Goal: Task Accomplishment & Management: Complete application form

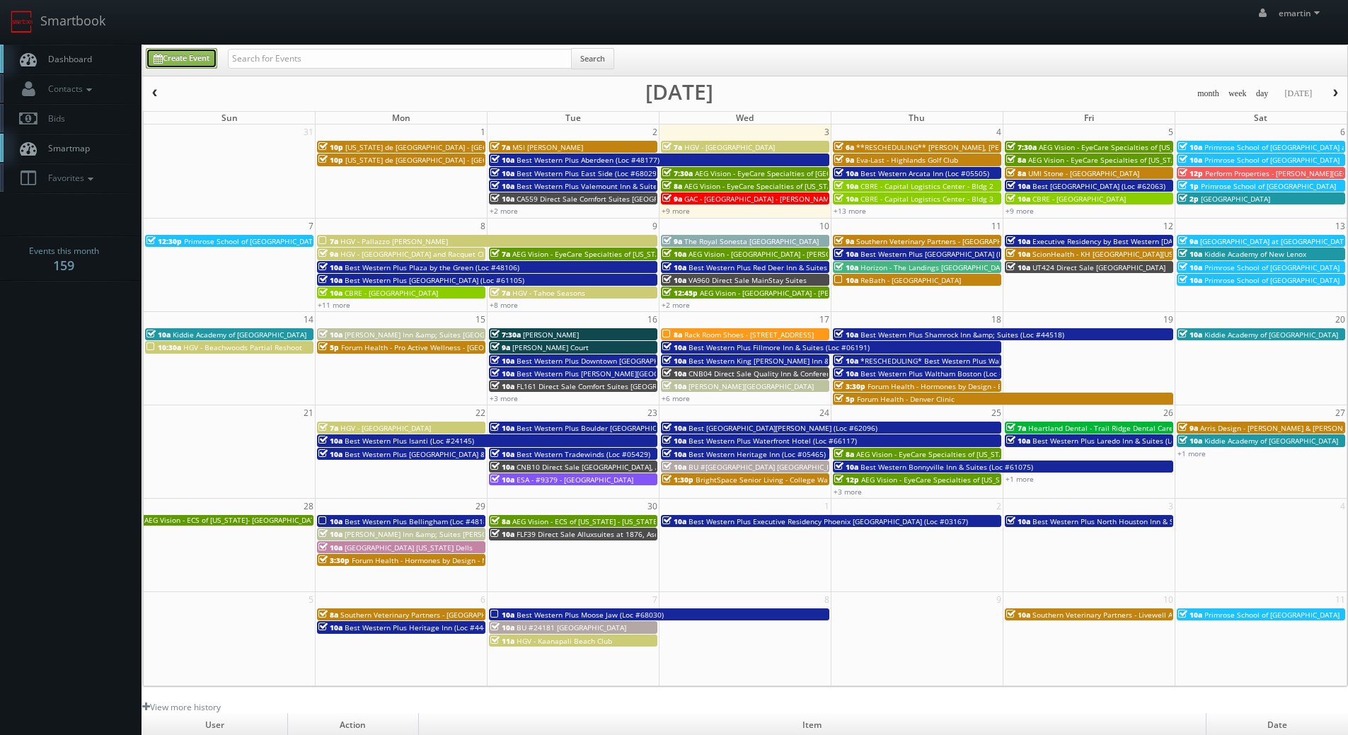
click at [177, 52] on link "Create Event" at bounding box center [181, 58] width 71 height 21
type input "[DATE]"
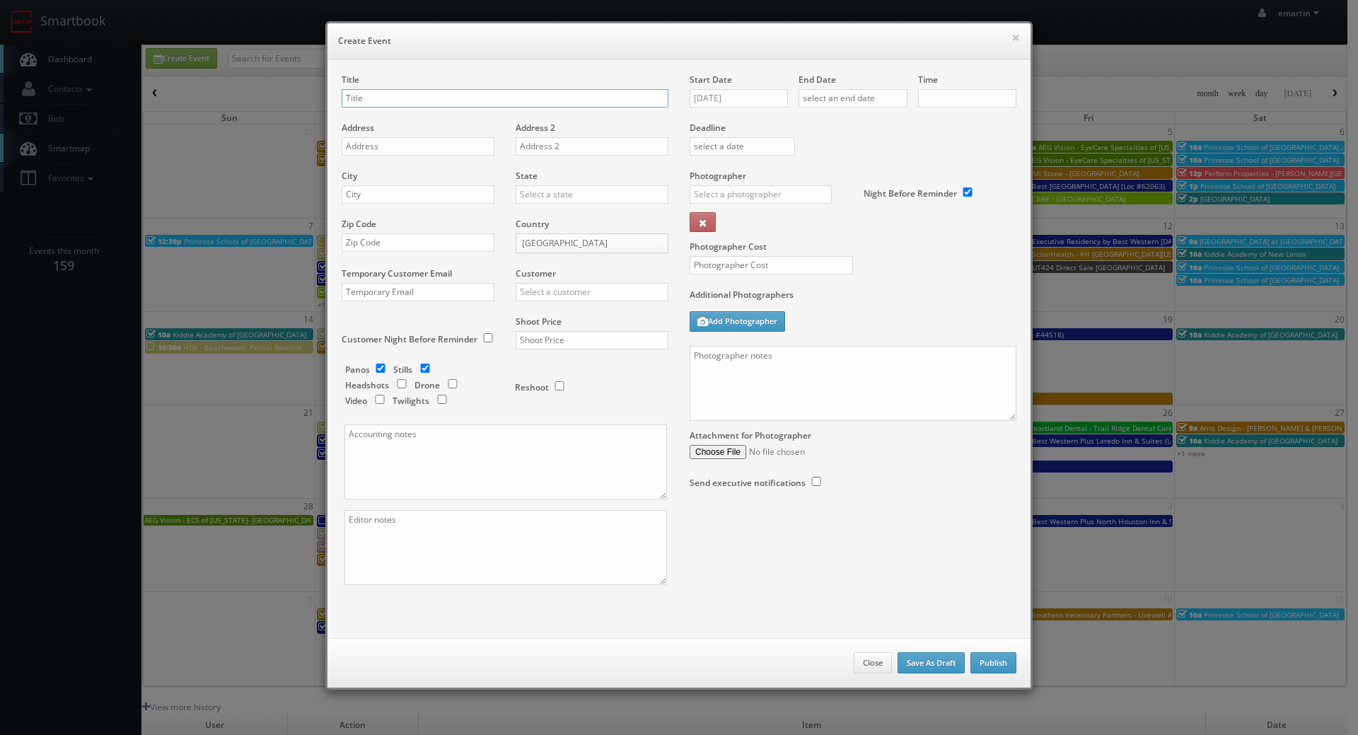
checkbox input "true"
type input "10:00am"
checkbox input "true"
type input "MO210 Direct Sale"
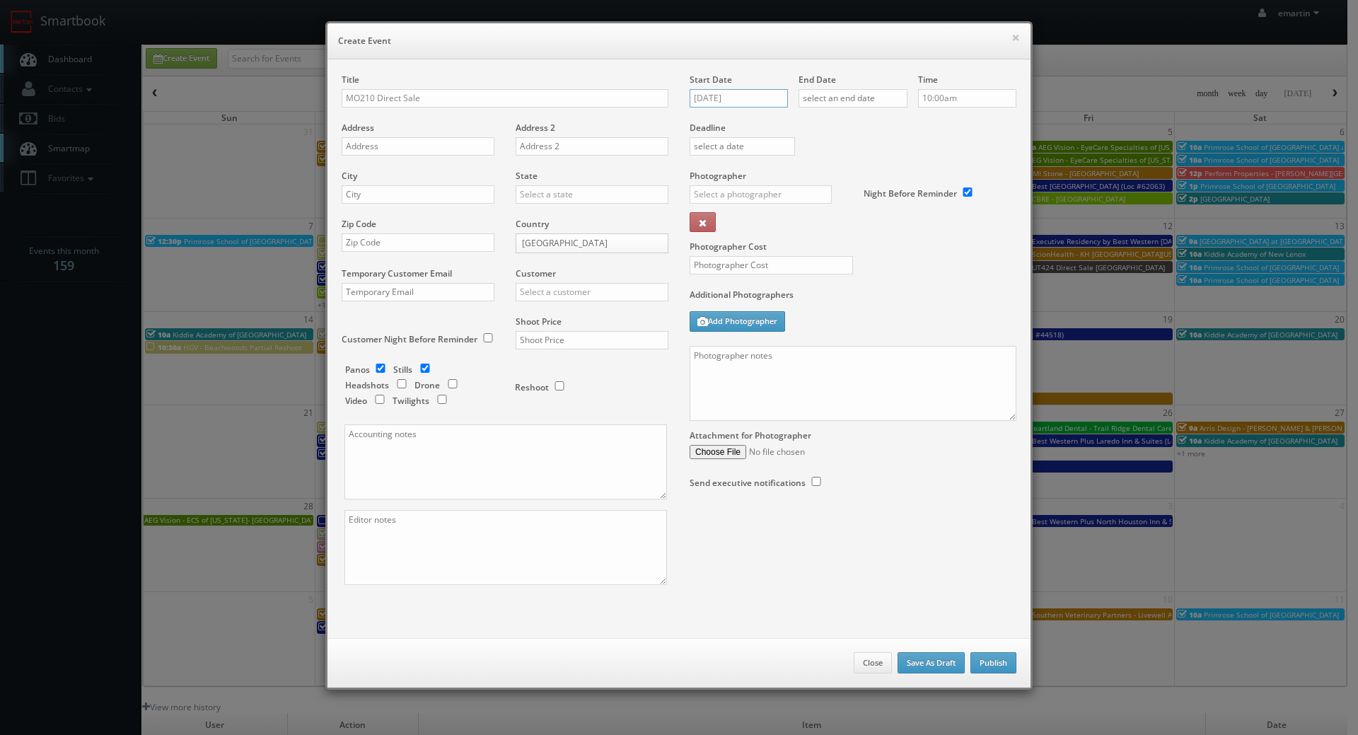
click at [765, 92] on input "09/03/2025" at bounding box center [739, 98] width 98 height 18
click at [823, 125] on icon at bounding box center [820, 124] width 8 height 10
click at [741, 185] on td "4" at bounding box center [740, 185] width 19 height 21
type input "11/04/2025"
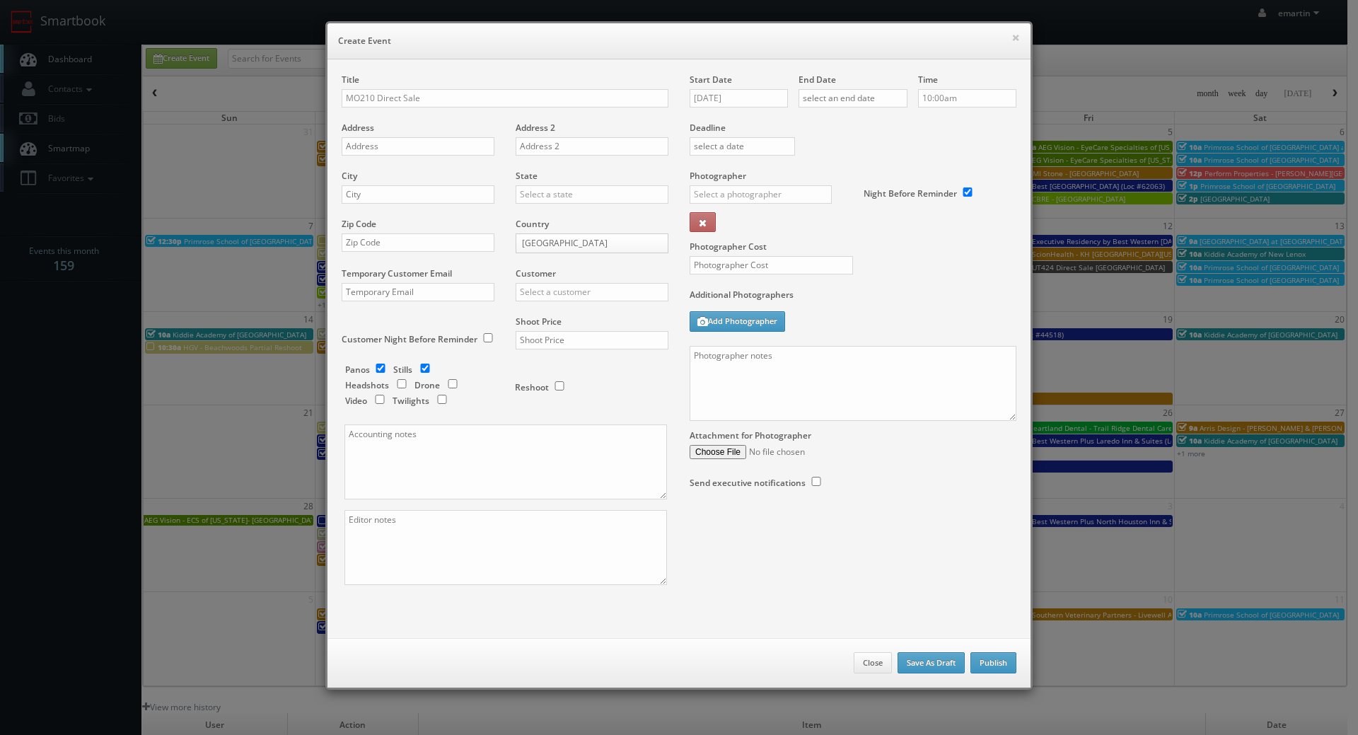
drag, startPoint x: 837, startPoint y: 155, endPoint x: 844, endPoint y: 150, distance: 8.6
click at [844, 151] on div "Deadline" at bounding box center [853, 122] width 348 height 96
click at [862, 81] on div "End Date" at bounding box center [853, 98] width 109 height 48
drag, startPoint x: 873, startPoint y: 103, endPoint x: 906, endPoint y: 106, distance: 33.4
click at [873, 103] on input "text" at bounding box center [853, 98] width 109 height 18
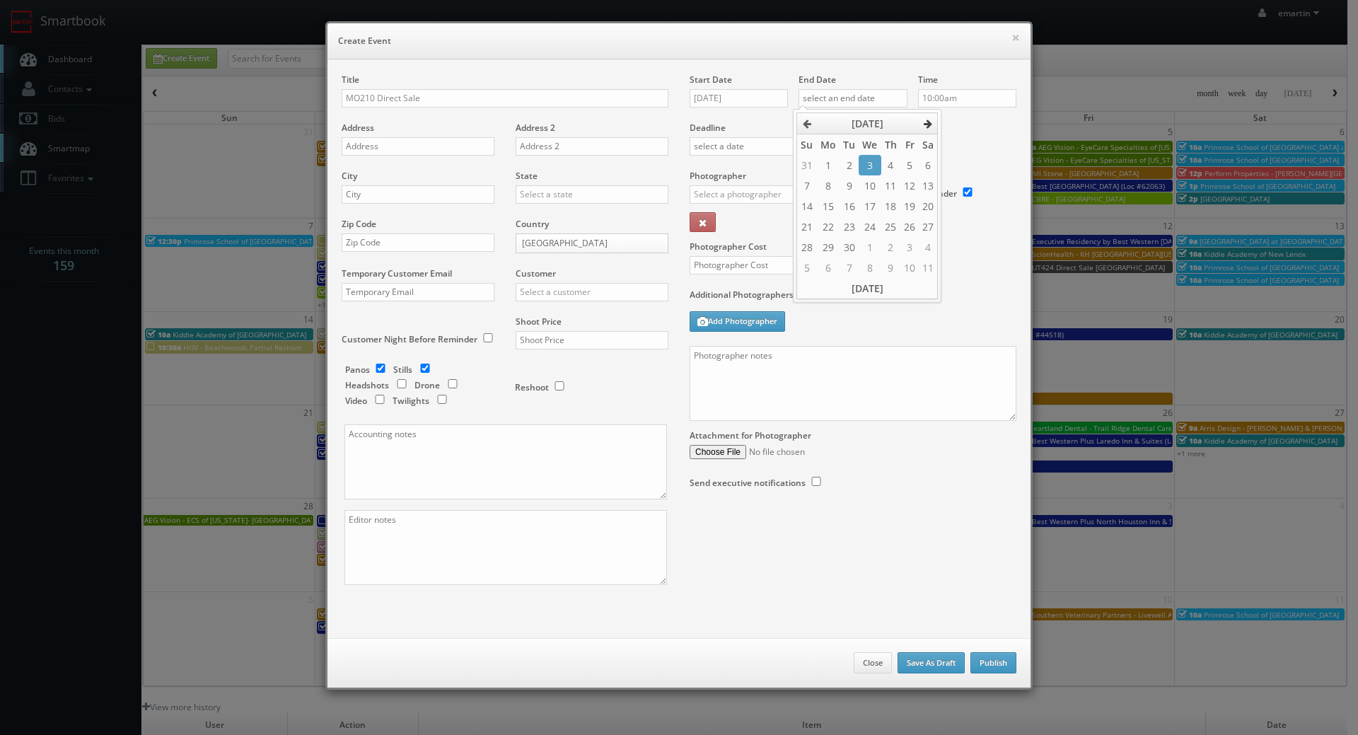
click at [920, 125] on th at bounding box center [928, 123] width 19 height 21
click at [848, 194] on td "4" at bounding box center [849, 185] width 19 height 21
type input "11/04/2025"
click at [1009, 134] on div "Deadline" at bounding box center [853, 122] width 348 height 96
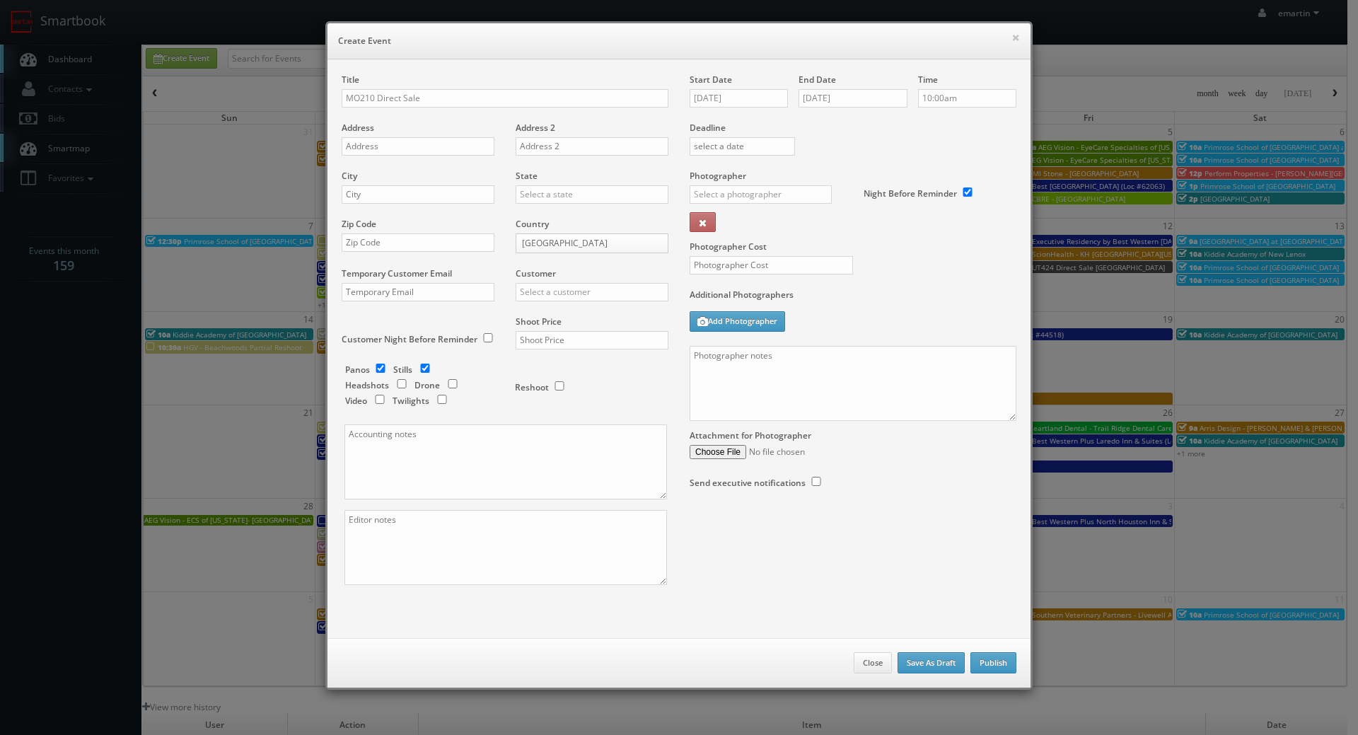
drag, startPoint x: 478, startPoint y: 18, endPoint x: 456, endPoint y: 38, distance: 29.6
click at [477, 18] on div "× Create Event Title MO210 Direct Sale Address Address 2 City State Alabama Ala…" at bounding box center [679, 355] width 722 height 711
click at [522, 107] on input "MO210 Direct Sale" at bounding box center [505, 98] width 327 height 18
paste input "Comfort Inn"
type input "MO210 Direct Sale Comfort Inn"
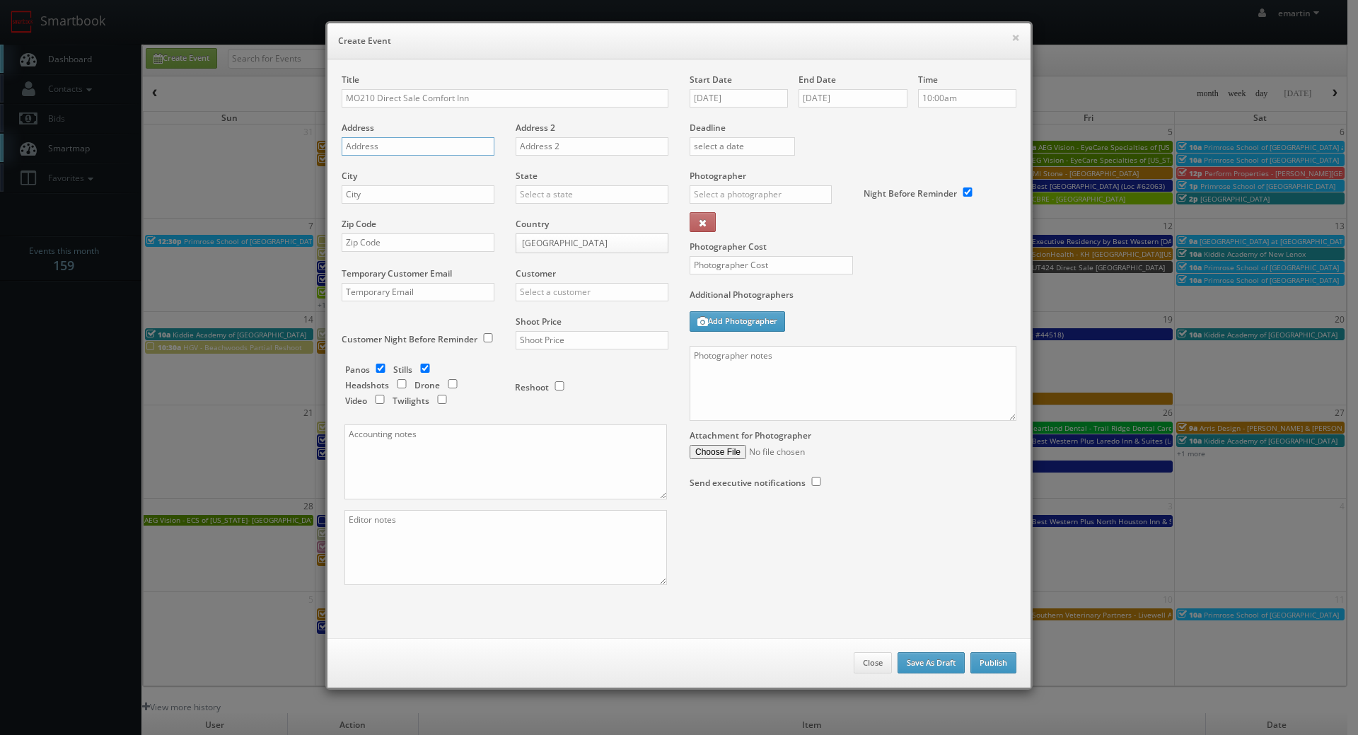
click at [354, 143] on input "text" at bounding box center [418, 146] width 153 height 18
paste input "736 South Service Road"
type input "736 South Service Road"
click at [389, 202] on input "text" at bounding box center [418, 194] width 153 height 18
paste input "Sullivan"
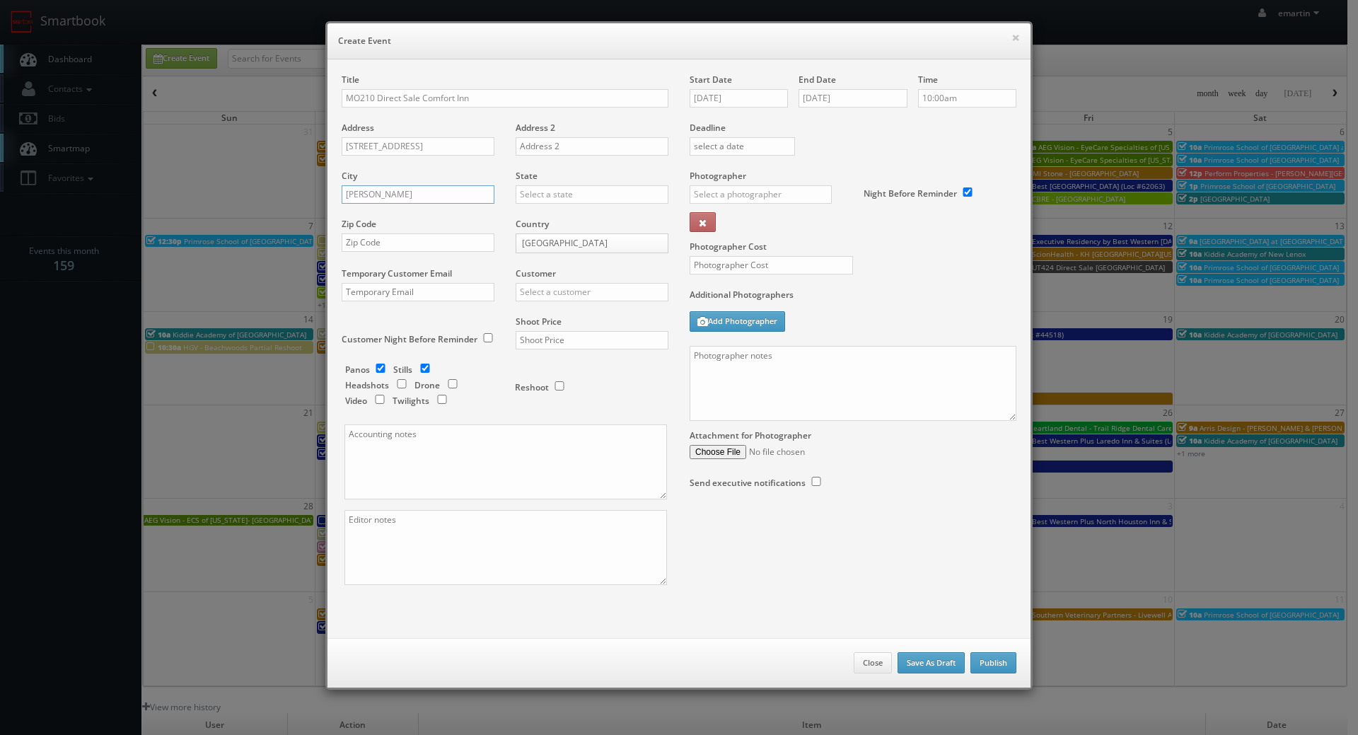
type input "Sullivan"
click at [558, 192] on input "text" at bounding box center [592, 194] width 153 height 18
click at [545, 212] on div "[US_STATE]" at bounding box center [591, 217] width 151 height 23
type input "[US_STATE]"
drag, startPoint x: 427, startPoint y: 258, endPoint x: 428, endPoint y: 250, distance: 7.1
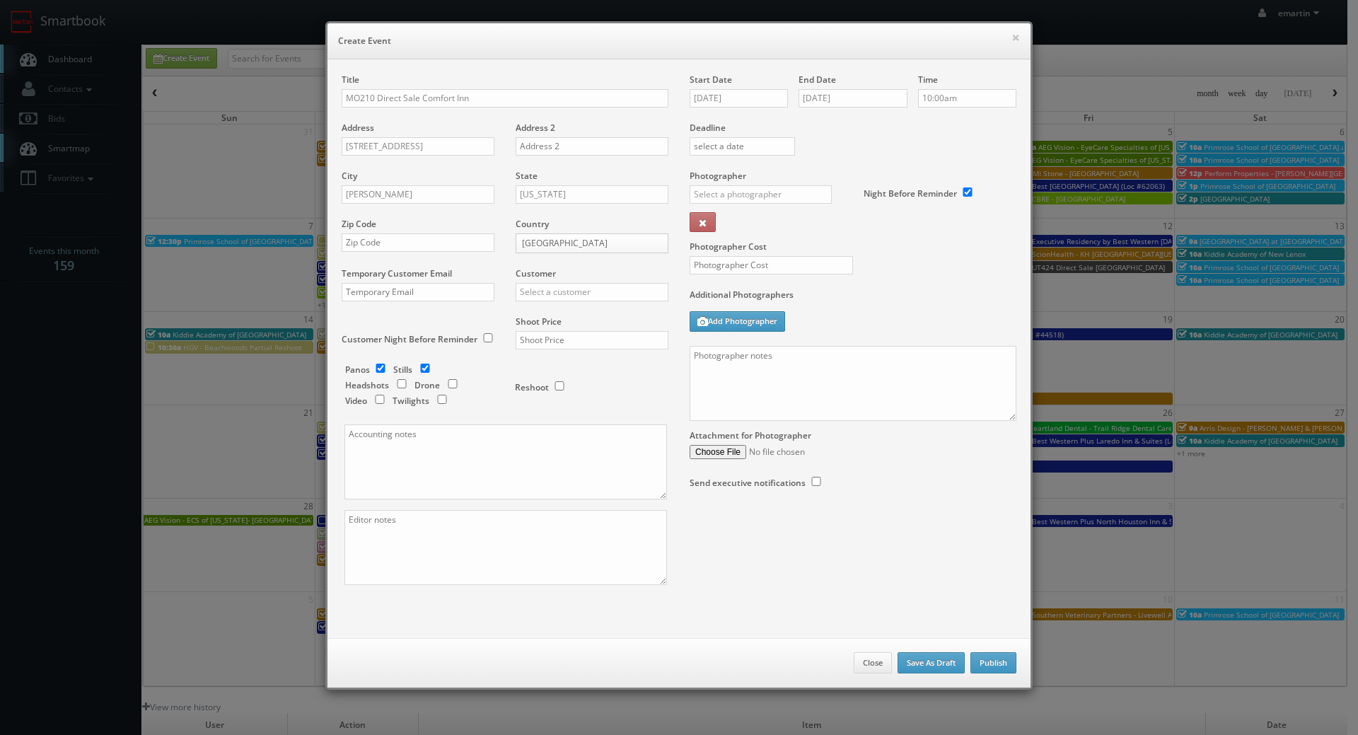
click at [427, 258] on div "Zip Code" at bounding box center [423, 242] width 163 height 48
click at [428, 245] on input "text" at bounding box center [418, 242] width 153 height 18
paste input "63080"
type input "63080"
click at [543, 303] on div "Customer Choice Hotels ACC Concept3D Firebirds GBV Choice Hotels Canada Heartla…" at bounding box center [586, 291] width 163 height 48
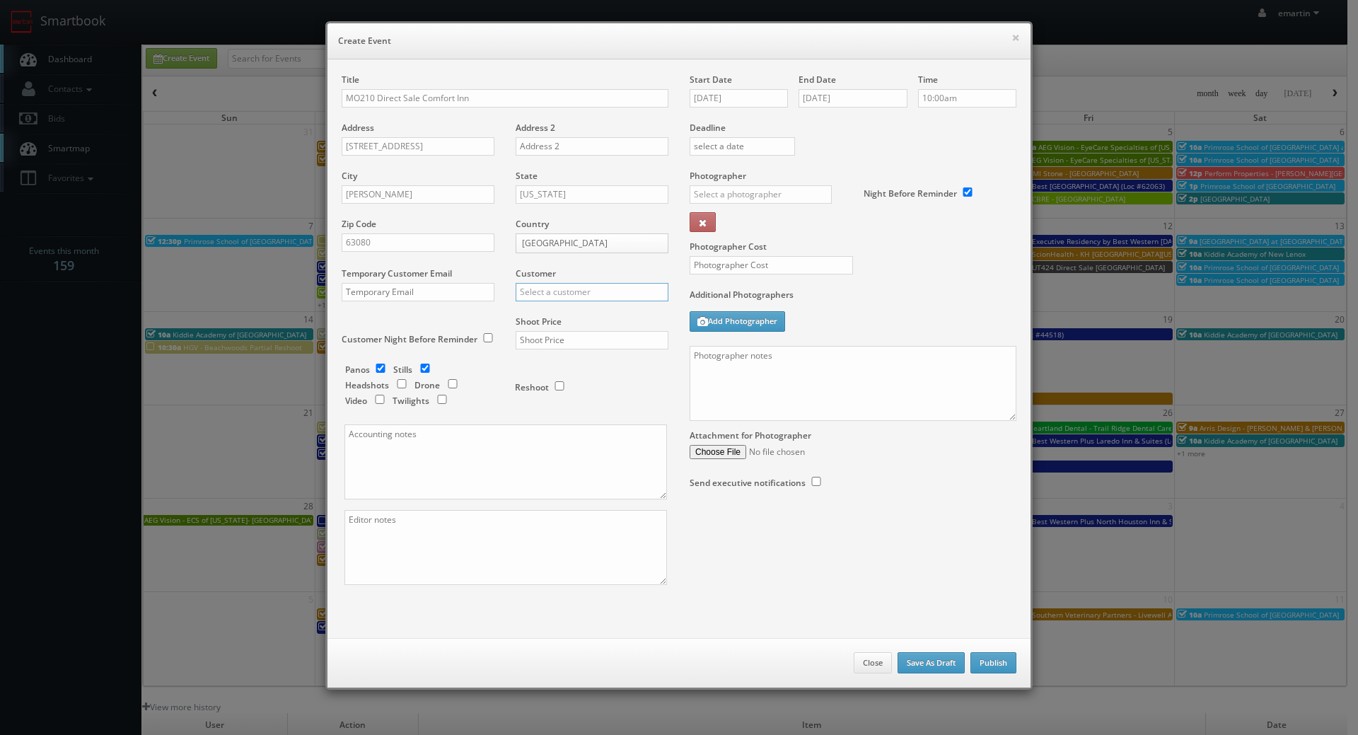
click at [545, 297] on input "text" at bounding box center [592, 292] width 153 height 18
click at [547, 315] on div "Choice Hotels" at bounding box center [591, 315] width 151 height 23
type input "Choice Hotels"
click at [548, 330] on div "Shoot Price" at bounding box center [586, 340] width 163 height 48
click at [554, 337] on input "text" at bounding box center [592, 340] width 153 height 18
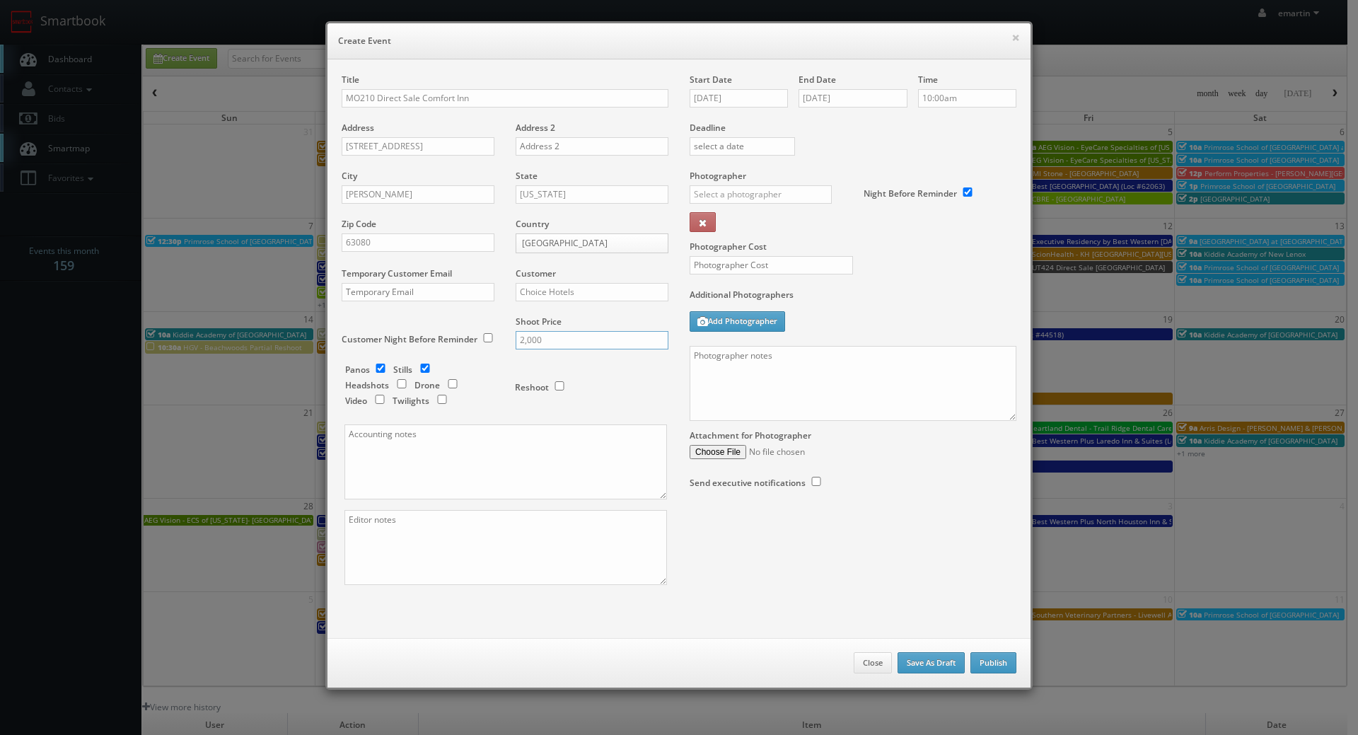
type input "2,000"
click at [580, 375] on div "Reshoot" at bounding box center [585, 380] width 141 height 33
click at [444, 380] on input "checkbox" at bounding box center [452, 383] width 21 height 9
checkbox input "true"
click at [746, 196] on input "text" at bounding box center [761, 194] width 142 height 18
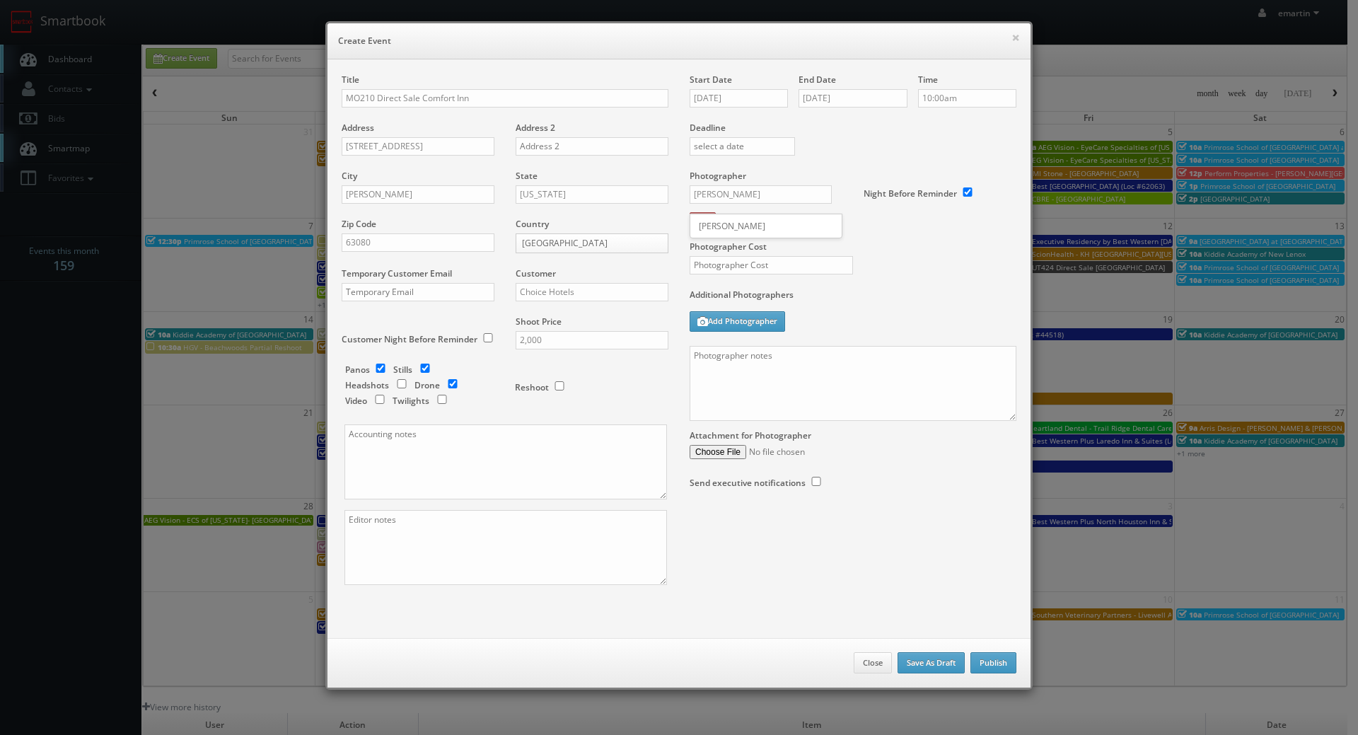
click at [762, 230] on div "Mark Farbin" at bounding box center [766, 225] width 151 height 23
type input "Mark Farbin"
click at [764, 262] on input "text" at bounding box center [771, 265] width 163 height 18
type input "550"
click at [914, 267] on div "Photographer Cost 550" at bounding box center [853, 229] width 348 height 119
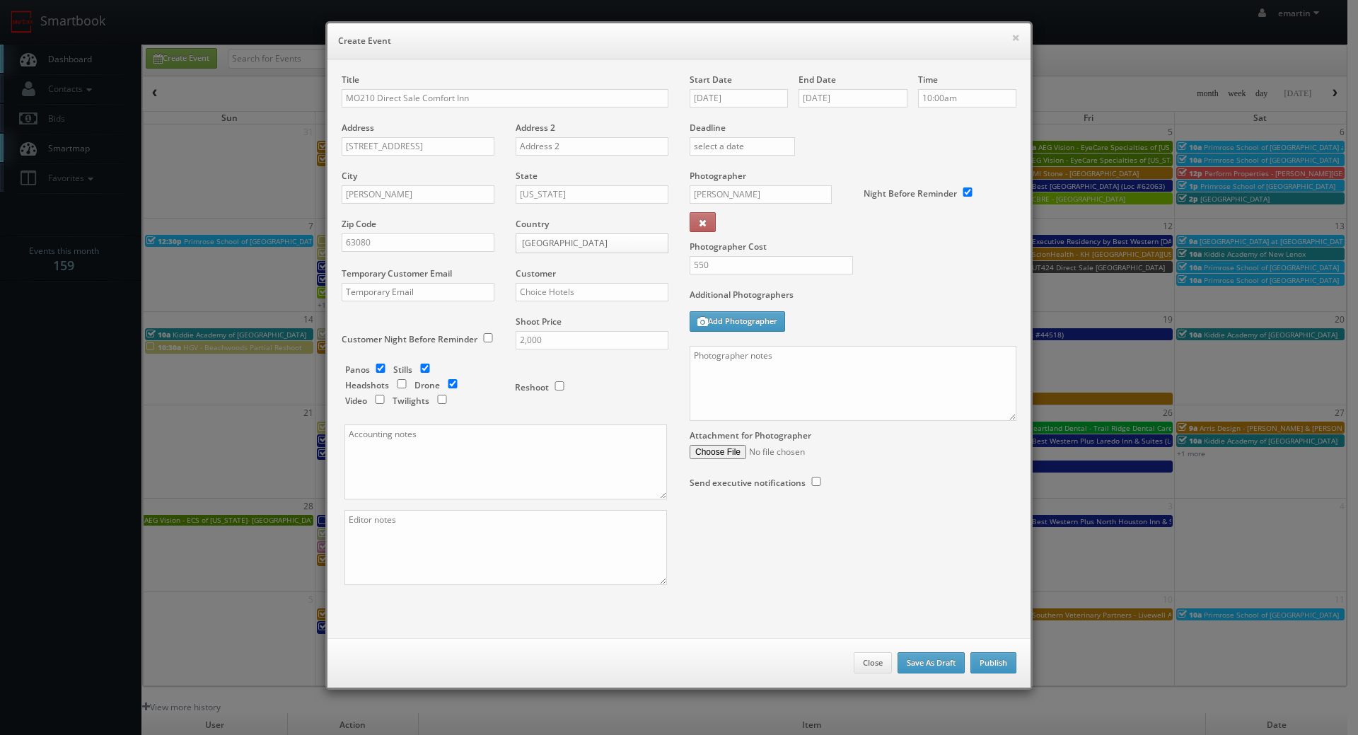
click at [862, 284] on div "Photographer Cost 550" at bounding box center [853, 229] width 348 height 119
click at [480, 541] on textarea at bounding box center [506, 547] width 323 height 75
type textarea "digital twilights"
click at [862, 355] on textarea at bounding box center [853, 383] width 327 height 75
paste textarea "Onsite contact is _____. Full shoot including _ room types/exteriors/common spa…"
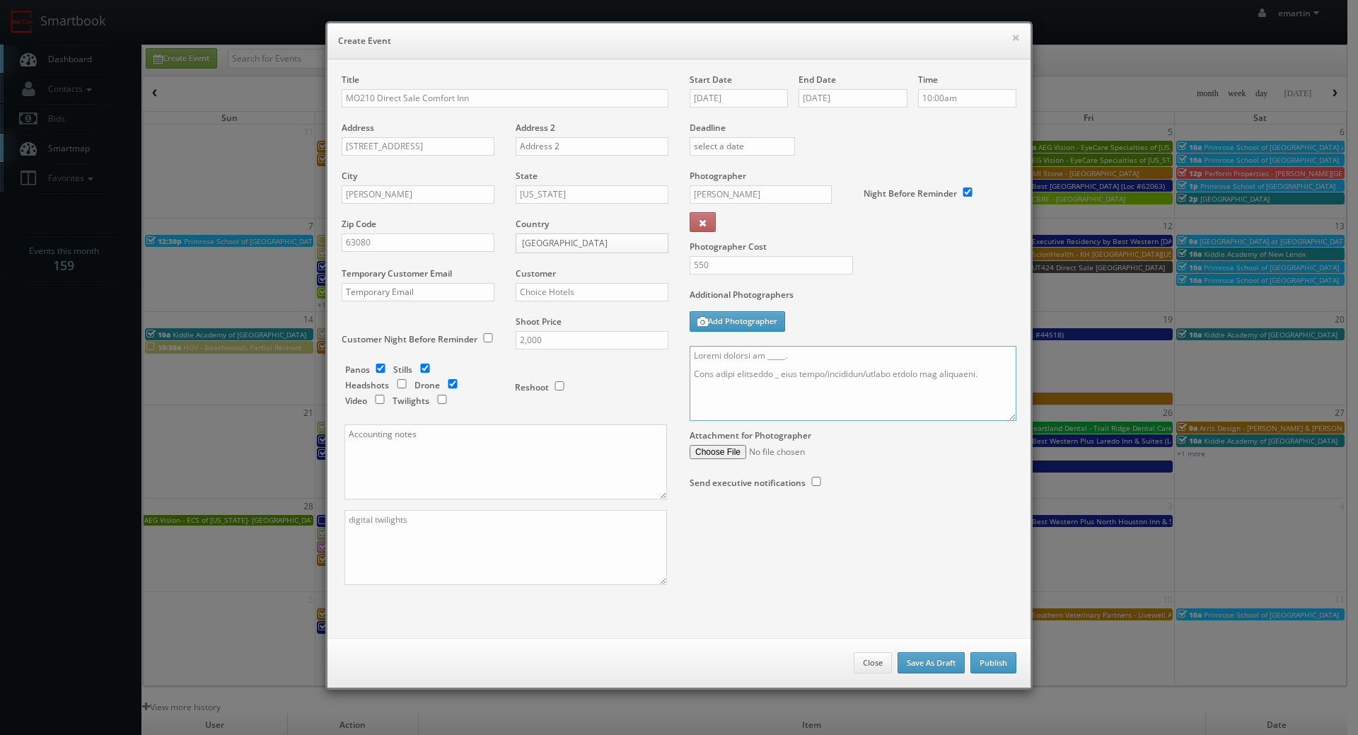
scroll to position [438, 0]
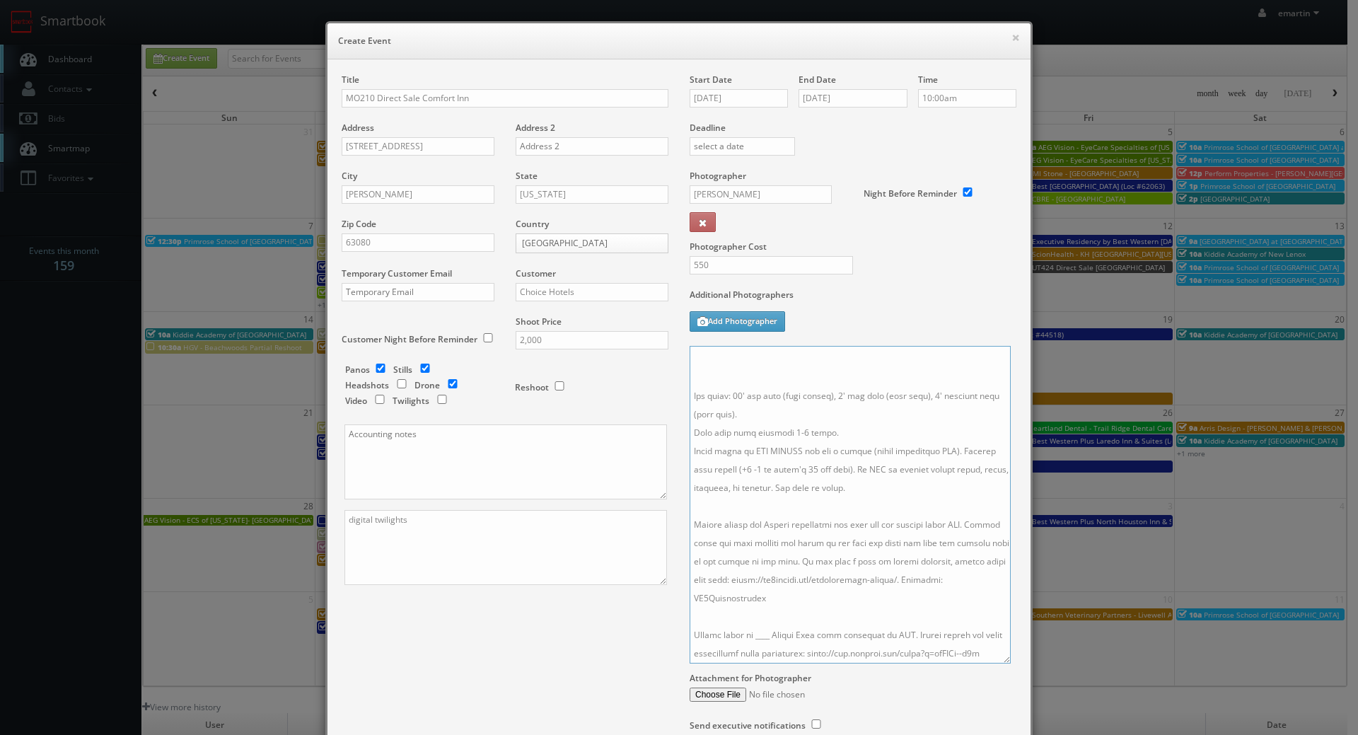
drag, startPoint x: 1003, startPoint y: 415, endPoint x: 987, endPoint y: 661, distance: 246.7
click at [992, 664] on textarea at bounding box center [850, 505] width 321 height 318
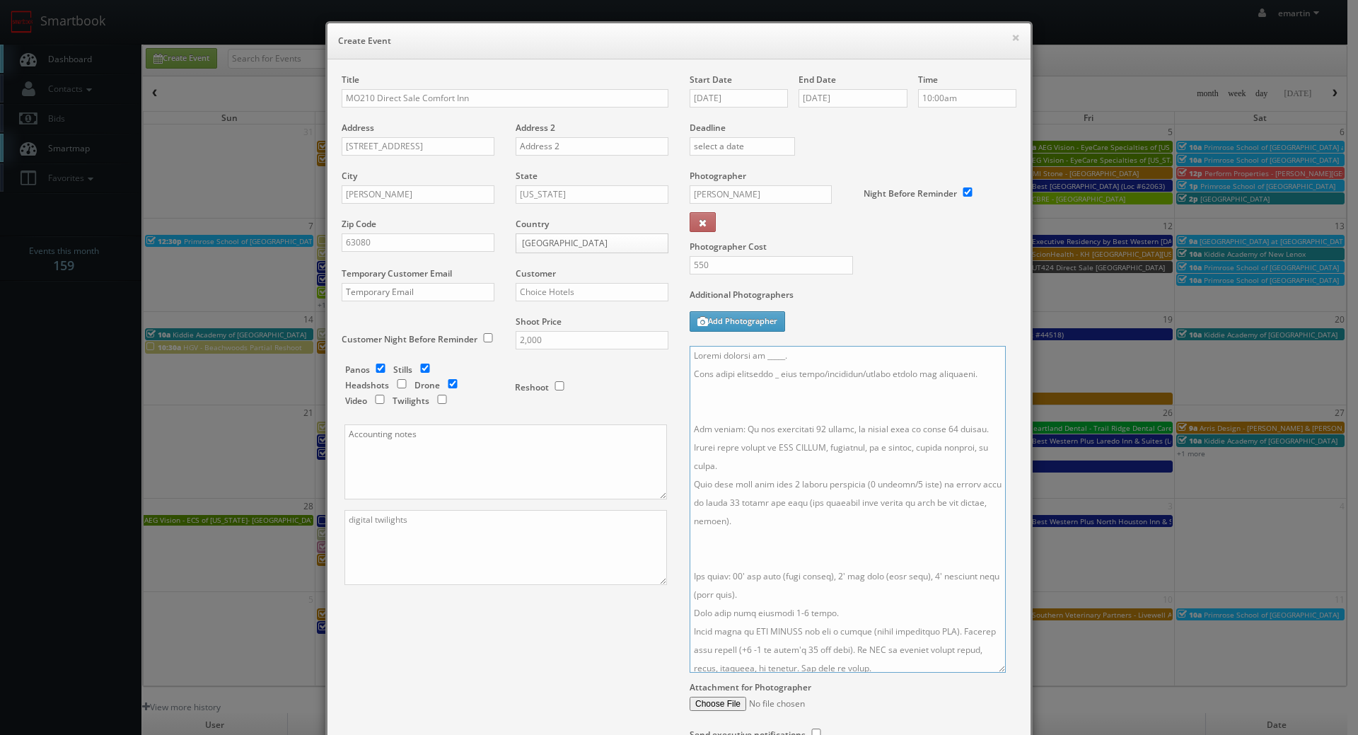
click at [712, 407] on textarea at bounding box center [848, 509] width 316 height 327
paste textarea "Drone Package - Please capture at least 10 aerial stills of the hotel and surro…"
click at [740, 604] on textarea at bounding box center [848, 509] width 316 height 327
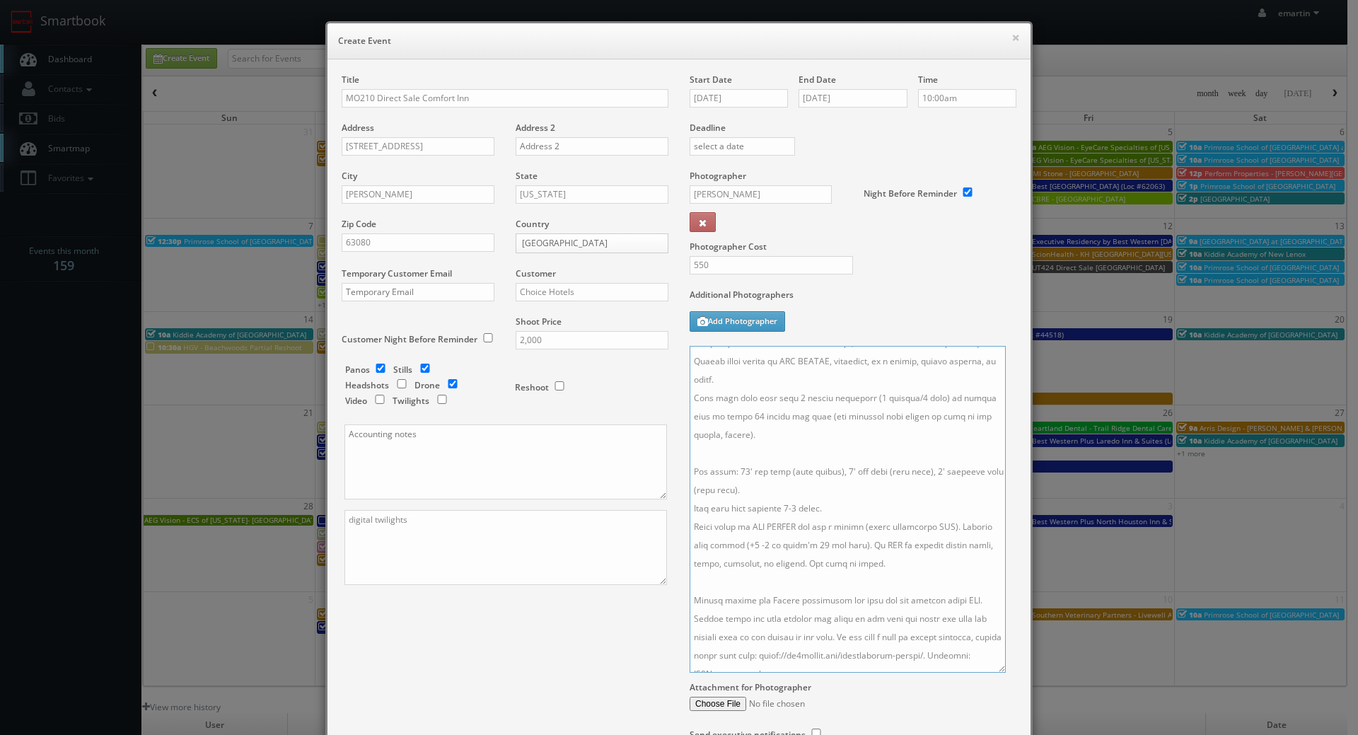
click at [735, 597] on textarea at bounding box center [848, 509] width 316 height 327
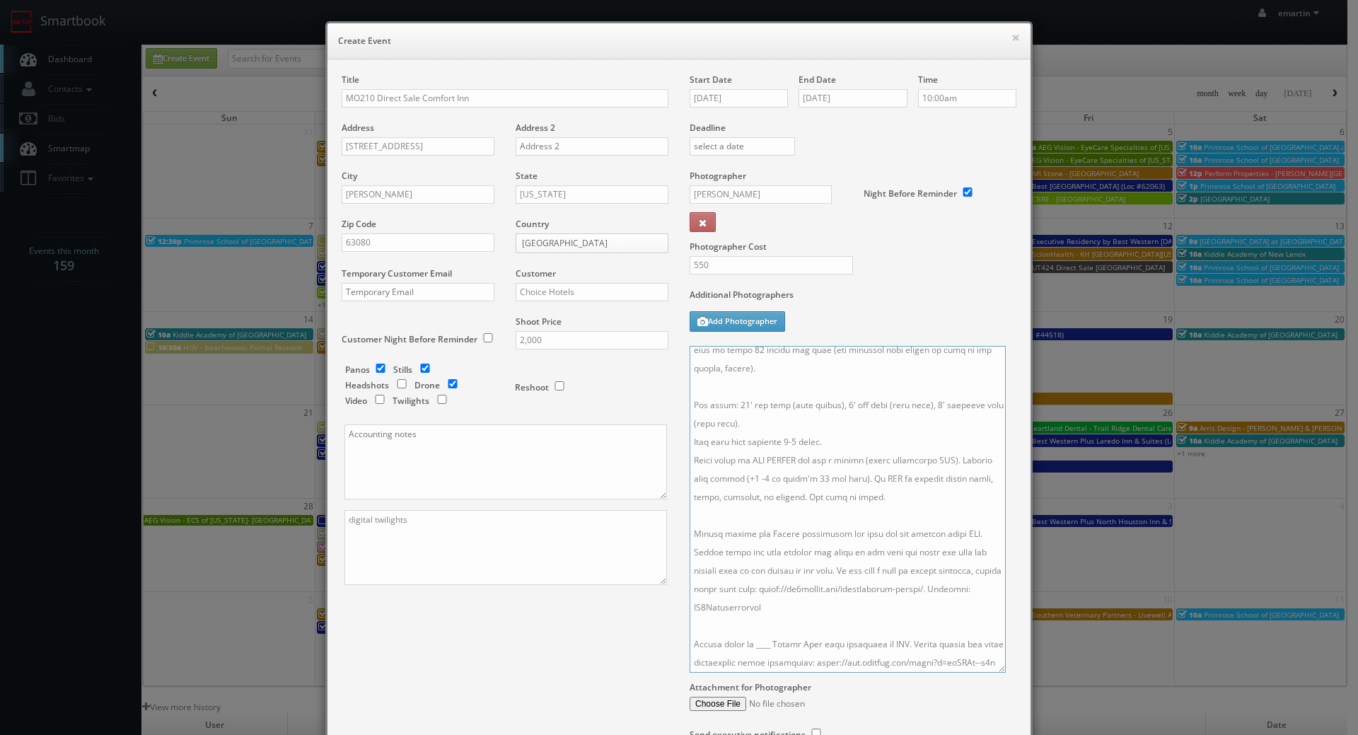
scroll to position [134, 0]
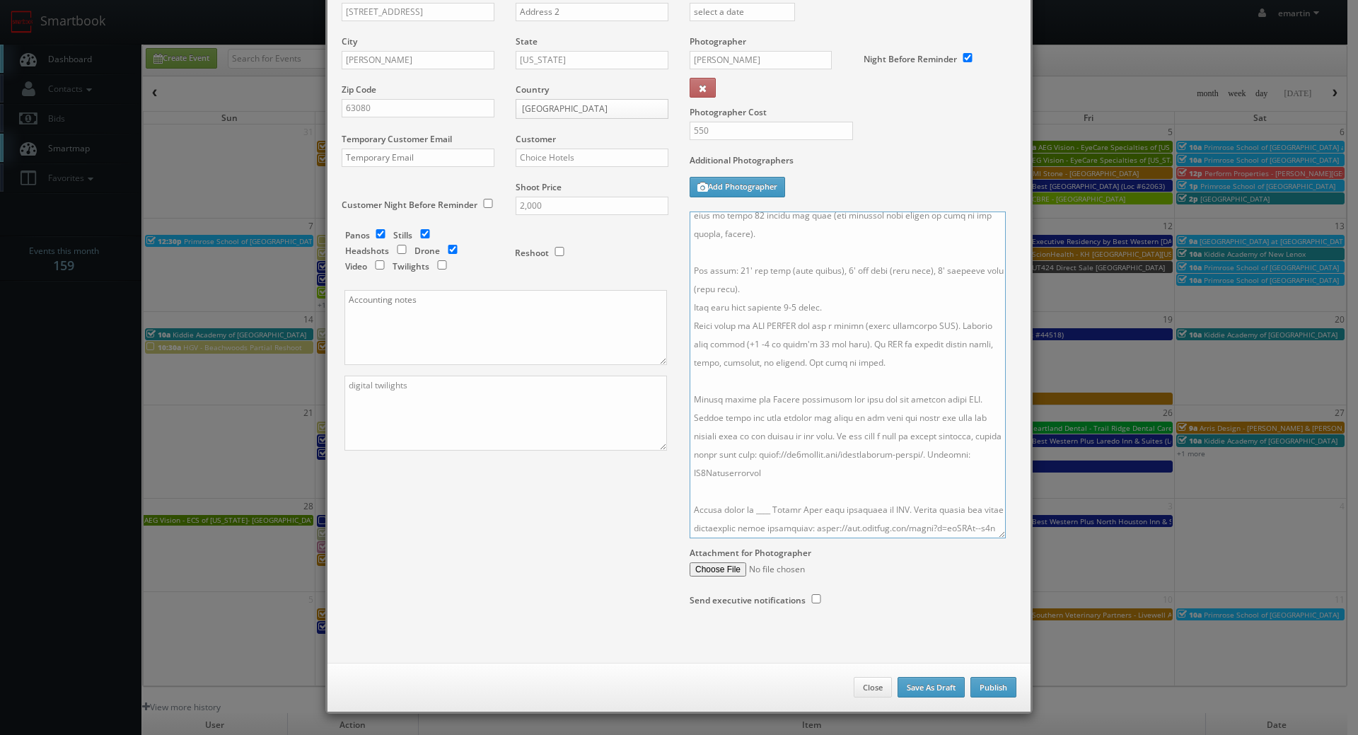
click textarea
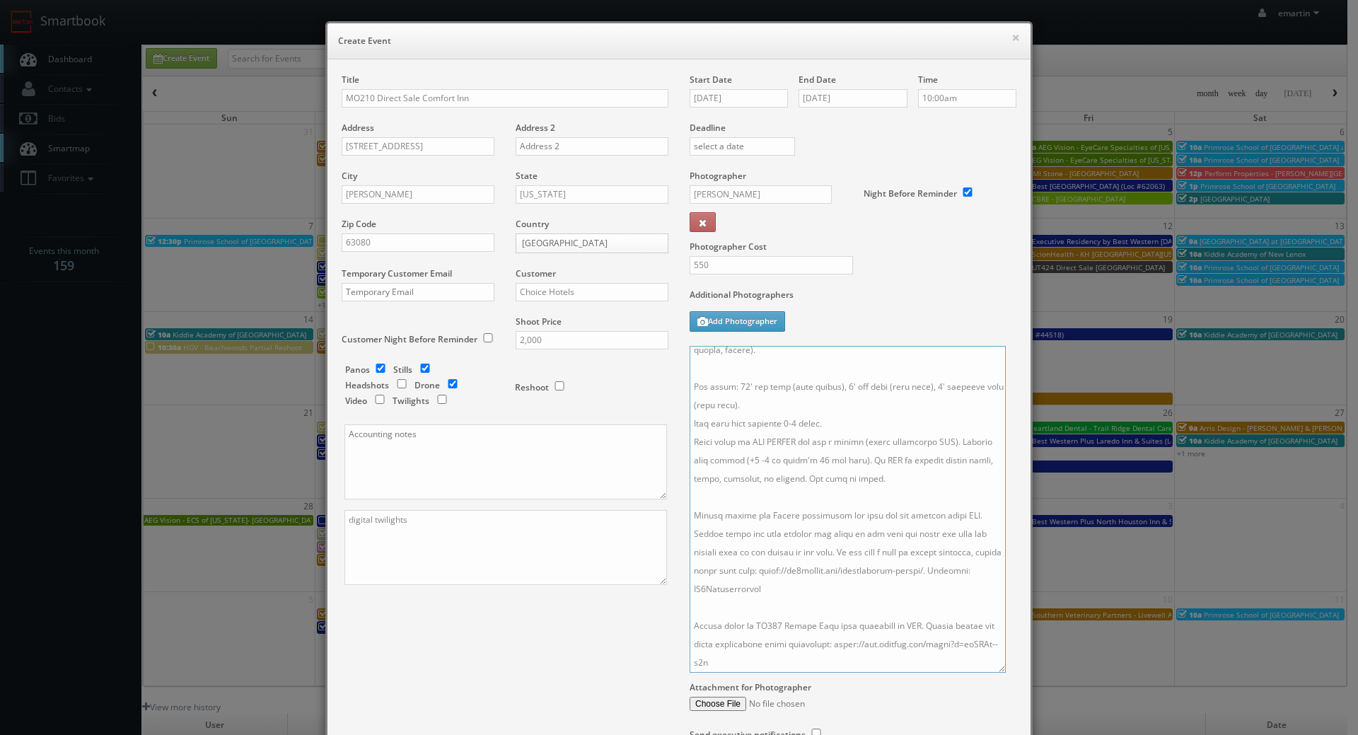
scroll to position [0, 0]
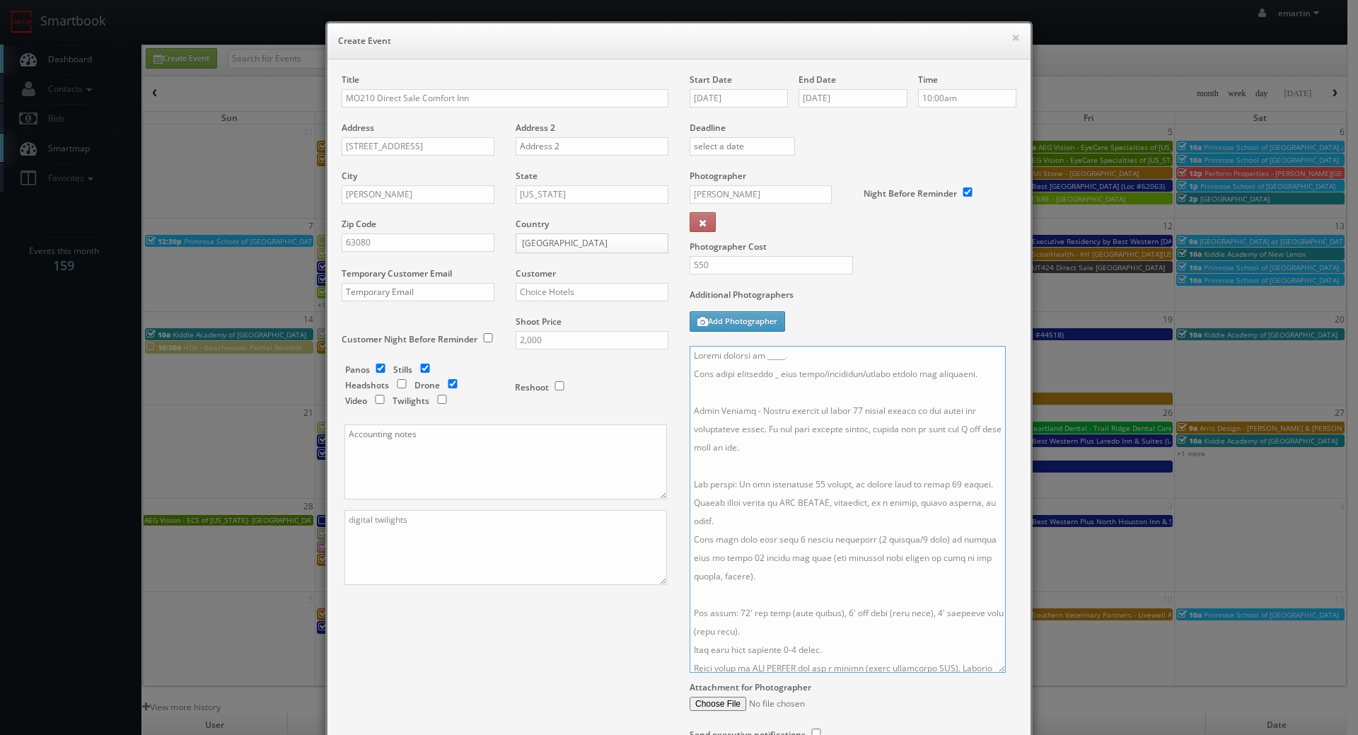
click textarea
type textarea "Onsite contact is _____. Full shoot including 7 room types/exteriors/common spa…"
click div "Title MO210 Direct Sale Comfort Inn Address 736 South Service Road Address 2 Ci…"
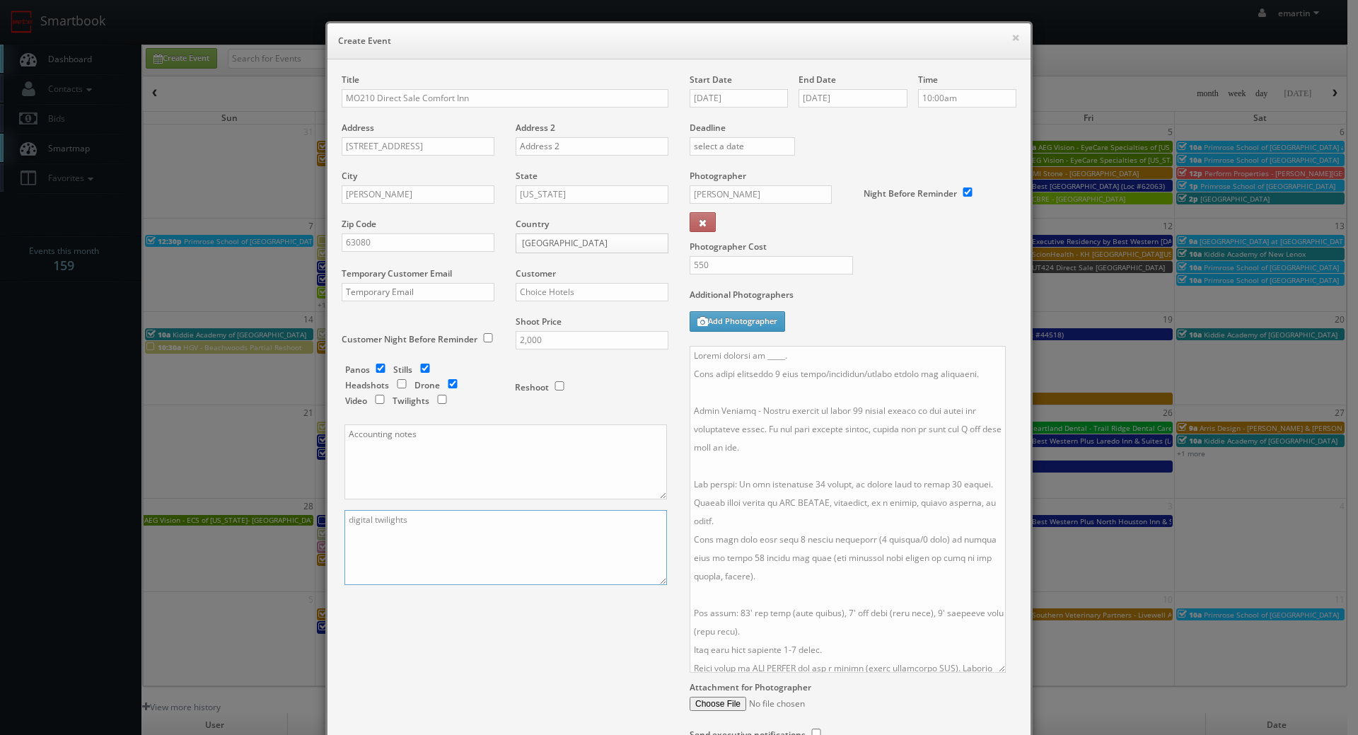
click textarea "digital twilights"
type textarea "digital twilights 38 photos +"
drag, startPoint x: 851, startPoint y: 362, endPoint x: 785, endPoint y: 366, distance: 66.7
click textarea
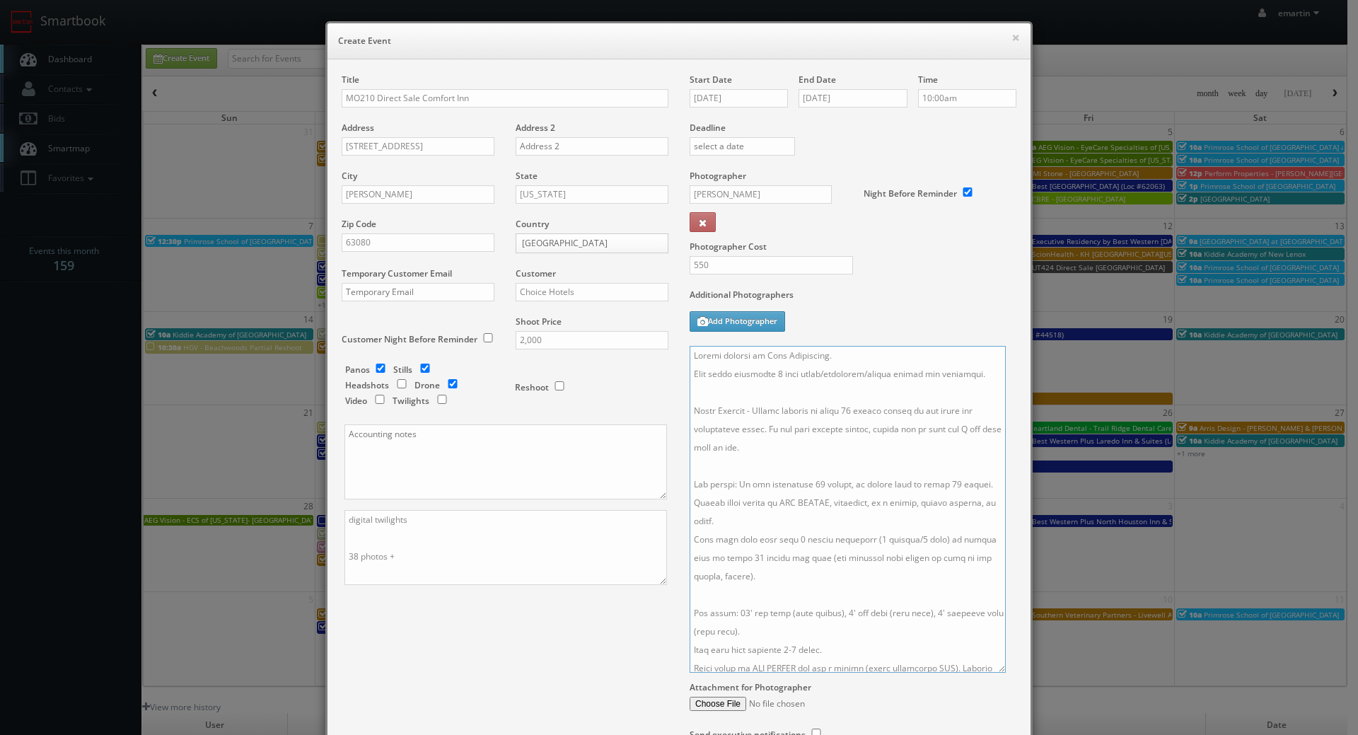
type textarea "Onsite contact is Anna Sappington. Full shoot including 7 room types/exteriors/…"
click input "11/04/2025"
click div "Additional Photographers Add Photographer"
click textarea "digital twilights 38 photos +"
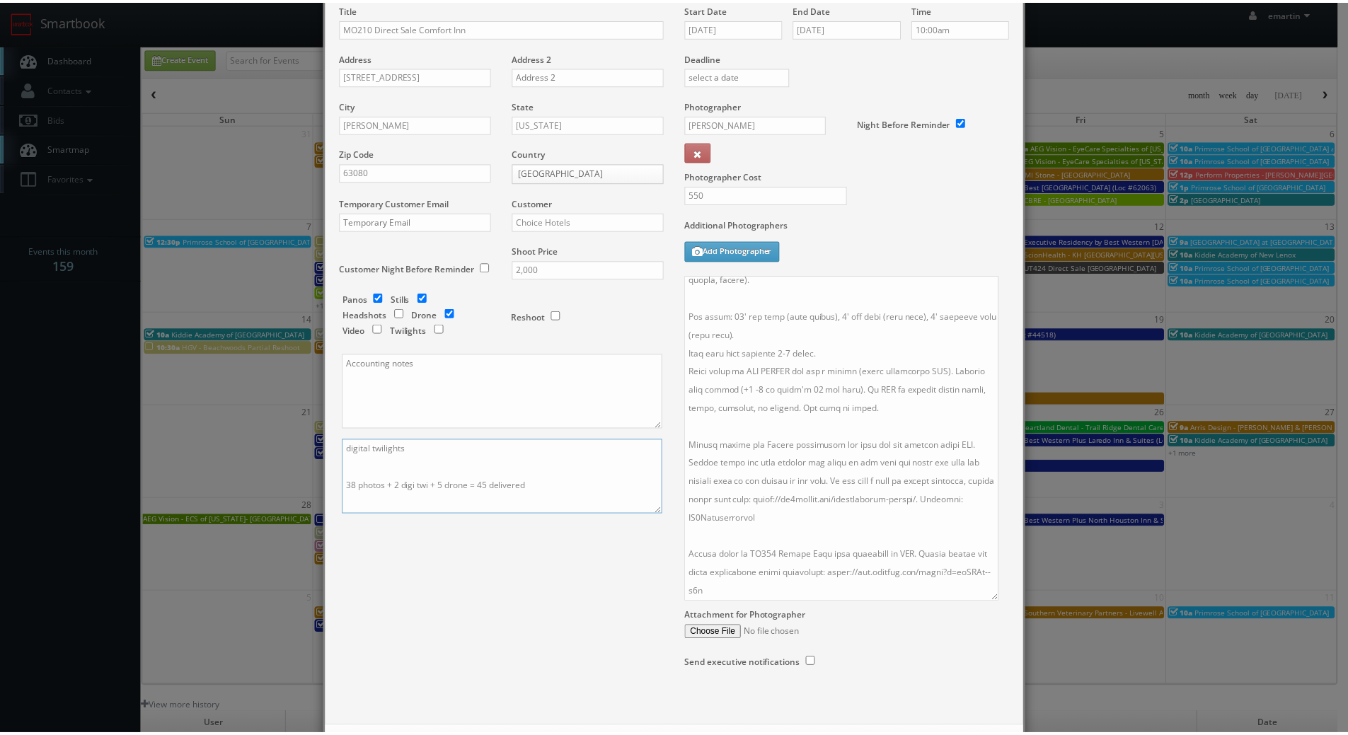
scroll to position [134, 0]
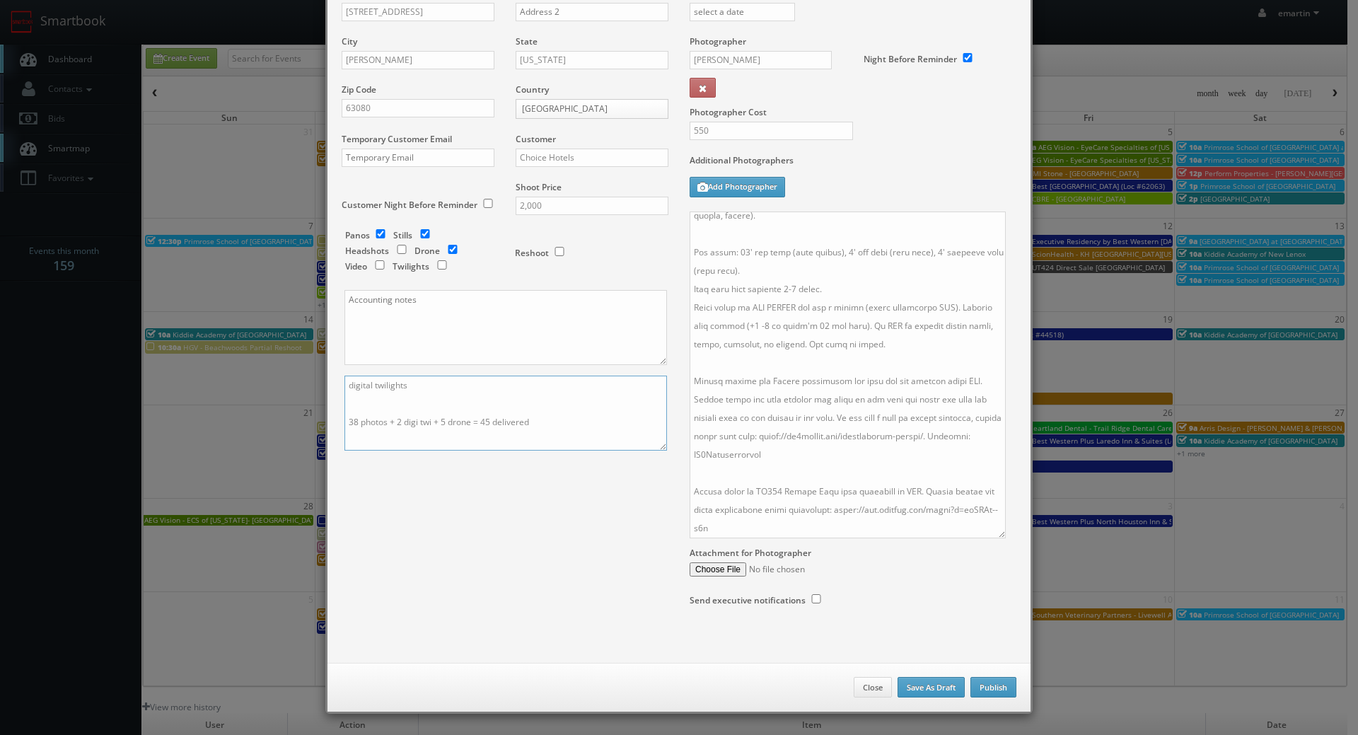
type textarea "digital twilights 38 photos + 2 digi twi + 5 drone = 45 delivered"
click button "Publish"
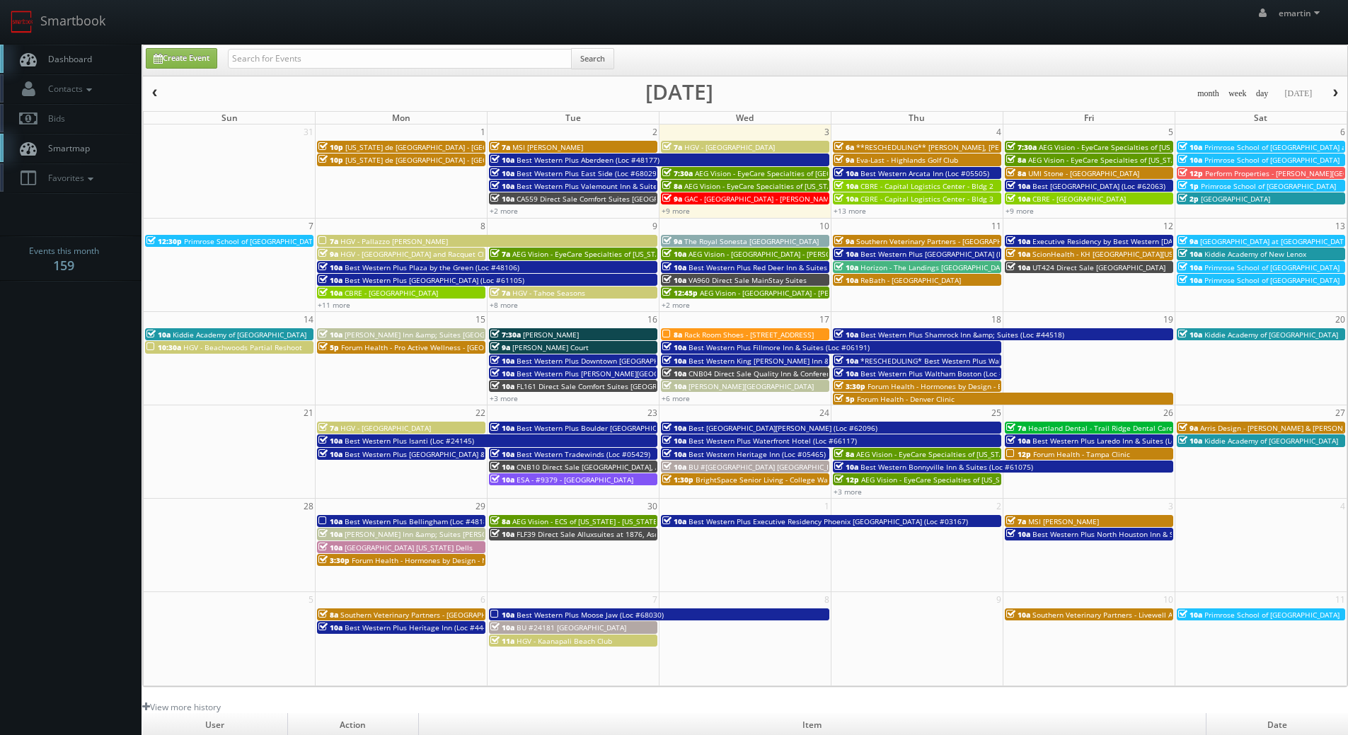
click link "Dashboard"
click at [1176, 1] on div "emartin emartin Profile Logout" at bounding box center [674, 22] width 1348 height 44
click at [139, 45] on body "Smartbook Toggle Side Navigation Toggle Top Navigation emartin emartin Profile …" at bounding box center [674, 489] width 1348 height 978
click at [110, 54] on link "Dashboard" at bounding box center [70, 59] width 141 height 29
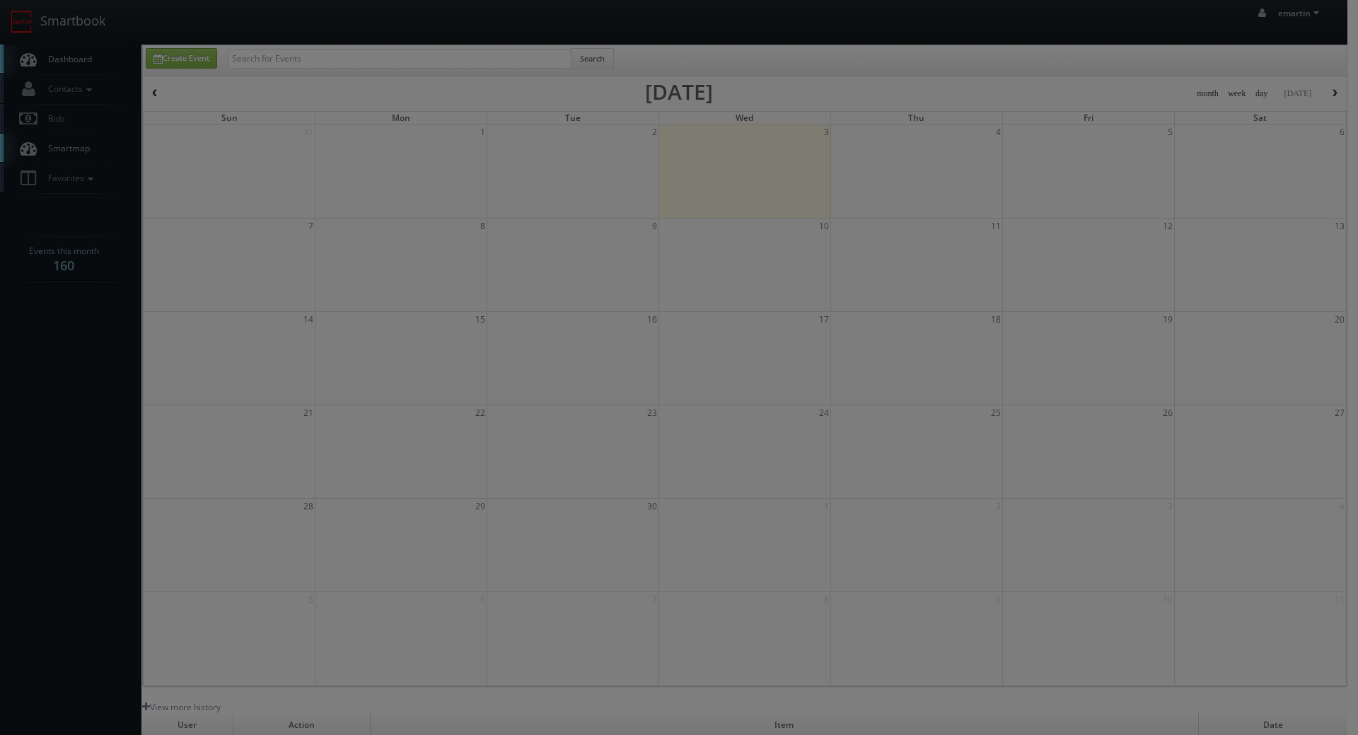
checkbox input "true"
type input "10:00am"
checkbox input "true"
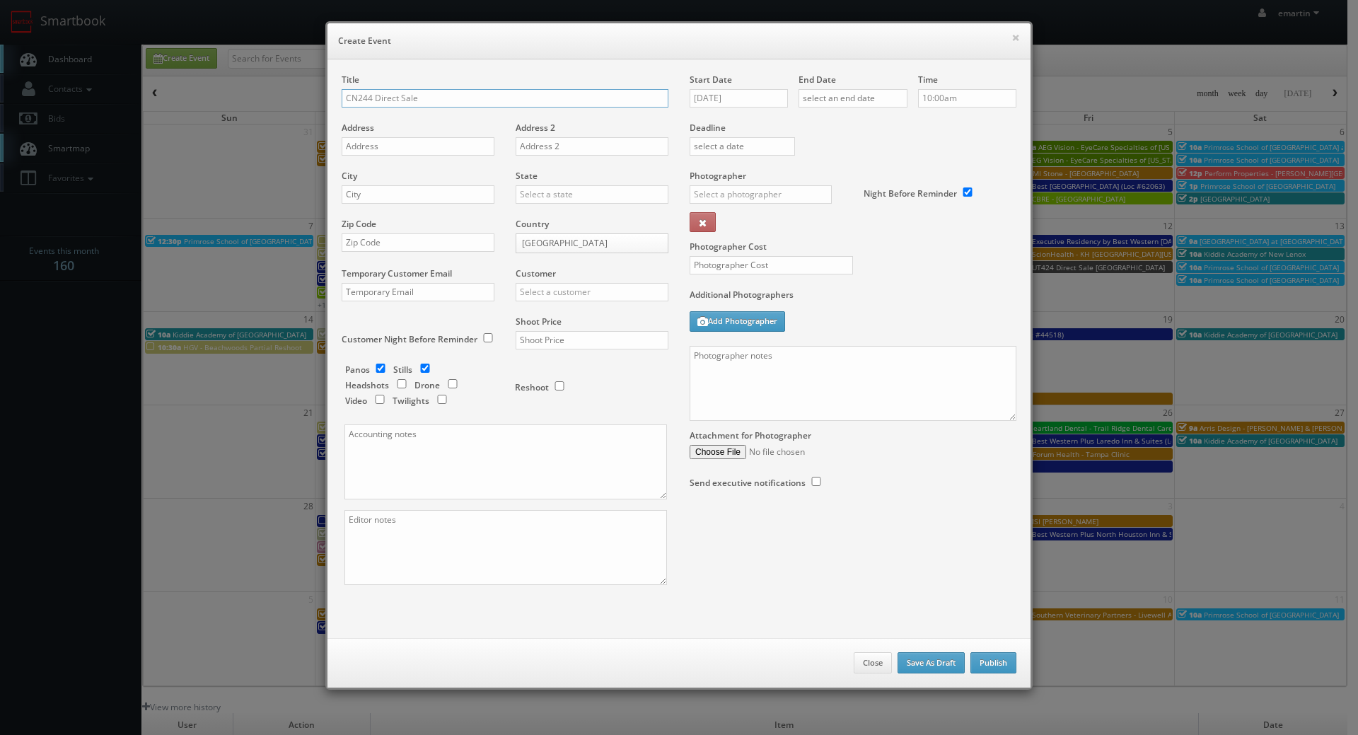
type input "CN244 Direct Sale"
click at [701, 94] on input "09/03/2025" at bounding box center [739, 98] width 98 height 18
click at [804, 160] on td "5" at bounding box center [801, 165] width 18 height 21
type input "09/05/2025"
click at [864, 112] on div "End Date" at bounding box center [853, 98] width 109 height 48
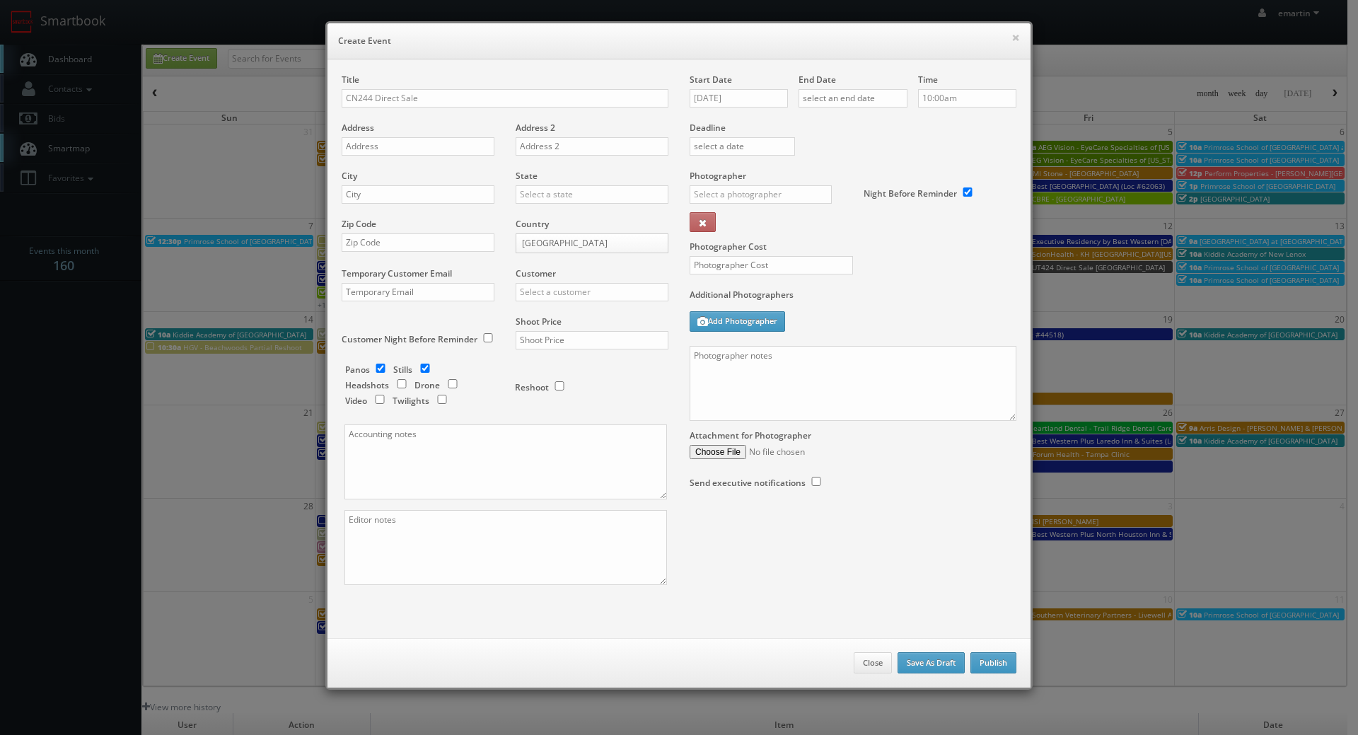
click at [872, 108] on div "End Date" at bounding box center [853, 98] width 109 height 48
click at [870, 83] on div "End Date" at bounding box center [853, 98] width 109 height 48
click at [877, 96] on input "text" at bounding box center [853, 98] width 109 height 18
click at [912, 166] on td "5" at bounding box center [910, 165] width 18 height 21
type input "09/05/2025"
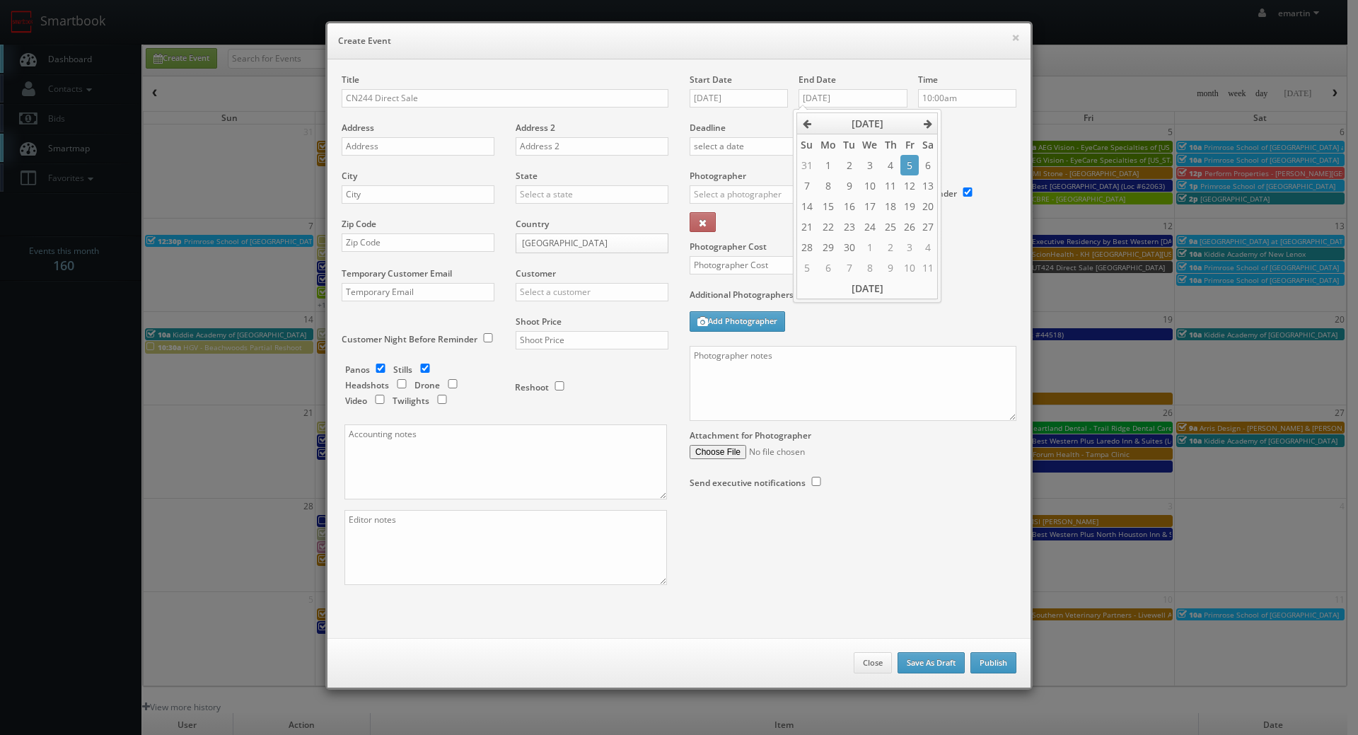
drag, startPoint x: 983, startPoint y: 129, endPoint x: 777, endPoint y: 139, distance: 206.8
click at [983, 128] on label "Deadline" at bounding box center [853, 128] width 348 height 12
click at [520, 50] on div "× Create Event" at bounding box center [679, 41] width 703 height 36
click at [472, 85] on div "Title CN244 Direct Sale" at bounding box center [505, 98] width 327 height 48
click at [474, 91] on input "CN244 Direct Sale" at bounding box center [505, 98] width 327 height 18
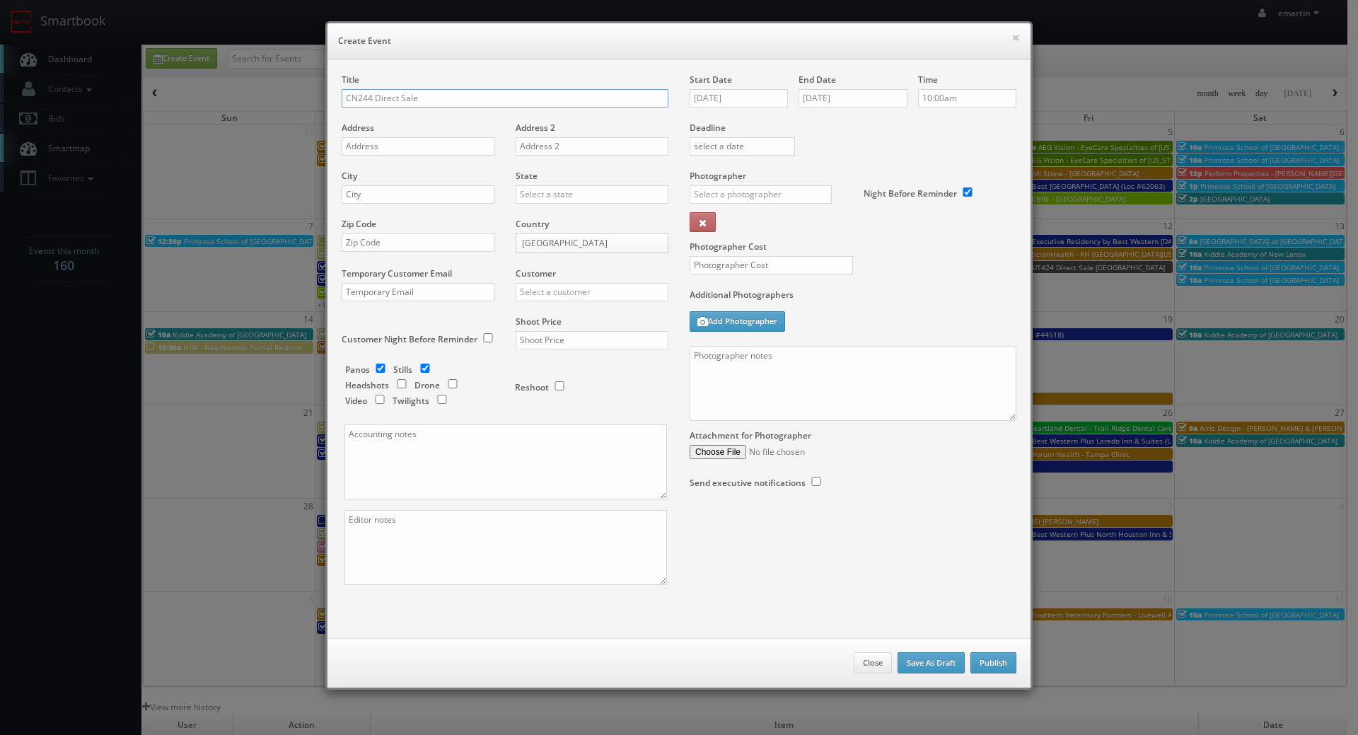
paste input "Rodeway Inn"
type input "CN244 Direct Sale [GEOGRAPHIC_DATA]"
click at [403, 150] on input "text" at bounding box center [418, 146] width 153 height 18
paste input "1155 Fairville Blvd"
type input "1155 Fairville Blvd"
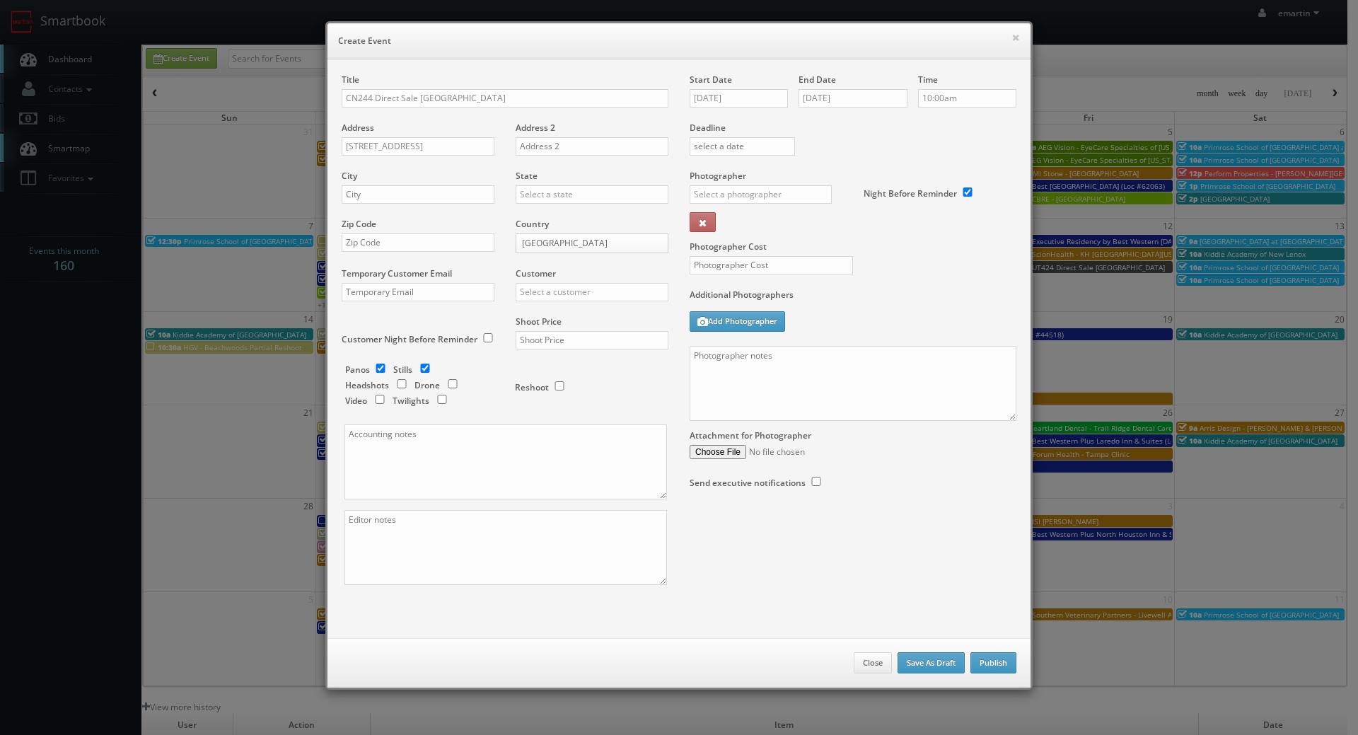
click at [386, 204] on div "City" at bounding box center [423, 194] width 163 height 48
drag, startPoint x: 395, startPoint y: 199, endPoint x: 466, endPoint y: 209, distance: 70.7
click at [395, 199] on input "text" at bounding box center [418, 194] width 153 height 18
paste input "Saint John"
type input "Saint John"
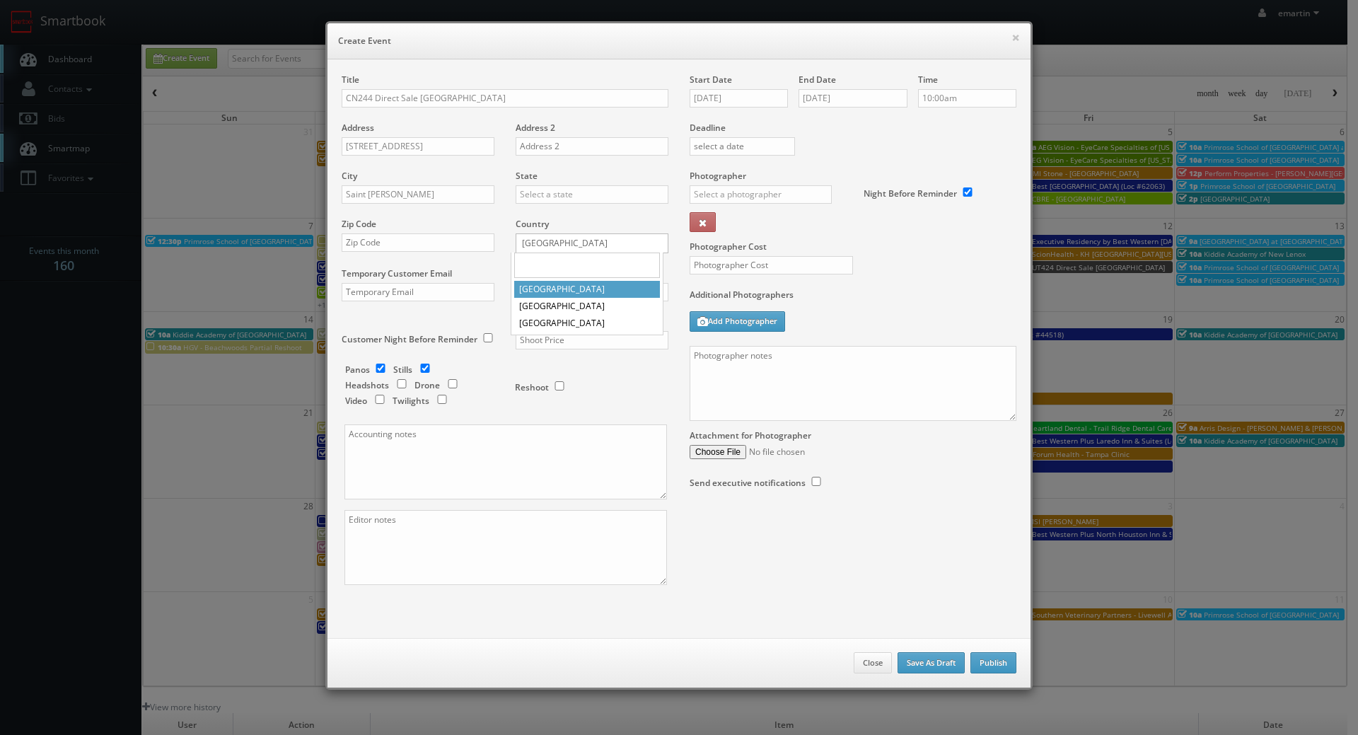
drag, startPoint x: 628, startPoint y: 246, endPoint x: 611, endPoint y: 262, distance: 23.0
click at [628, 246] on body "Smartbook Toggle Side Navigation Toggle Top Navigation emartin emartin Profile …" at bounding box center [674, 489] width 1348 height 978
click at [574, 256] on div "Country United States United States Canada Mexico" at bounding box center [586, 243] width 163 height 50
click at [570, 240] on body "Smartbook Toggle Side Navigation Toggle Top Navigation emartin emartin Profile …" at bounding box center [674, 489] width 1348 height 978
select select "[GEOGRAPHIC_DATA]"
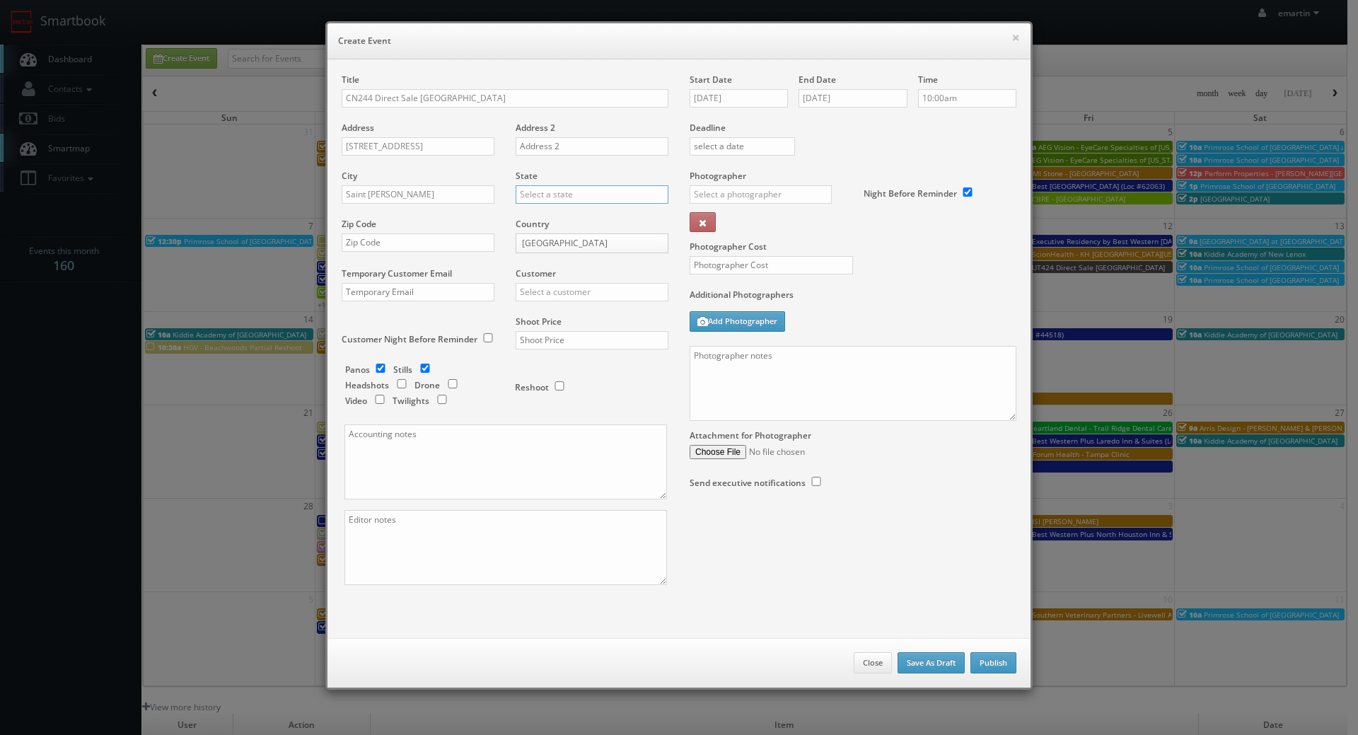
click at [565, 196] on input "text" at bounding box center [592, 194] width 153 height 18
click at [560, 206] on div "[GEOGRAPHIC_DATA]" at bounding box center [591, 217] width 151 height 23
type input "[GEOGRAPHIC_DATA]"
drag, startPoint x: 485, startPoint y: 261, endPoint x: 470, endPoint y: 253, distance: 16.8
click at [485, 261] on div "Zip Code" at bounding box center [423, 242] width 163 height 48
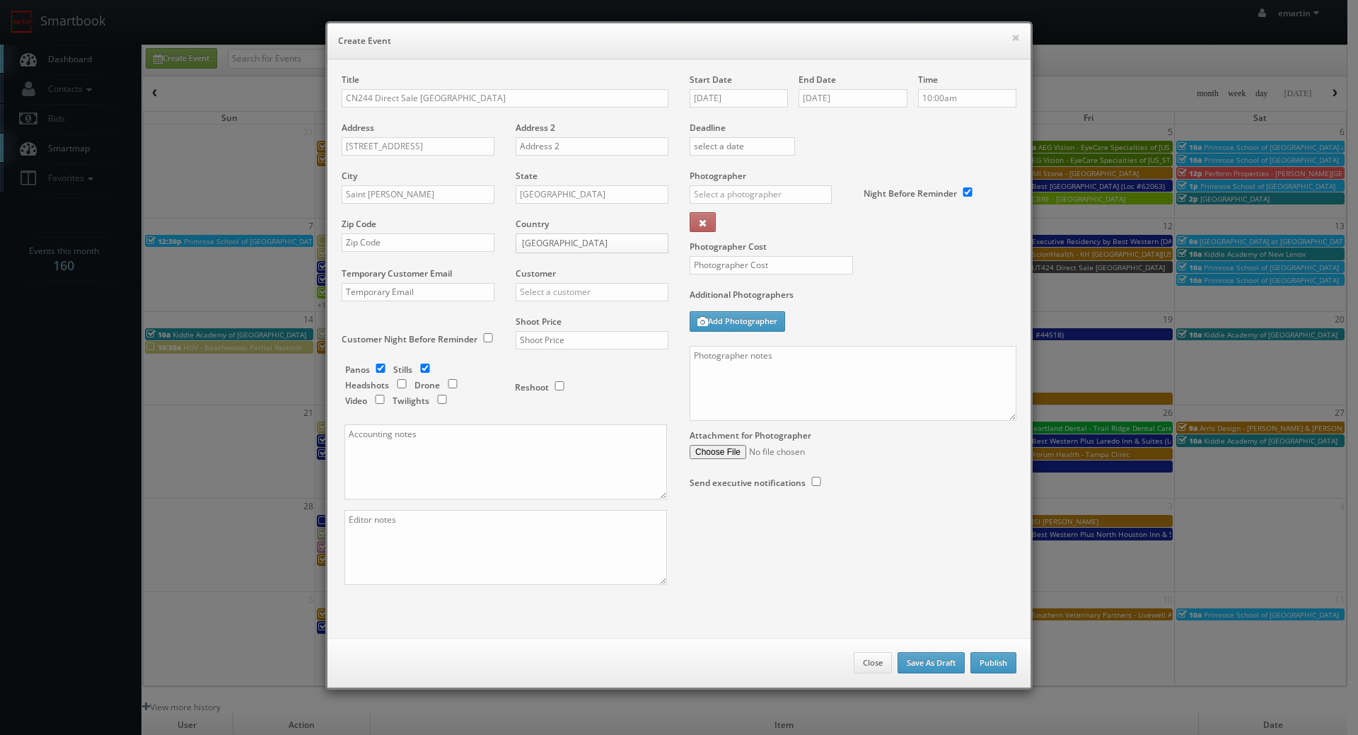
click at [470, 253] on div "Zip Code" at bounding box center [423, 242] width 163 height 48
drag, startPoint x: 467, startPoint y: 248, endPoint x: 515, endPoint y: 249, distance: 48.1
click at [466, 247] on input "text" at bounding box center [418, 242] width 153 height 18
paste input "E2M 5T9"
type input "E2M 5T9"
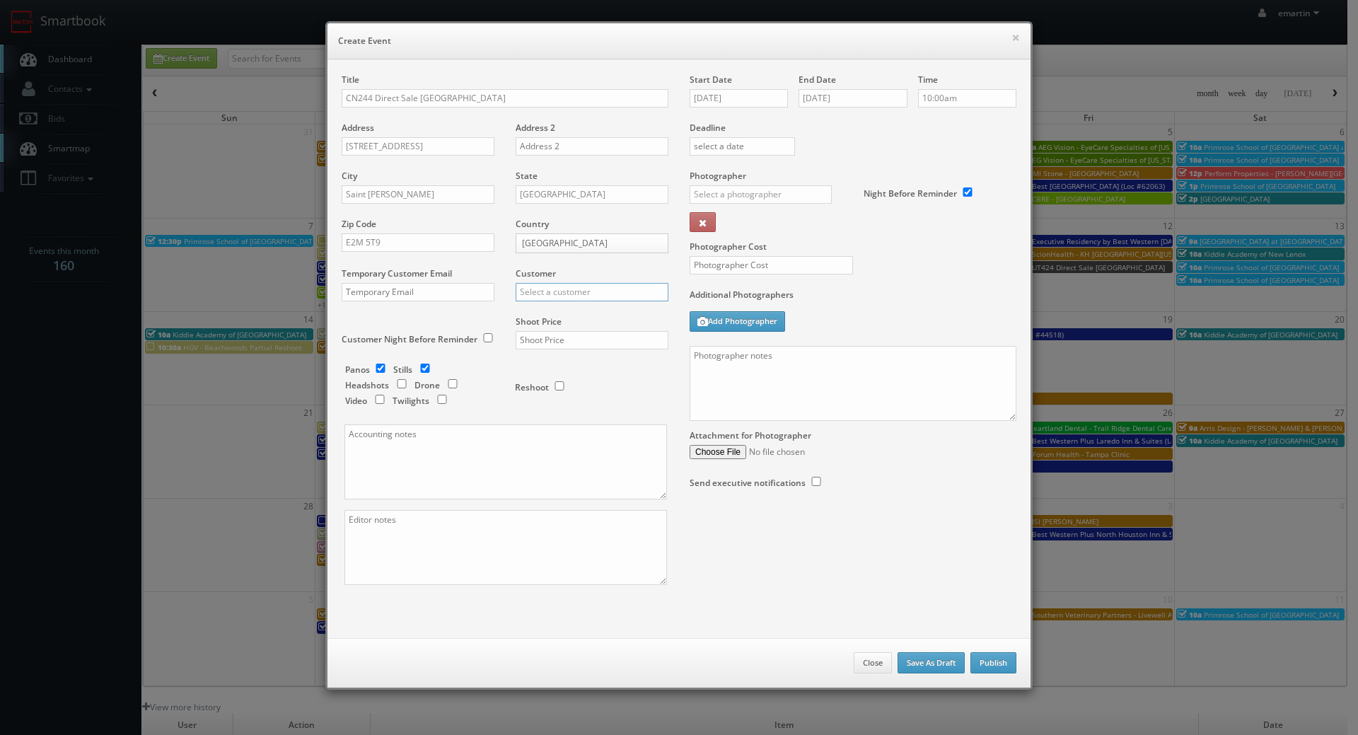
click at [585, 291] on input "text" at bounding box center [592, 292] width 153 height 18
click at [584, 321] on div "Choice Hotels" at bounding box center [591, 315] width 151 height 23
type input "Choice Hotels"
click at [579, 333] on input "text" at bounding box center [592, 340] width 153 height 18
type input "1,400"
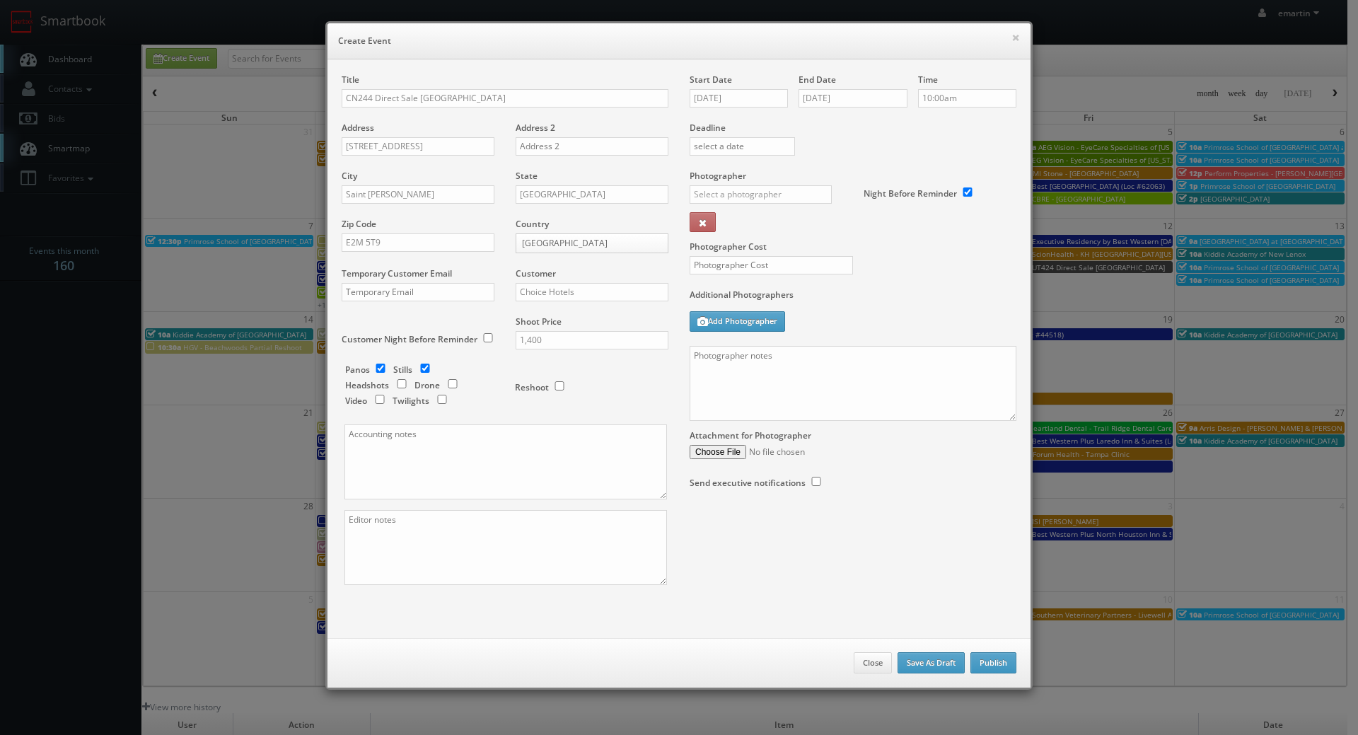
click at [623, 400] on div "Reshoot" at bounding box center [579, 387] width 156 height 47
drag, startPoint x: 377, startPoint y: 366, endPoint x: 354, endPoint y: 369, distance: 23.6
click at [377, 366] on input "checkbox" at bounding box center [380, 368] width 21 height 9
checkbox input "false"
click at [792, 186] on input "text" at bounding box center [761, 194] width 142 height 18
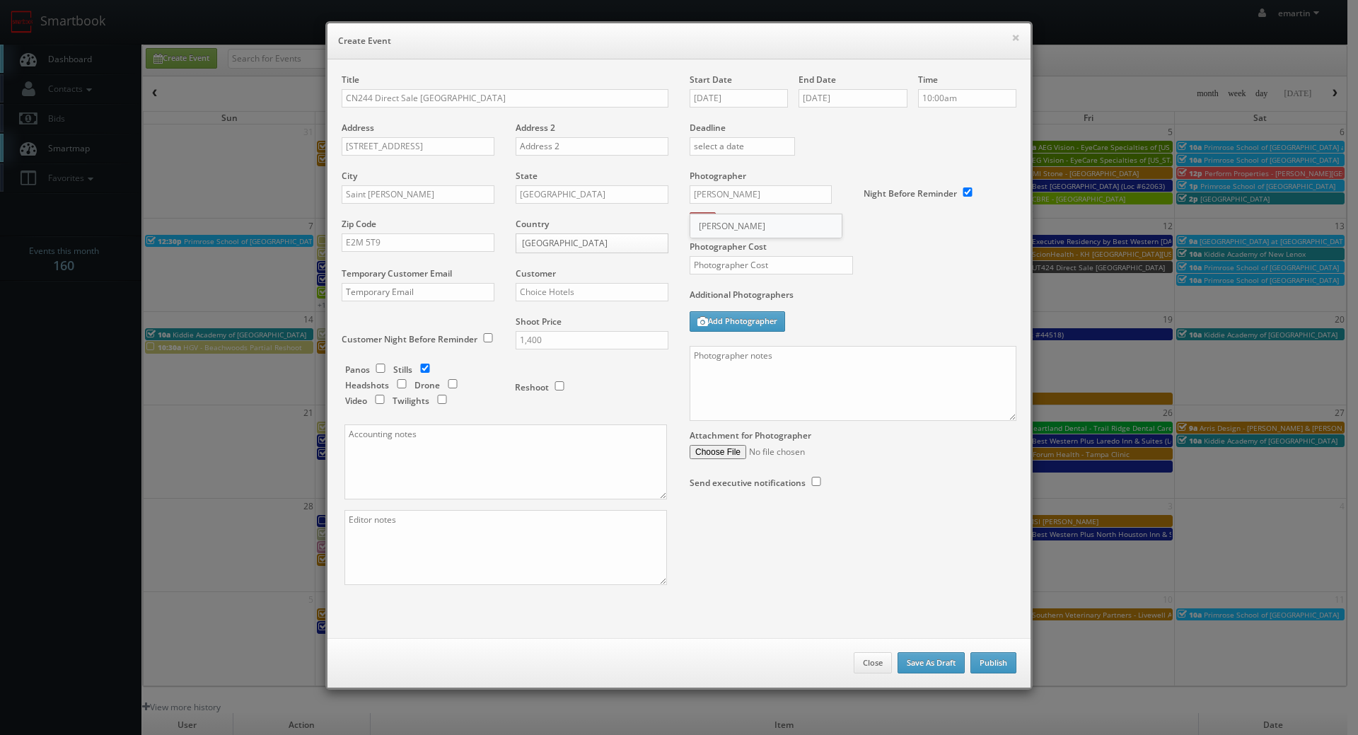
click at [747, 219] on div "Nigel Fearon" at bounding box center [766, 225] width 151 height 23
type input "Nigel Fearon"
click at [738, 253] on div "Photographer Cost" at bounding box center [853, 229] width 348 height 119
click at [737, 264] on input "text" at bounding box center [771, 265] width 163 height 18
type input "400"
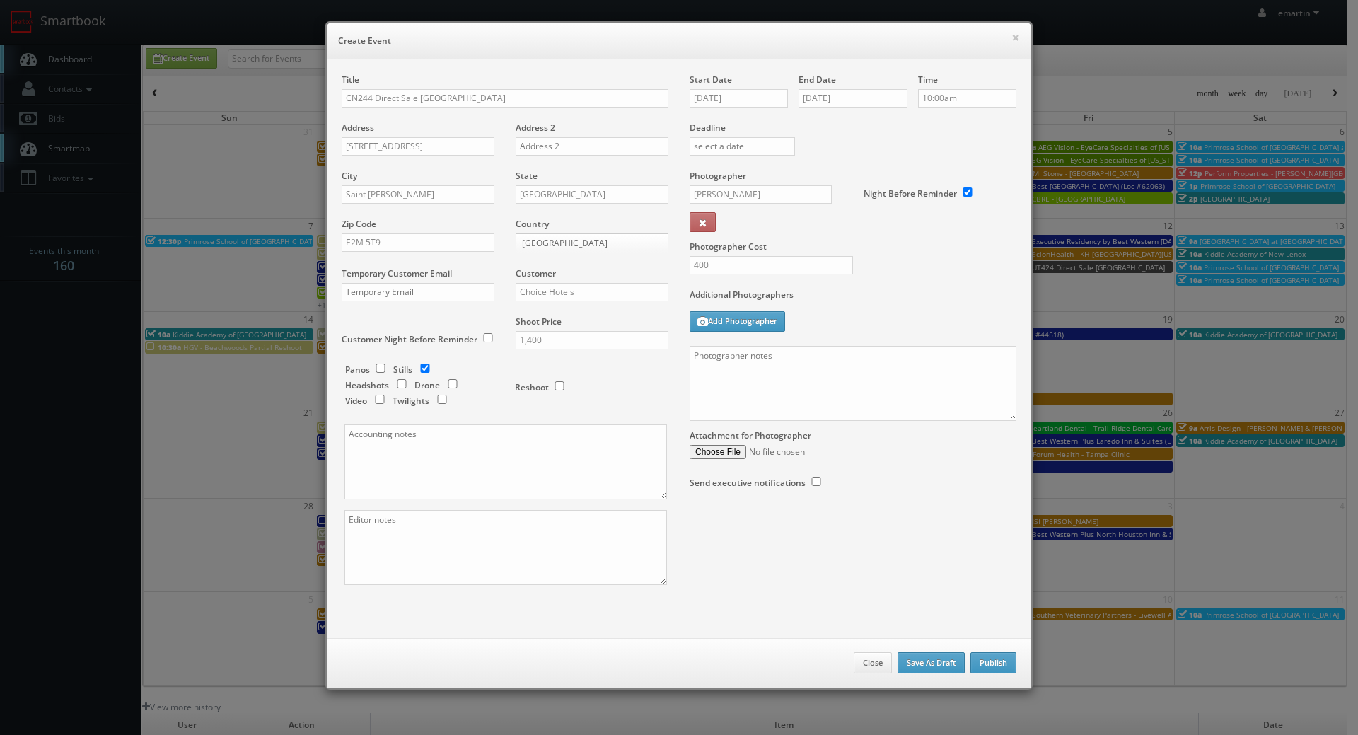
click at [855, 260] on div "Photographer Cost 400" at bounding box center [853, 229] width 348 height 119
click at [651, 69] on div "Title CN244 Direct Sale Rodeway Inn Address 1155 Fairville Blvd Address 2 City …" at bounding box center [679, 348] width 703 height 579
click at [785, 393] on textarea at bounding box center [853, 383] width 327 height 75
paste textarea "Onsite contact is _____. Stills only. Full shoot including _ room types/exterio…"
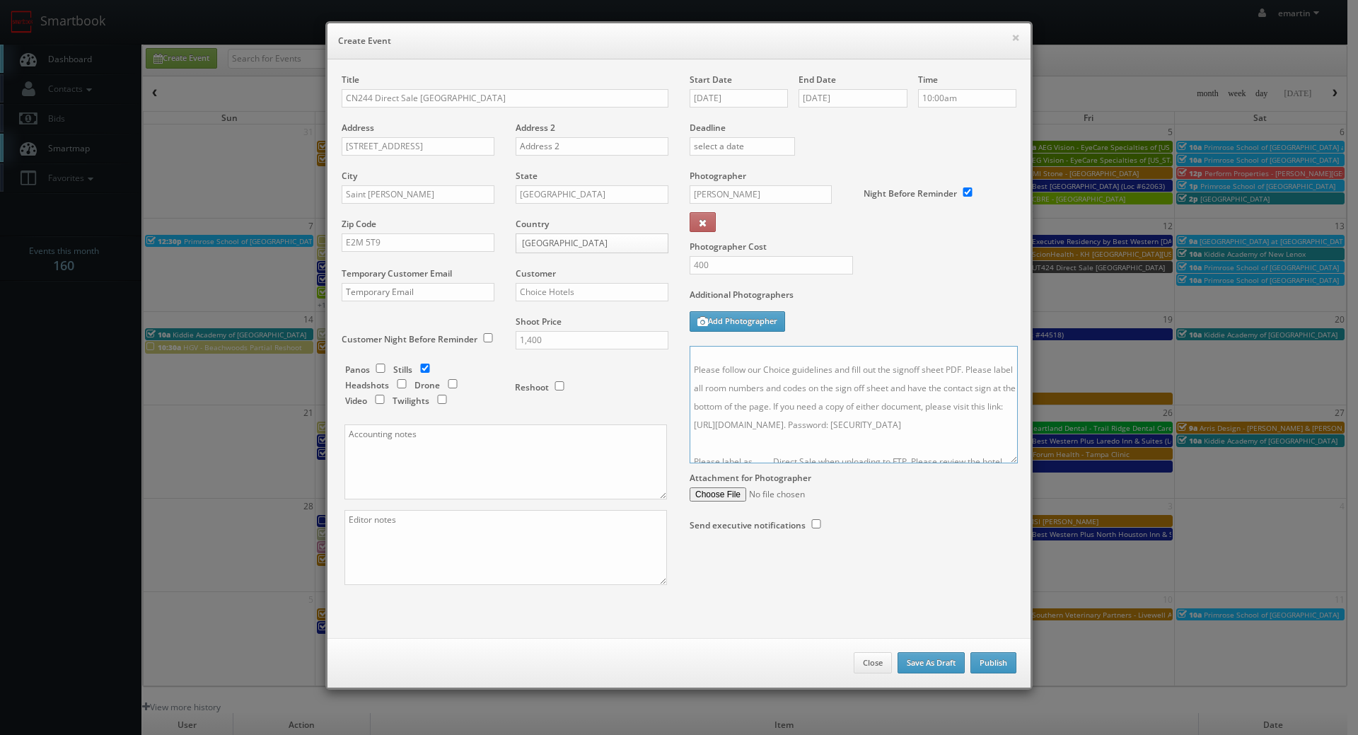
scroll to position [62, 0]
drag, startPoint x: 1000, startPoint y: 417, endPoint x: 1020, endPoint y: 650, distance: 233.5
click at [1018, 463] on textarea "Onsite contact is _____. Stills only. Full shoot including _ room types/exterio…" at bounding box center [854, 404] width 328 height 117
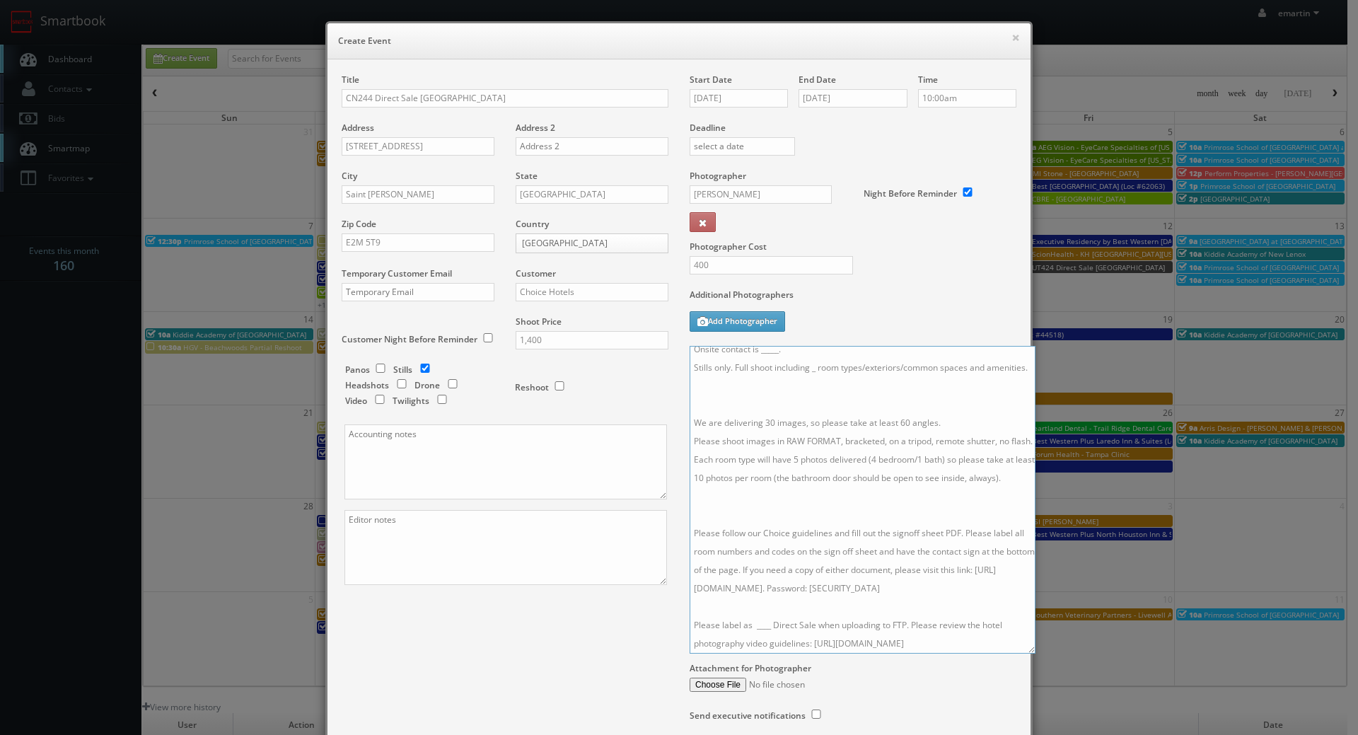
click at [762, 623] on textarea "Onsite contact is _____. Stills only. Full shoot including _ room types/exterio…" at bounding box center [863, 500] width 346 height 308
click at [761, 569] on textarea "Onsite contact is _____. Stills only. Full shoot including _ room types/exterio…" at bounding box center [863, 500] width 346 height 308
click at [758, 422] on textarea "Onsite contact is _____. Stills only. Full shoot including _ room types/exterio…" at bounding box center [863, 500] width 346 height 308
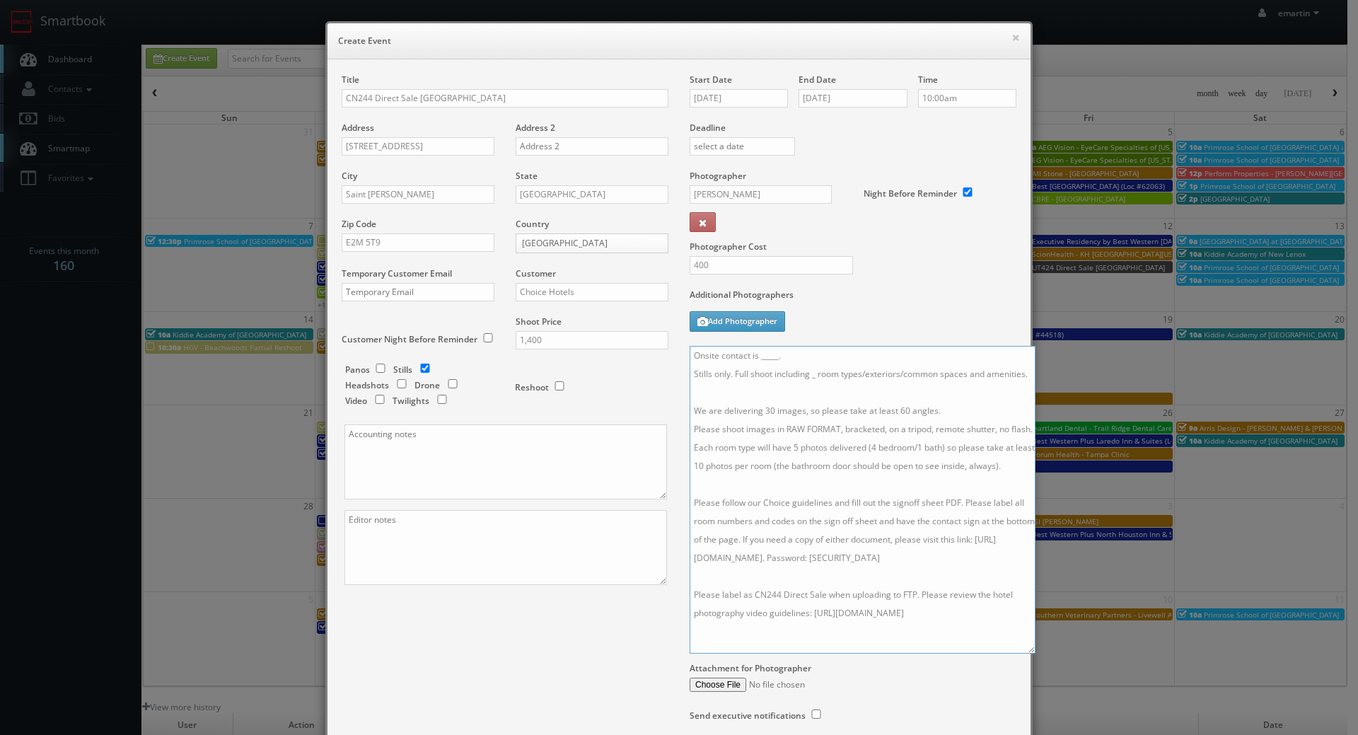
click at [747, 370] on textarea "Onsite contact is _____. Stills only. Full shoot including _ room types/exterio…" at bounding box center [863, 500] width 346 height 308
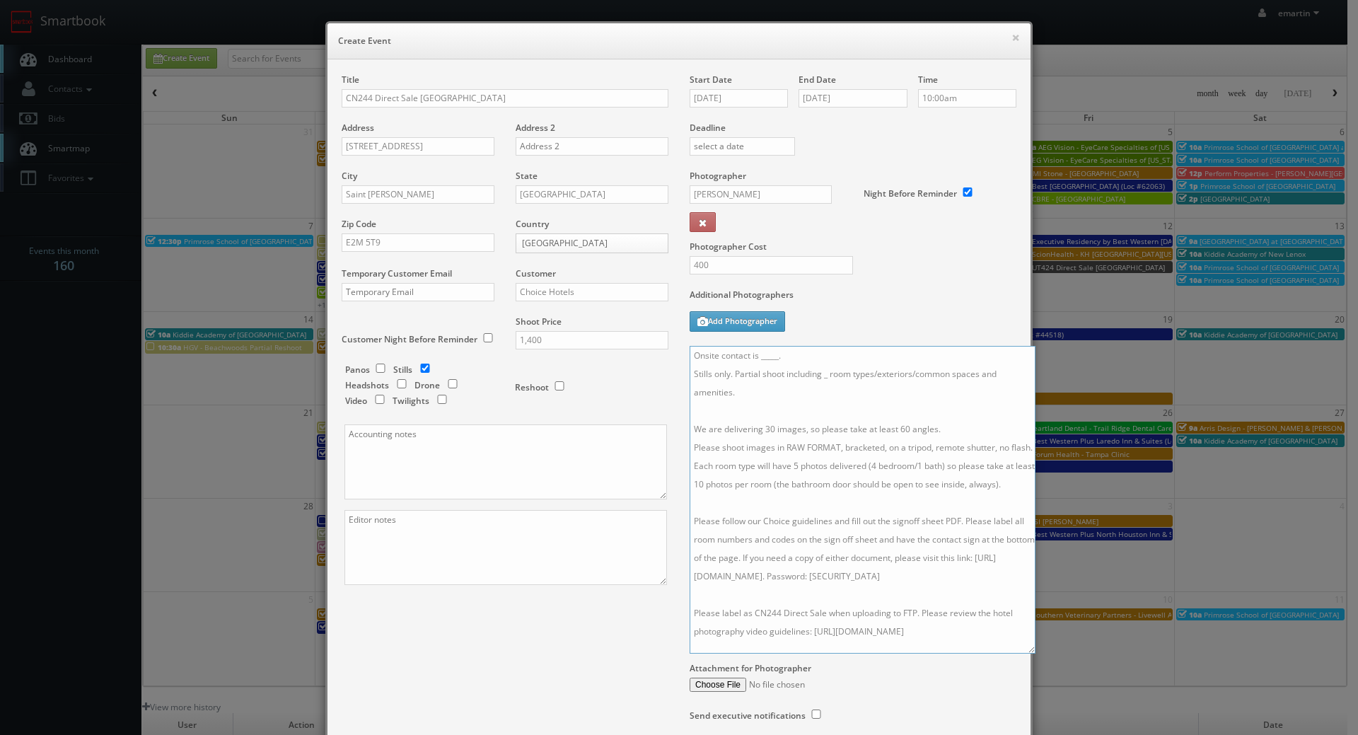
drag, startPoint x: 970, startPoint y: 386, endPoint x: 872, endPoint y: 379, distance: 98.6
click at [872, 379] on textarea "Onsite contact is _____. Stills only. Partial shoot including _ room types/exte…" at bounding box center [863, 500] width 346 height 308
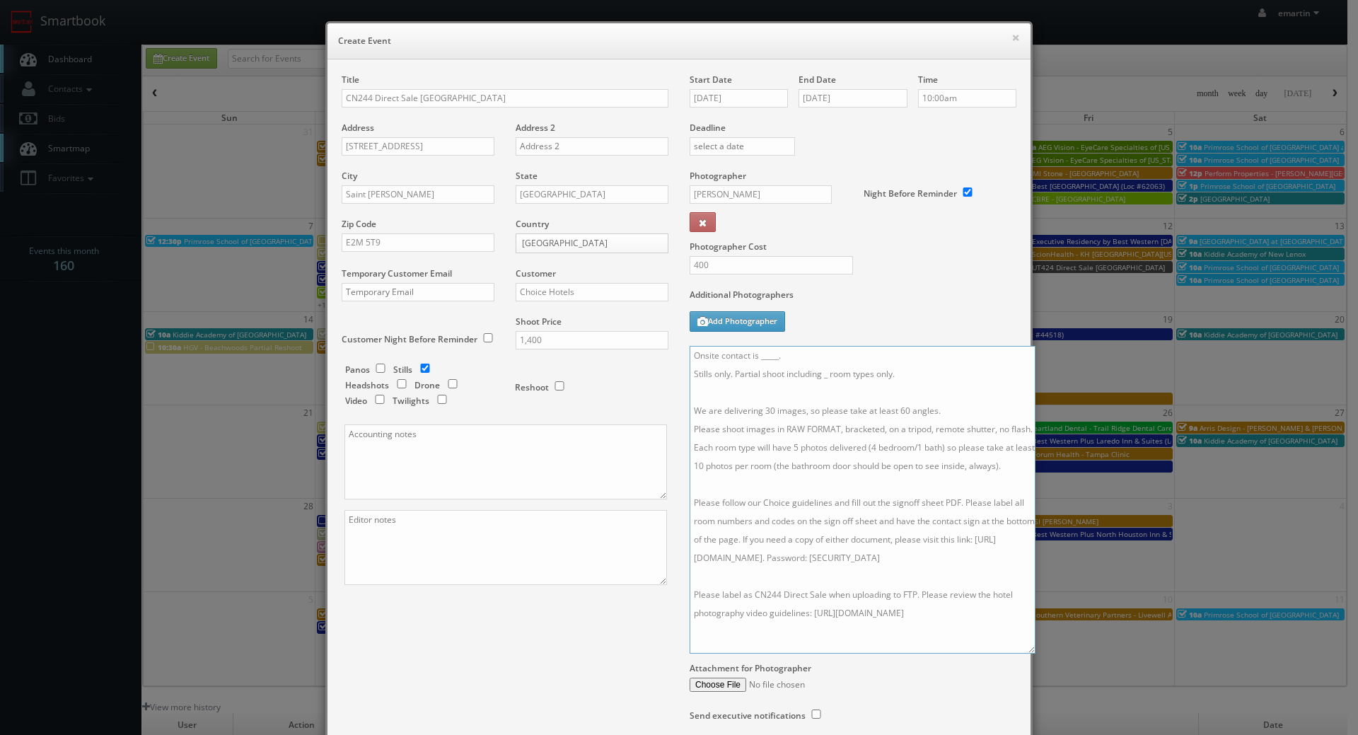
click at [822, 379] on textarea "Onsite contact is _____. Stills only. Partial shoot including _ room types only…" at bounding box center [863, 500] width 346 height 308
click at [766, 410] on textarea "Onsite contact is _____. Stills only. Partial shoot including 4 room types only…" at bounding box center [863, 500] width 346 height 308
click at [899, 410] on textarea "Onsite contact is _____. Stills only. Partial shoot including 4 room types only…" at bounding box center [863, 500] width 346 height 308
drag, startPoint x: 803, startPoint y: 352, endPoint x: 758, endPoint y: 350, distance: 45.3
click at [759, 351] on textarea "Onsite contact is _____. Stills only. Partial shoot including 4 room types only…" at bounding box center [863, 500] width 346 height 308
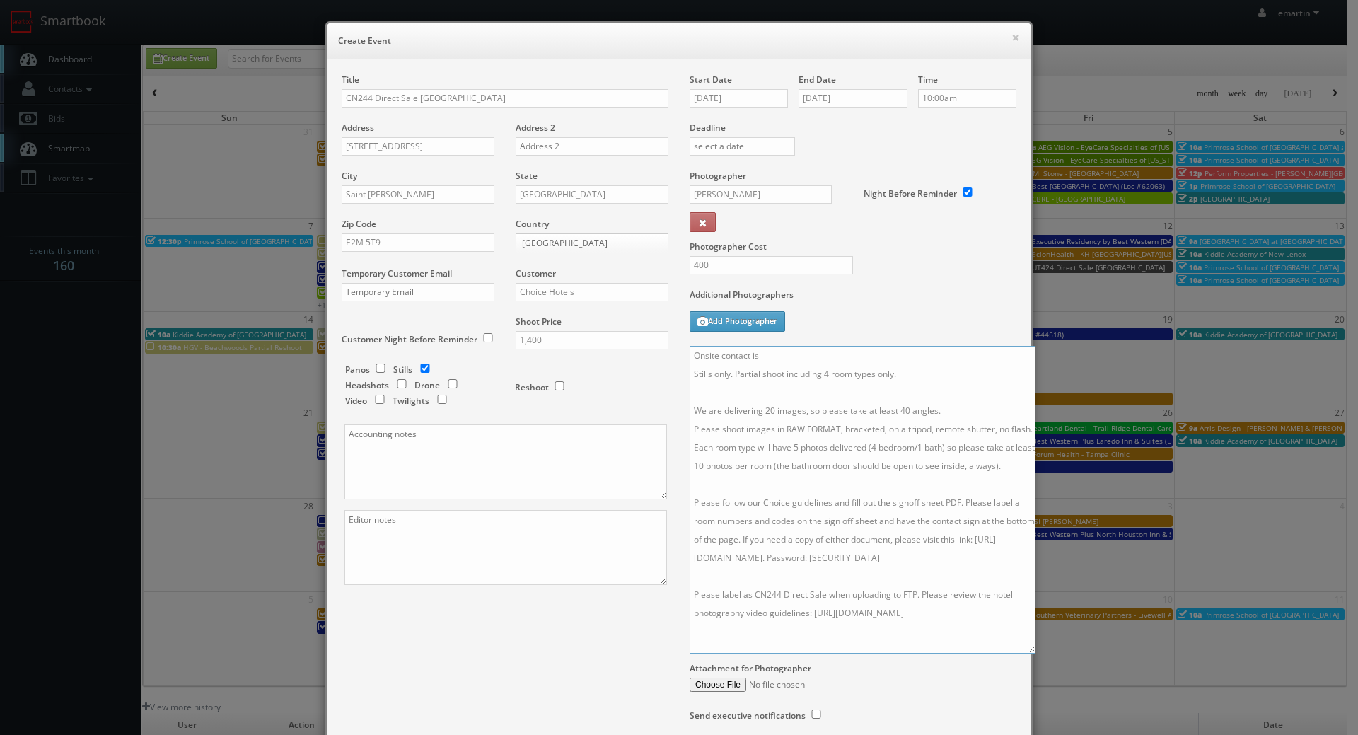
click at [849, 368] on textarea "Onsite contact is Stills only. Partial shoot including 4 room types only. We ar…" at bounding box center [863, 500] width 346 height 308
click at [851, 359] on textarea "Onsite contact is Stills only. Partial shoot including 4 room types only. We ar…" at bounding box center [863, 500] width 346 height 308
type textarea "Onsite contact is Minesh Chauhan. Stills only. Partial shoot including 4 room t…"
click at [953, 315] on div "Additional Photographers Add Photographer" at bounding box center [853, 317] width 327 height 57
click at [454, 625] on div "Title CN244 Direct Sale Rodeway Inn Address 1155 Fairville Blvd Address 2 City …" at bounding box center [679, 412] width 696 height 676
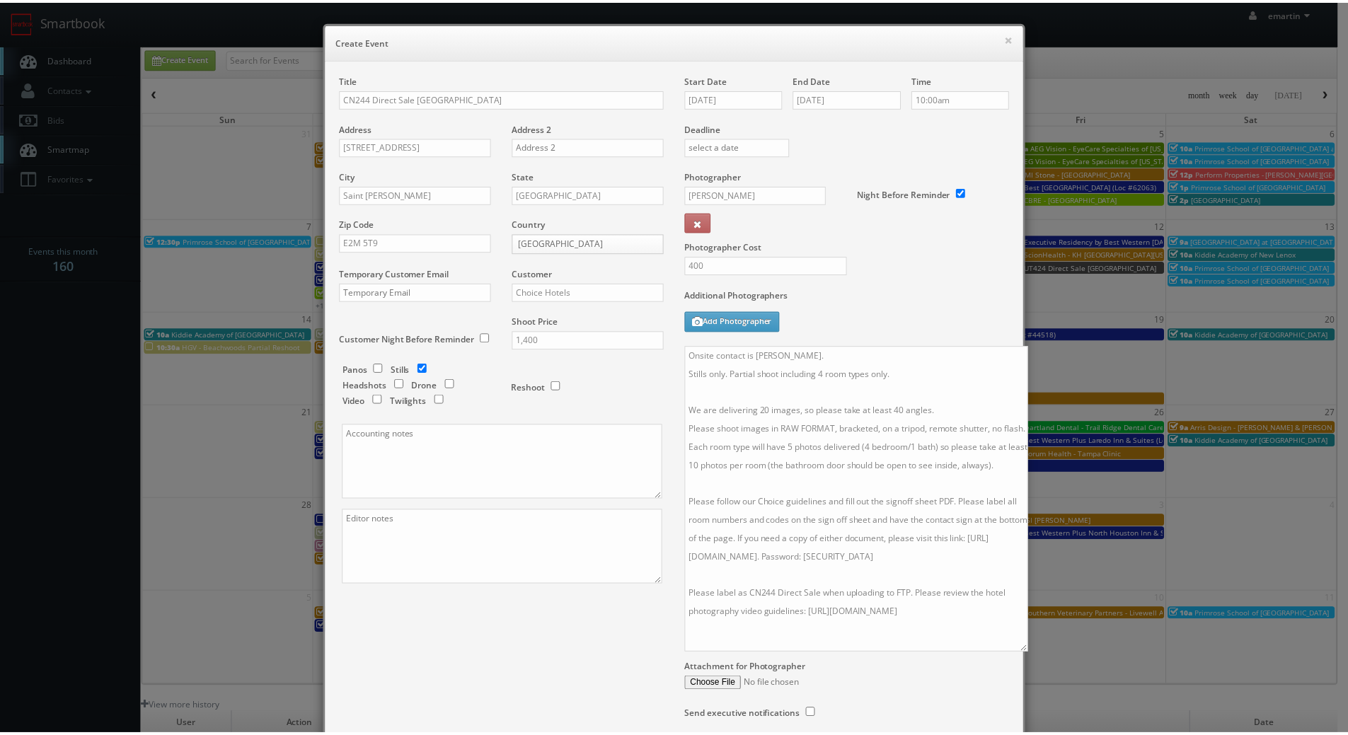
scroll to position [115, 0]
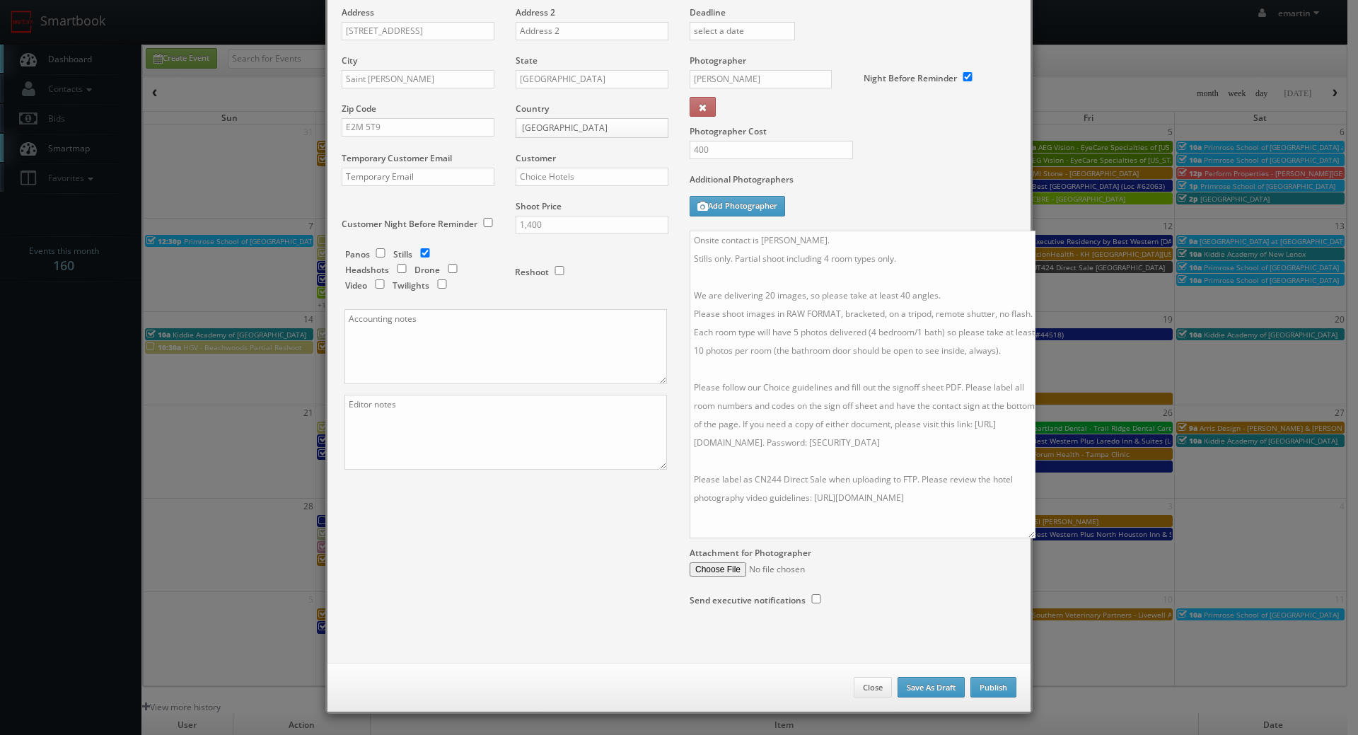
click at [989, 675] on div "Close Save As Draft Publish" at bounding box center [679, 688] width 703 height 50
click at [991, 681] on button "Publish" at bounding box center [994, 687] width 46 height 21
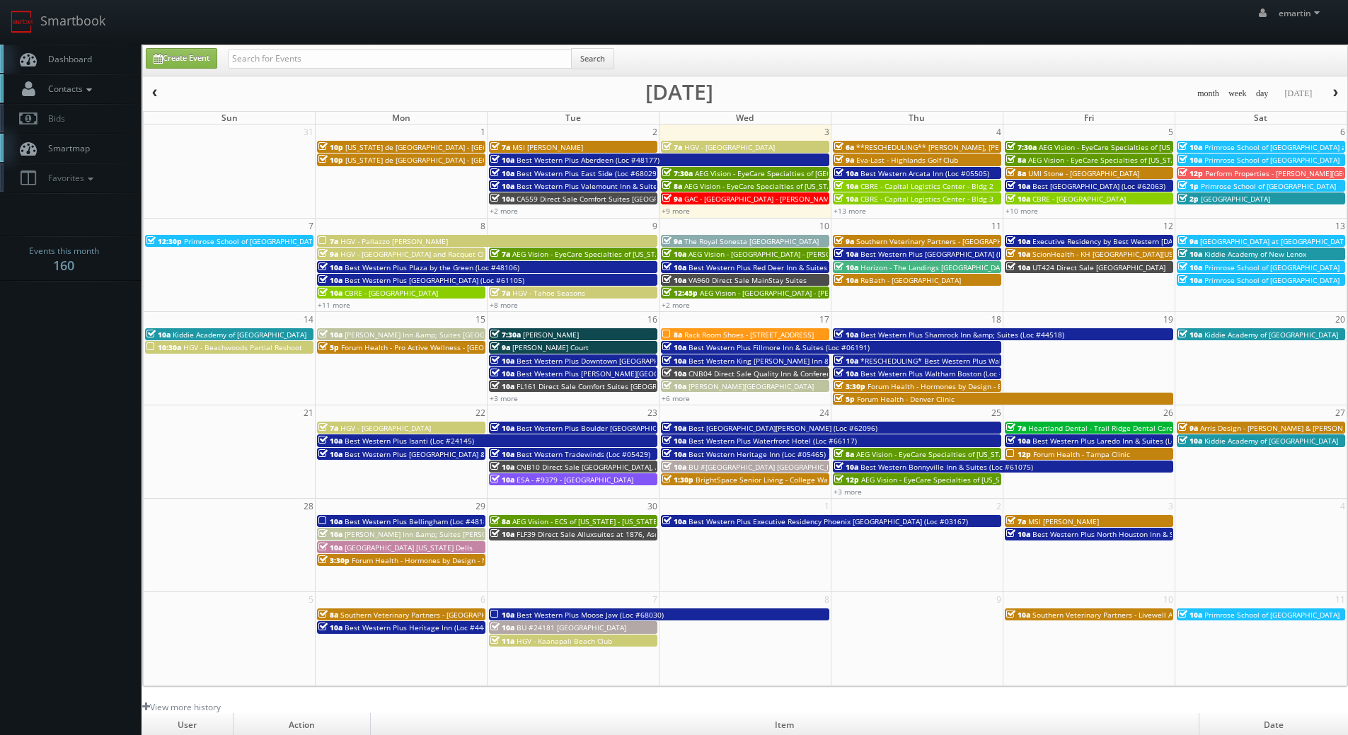
click at [87, 68] on link "Dashboard" at bounding box center [70, 59] width 141 height 29
click at [164, 94] on button "button" at bounding box center [155, 94] width 24 height 18
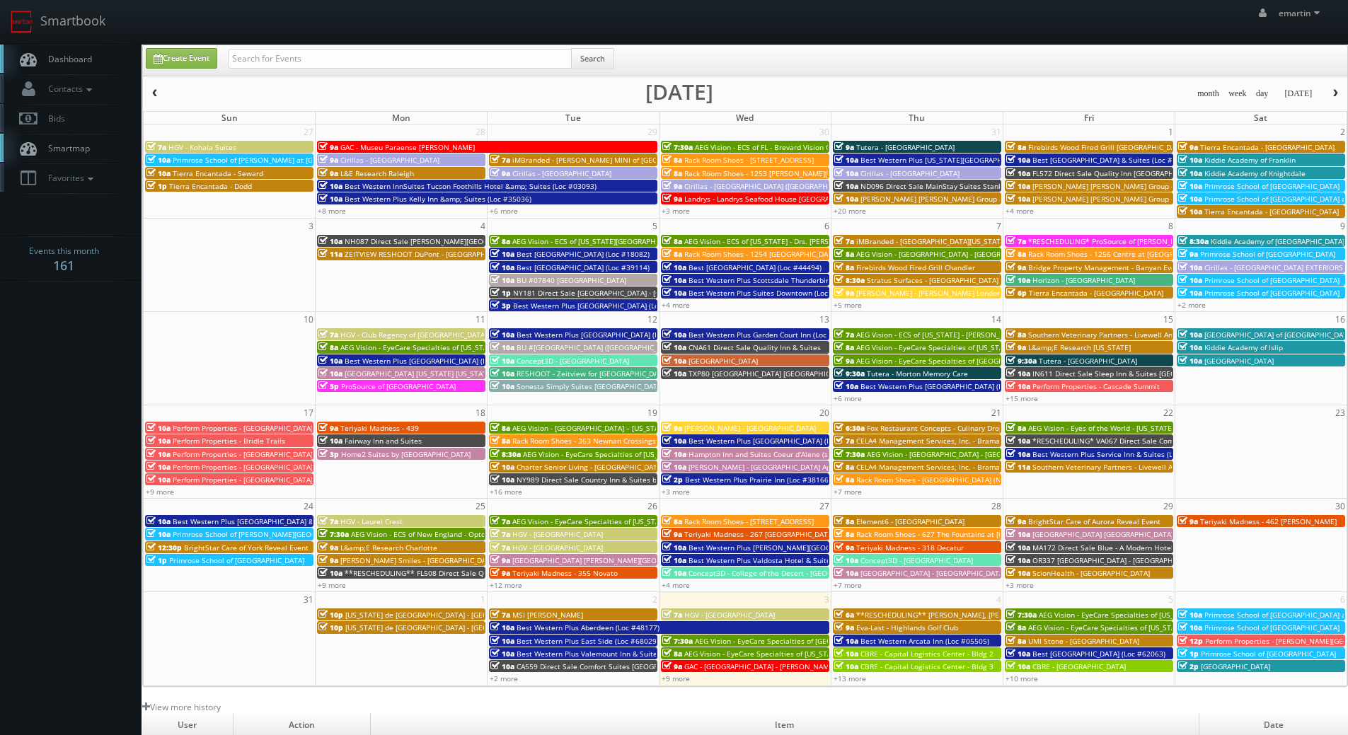
click at [93, 55] on link "Dashboard" at bounding box center [70, 59] width 141 height 29
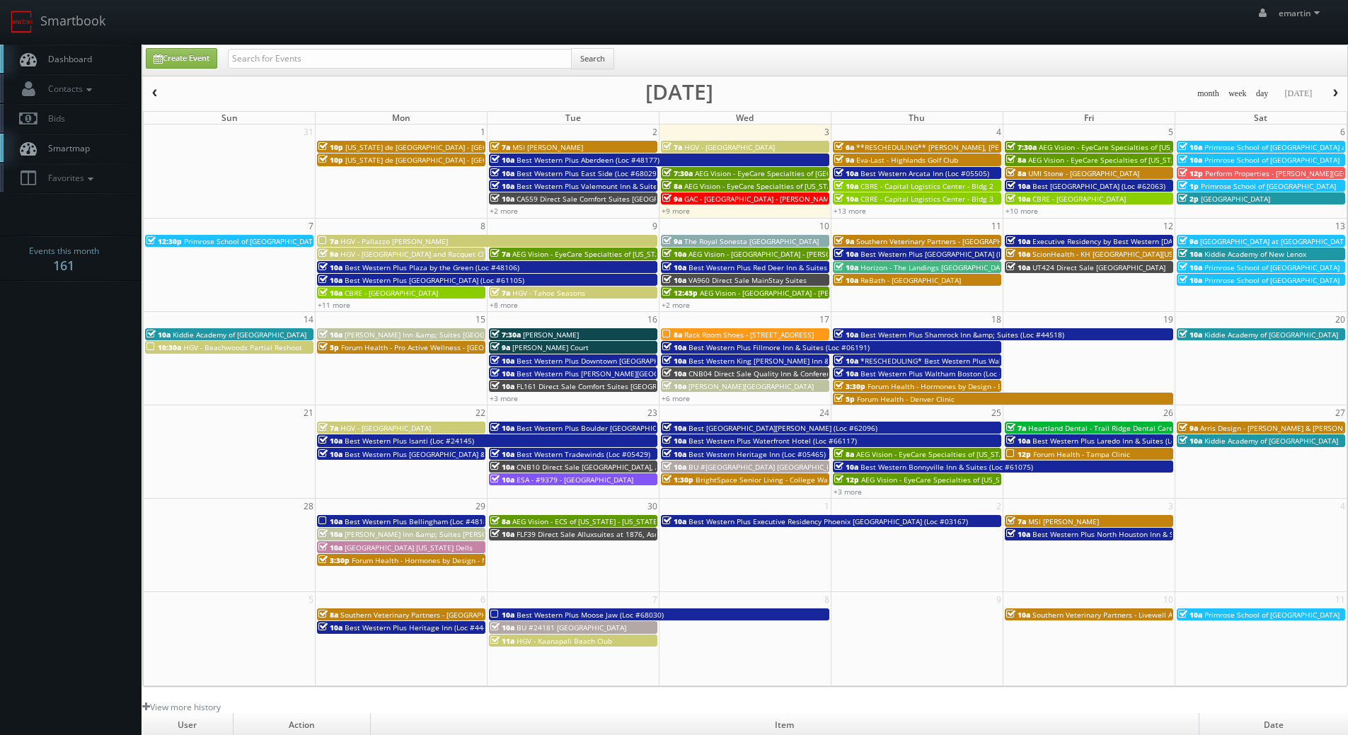
click at [151, 88] on button "button" at bounding box center [155, 94] width 24 height 18
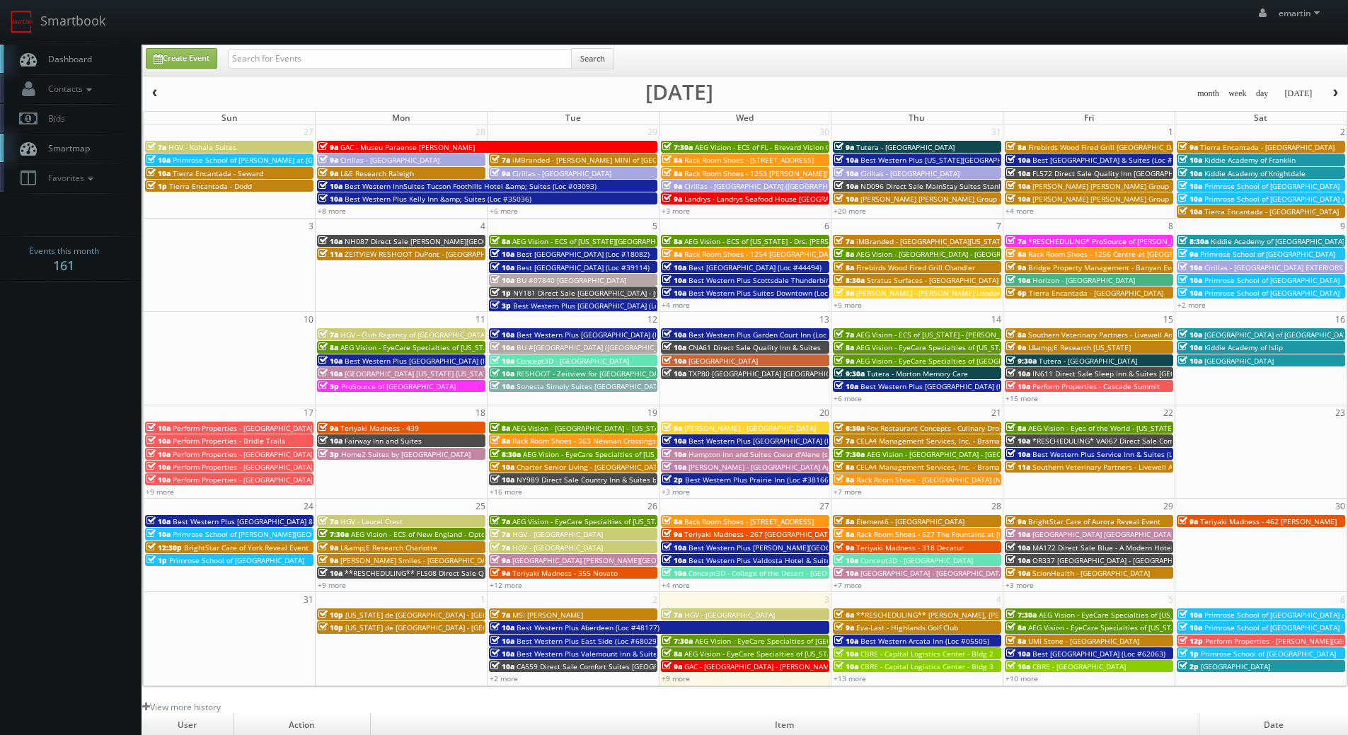
drag, startPoint x: 51, startPoint y: 339, endPoint x: 59, endPoint y: 323, distance: 18.4
click at [51, 339] on body "Smartbook Toggle Side Navigation Toggle Top Navigation emartin emartin Profile …" at bounding box center [674, 489] width 1348 height 978
click at [672, 681] on link "+9 more" at bounding box center [676, 679] width 28 height 10
click at [80, 67] on link "Dashboard" at bounding box center [70, 59] width 141 height 29
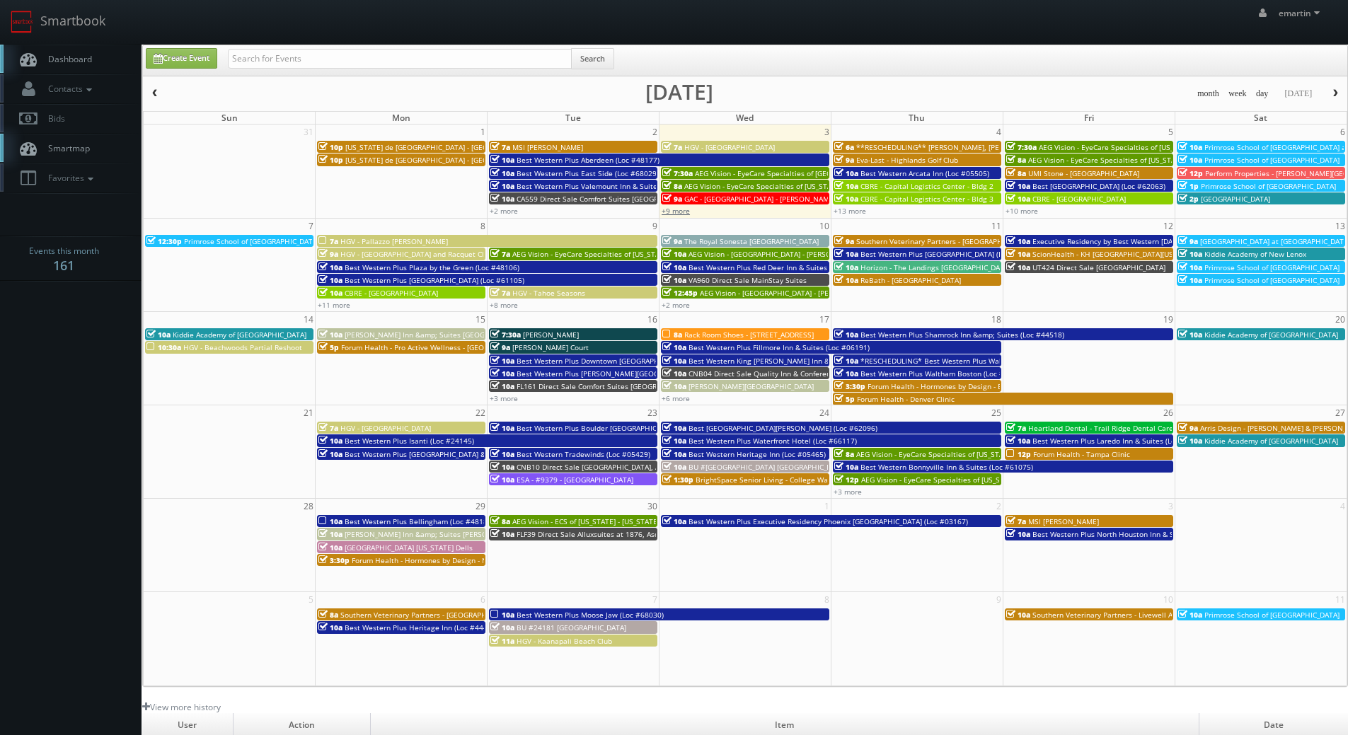
click at [677, 212] on link "+9 more" at bounding box center [676, 211] width 28 height 10
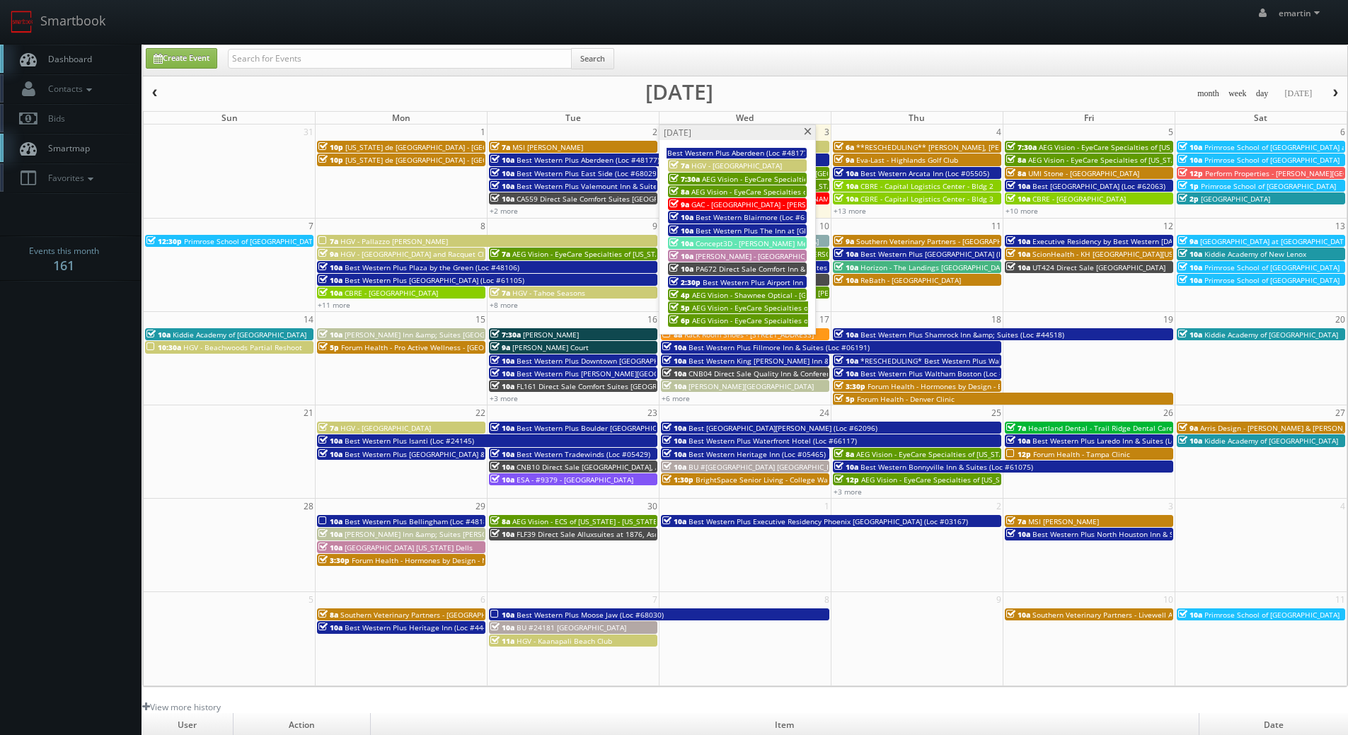
click at [737, 285] on span "Best Western Plus Airport Inn & Suites (Loc #45086)" at bounding box center [791, 282] width 177 height 10
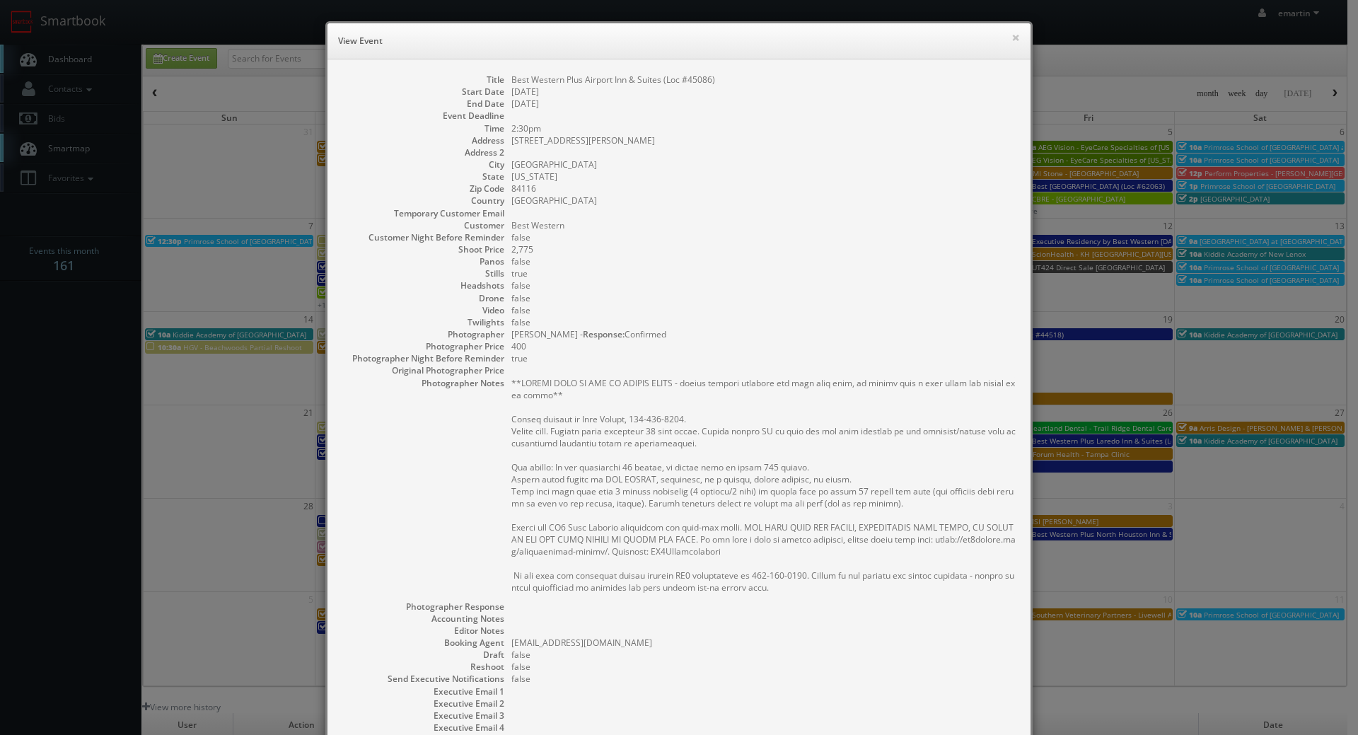
drag, startPoint x: 753, startPoint y: 446, endPoint x: 737, endPoint y: 451, distance: 16.3
click at [753, 445] on pre at bounding box center [764, 485] width 505 height 216
click at [607, 508] on pre at bounding box center [764, 485] width 505 height 216
drag, startPoint x: 850, startPoint y: 171, endPoint x: 914, endPoint y: 114, distance: 85.2
click at [850, 171] on dd "[US_STATE]" at bounding box center [764, 177] width 505 height 12
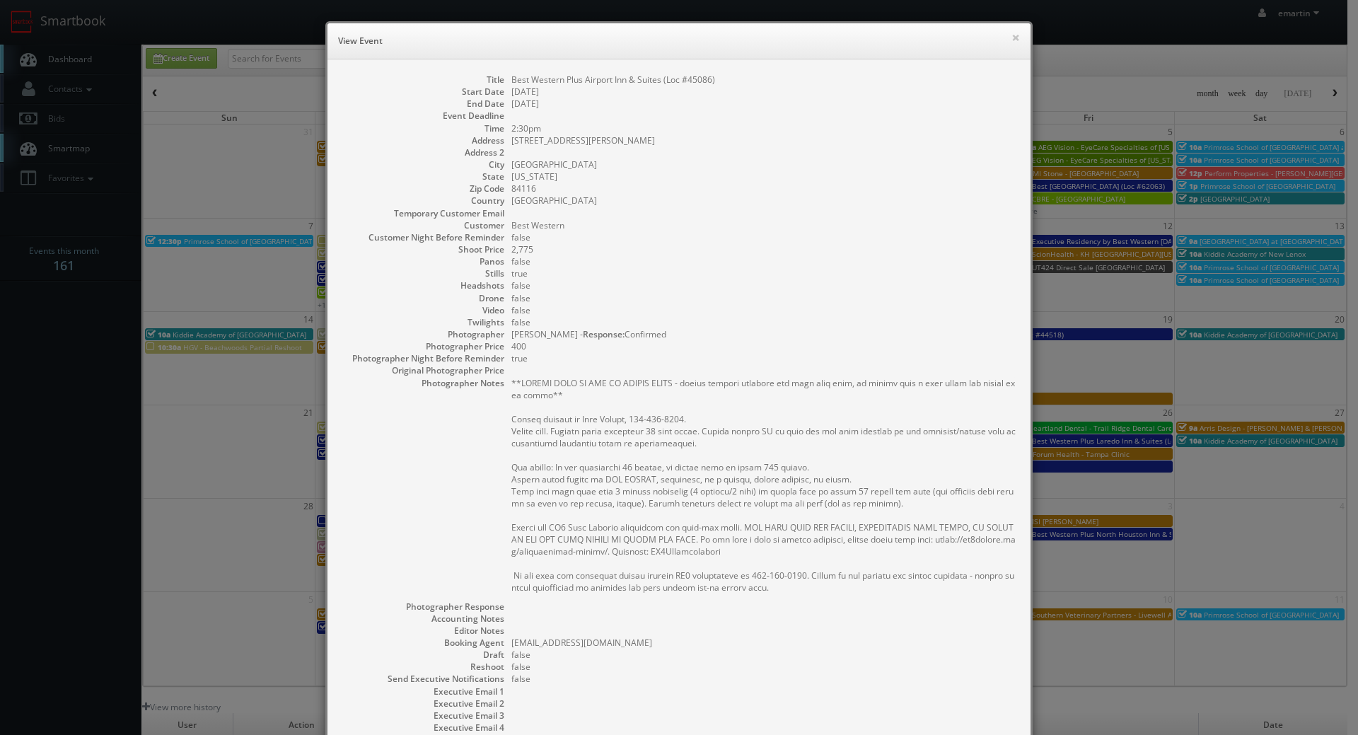
click at [1005, 38] on h6 "View Event" at bounding box center [679, 41] width 682 height 14
click at [1003, 37] on h6 "View Event" at bounding box center [679, 41] width 682 height 14
click at [1012, 42] on button "×" at bounding box center [1016, 38] width 8 height 10
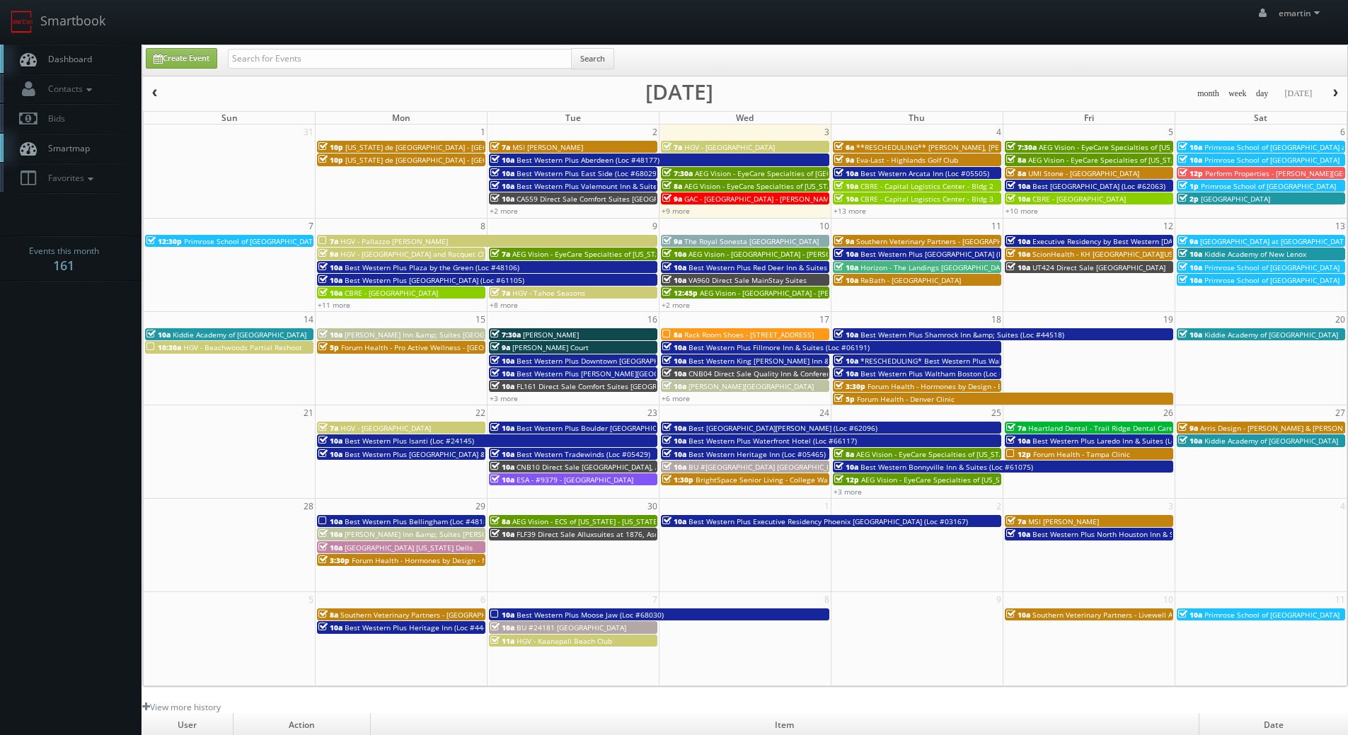
click at [45, 345] on body "Smartbook Toggle Side Navigation Toggle Top Navigation emartin emartin Profile …" at bounding box center [674, 489] width 1348 height 978
click at [685, 209] on link "+9 more" at bounding box center [676, 211] width 28 height 10
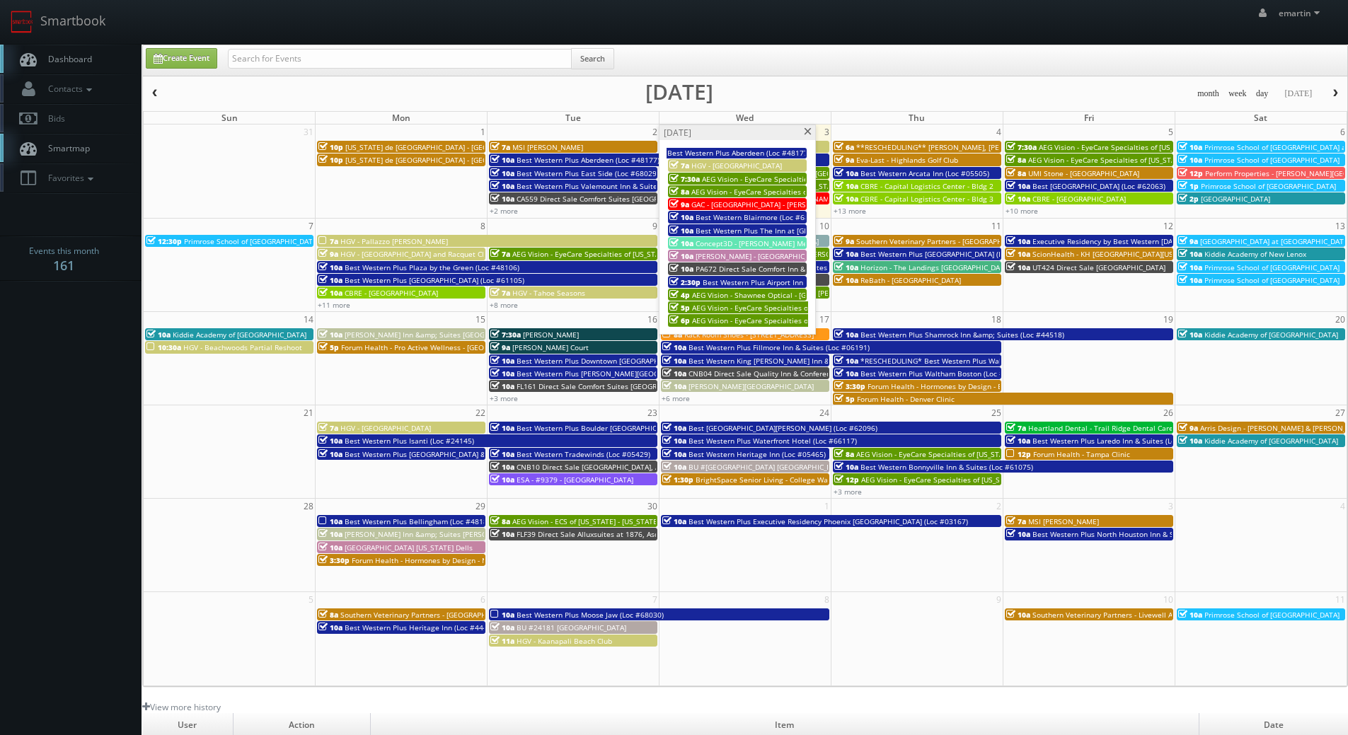
click at [703, 284] on span "Best Western Plus Airport Inn & Suites (Loc #45086)" at bounding box center [791, 282] width 177 height 10
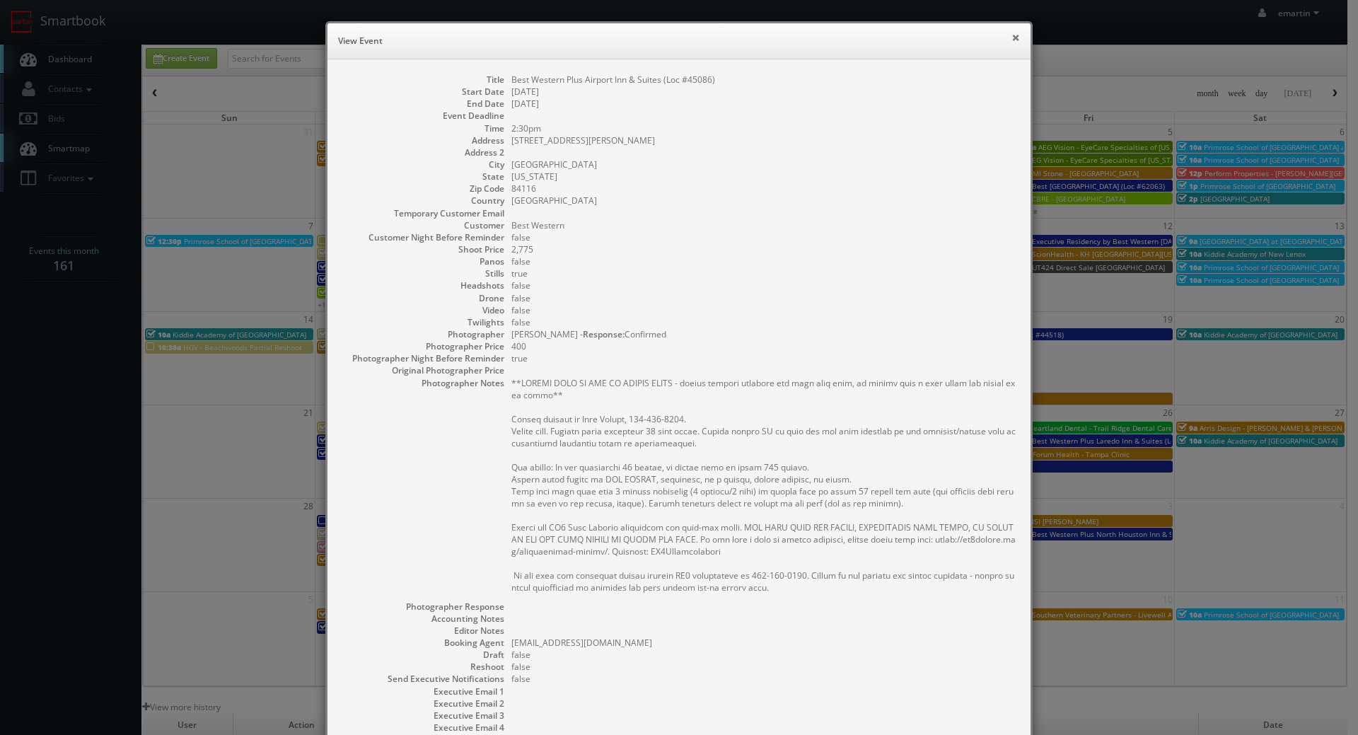
drag, startPoint x: 1011, startPoint y: 38, endPoint x: 957, endPoint y: 47, distance: 55.2
click at [1012, 38] on button "×" at bounding box center [1016, 38] width 8 height 10
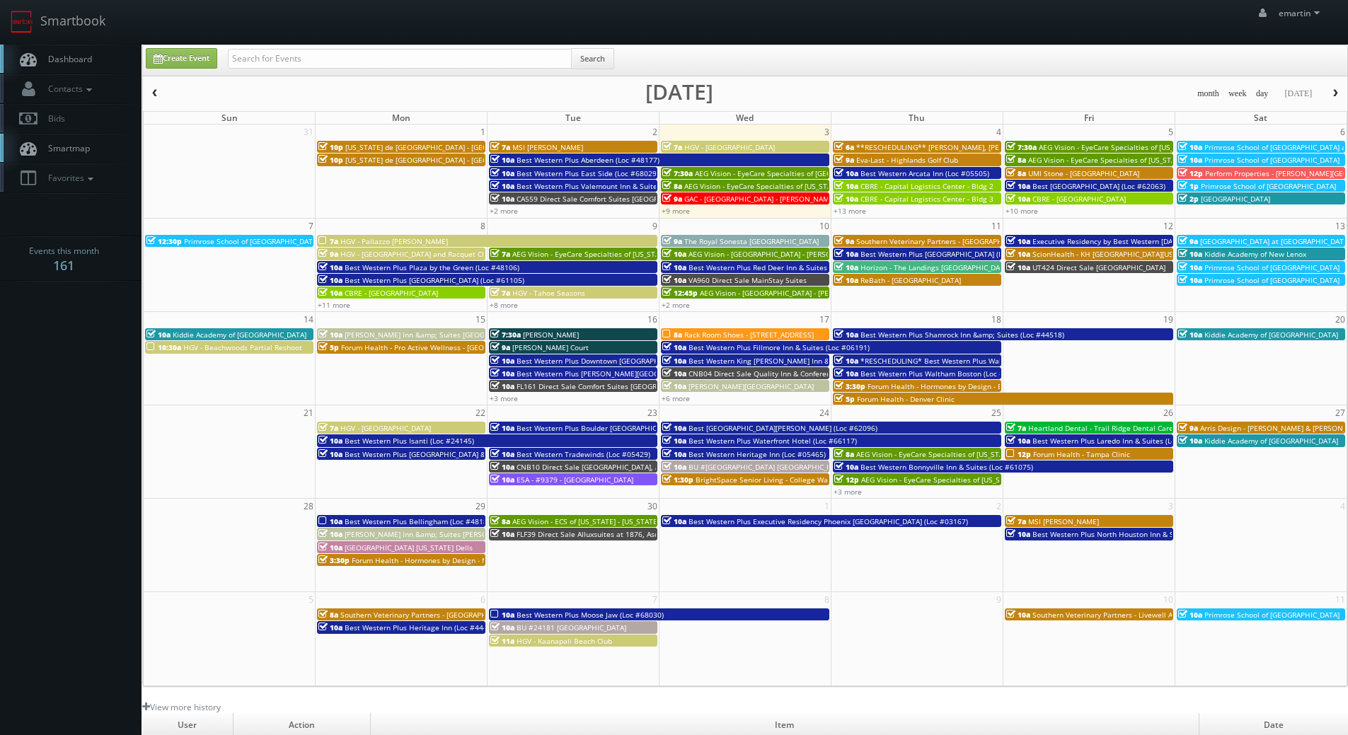
click at [62, 62] on span "Dashboard" at bounding box center [66, 59] width 51 height 12
click at [158, 62] on icon at bounding box center [158, 59] width 9 height 10
type input "[DATE]"
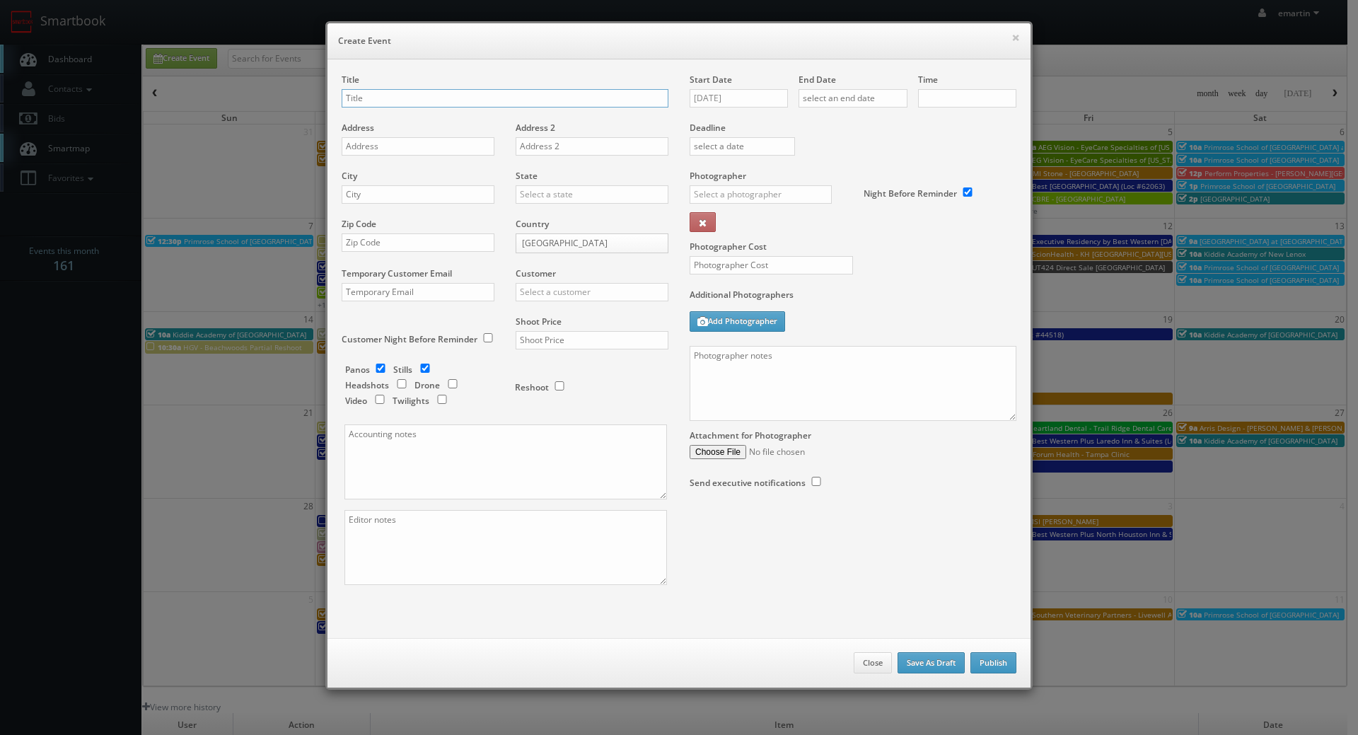
checkbox input "true"
type input "10:00am"
checkbox input "true"
type input "IL290 Direct Sale"
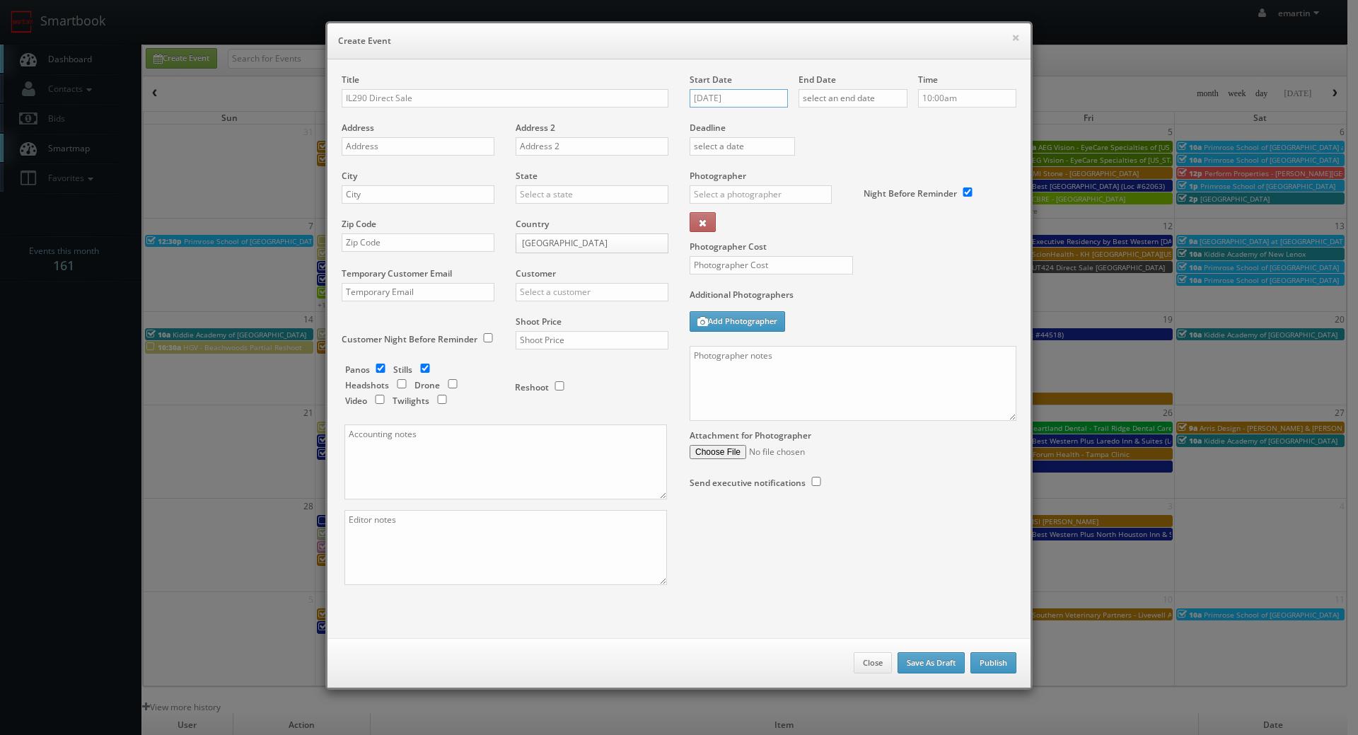
click at [704, 98] on input "09/03/2025" at bounding box center [739, 98] width 98 height 18
click at [758, 211] on td "17" at bounding box center [761, 206] width 22 height 21
click at [773, 103] on input "09/17/2025" at bounding box center [739, 98] width 98 height 18
click at [821, 124] on icon at bounding box center [820, 124] width 8 height 10
click at [812, 212] on td "18" at bounding box center [820, 206] width 19 height 21
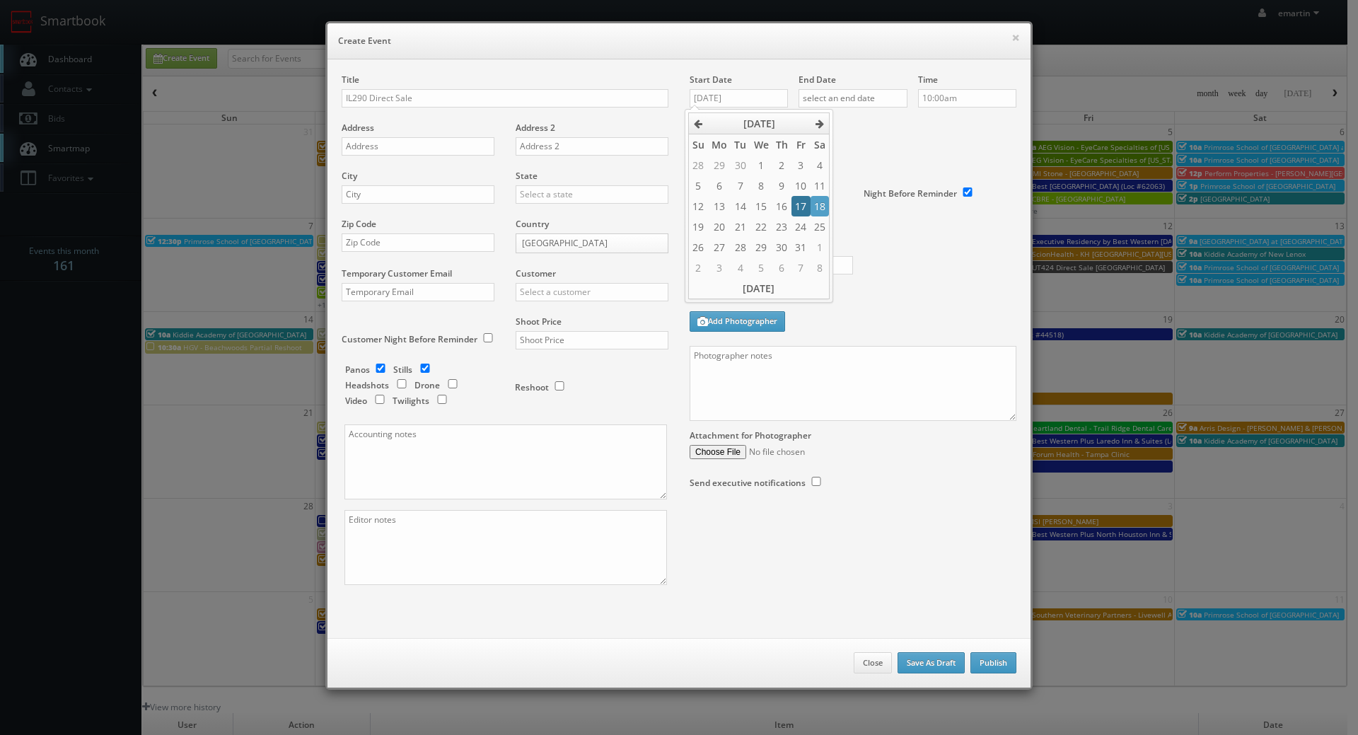
click at [807, 208] on td "17" at bounding box center [801, 206] width 18 height 21
type input "10/17/2025"
click at [899, 132] on label "Deadline" at bounding box center [853, 128] width 348 height 12
click at [882, 95] on input "text" at bounding box center [853, 98] width 109 height 18
click at [924, 127] on icon at bounding box center [928, 124] width 8 height 10
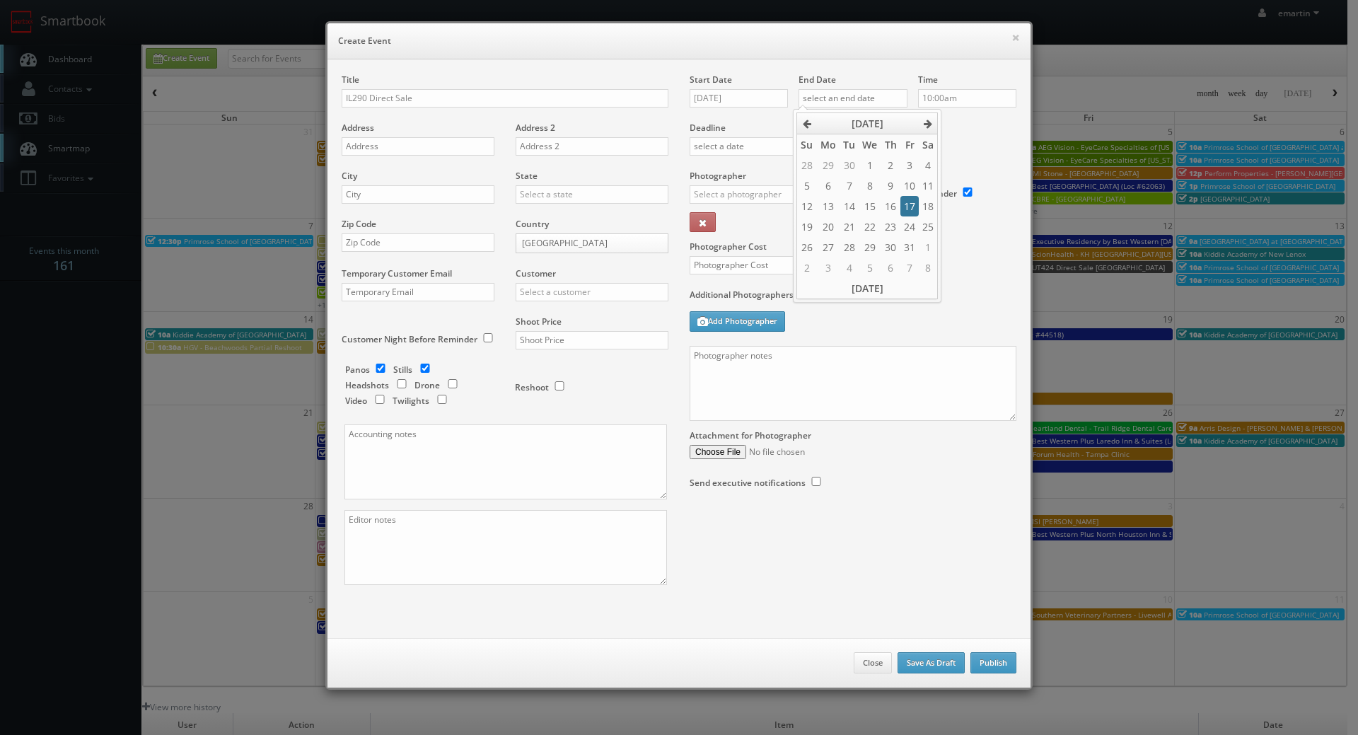
click at [913, 208] on td "17" at bounding box center [910, 206] width 18 height 21
type input "10/17/2025"
click at [975, 143] on div "Deadline" at bounding box center [853, 122] width 348 height 96
click at [855, 362] on textarea at bounding box center [853, 383] width 327 height 75
paste textarea "Onsite contact is _____. Stills only. Full shoot including _ room types/exterio…"
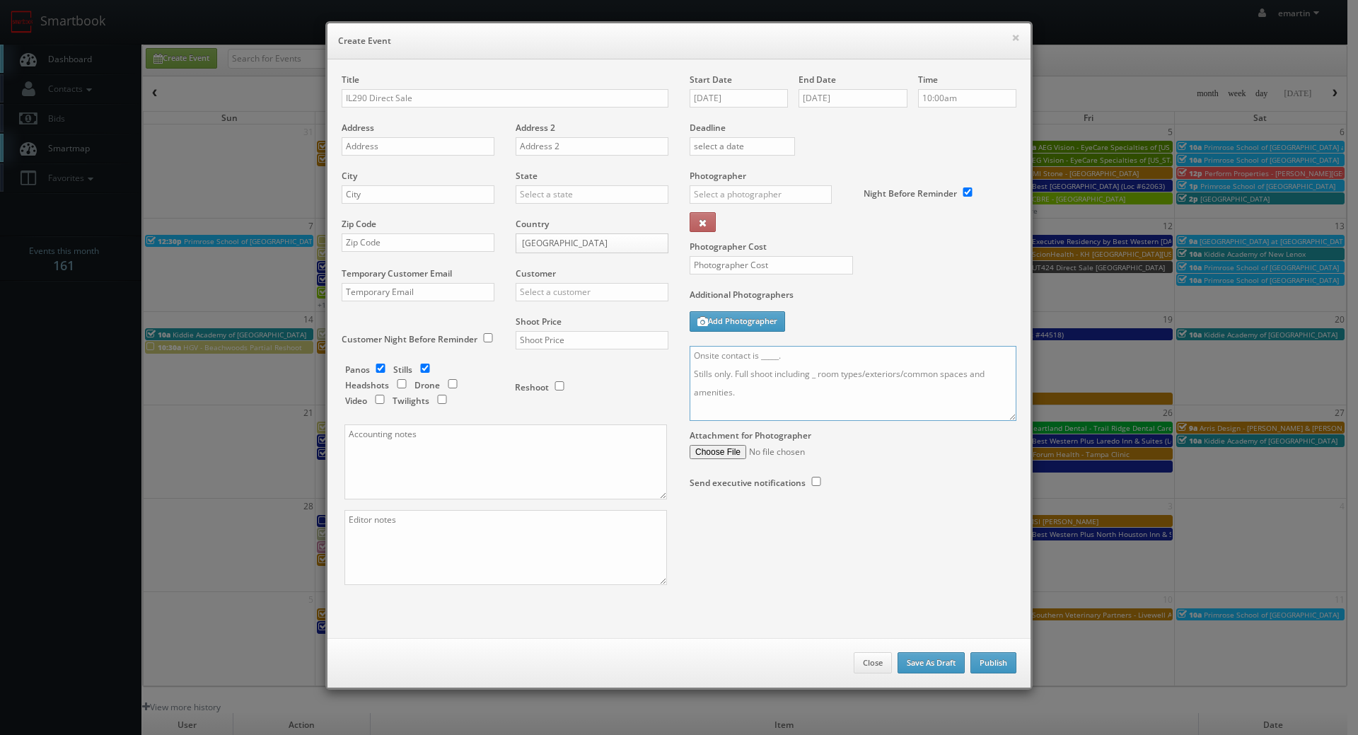
scroll to position [309, 0]
type textarea "Onsite contact is _____. Stills only. Full shoot including _ room types/exterio…"
click at [504, 19] on div "× Create Event Title IL290 Direct Sale Address Address 2 City State Alabama Ala…" at bounding box center [679, 355] width 722 height 711
click at [539, 102] on input "IL290 Direct Sale" at bounding box center [505, 98] width 327 height 18
paste input "Rodeway Inn Lyons - La Grange"
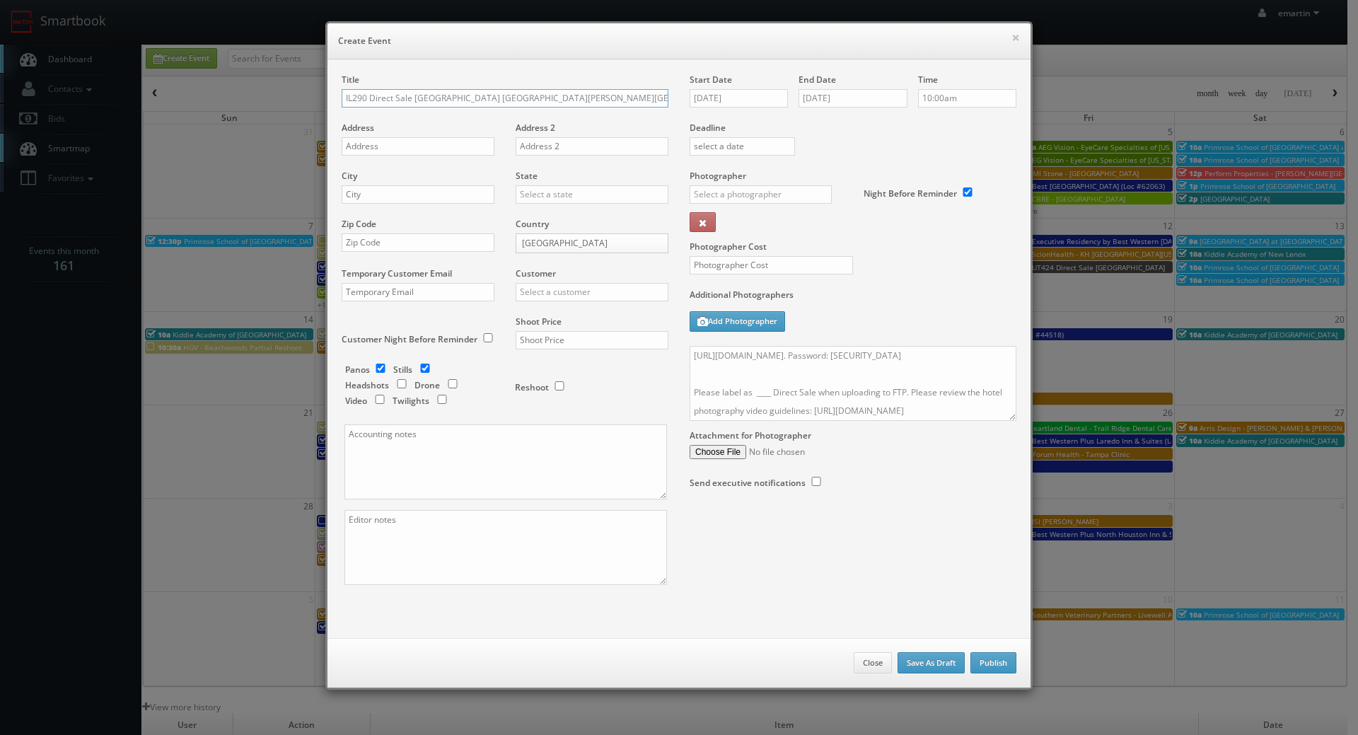
type input "IL290 Direct Sale Rodeway Inn Lyons - La Grange"
drag, startPoint x: 420, startPoint y: 139, endPoint x: 346, endPoint y: 163, distance: 77.4
click at [419, 139] on input "text" at bounding box center [418, 146] width 153 height 18
paste input "8640 W. Ogden Ave"
type input "8640 W. Ogden Ave"
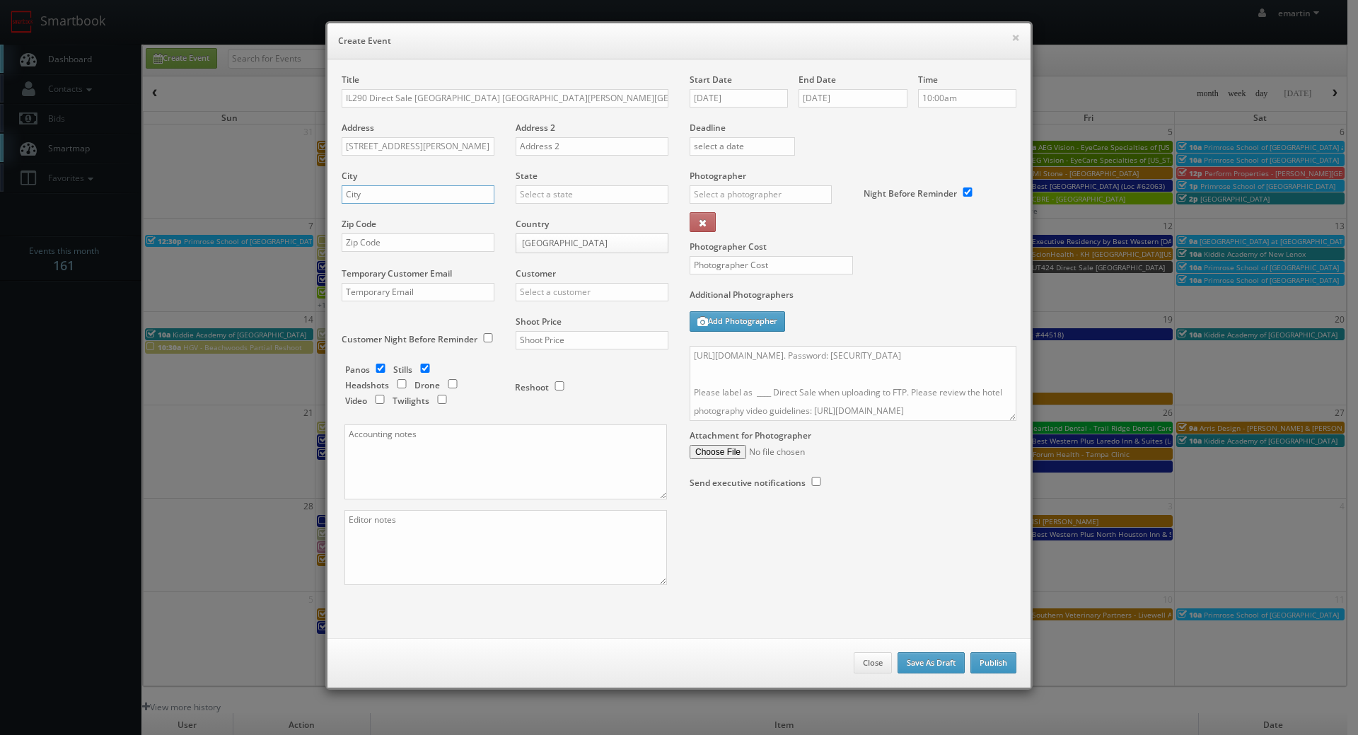
click at [431, 203] on input "text" at bounding box center [418, 194] width 153 height 18
paste input "Lyons"
type input "Lyons"
click at [519, 190] on input "text" at bounding box center [592, 194] width 153 height 18
click at [548, 211] on div "Illinois" at bounding box center [591, 217] width 151 height 23
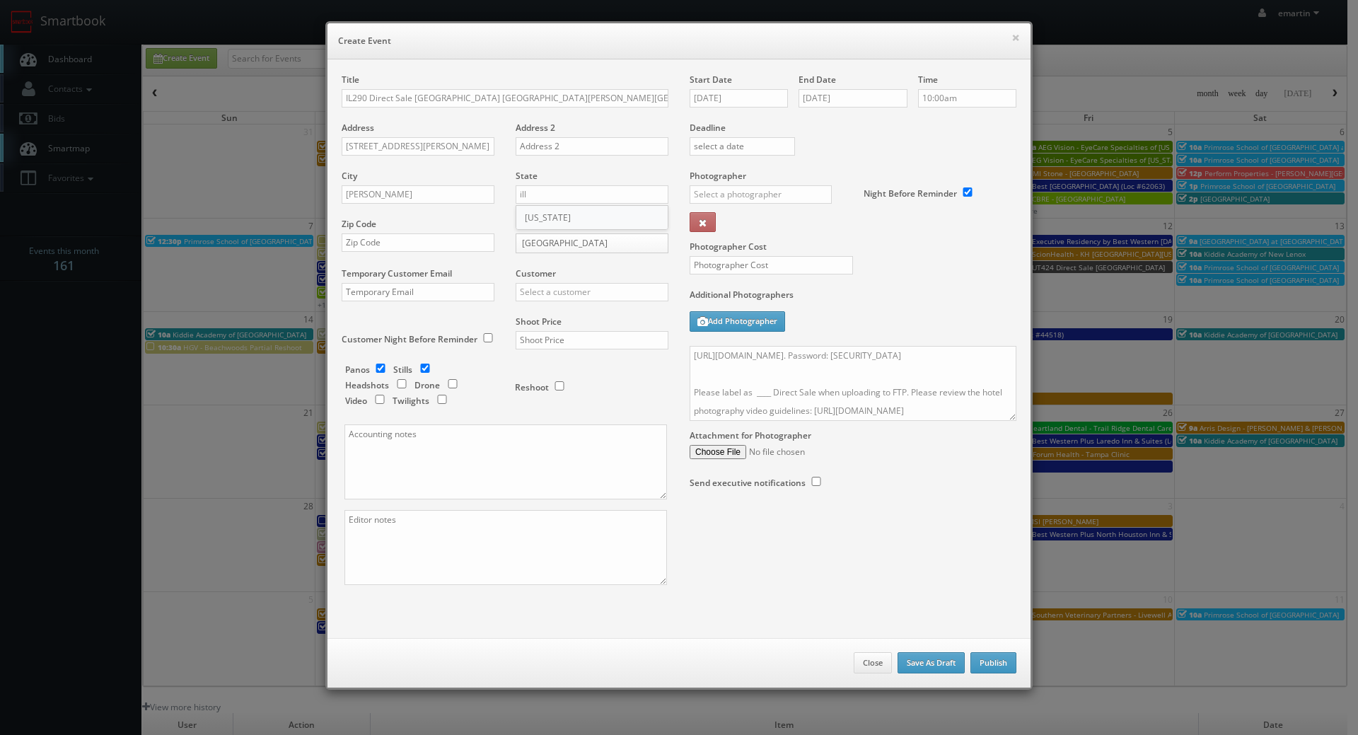
type input "Illinois"
click at [471, 234] on input "text" at bounding box center [418, 242] width 153 height 18
click at [466, 246] on input "text" at bounding box center [418, 242] width 153 height 18
paste input "60534"
type input "60534"
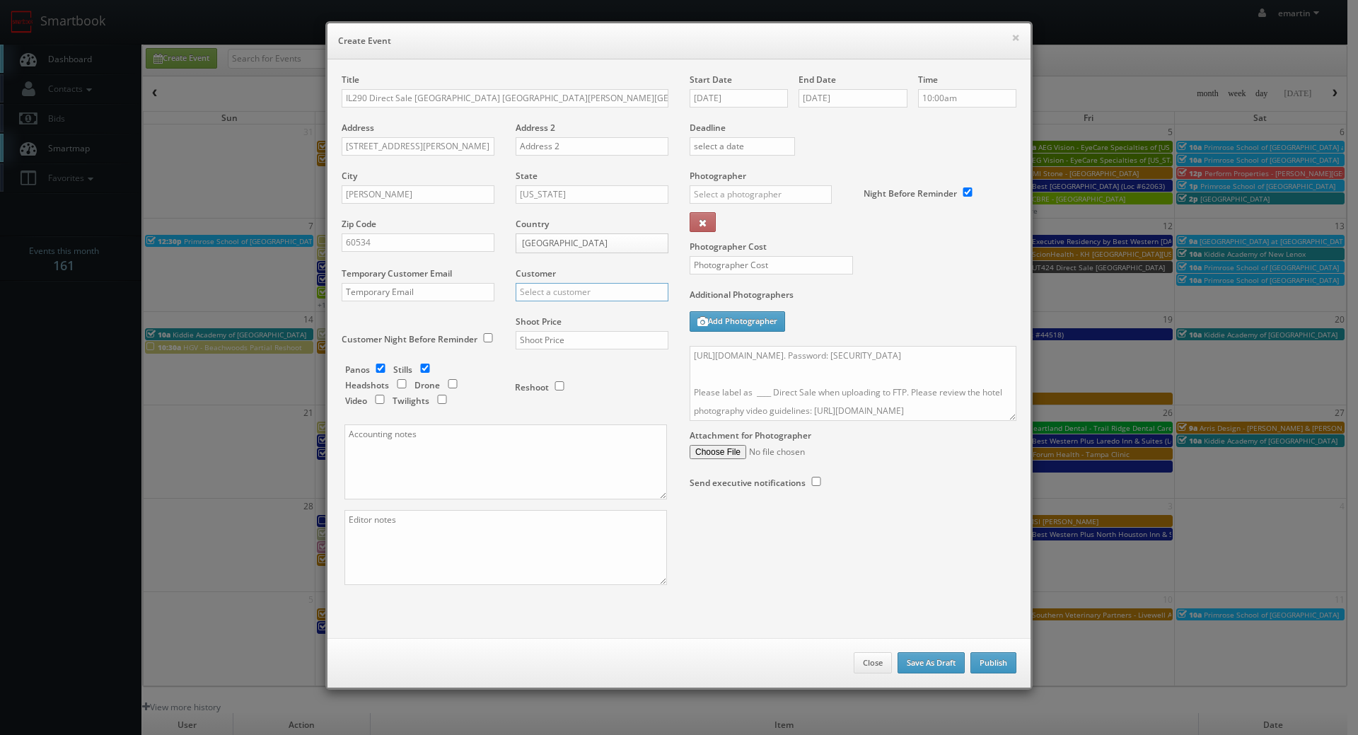
click at [581, 290] on input "text" at bounding box center [592, 292] width 153 height 18
click at [551, 318] on div "Choice Hotels" at bounding box center [591, 315] width 151 height 23
type input "Choice Hotels"
click at [561, 337] on input "text" at bounding box center [592, 340] width 153 height 18
type input "1,250"
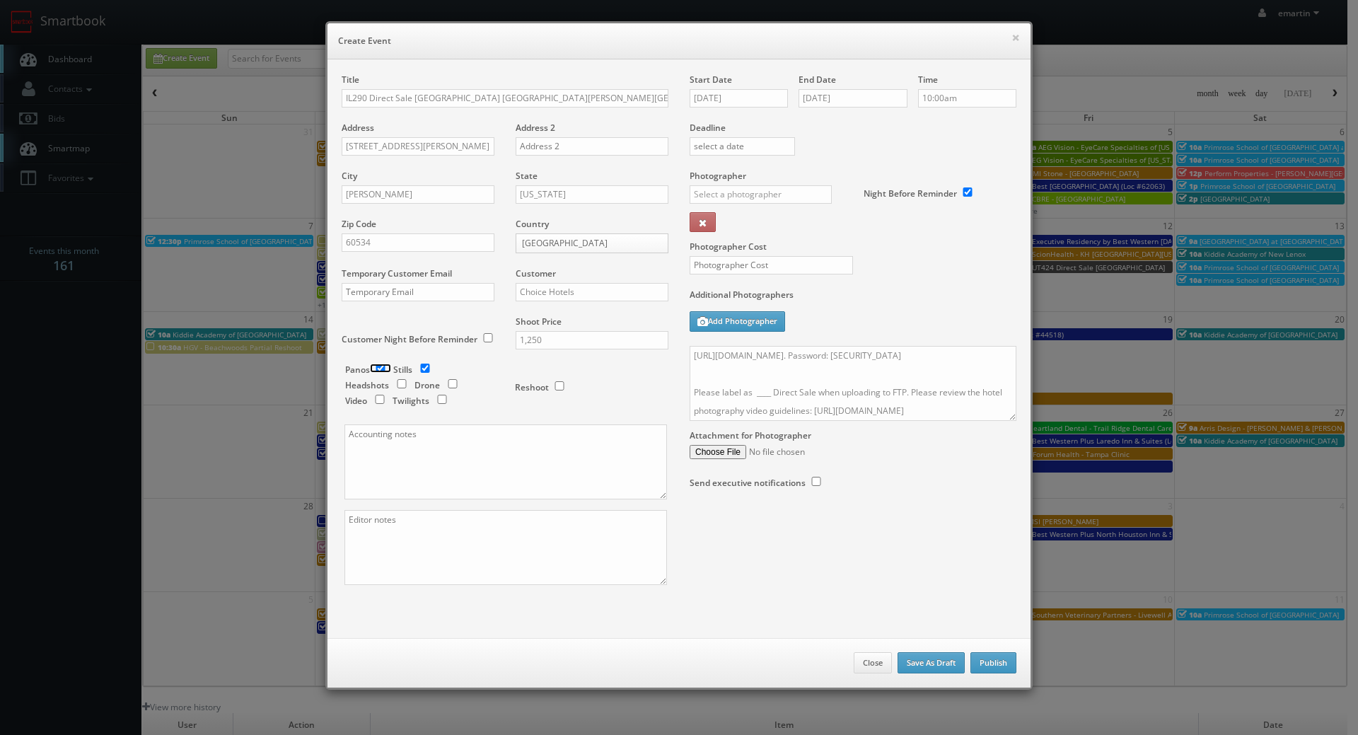
click at [375, 369] on input "checkbox" at bounding box center [380, 368] width 21 height 9
checkbox input "false"
click at [439, 399] on input "checkbox" at bounding box center [442, 399] width 21 height 9
checkbox input "true"
click at [733, 186] on input "text" at bounding box center [761, 194] width 142 height 18
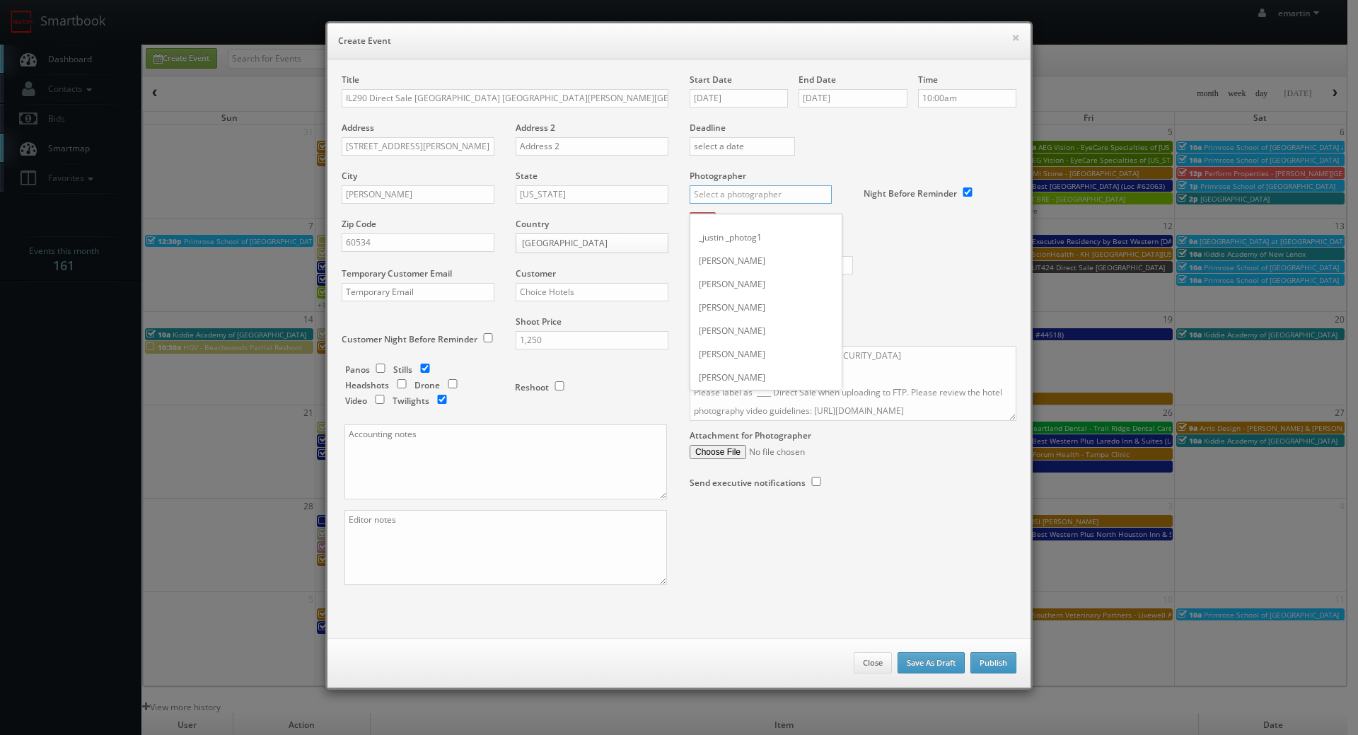
type input "d"
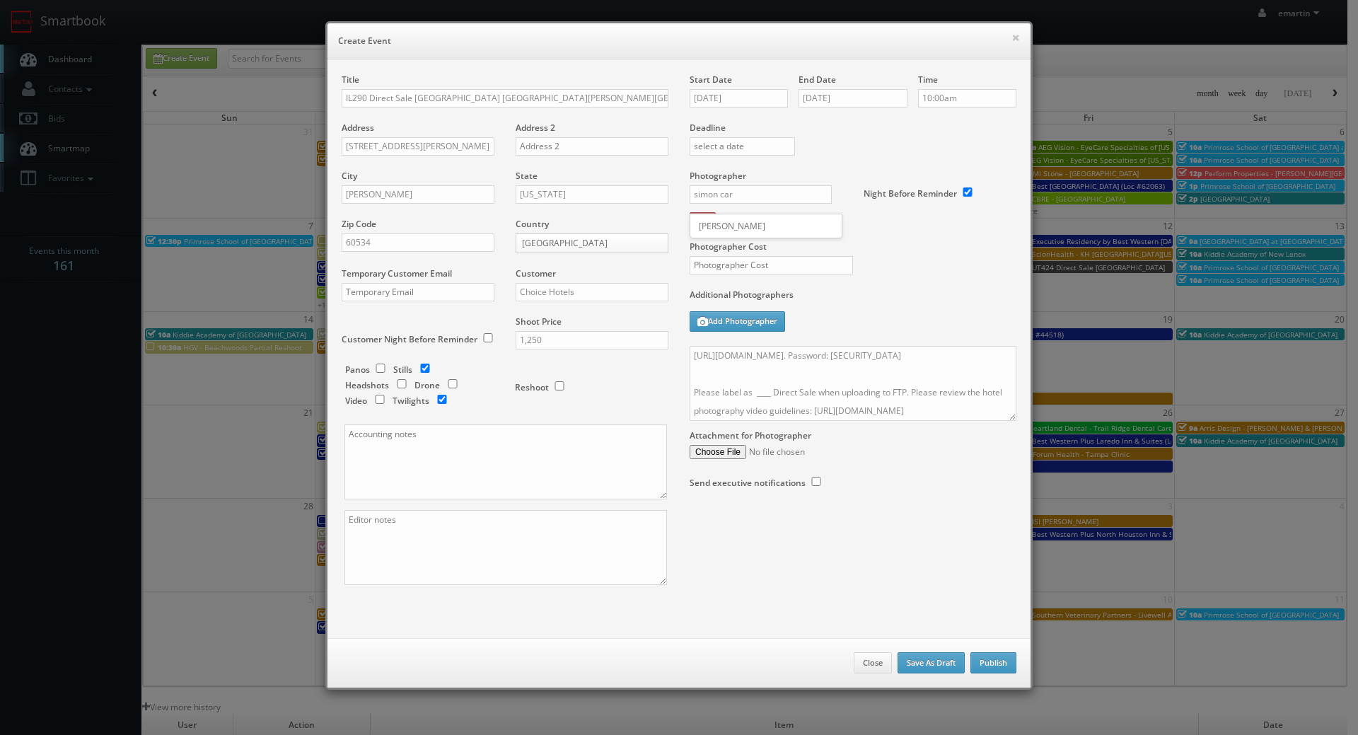
click at [738, 224] on div "Simon Carrington" at bounding box center [766, 225] width 151 height 23
type input "Simon Carrington"
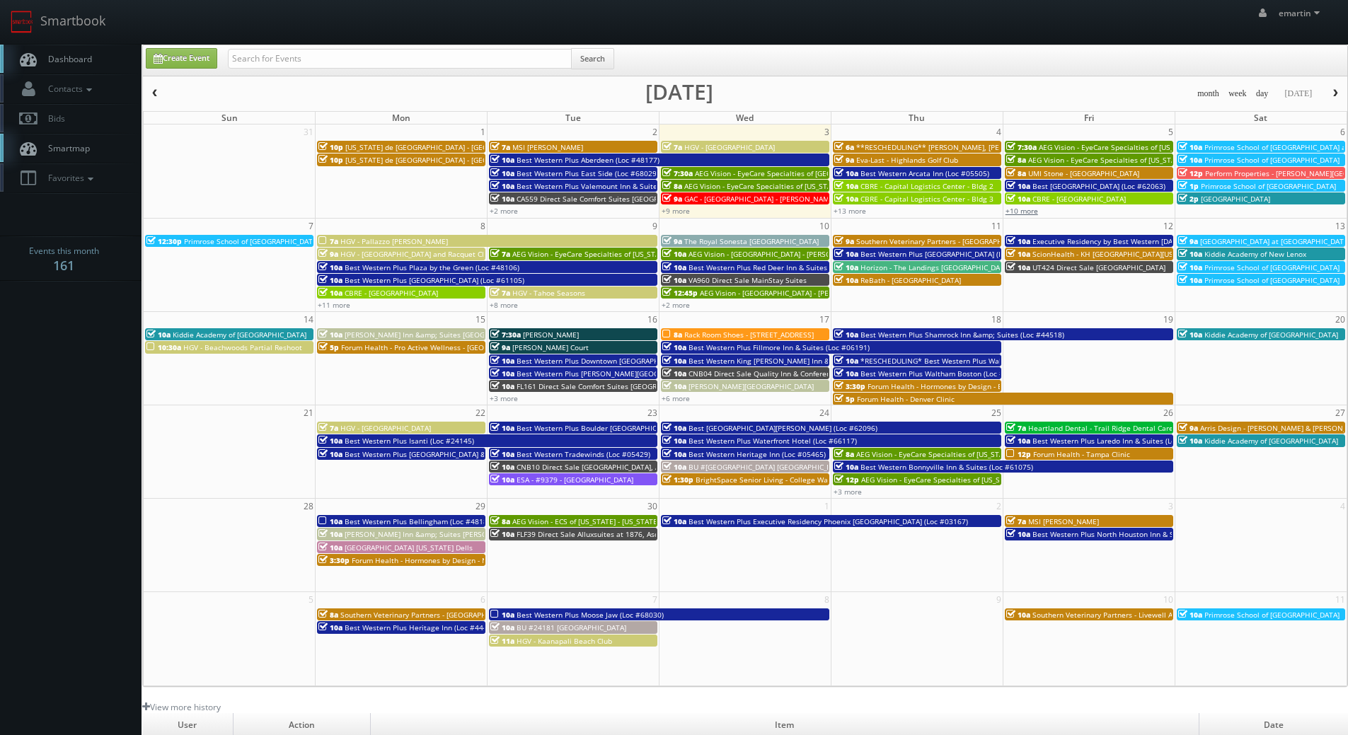
click at [1021, 206] on link "+10 more" at bounding box center [1021, 211] width 33 height 10
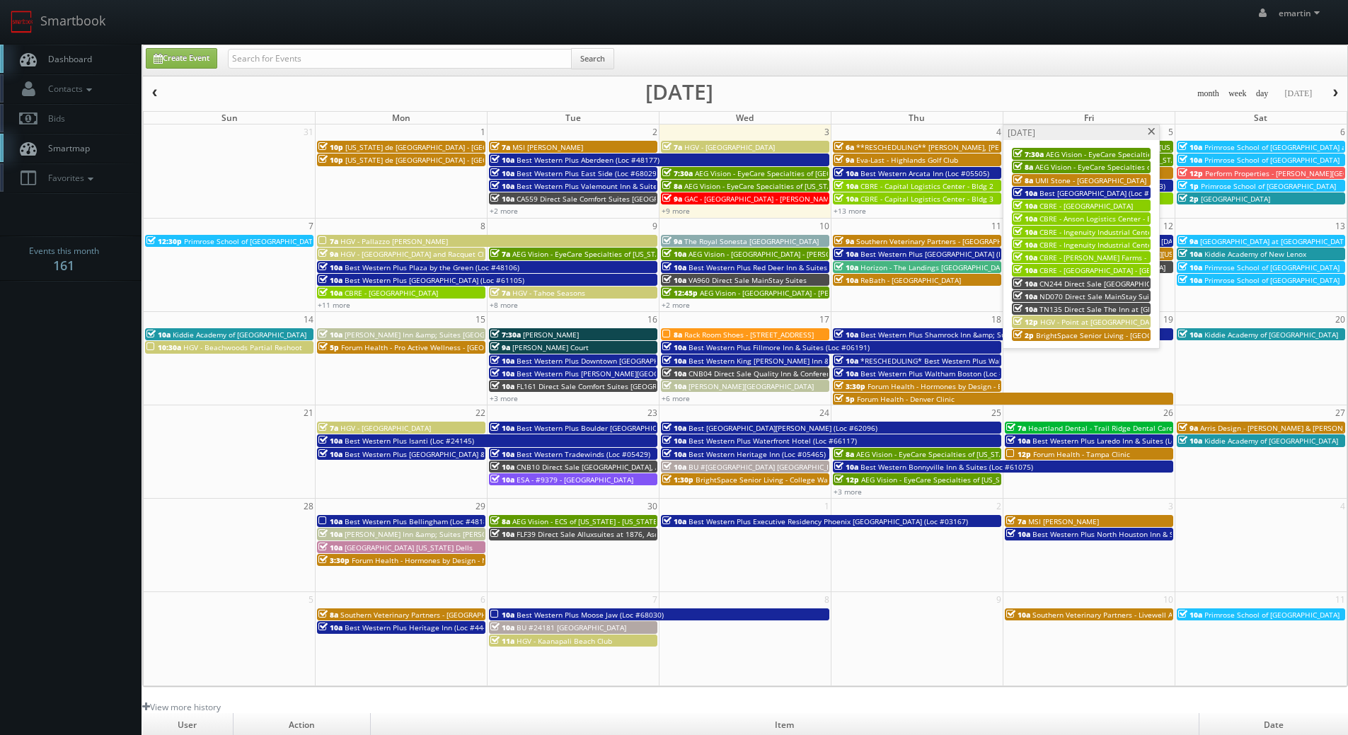
drag, startPoint x: 1029, startPoint y: 329, endPoint x: 1025, endPoint y: 322, distance: 8.3
click at [1027, 324] on div "7:30a AEG Vision - EyeCare Specialties of [US_STATE] – [PERSON_NAME] Vision 8a …" at bounding box center [1081, 244] width 156 height 208
click at [1044, 340] on span "BrightSpace Senior Living - [GEOGRAPHIC_DATA]" at bounding box center [1117, 335] width 163 height 10
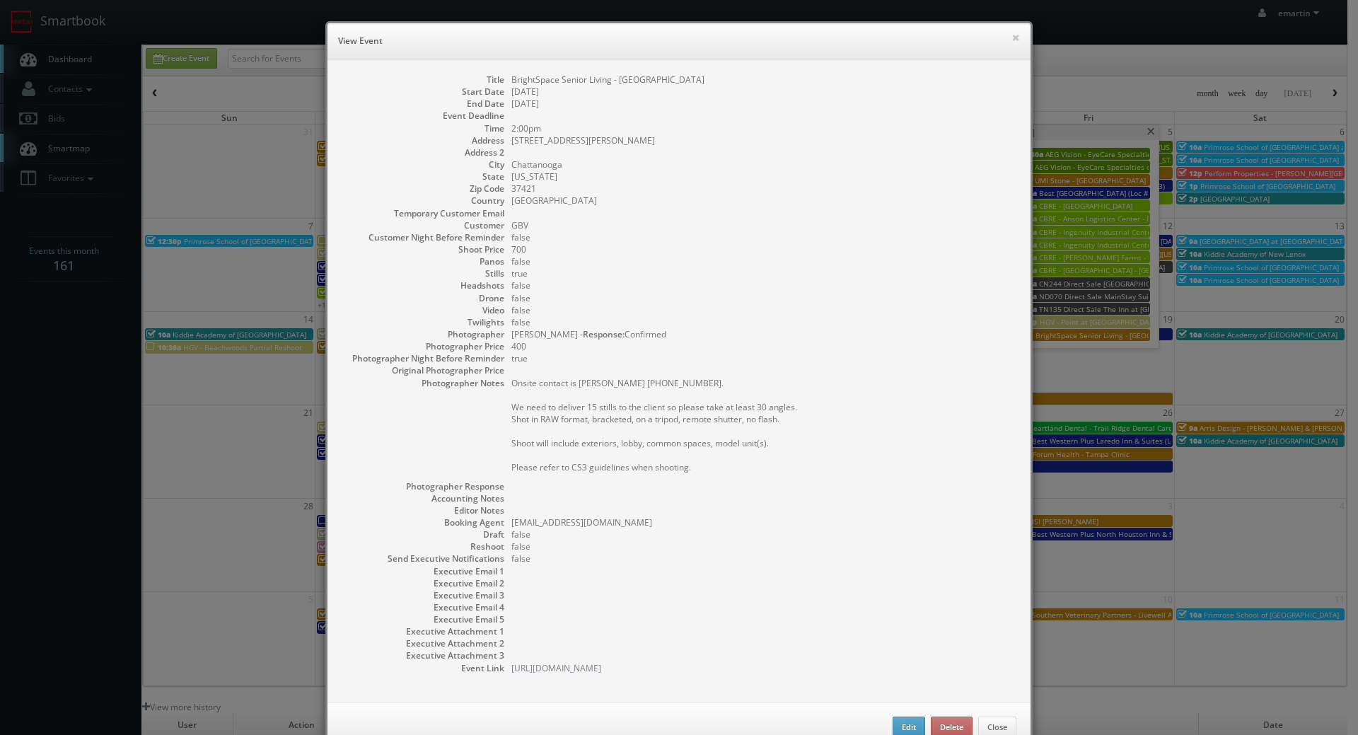
click at [797, 393] on pre "Onsite contact is [PERSON_NAME] [PHONE_NUMBER]. We need to deliver 15 stills to…" at bounding box center [764, 425] width 505 height 96
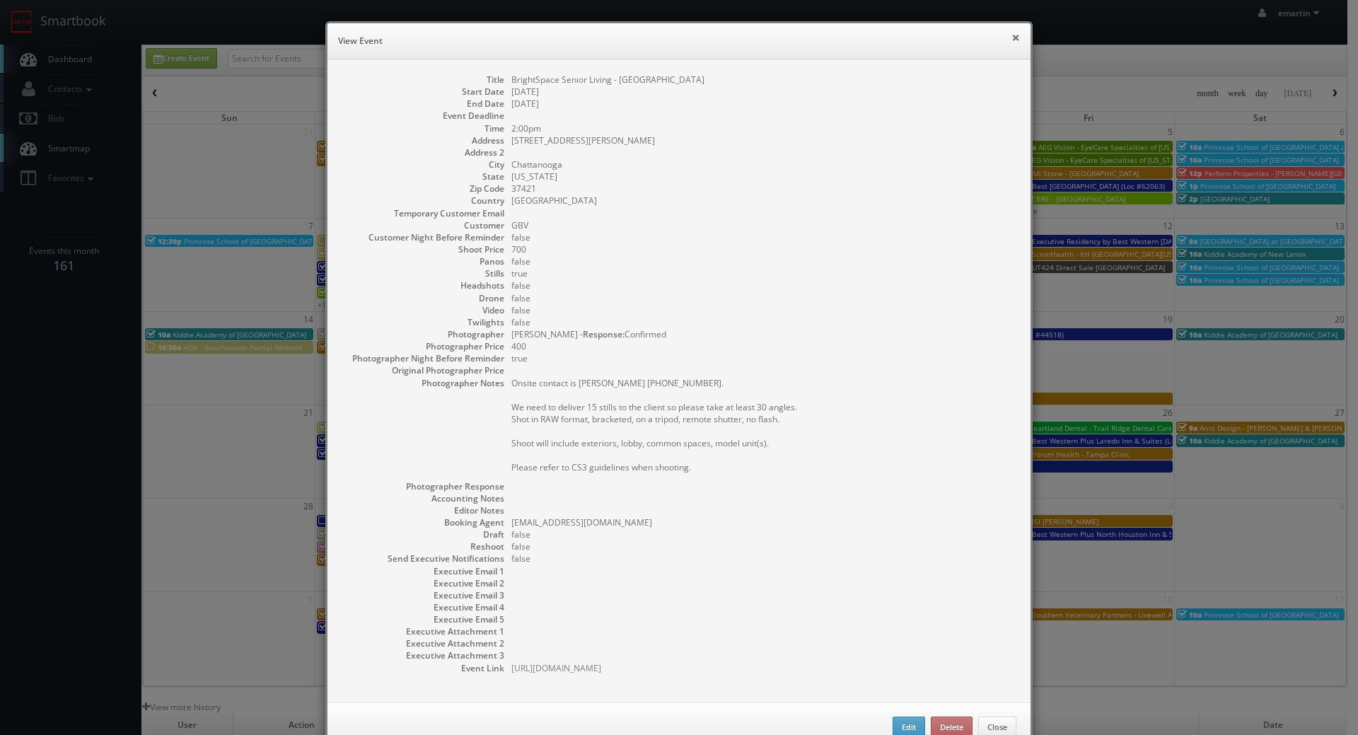
click at [1012, 37] on button "×" at bounding box center [1016, 38] width 8 height 10
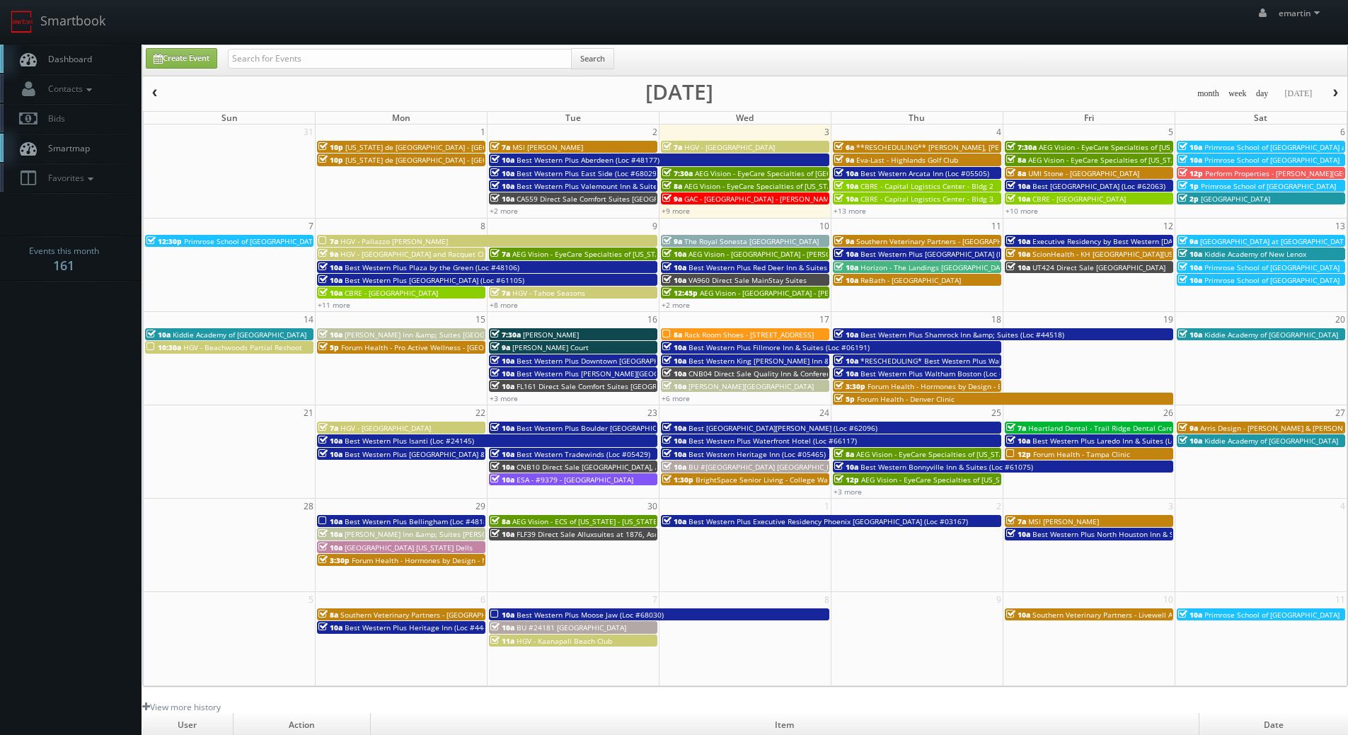
click at [85, 52] on link "Dashboard" at bounding box center [70, 59] width 141 height 29
drag, startPoint x: 289, startPoint y: 67, endPoint x: 200, endPoint y: 78, distance: 89.9
click at [289, 67] on input "text" at bounding box center [400, 59] width 344 height 20
click at [373, 67] on input "text" at bounding box center [400, 59] width 344 height 20
paste input "66085"
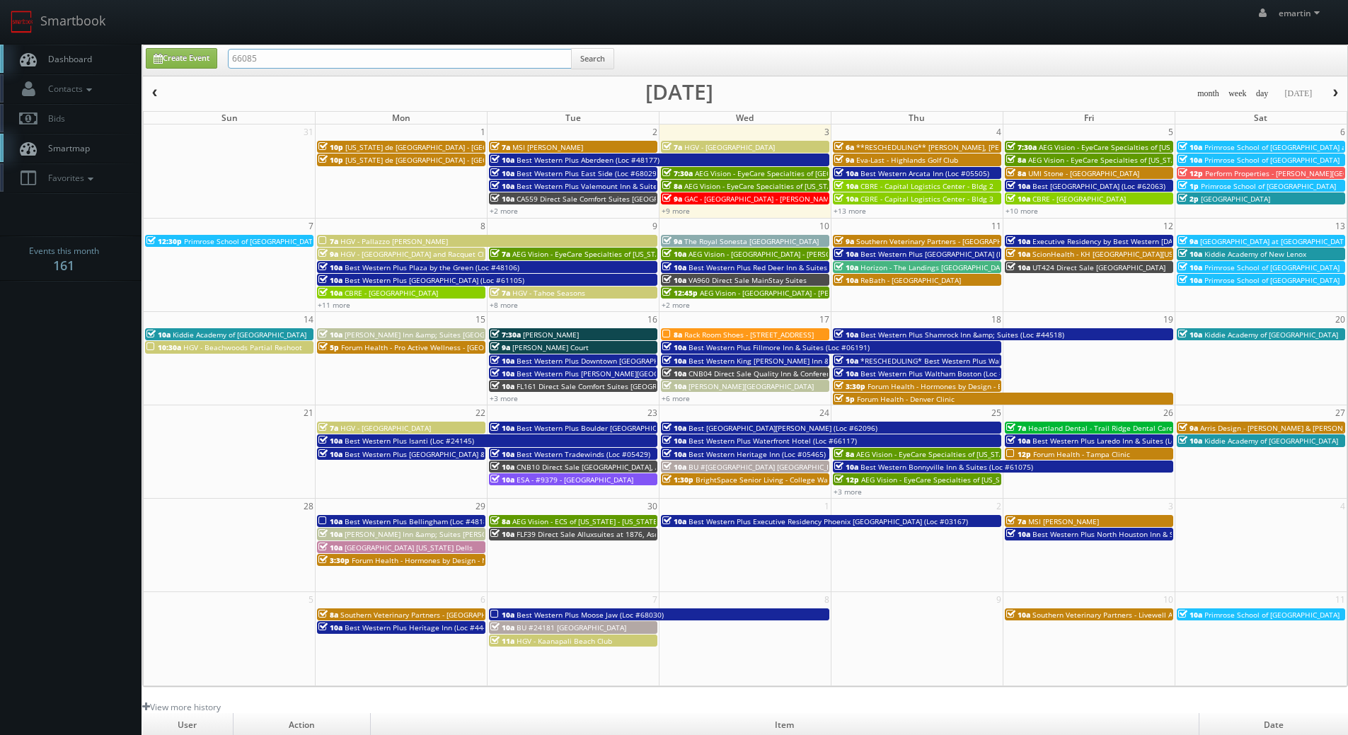
type input "66085"
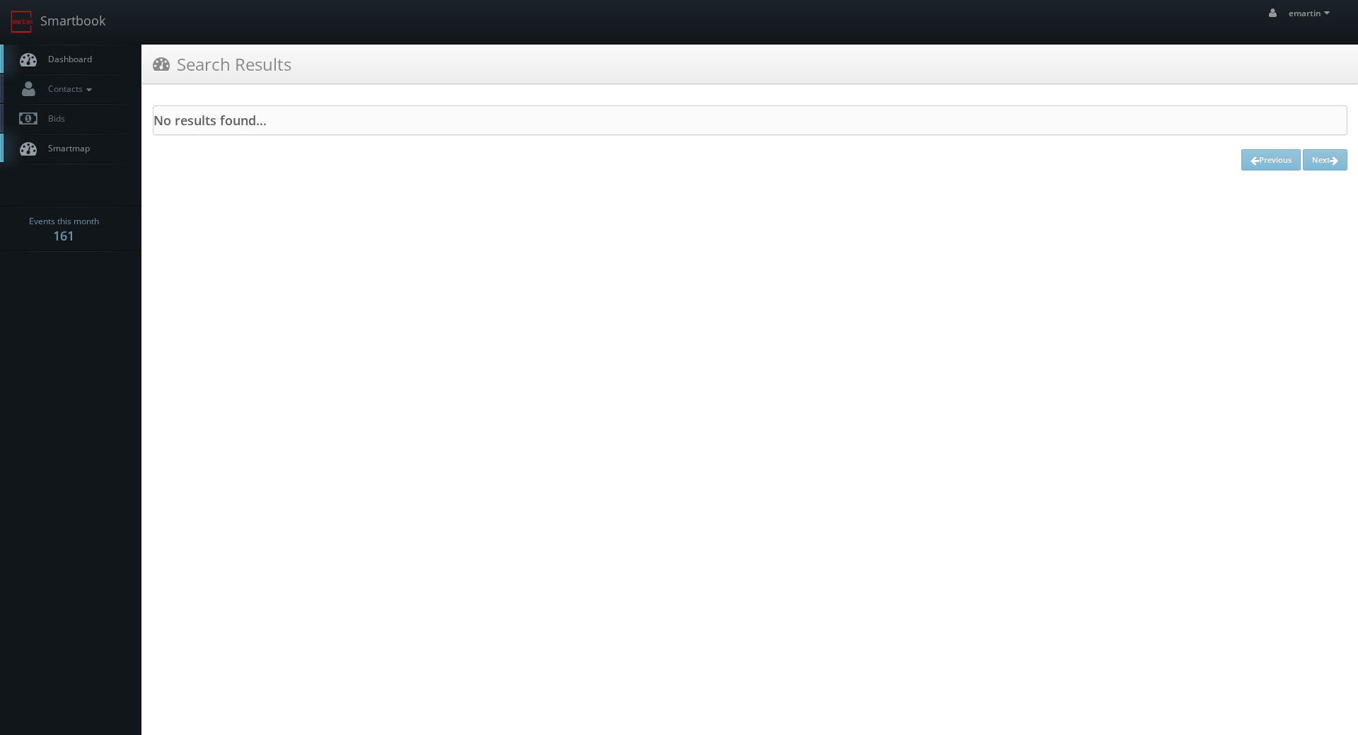
click at [85, 61] on span "Dashboard" at bounding box center [66, 59] width 51 height 12
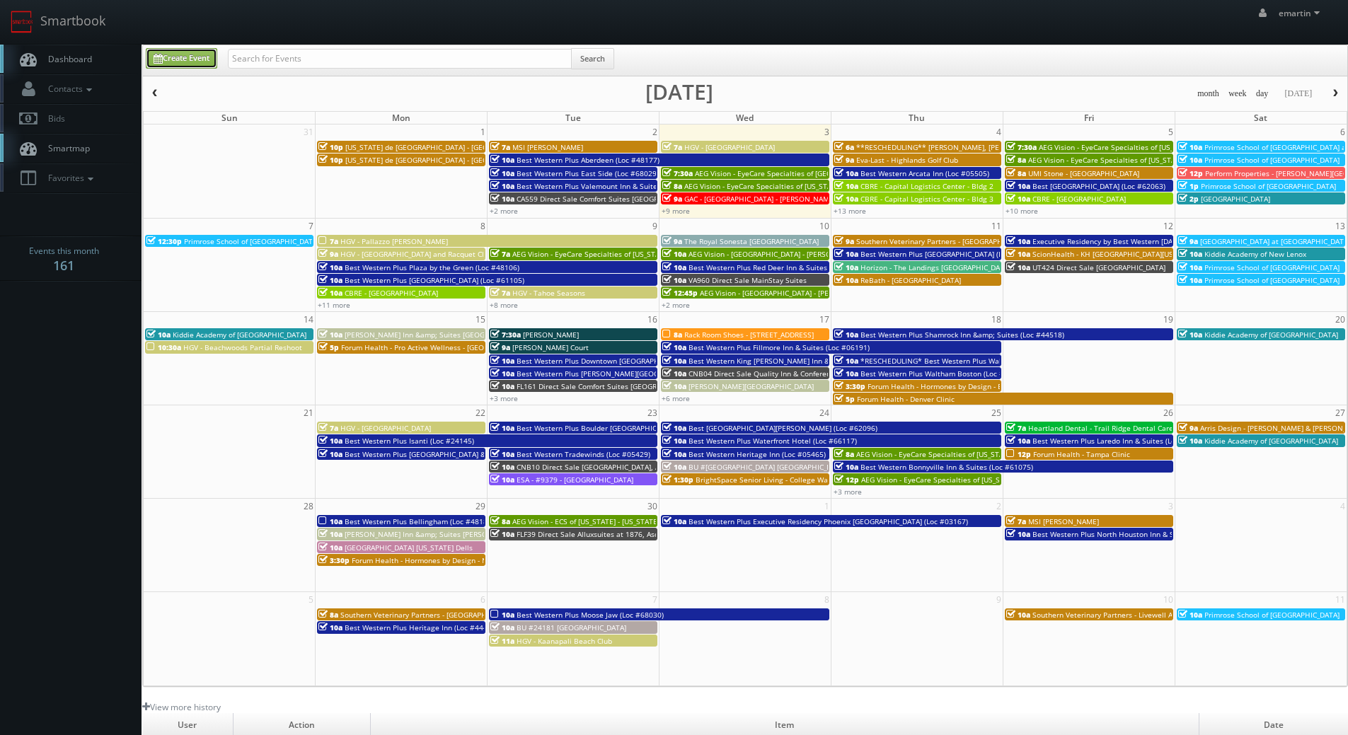
click at [194, 59] on link "Create Event" at bounding box center [181, 58] width 71 height 21
type input "[DATE]"
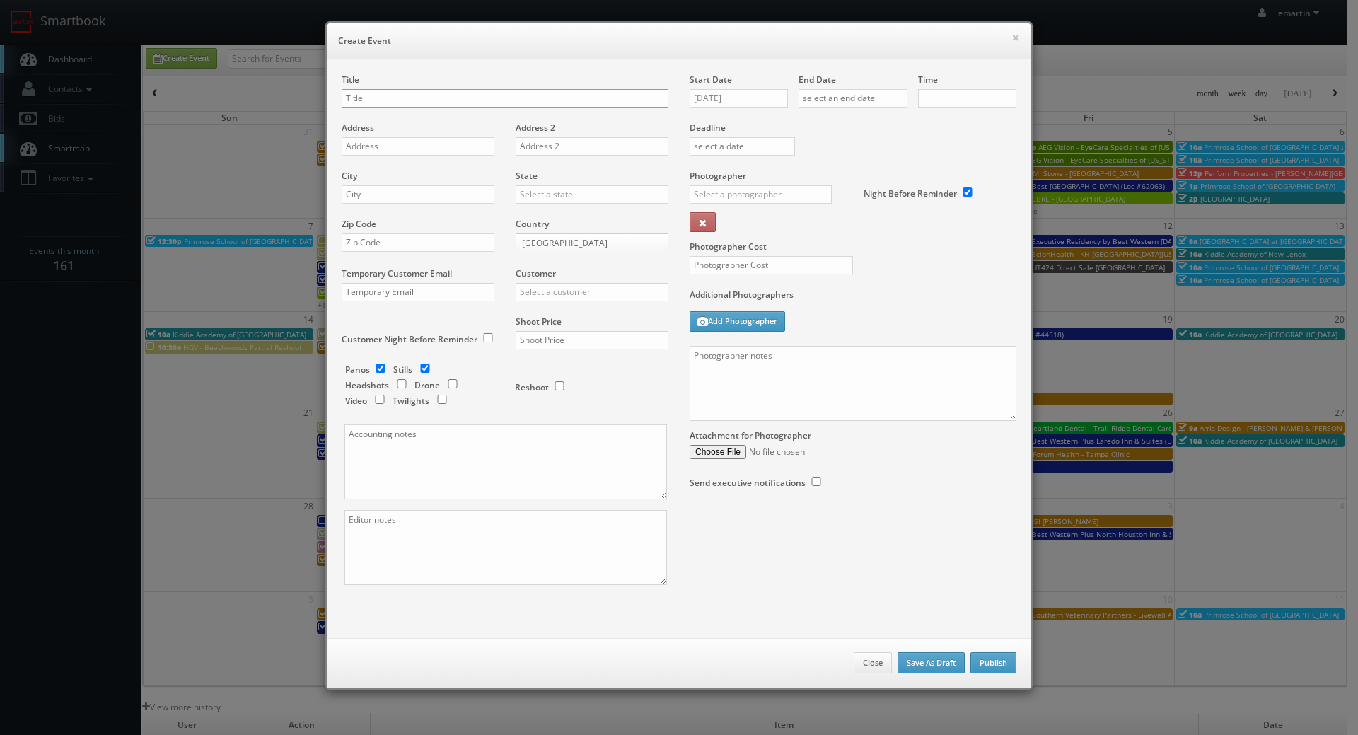
checkbox input "true"
type input "10:00am"
checkbox input "true"
click at [368, 88] on div "Title" at bounding box center [505, 98] width 327 height 48
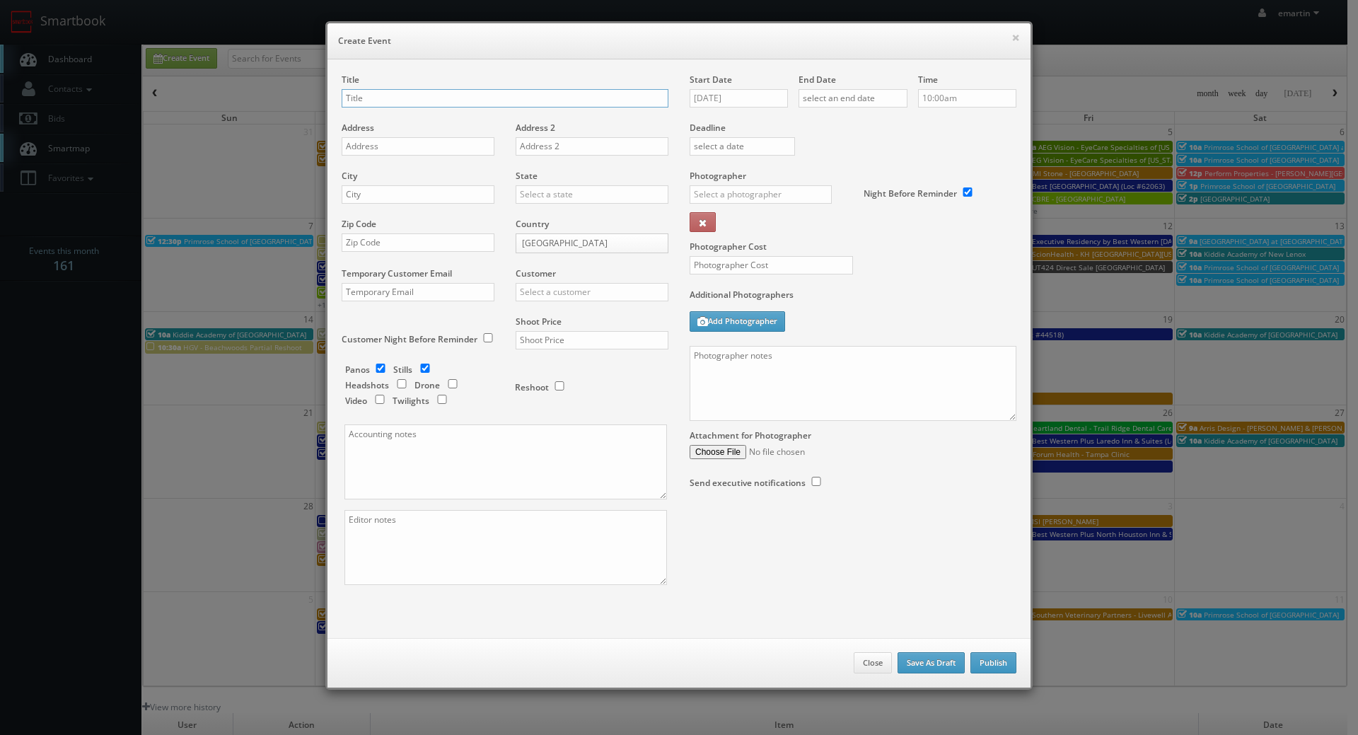
click at [387, 93] on input "text" at bounding box center [505, 98] width 327 height 18
paste input "Wausau"
type input "Wausau"
click at [393, 145] on input "text" at bounding box center [418, 146] width 153 height 18
paste input "201 N. 17th Ave"
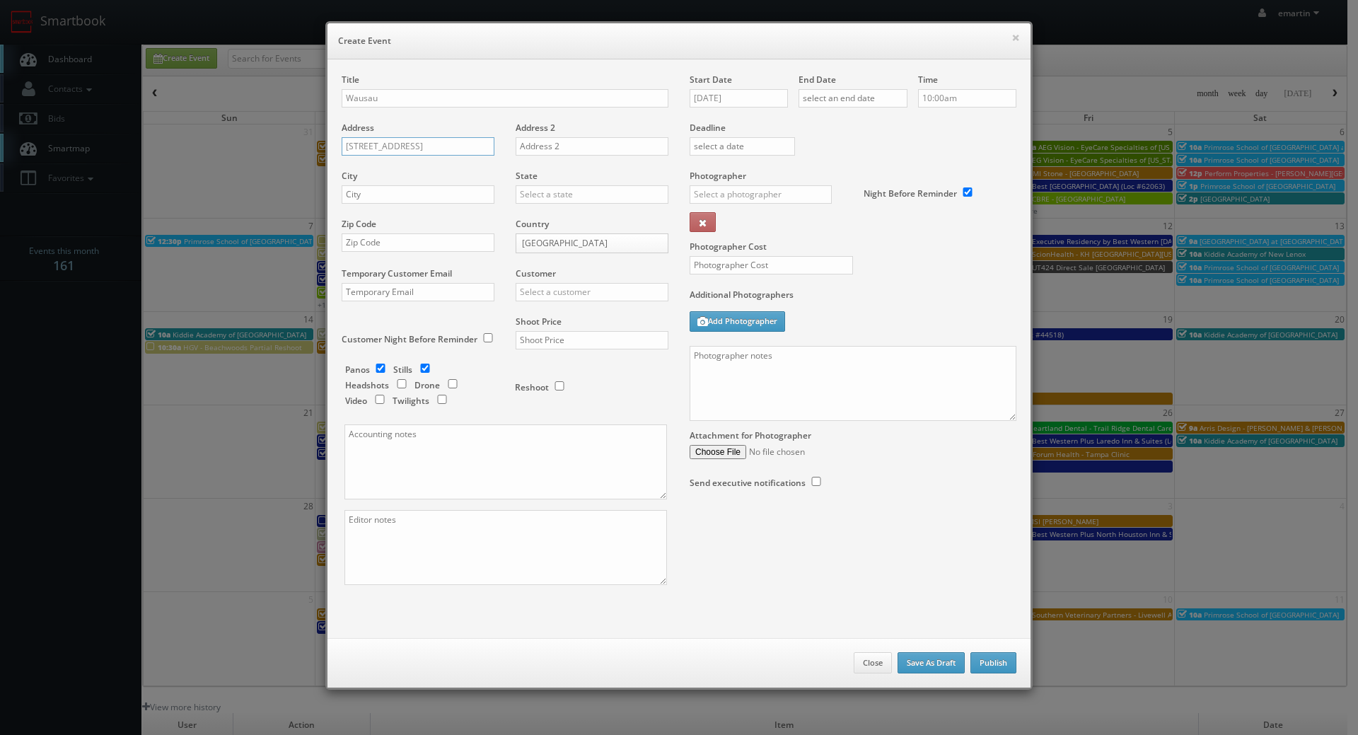
type input "201 N. 17th Ave"
click at [456, 197] on input "text" at bounding box center [418, 194] width 153 height 18
paste input "Wausau"
type input "Wausau"
click at [772, 101] on input "09/03/2025" at bounding box center [739, 98] width 98 height 18
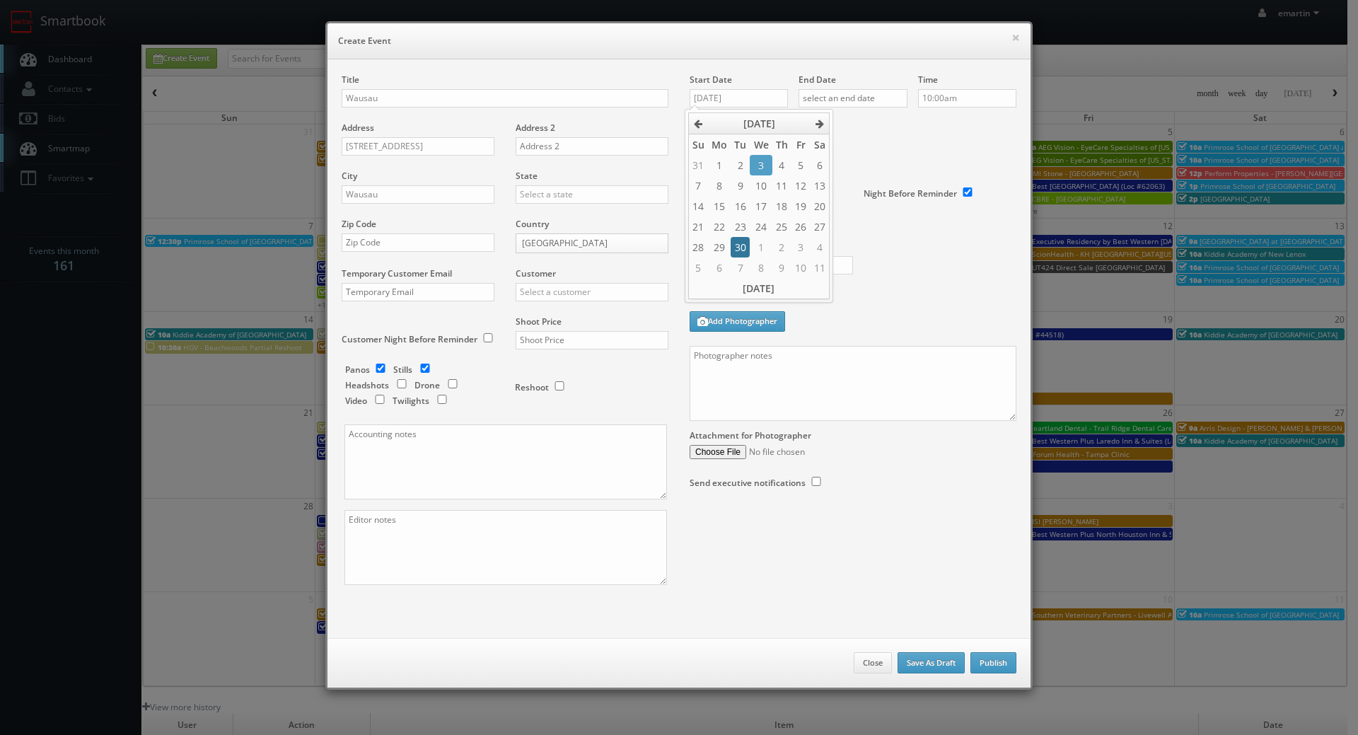
click at [737, 250] on td "30" at bounding box center [740, 247] width 19 height 21
type input "09/30/2025"
click at [874, 97] on input "text" at bounding box center [853, 98] width 109 height 18
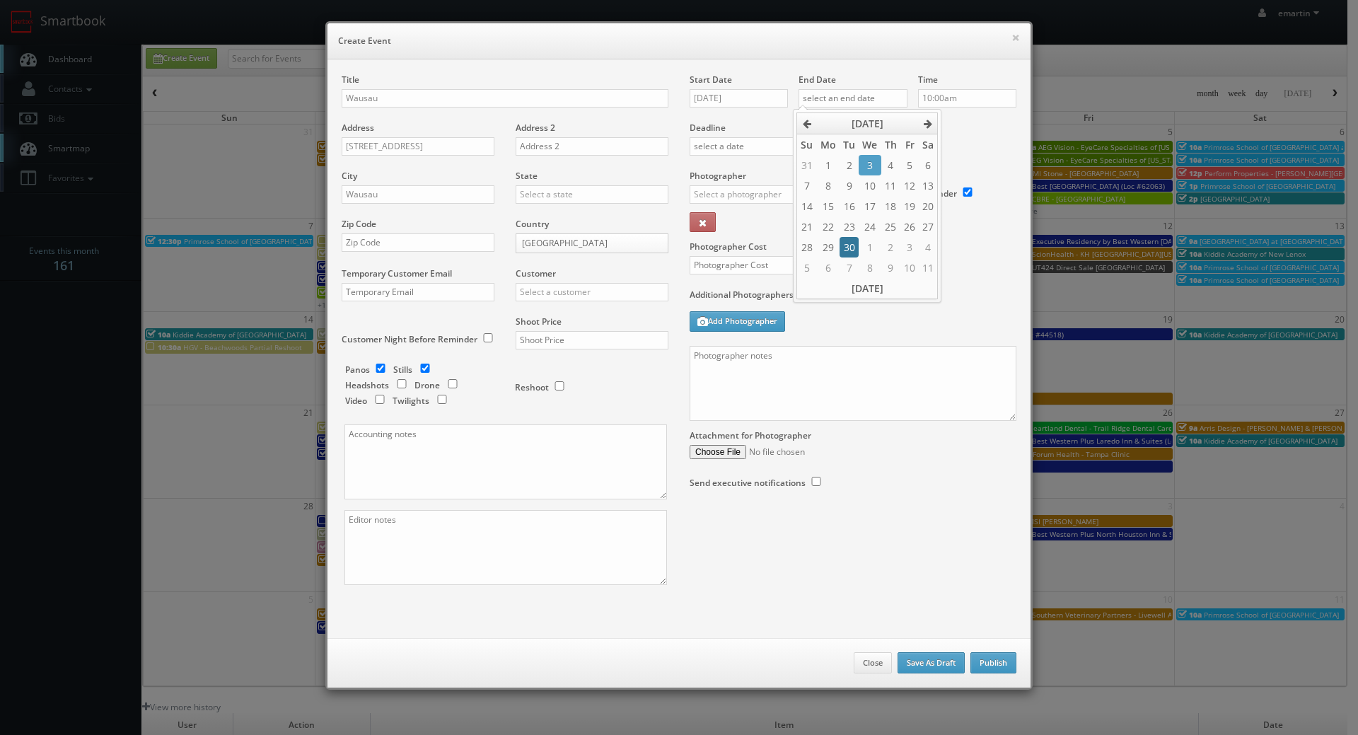
click at [842, 248] on td "30" at bounding box center [849, 247] width 19 height 21
type input "09/30/2025"
click at [994, 133] on label "Deadline" at bounding box center [853, 128] width 348 height 12
click at [399, 96] on input "Wausau" at bounding box center [505, 98] width 327 height 18
drag, startPoint x: 348, startPoint y: 107, endPoint x: 310, endPoint y: 104, distance: 38.3
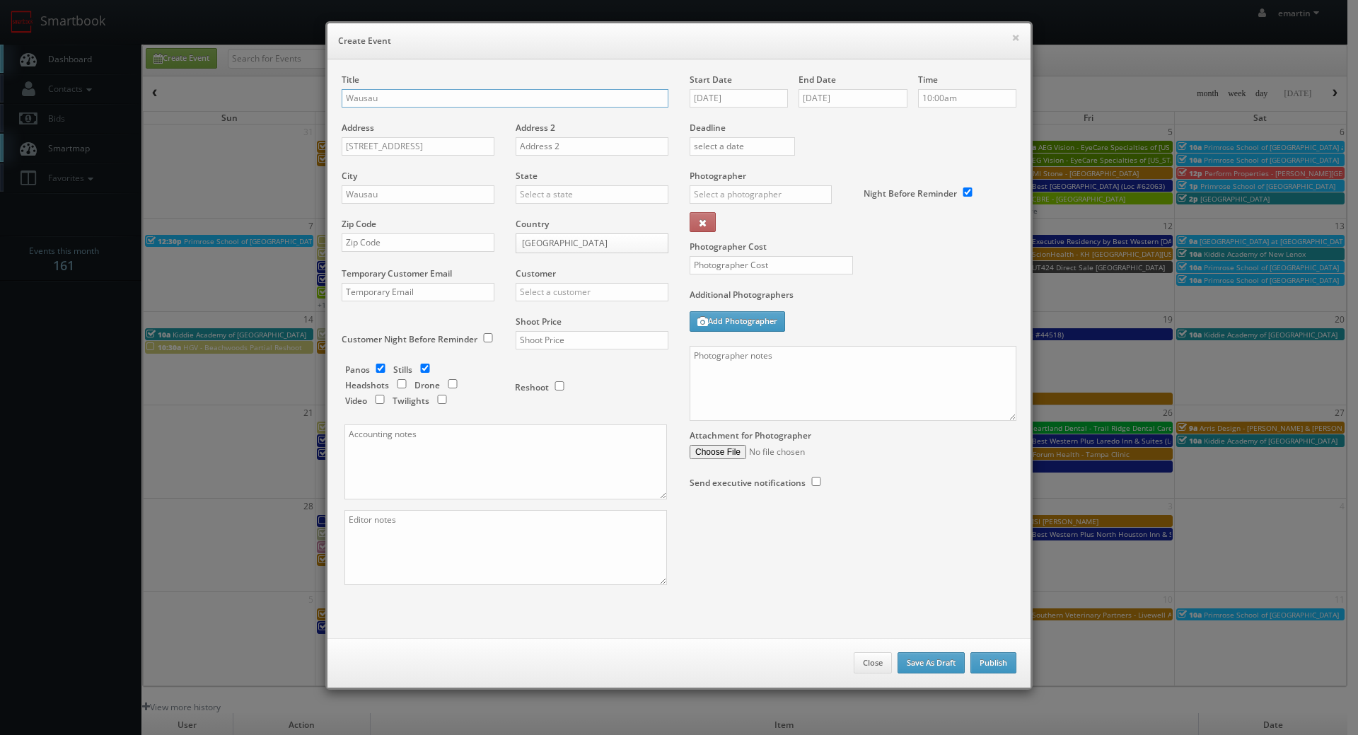
click at [311, 105] on div "× Create Event Title Wausau Address 201 N. 17th Ave Address 2 City Wausau State…" at bounding box center [679, 367] width 1358 height 735
paste input "Best Western Plus [GEOGRAPHIC_DATA] (Loc #50153)"
type input "Best Western Plus [GEOGRAPHIC_DATA] (Loc #50153)"
click at [383, 242] on input "text" at bounding box center [418, 242] width 153 height 18
paste input "54401"
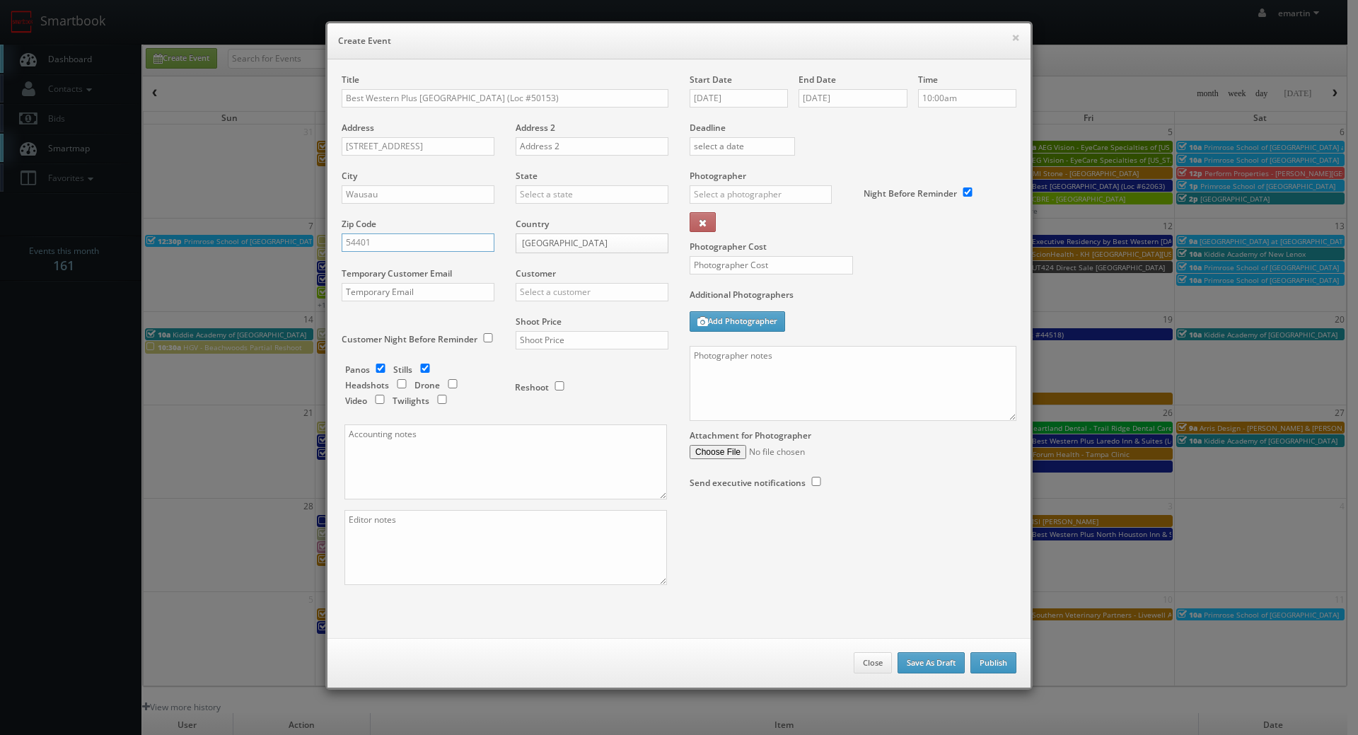
type input "54401"
click at [550, 291] on input "text" at bounding box center [592, 292] width 153 height 18
click at [560, 313] on div "Best Western" at bounding box center [591, 315] width 151 height 23
type input "Best Western"
click at [562, 335] on input "text" at bounding box center [592, 340] width 153 height 18
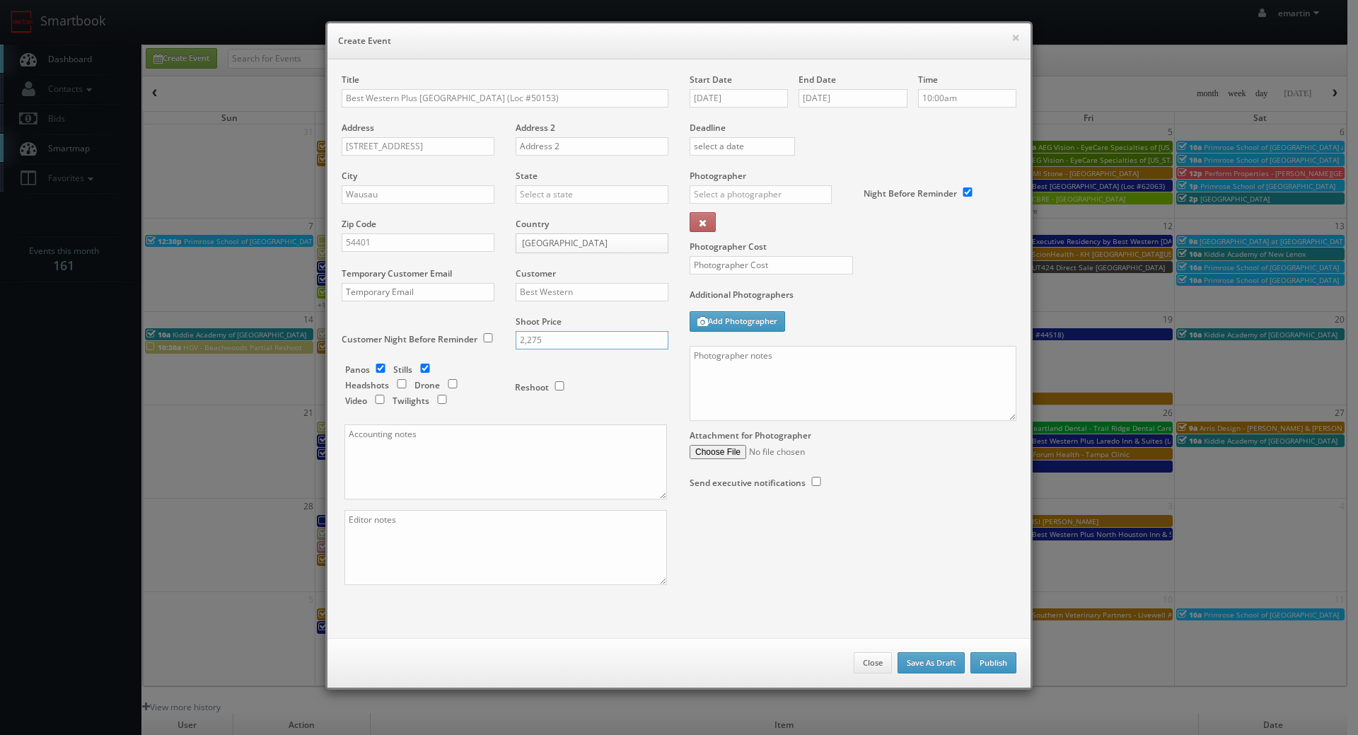
type input "2,275"
click at [671, 394] on div "Title Best Western Plus Wausau Tower Inn (Loc #50153) Address 201 N. 17th Ave A…" at bounding box center [505, 342] width 348 height 536
click at [380, 366] on input "checkbox" at bounding box center [380, 368] width 21 height 9
checkbox input "false"
drag, startPoint x: 434, startPoint y: 400, endPoint x: 427, endPoint y: 399, distance: 7.2
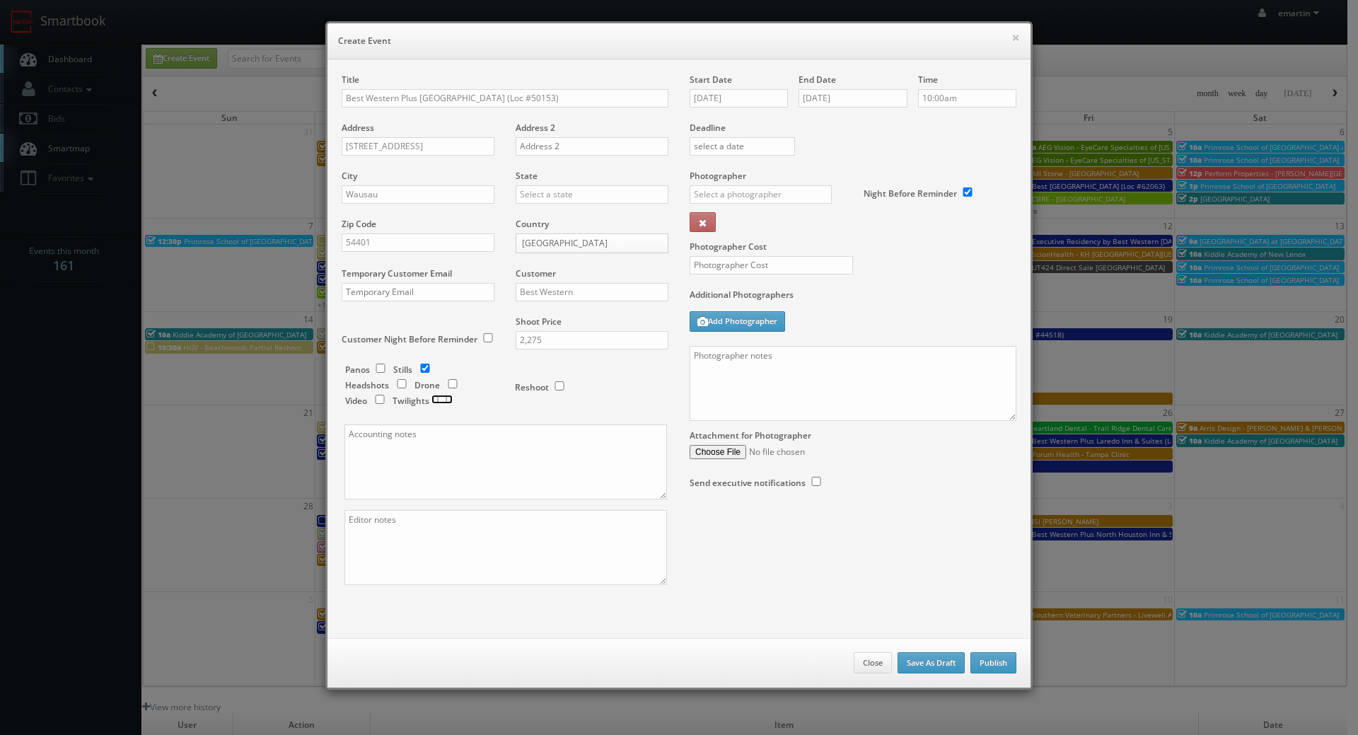
click at [436, 400] on input "checkbox" at bounding box center [442, 399] width 21 height 9
checkbox input "true"
click at [725, 192] on input "text" at bounding box center [761, 194] width 142 height 18
click at [706, 225] on div "[PERSON_NAME]" at bounding box center [766, 225] width 151 height 23
type input "[PERSON_NAME]"
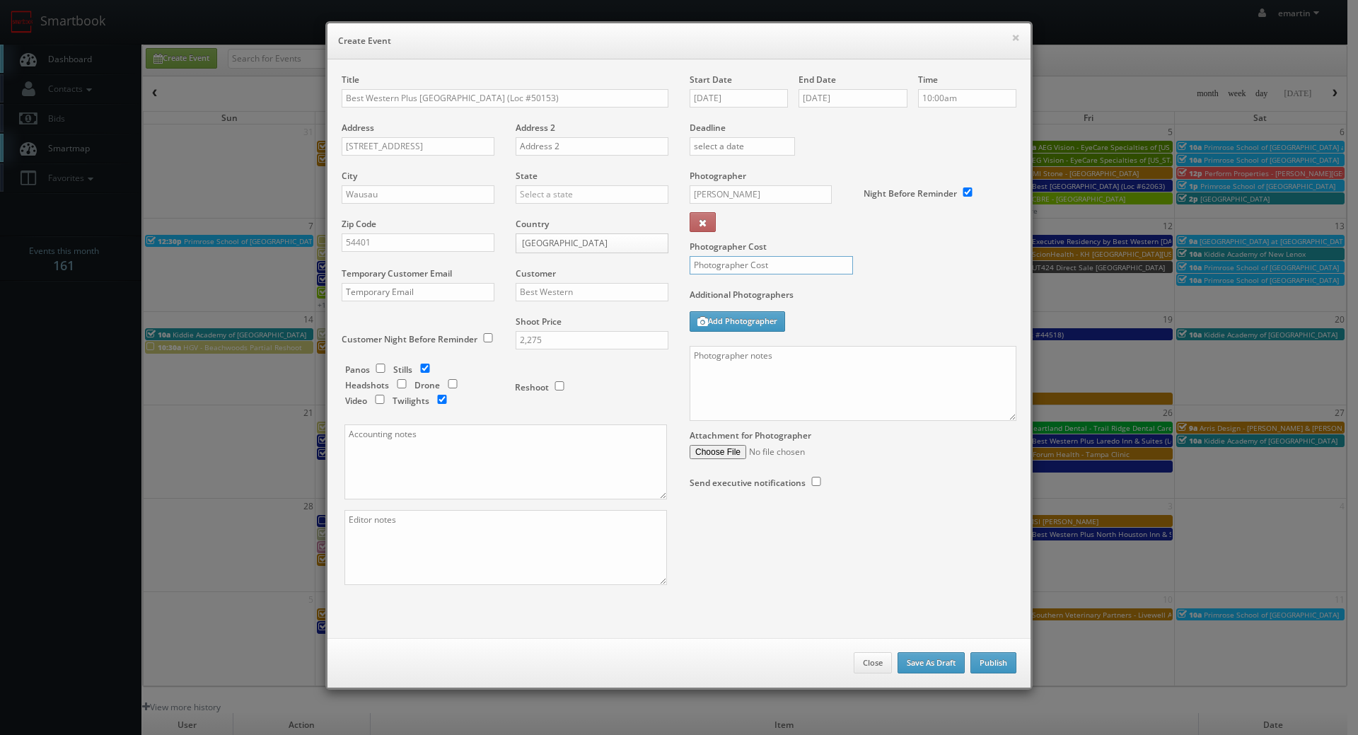
drag, startPoint x: 717, startPoint y: 270, endPoint x: 730, endPoint y: 257, distance: 18.5
click at [717, 270] on input "text" at bounding box center [771, 265] width 163 height 18
type input "725"
click at [867, 347] on textarea at bounding box center [853, 383] width 327 height 75
drag, startPoint x: 743, startPoint y: 371, endPoint x: 795, endPoint y: 350, distance: 56.1
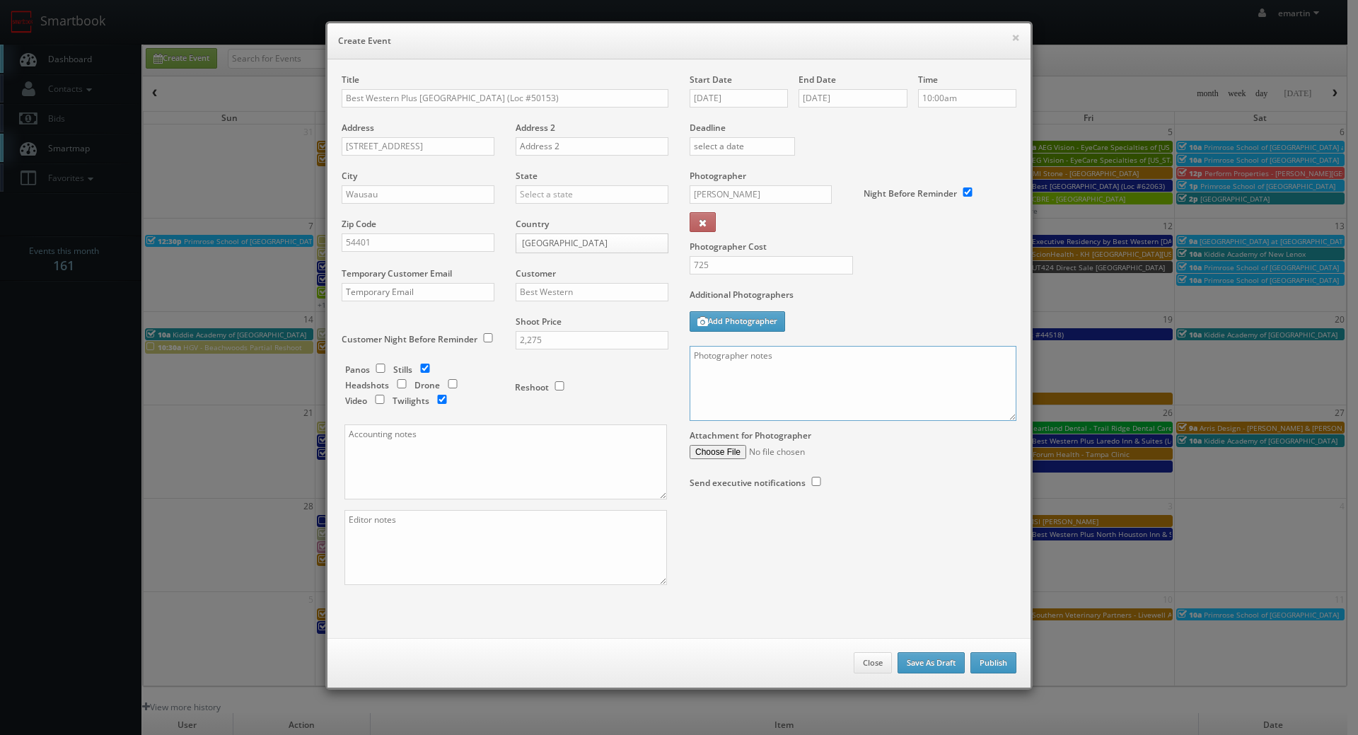
click at [753, 368] on textarea at bounding box center [853, 383] width 327 height 75
paste textarea "UPDATE: Date changed to 8/25. Onsite contact is Jayjeet M Govardhan, 405-334-24…"
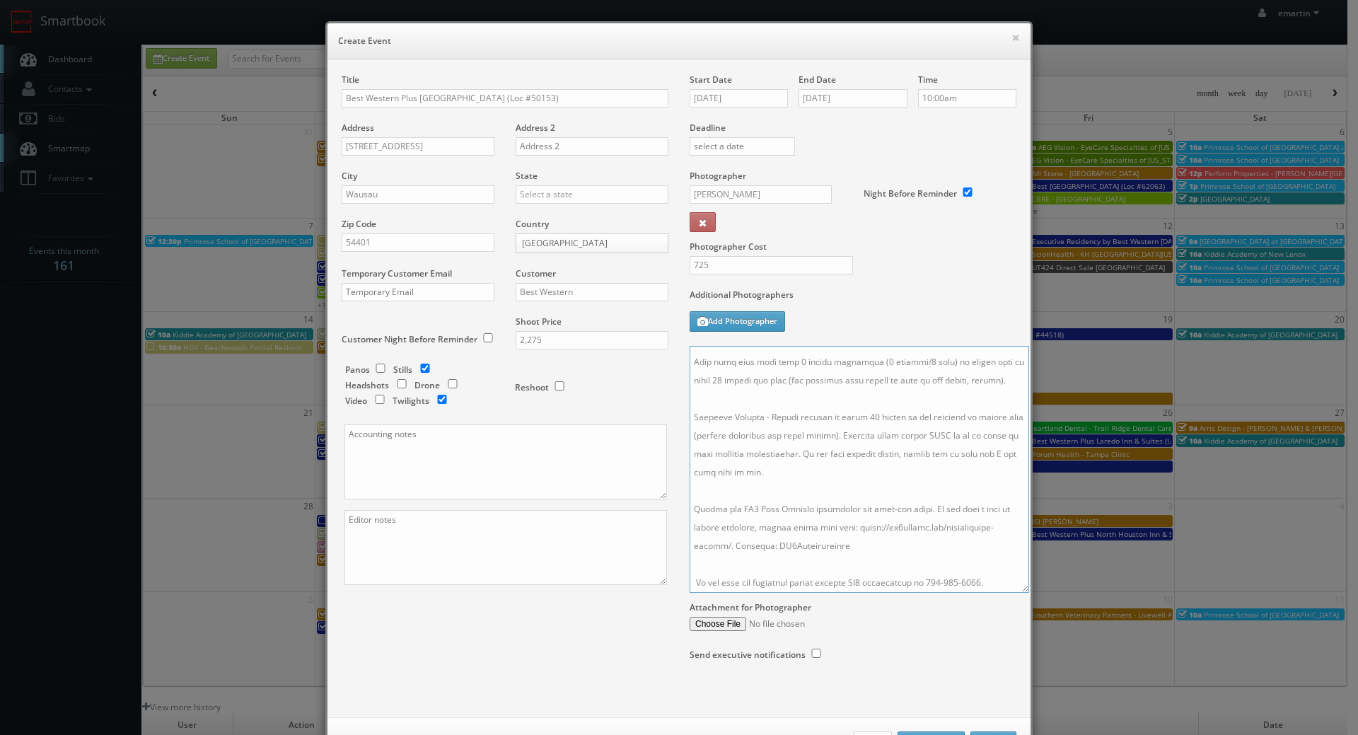
scroll to position [161, 0]
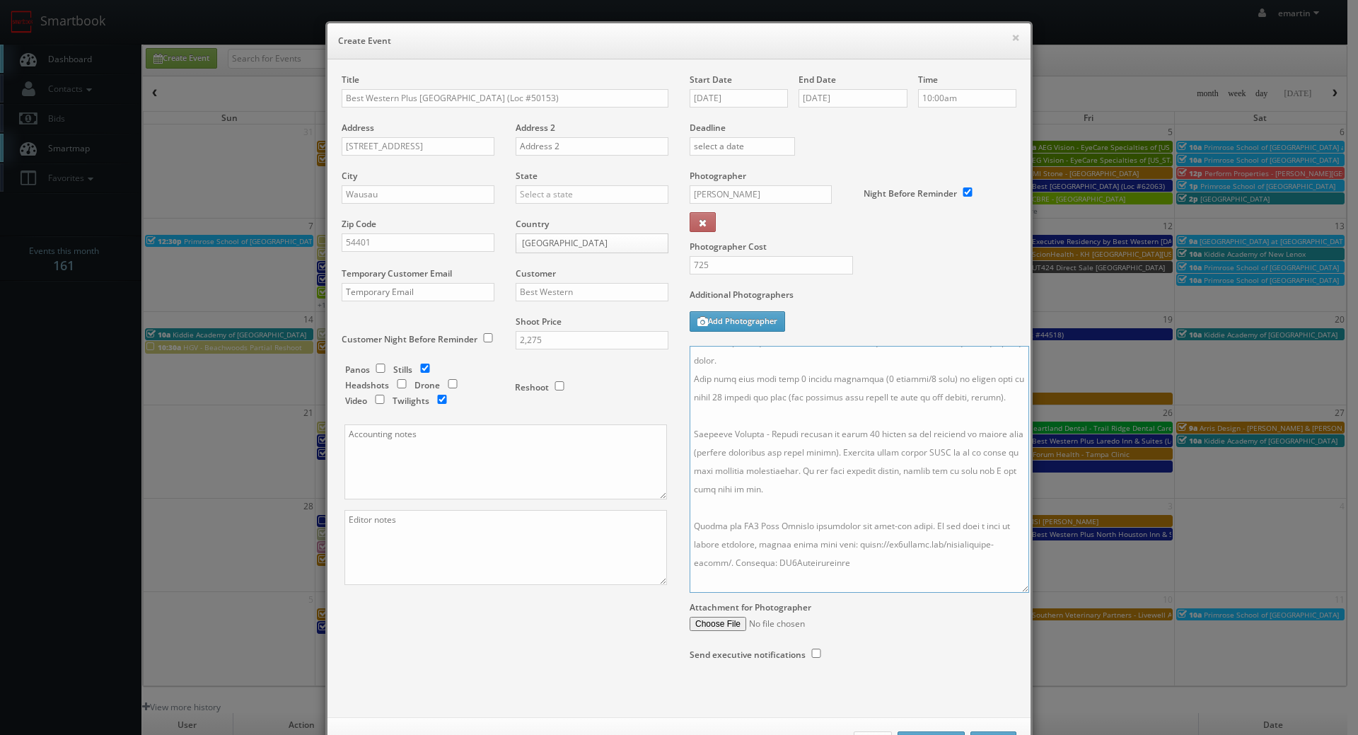
drag, startPoint x: 1010, startPoint y: 428, endPoint x: 1015, endPoint y: 657, distance: 229.3
click at [1015, 593] on textarea at bounding box center [860, 469] width 340 height 247
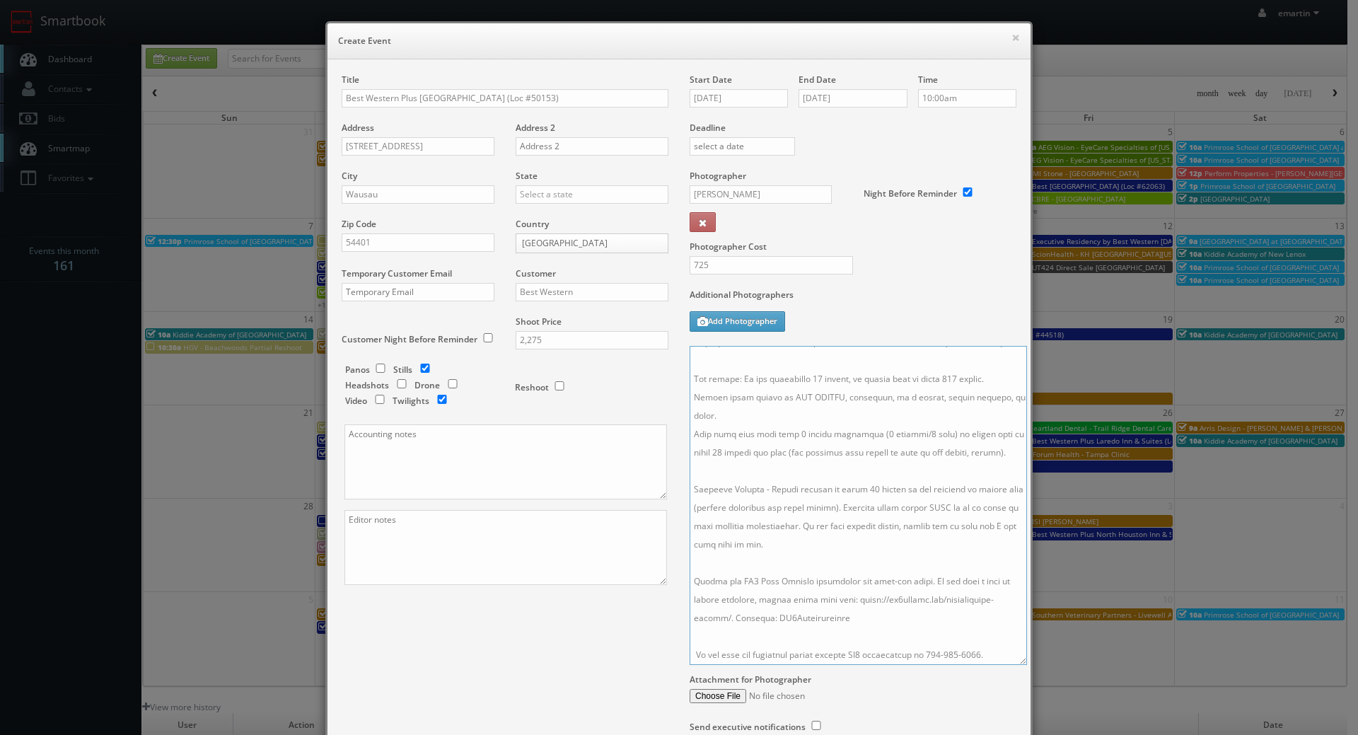
scroll to position [0, 0]
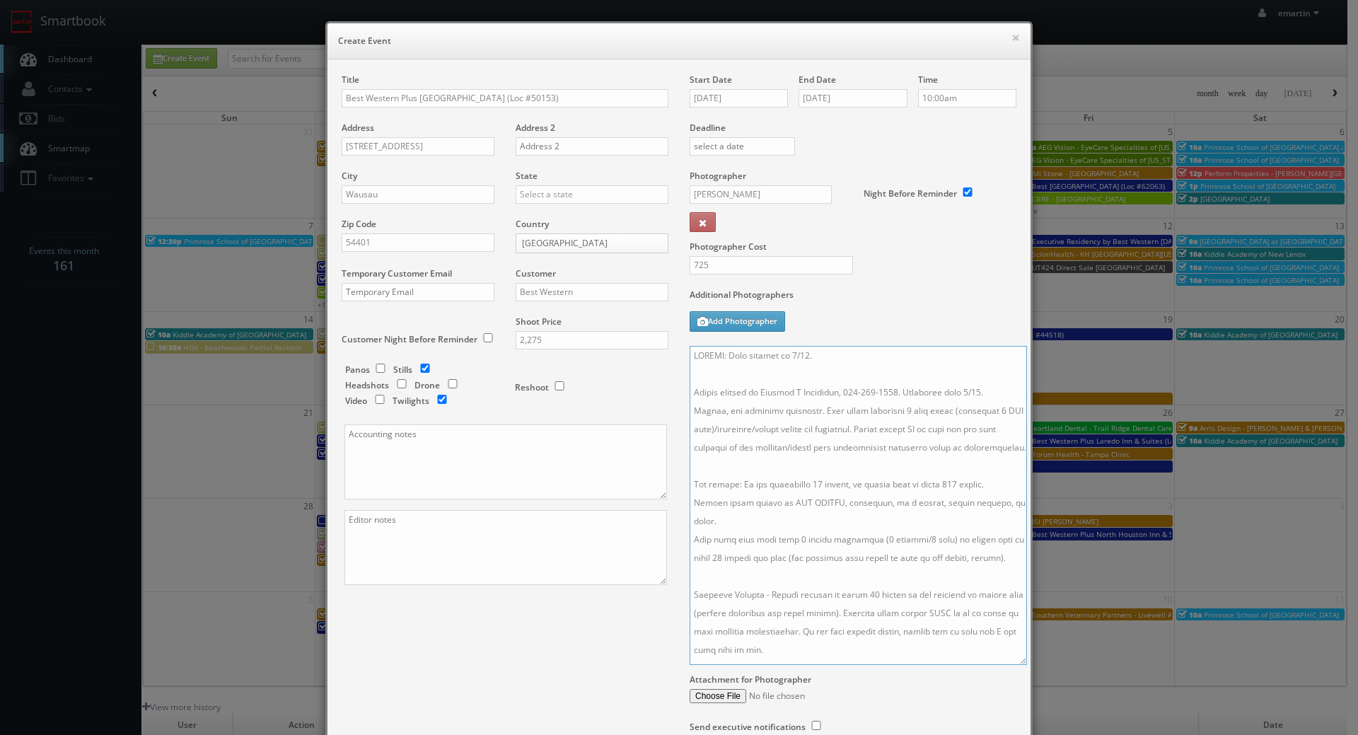
drag, startPoint x: 684, startPoint y: 388, endPoint x: 663, endPoint y: 300, distance: 90.9
click at [663, 300] on div "Title Best Western Plus Wausau Tower Inn (Loc #50153) Address 201 N. 17th Ave A…" at bounding box center [679, 418] width 696 height 688
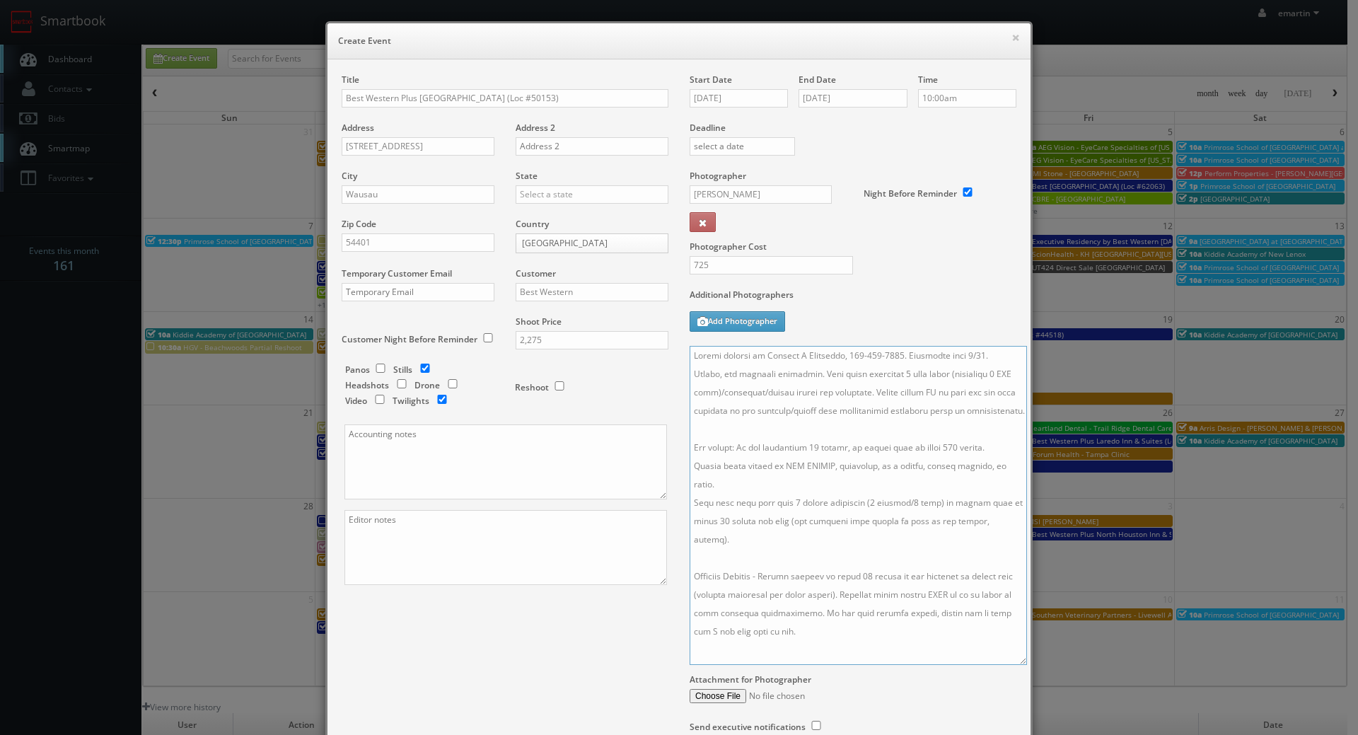
type textarea "Onsite contact is Jayjeet M Govardhan, 405-334-2439. Overnight stay 8/24. Still…"
click at [826, 465] on textarea at bounding box center [858, 505] width 337 height 319
click at [612, 612] on div "Title Best Western Plus Wausau Tower Inn (Loc #50153) Address 201 N. 17th Ave A…" at bounding box center [679, 418] width 696 height 688
click at [918, 227] on div "Photographer Cost 725" at bounding box center [853, 229] width 348 height 119
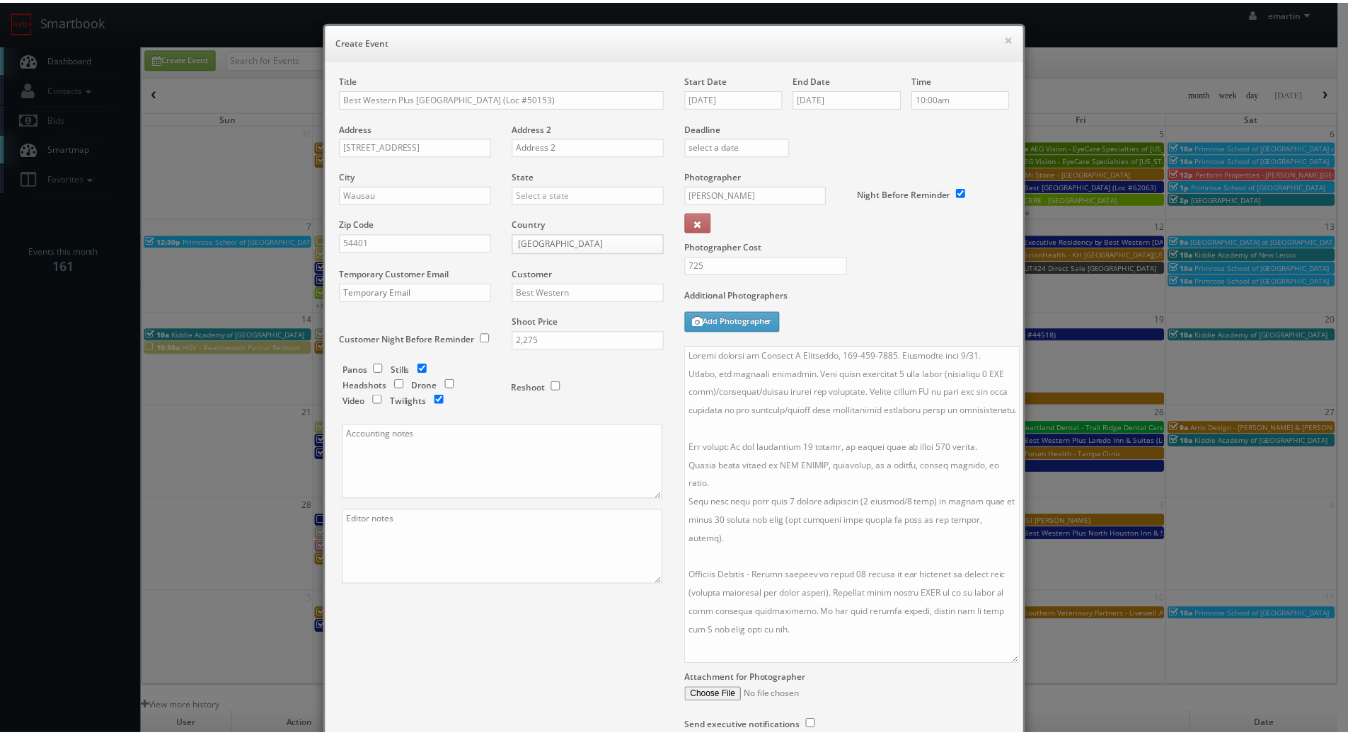
scroll to position [127, 0]
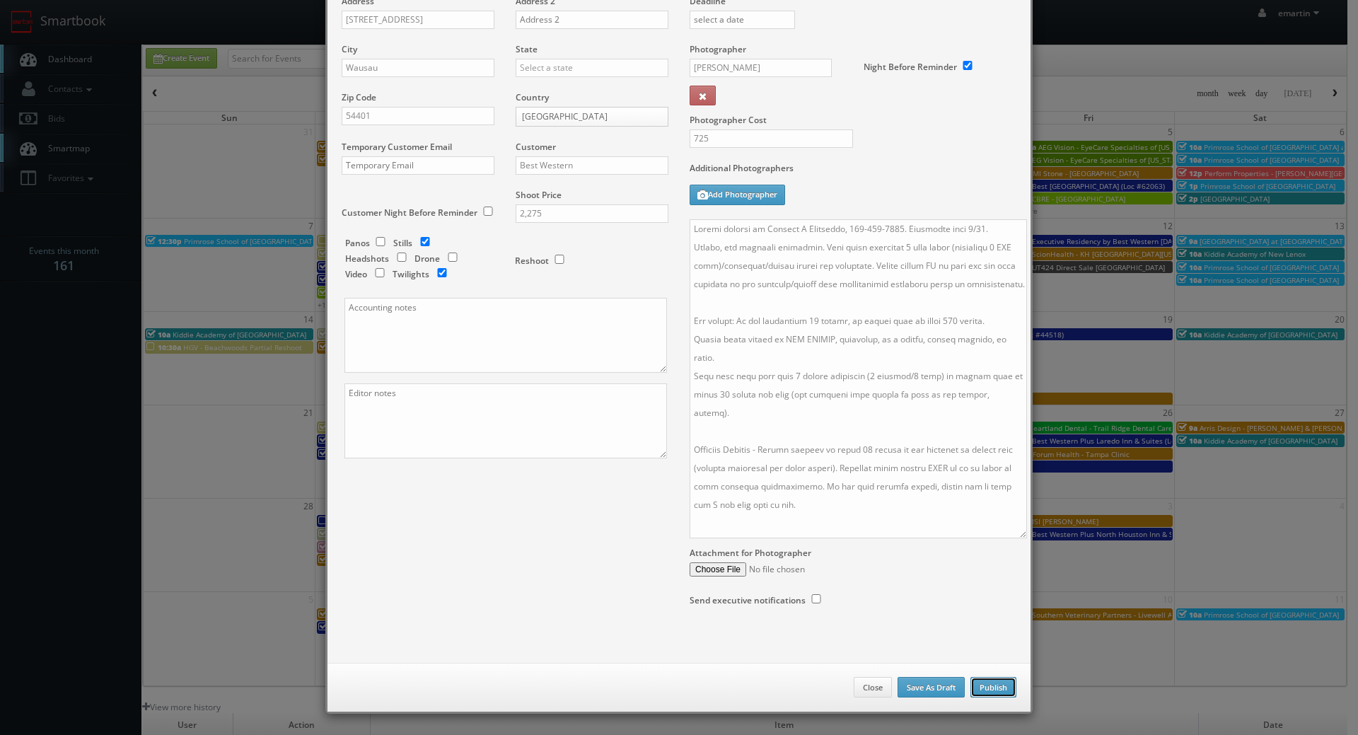
click at [995, 690] on button "Publish" at bounding box center [994, 687] width 46 height 21
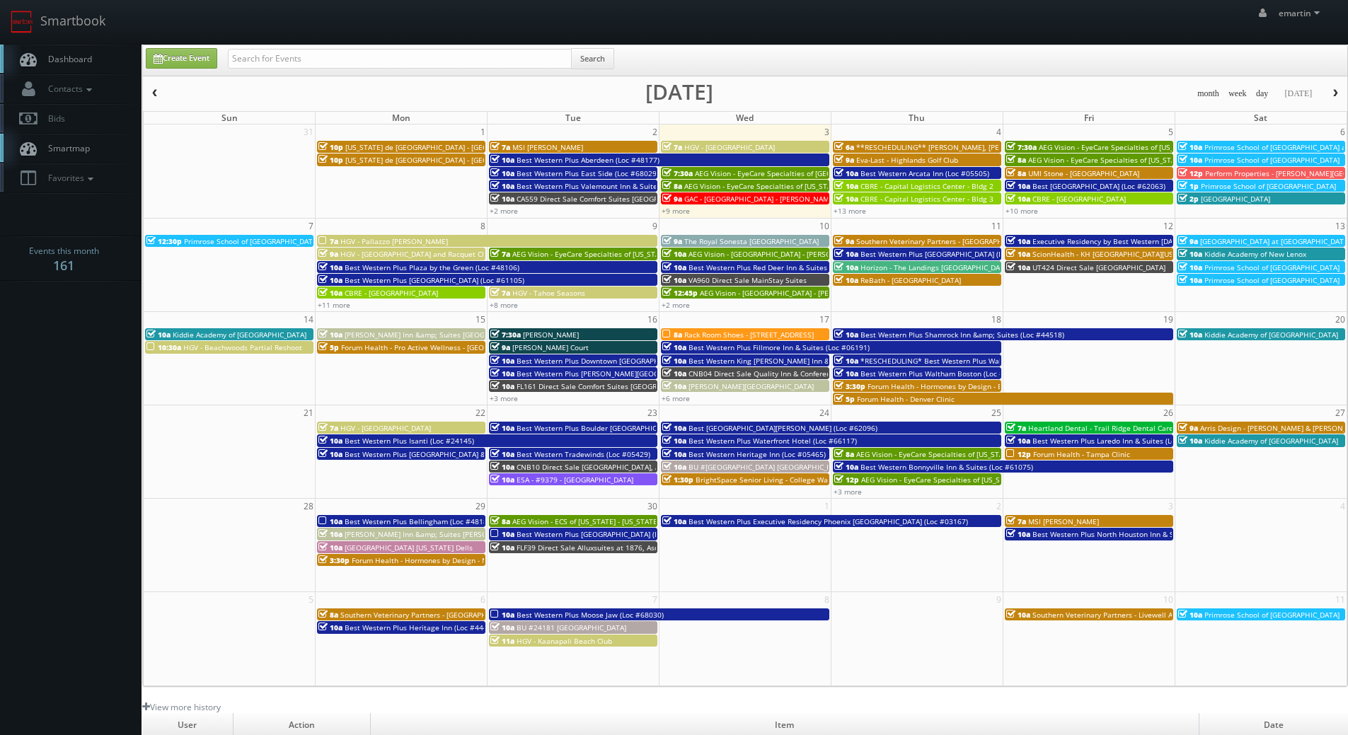
click at [93, 55] on link "Dashboard" at bounding box center [70, 59] width 141 height 29
click at [335, 59] on input "text" at bounding box center [400, 59] width 344 height 20
type input "cnc91"
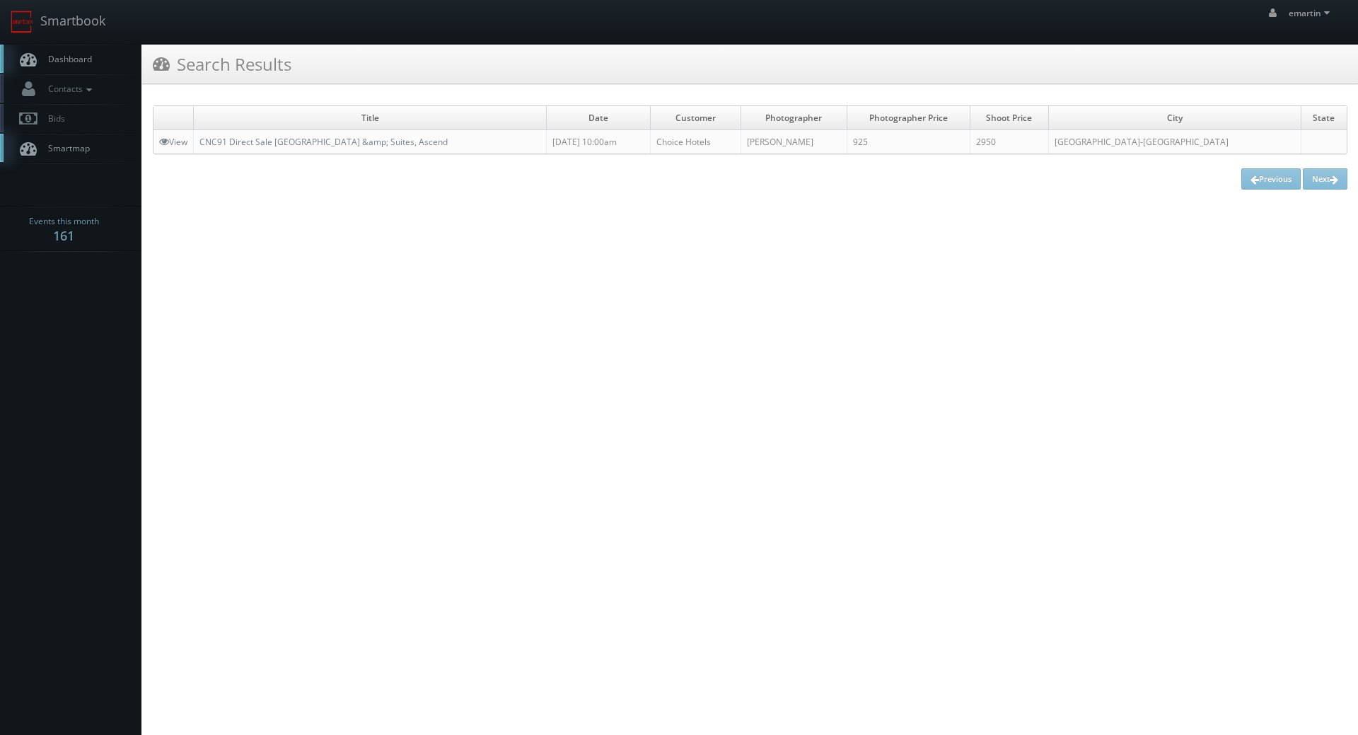
drag, startPoint x: 103, startPoint y: 50, endPoint x: 93, endPoint y: 49, distance: 9.9
click at [103, 50] on link "Dashboard" at bounding box center [70, 59] width 141 height 29
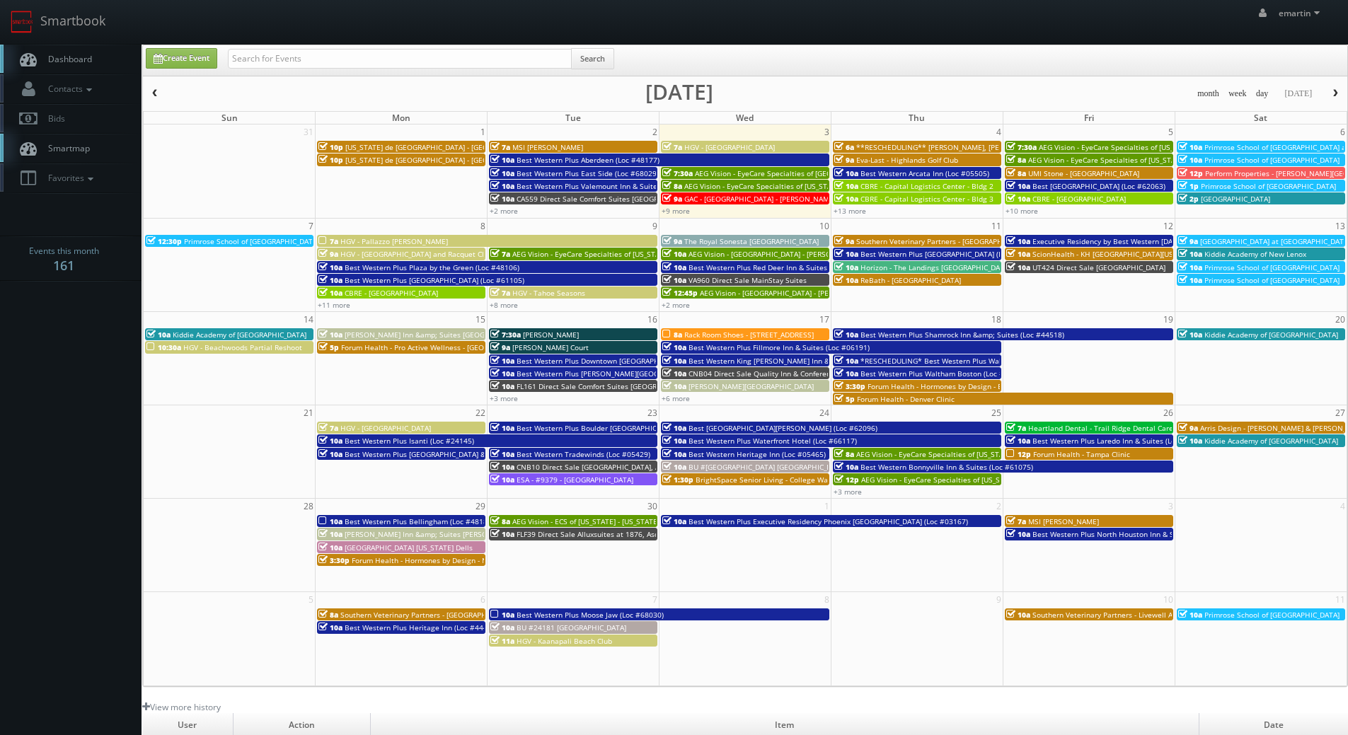
click at [86, 63] on span "Dashboard" at bounding box center [66, 59] width 51 height 12
click at [70, 51] on link "Dashboard" at bounding box center [70, 59] width 141 height 29
click at [854, 214] on link "+13 more" at bounding box center [849, 211] width 33 height 10
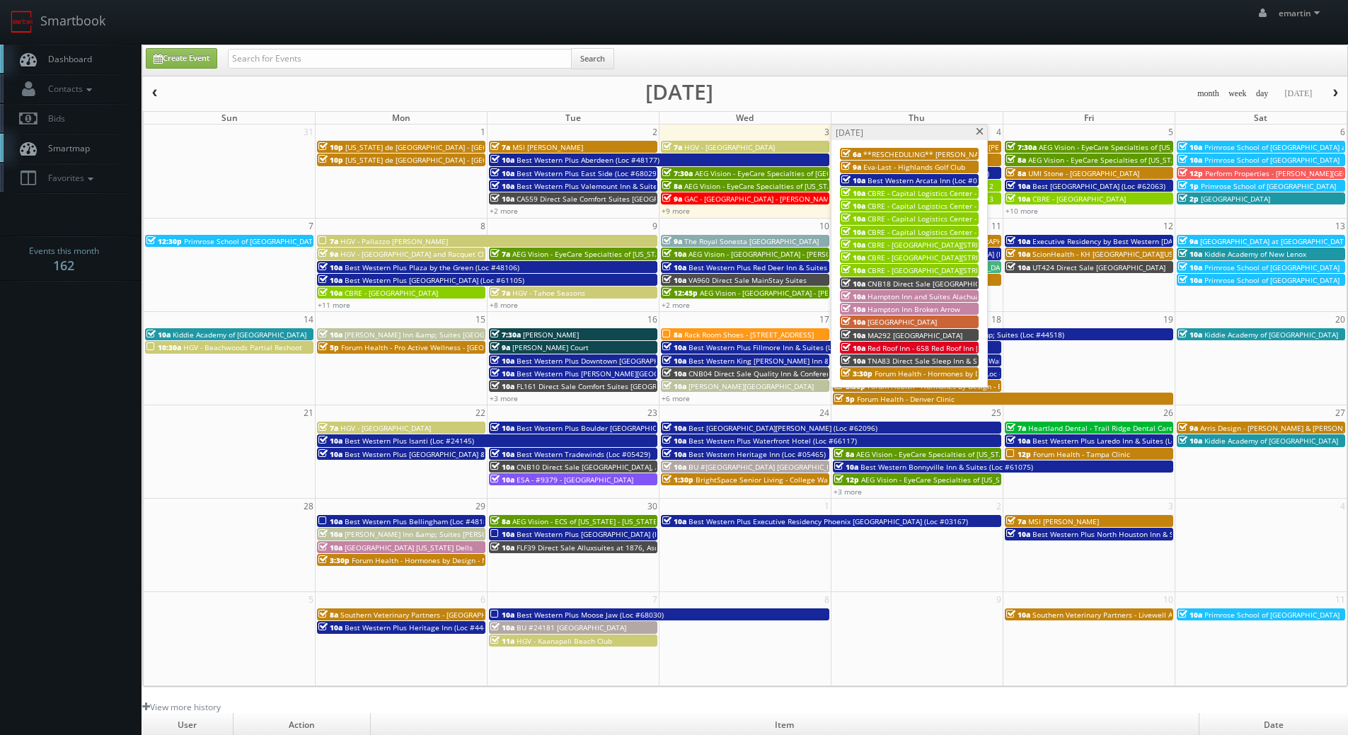
click at [978, 131] on span at bounding box center [979, 132] width 9 height 8
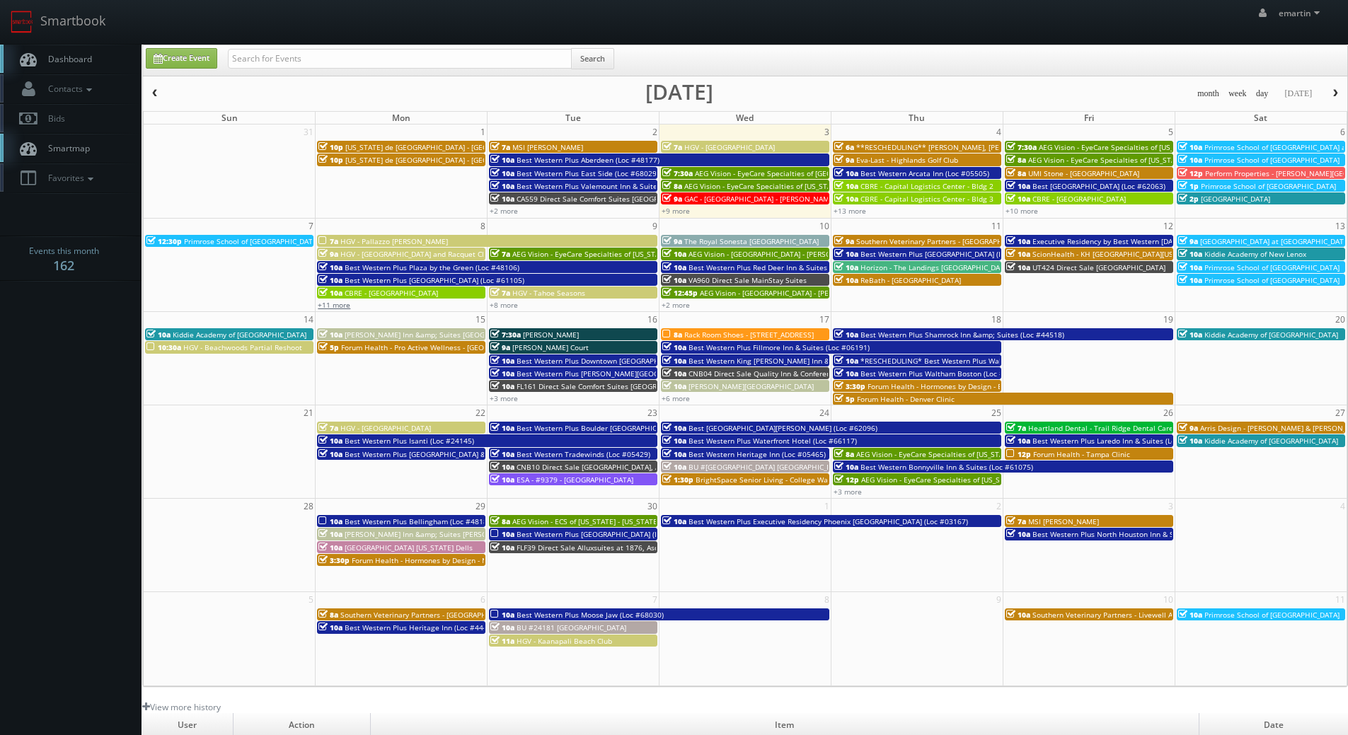
click at [345, 306] on link "+11 more" at bounding box center [334, 305] width 33 height 10
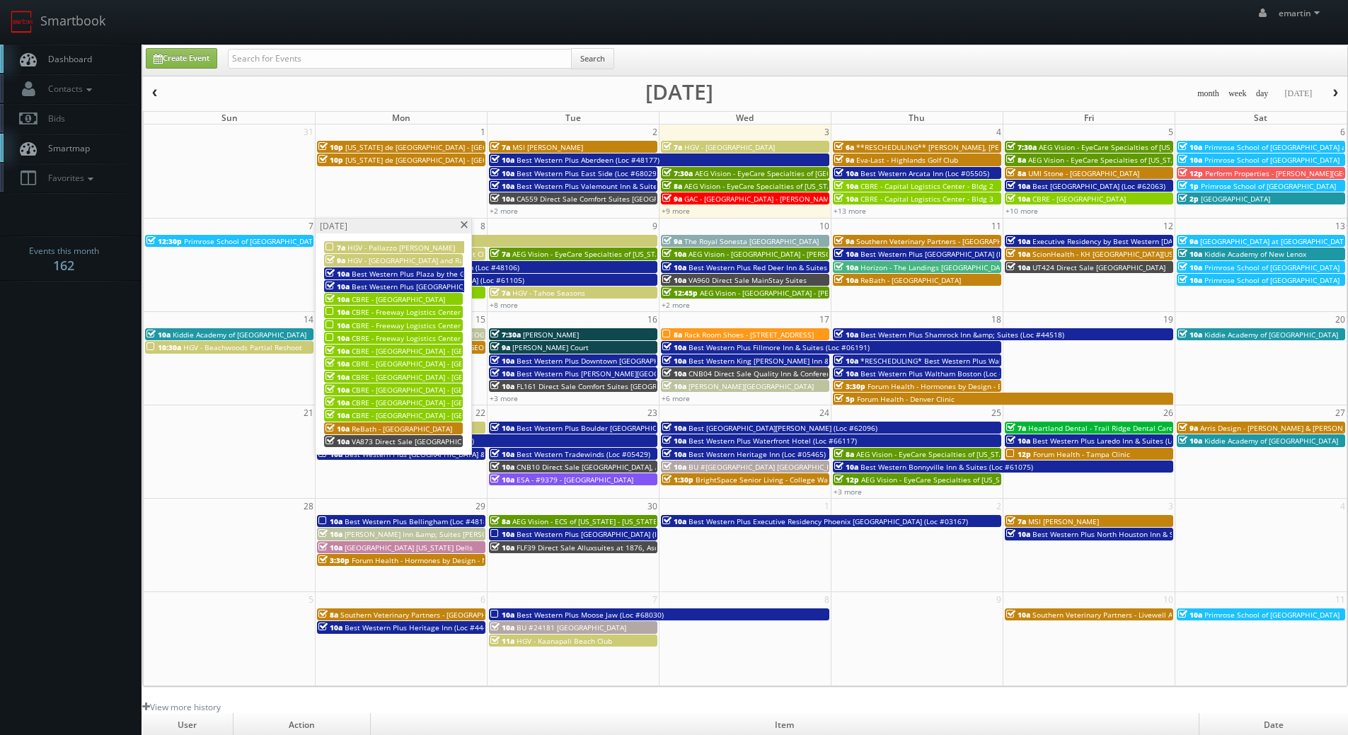
click at [466, 223] on span at bounding box center [463, 225] width 9 height 8
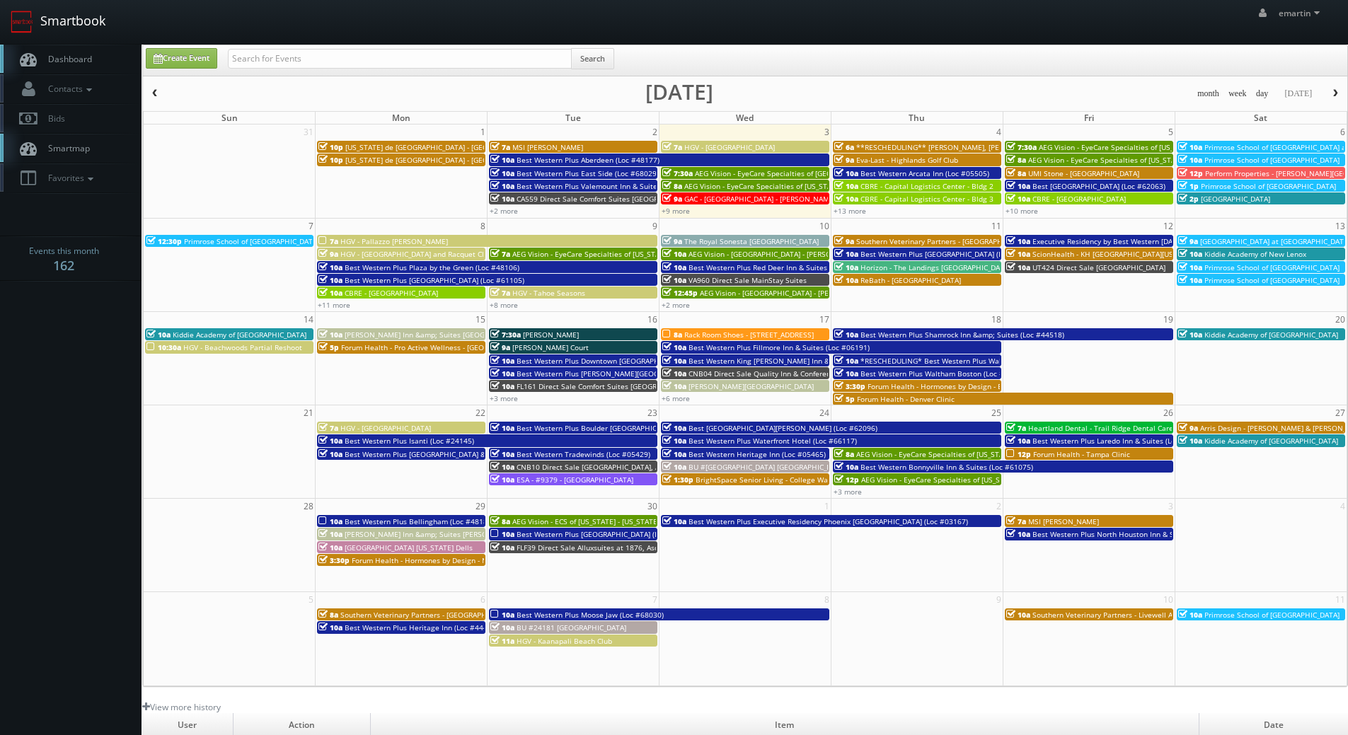
click at [83, 40] on link "Smartbook" at bounding box center [58, 22] width 116 height 44
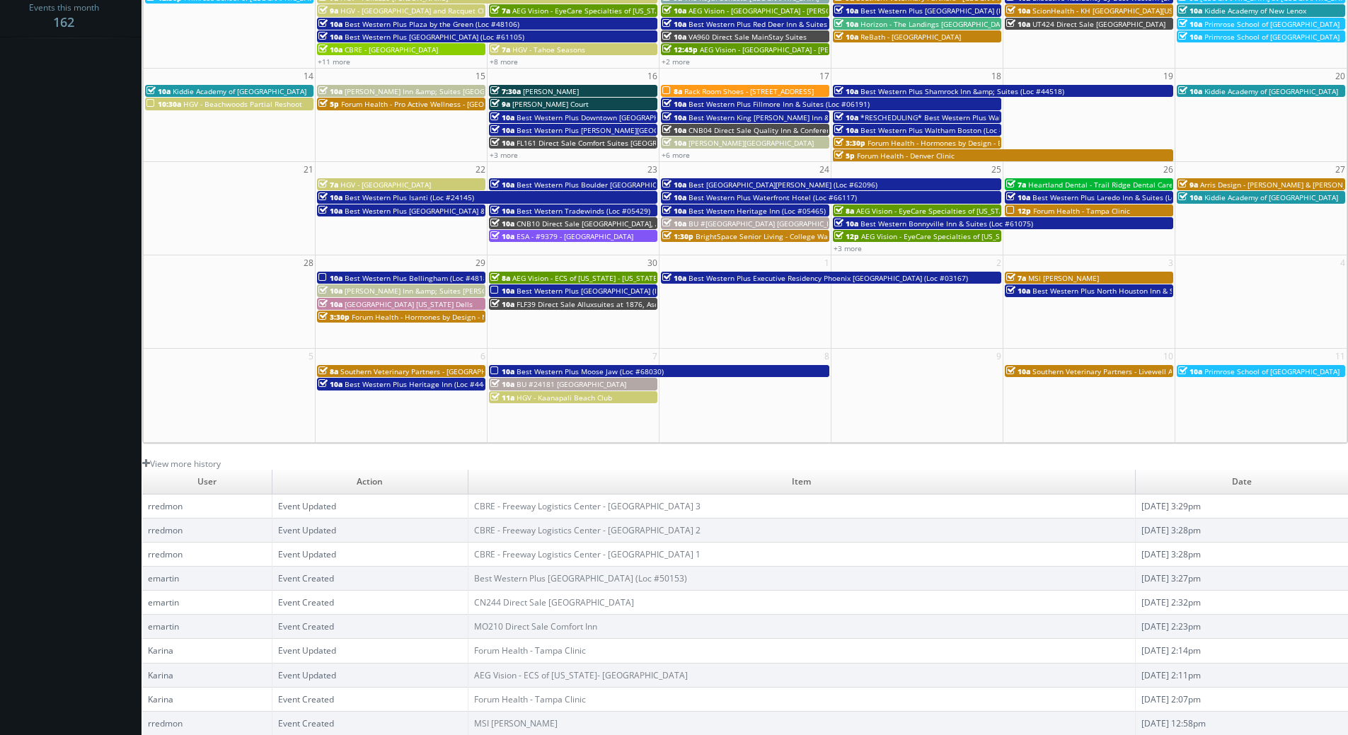
scroll to position [243, 0]
click at [590, 577] on link "Best Western Plus [GEOGRAPHIC_DATA] (Loc #50153)" at bounding box center [580, 578] width 213 height 12
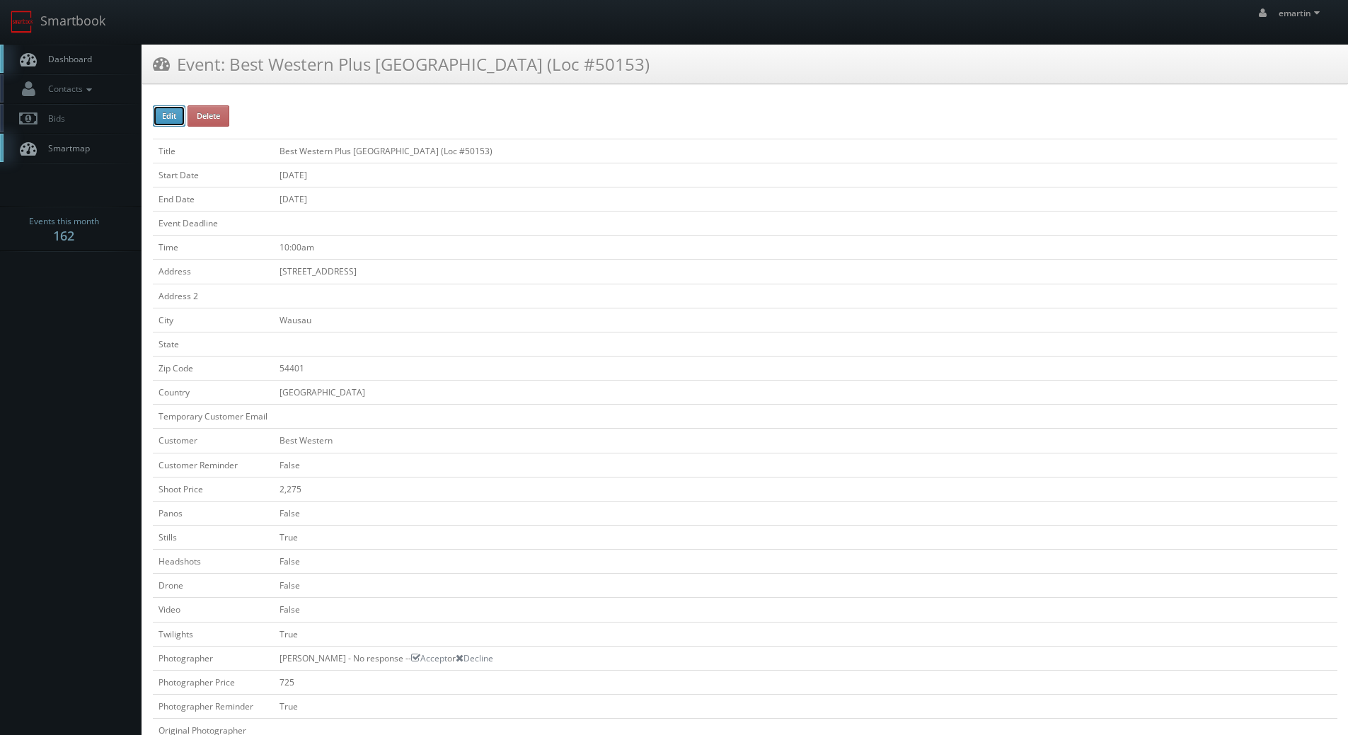
click at [161, 117] on button "Edit" at bounding box center [169, 115] width 33 height 21
type input "Best Western Plus [GEOGRAPHIC_DATA] (Loc #50153)"
type input "[STREET_ADDRESS]"
type input "Wausau"
type input "54401"
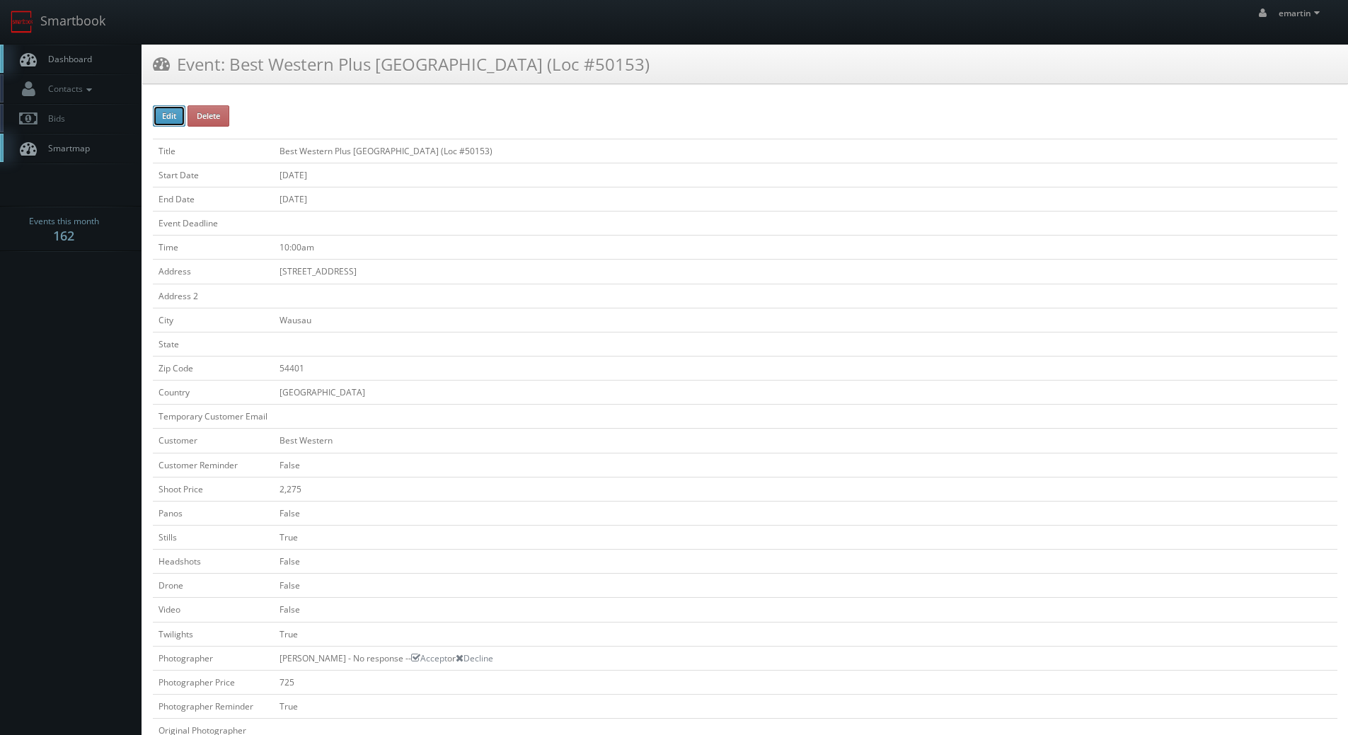
checkbox input "false"
type input "2,275"
checkbox input "false"
checkbox input "true"
checkbox input "false"
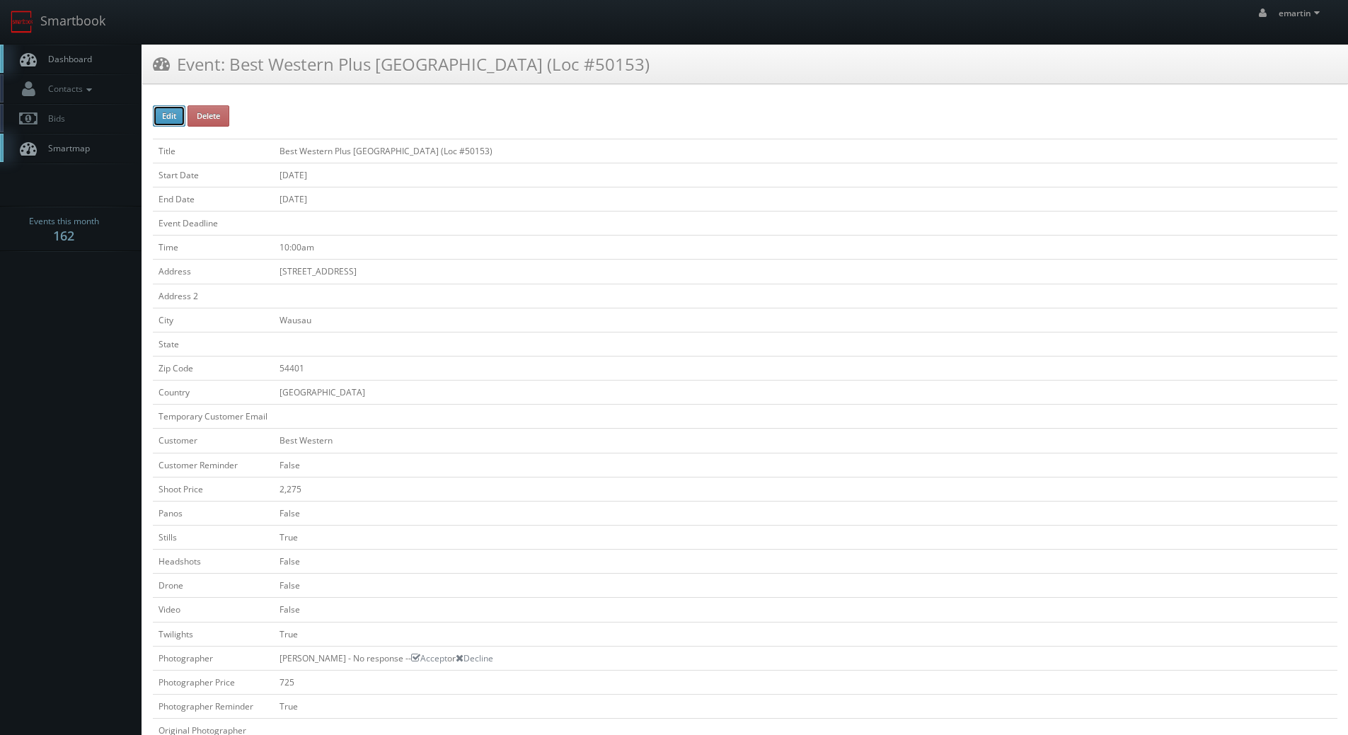
checkbox input "false"
checkbox input "true"
checkbox input "false"
type input "09/30/2025"
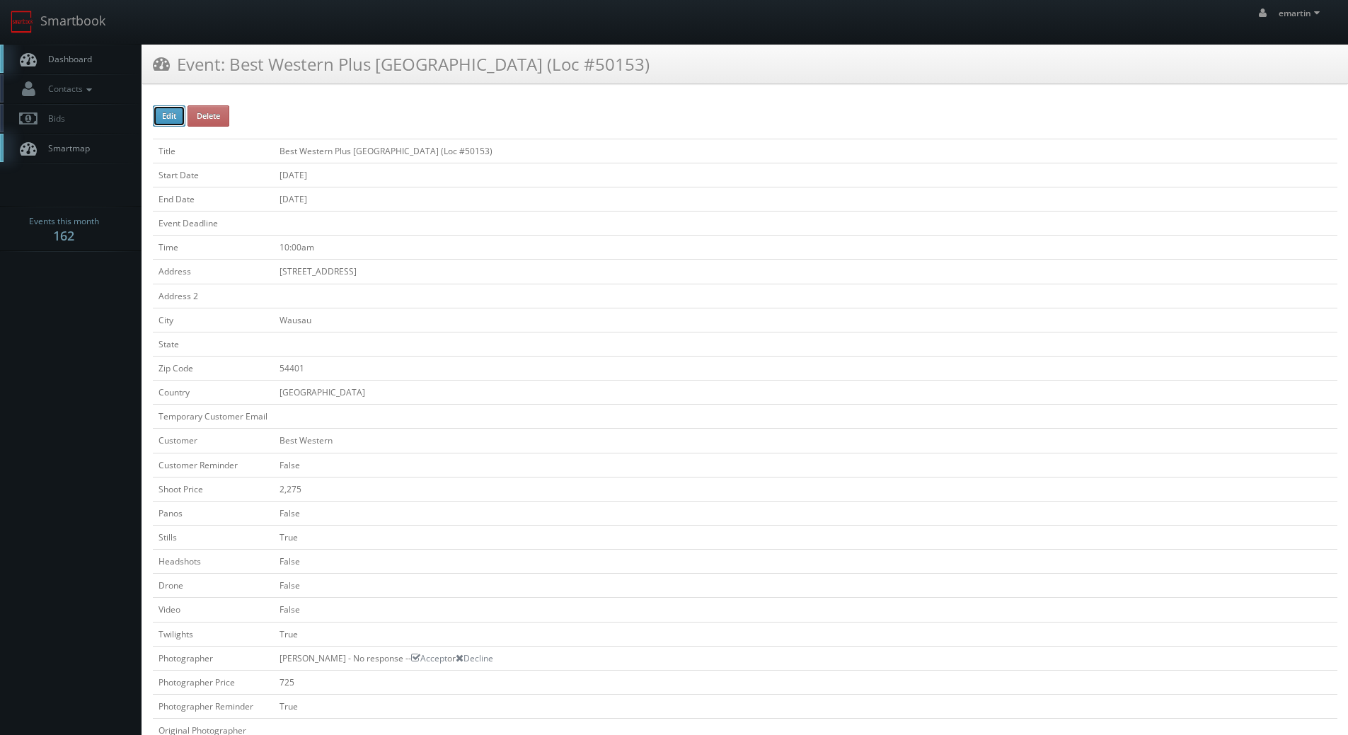
type input "09/30/2025"
type input "10:00am"
checkbox input "true"
checkbox input "false"
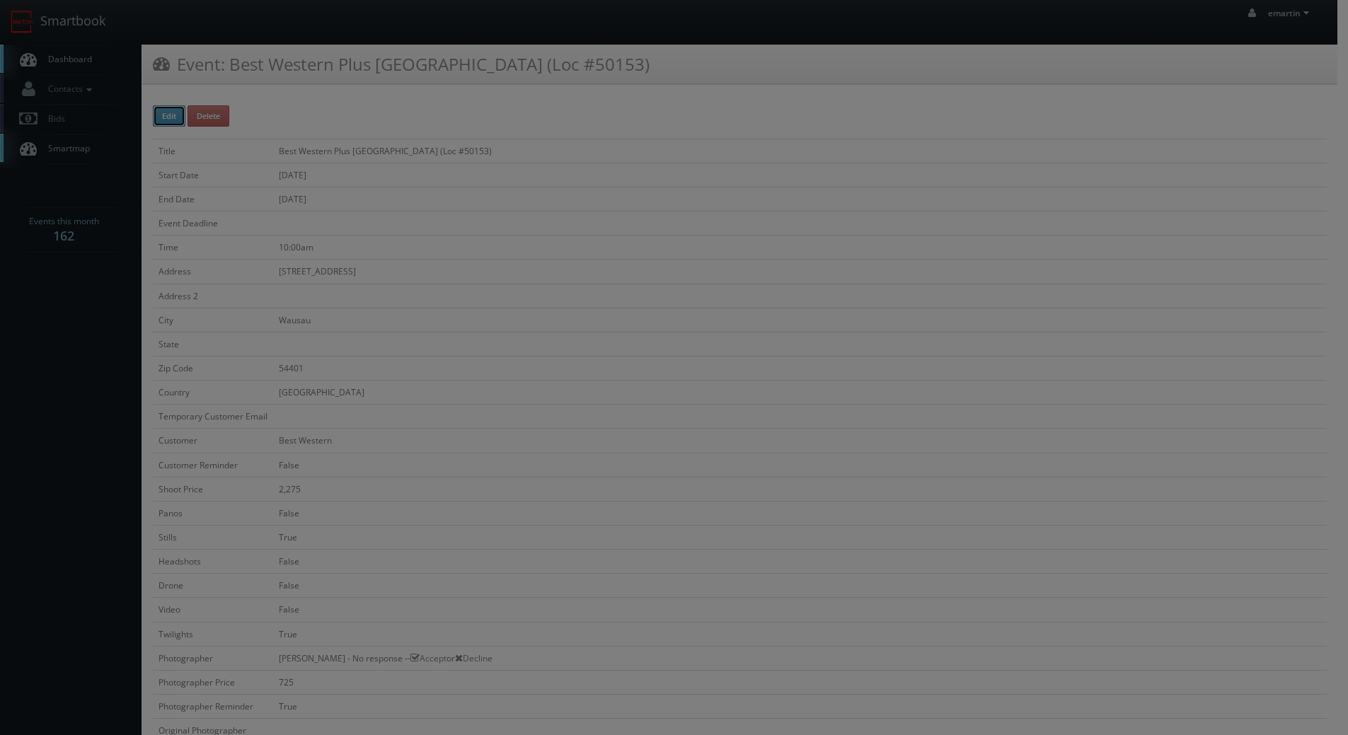
type input "2,275"
type input "725"
select select "fake55@mg.cs3calendar.com"
select select "sean@seanlambphoto.com"
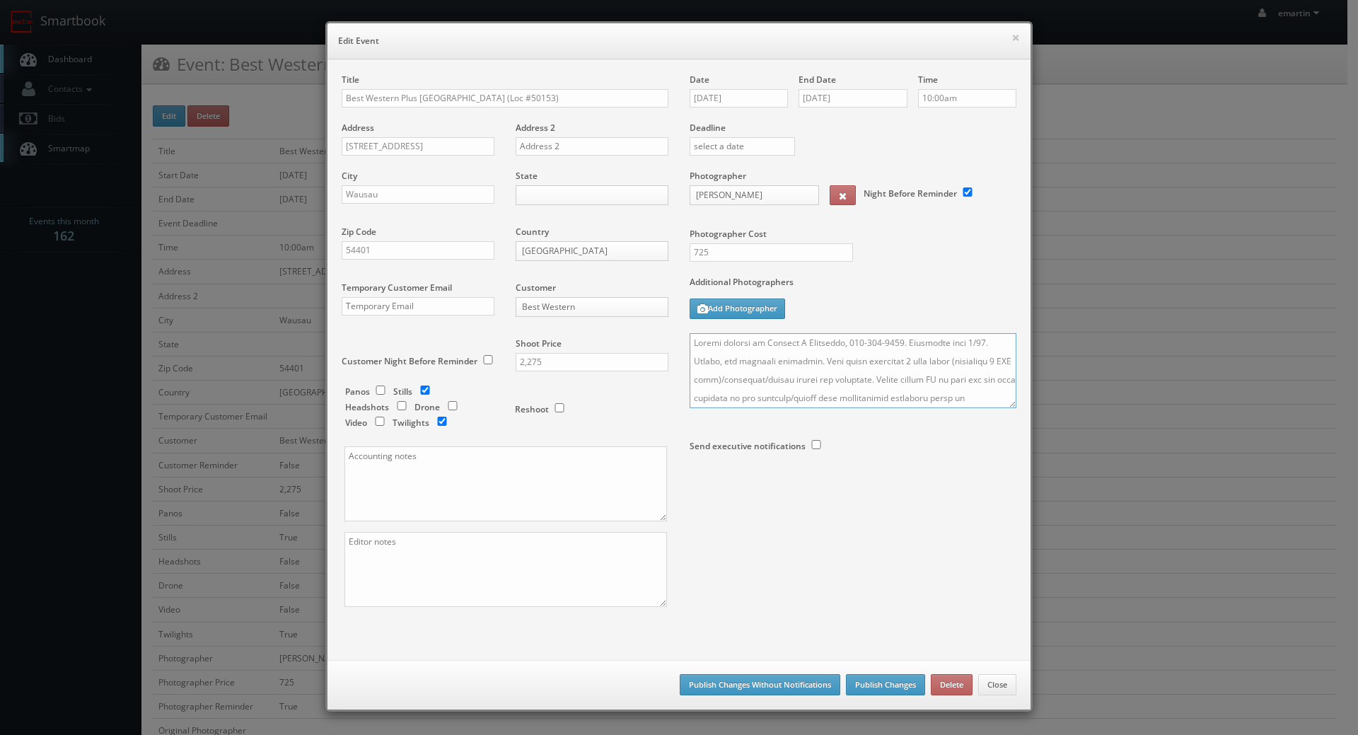
drag, startPoint x: 981, startPoint y: 340, endPoint x: 958, endPoint y: 340, distance: 22.7
click at [958, 340] on textarea at bounding box center [853, 370] width 327 height 75
type textarea "Onsite contact is Jayjeet M Govardhan, 405-334-2439. Overnight stay 9/29. Still…"
click at [860, 683] on button "Publish Changes" at bounding box center [885, 684] width 79 height 21
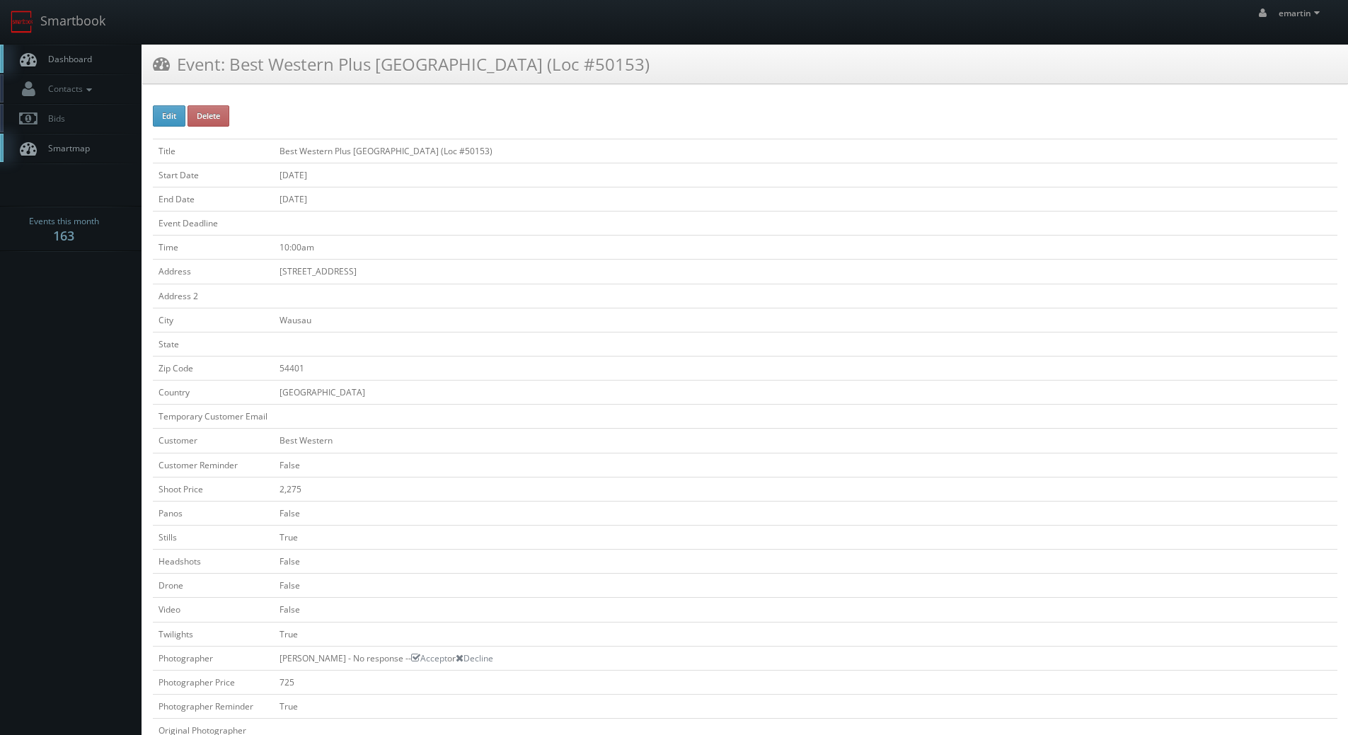
click at [91, 65] on link "Dashboard" at bounding box center [70, 59] width 141 height 29
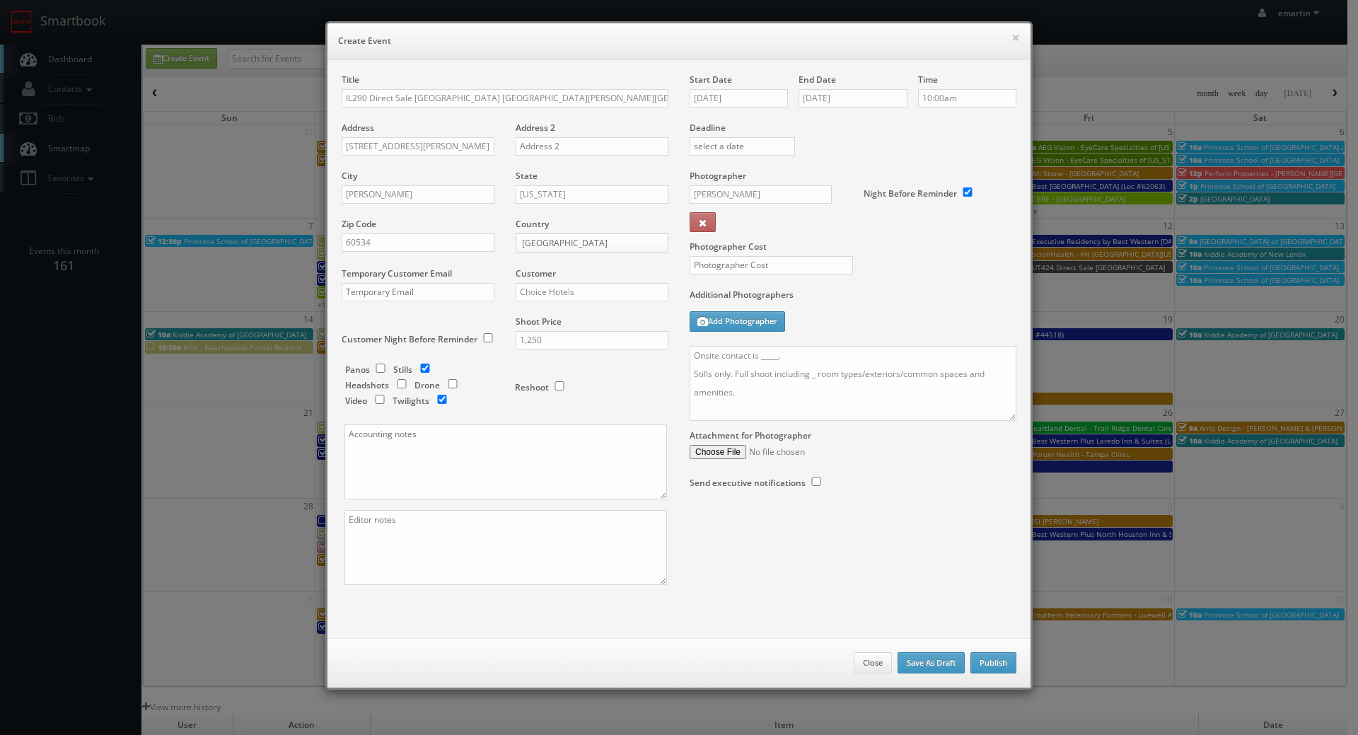
scroll to position [309, 0]
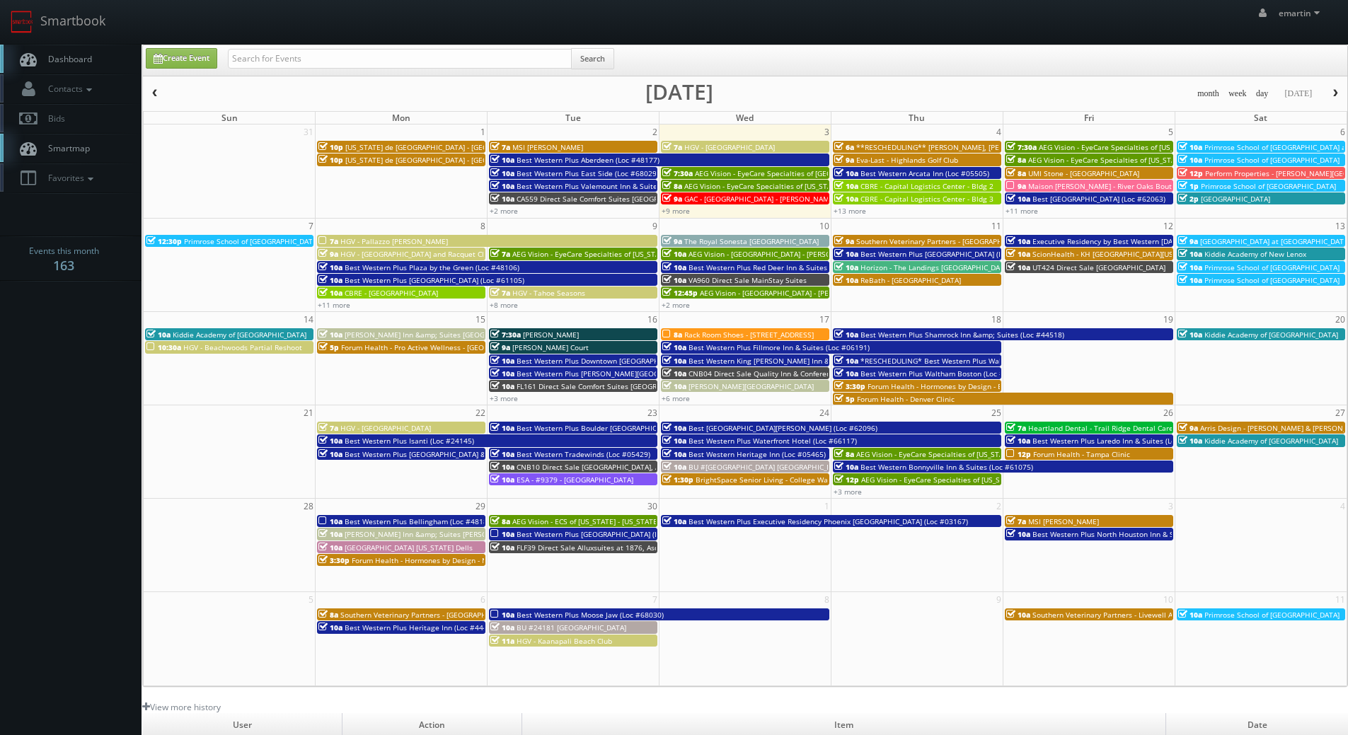
click at [73, 69] on link "Dashboard" at bounding box center [70, 59] width 141 height 29
click at [857, 211] on link "+13 more" at bounding box center [849, 211] width 33 height 10
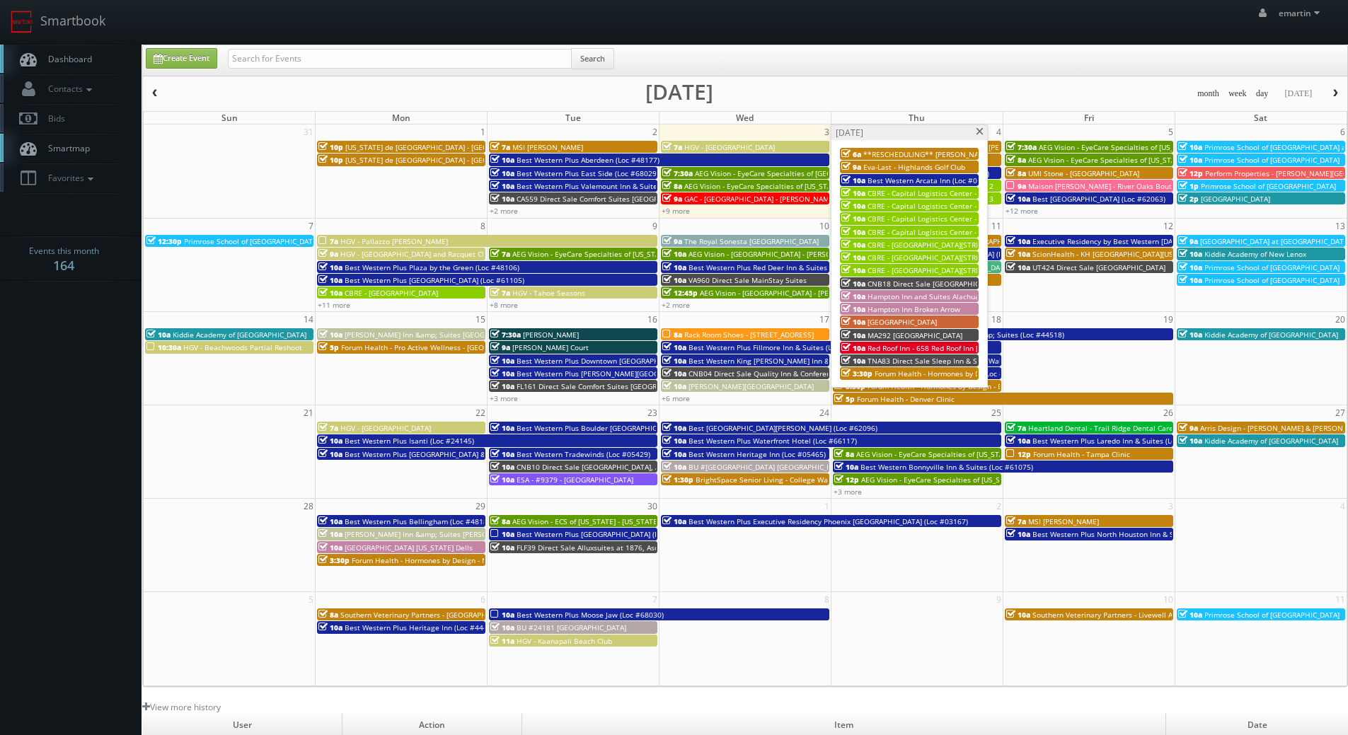
click at [872, 176] on span "Best Western Arcata Inn (Loc #05505)" at bounding box center [931, 180] width 129 height 10
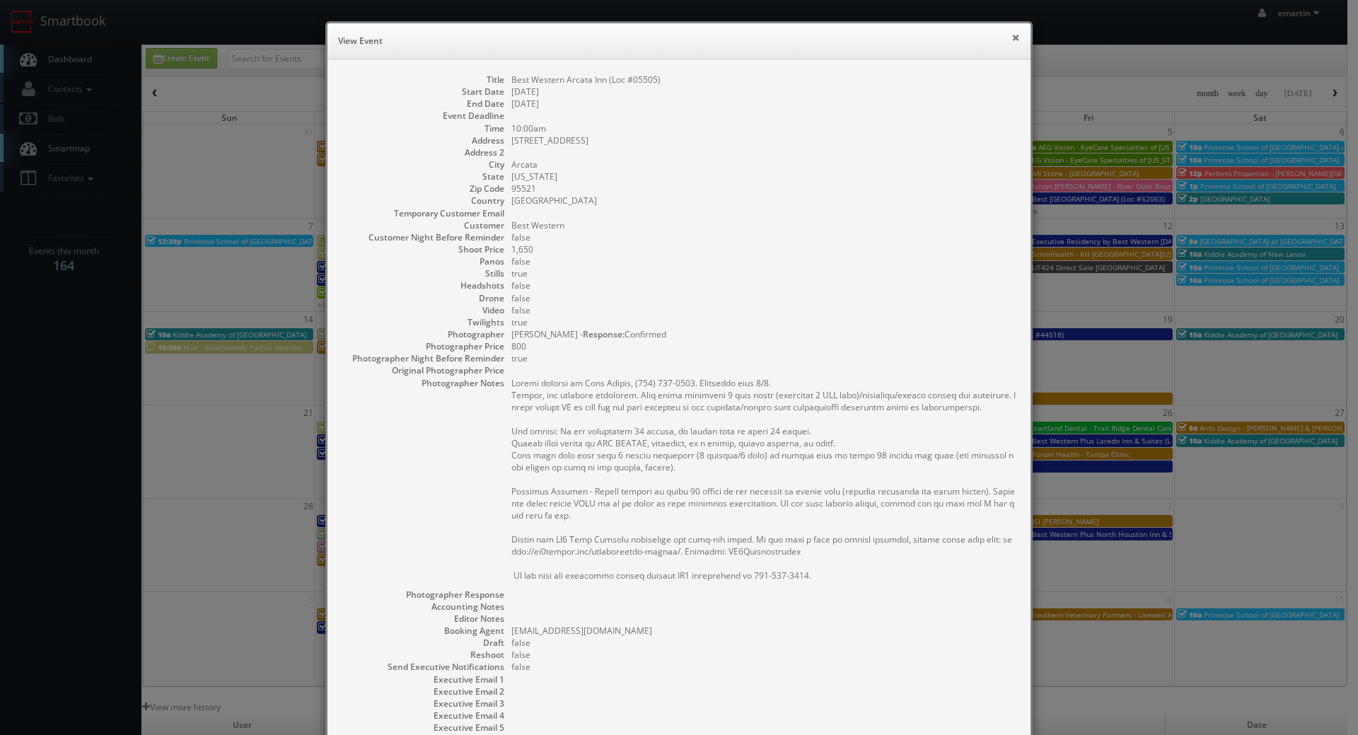
click at [1015, 34] on button "×" at bounding box center [1016, 38] width 8 height 10
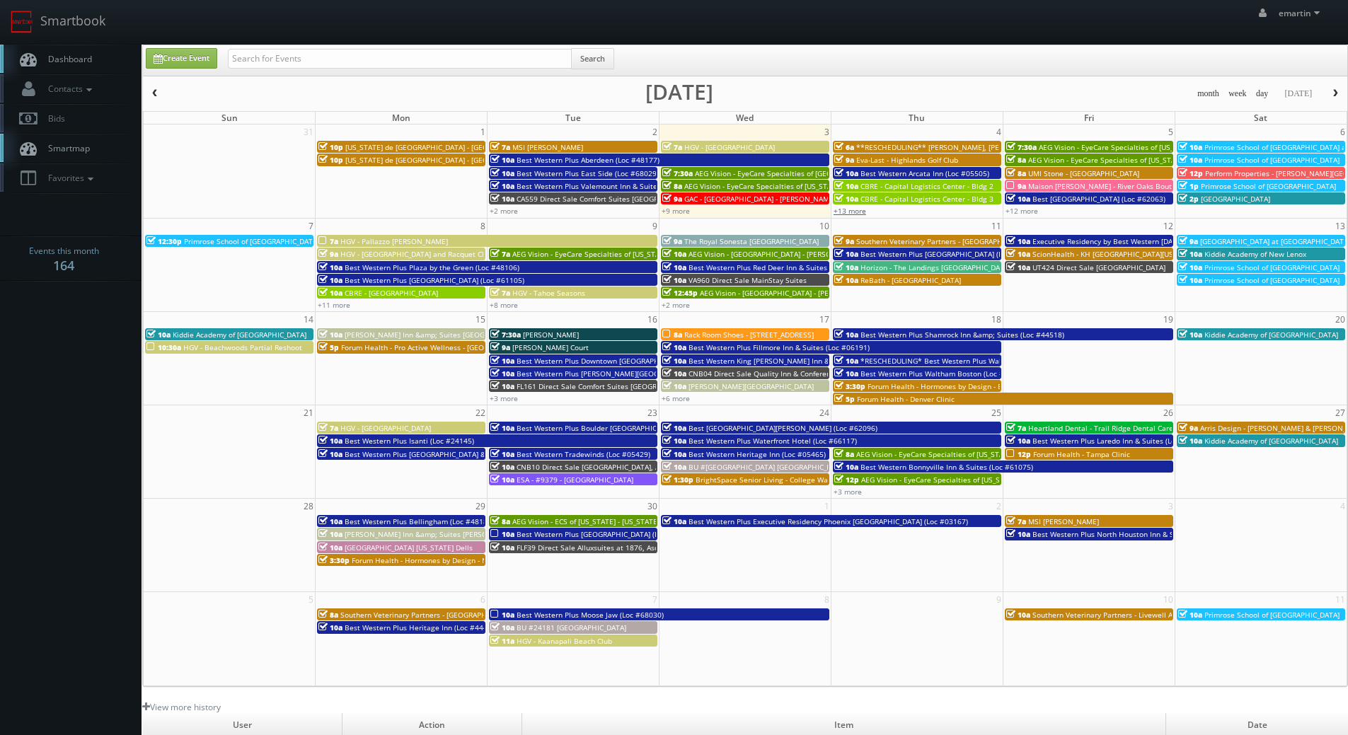
click at [854, 208] on link "+13 more" at bounding box center [849, 211] width 33 height 10
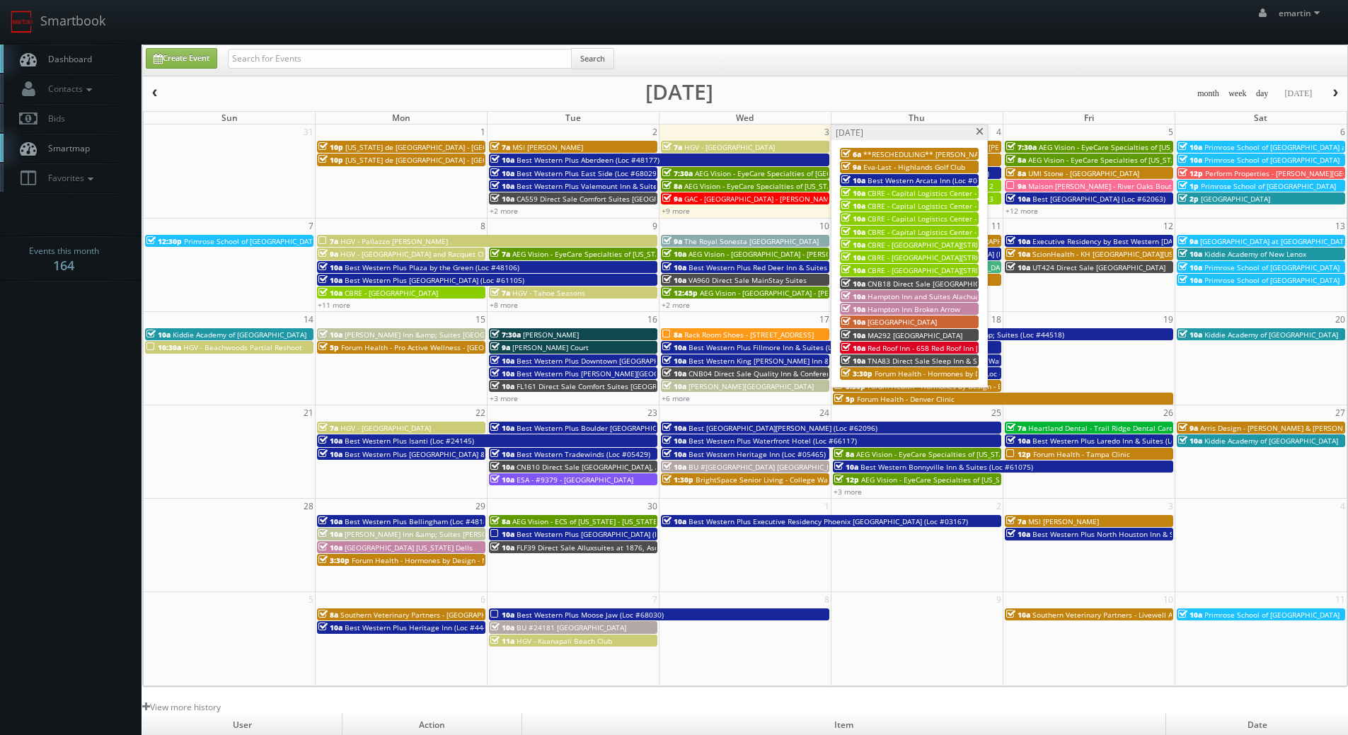
click at [895, 284] on span "CNB18 Direct Sale [GEOGRAPHIC_DATA]-[GEOGRAPHIC_DATA]" at bounding box center [970, 284] width 206 height 10
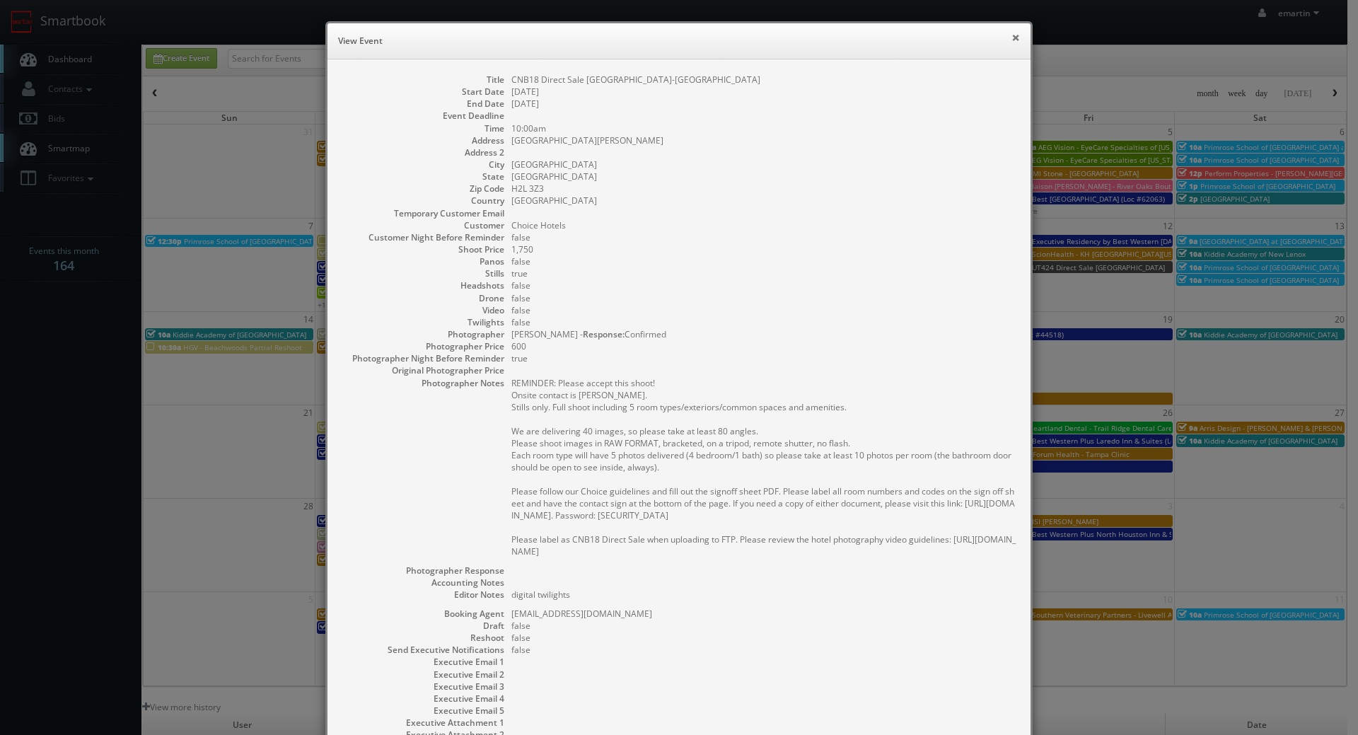
click at [1015, 36] on button "×" at bounding box center [1016, 38] width 8 height 10
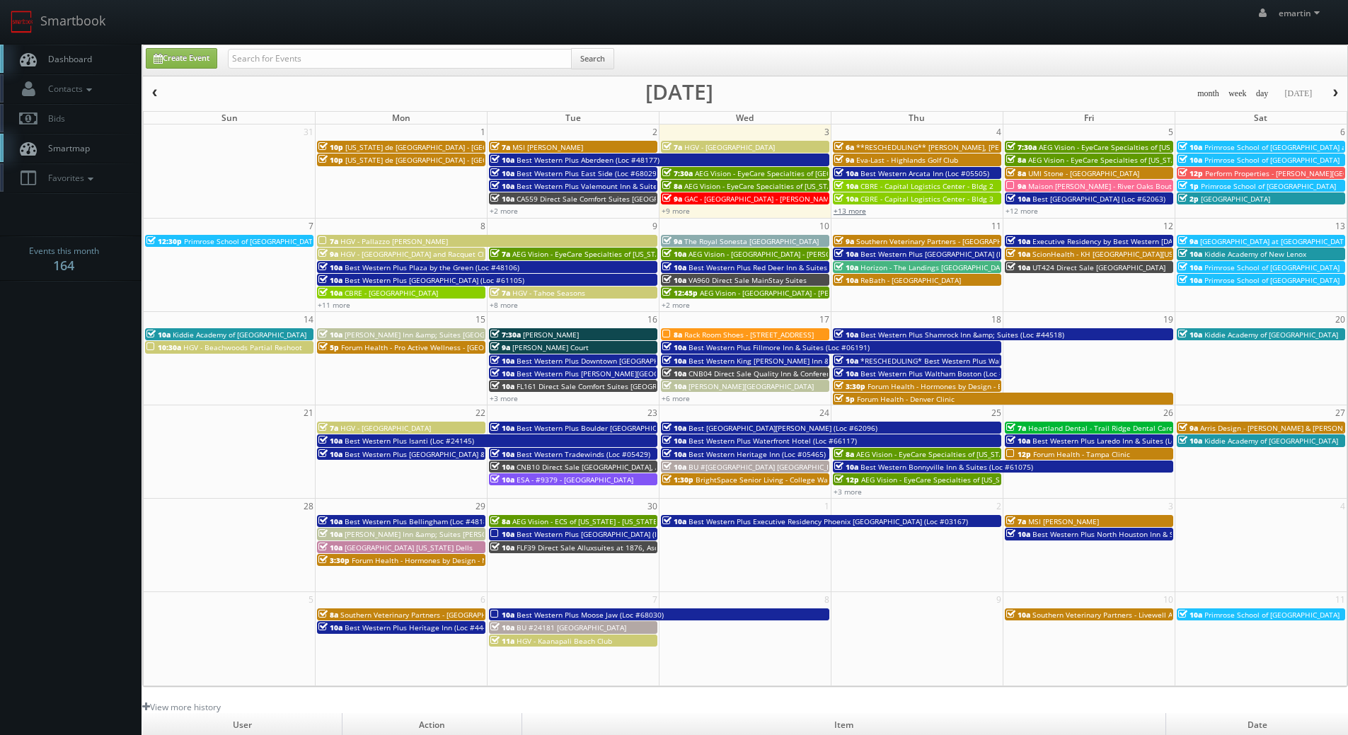
click at [857, 209] on link "+13 more" at bounding box center [849, 211] width 33 height 10
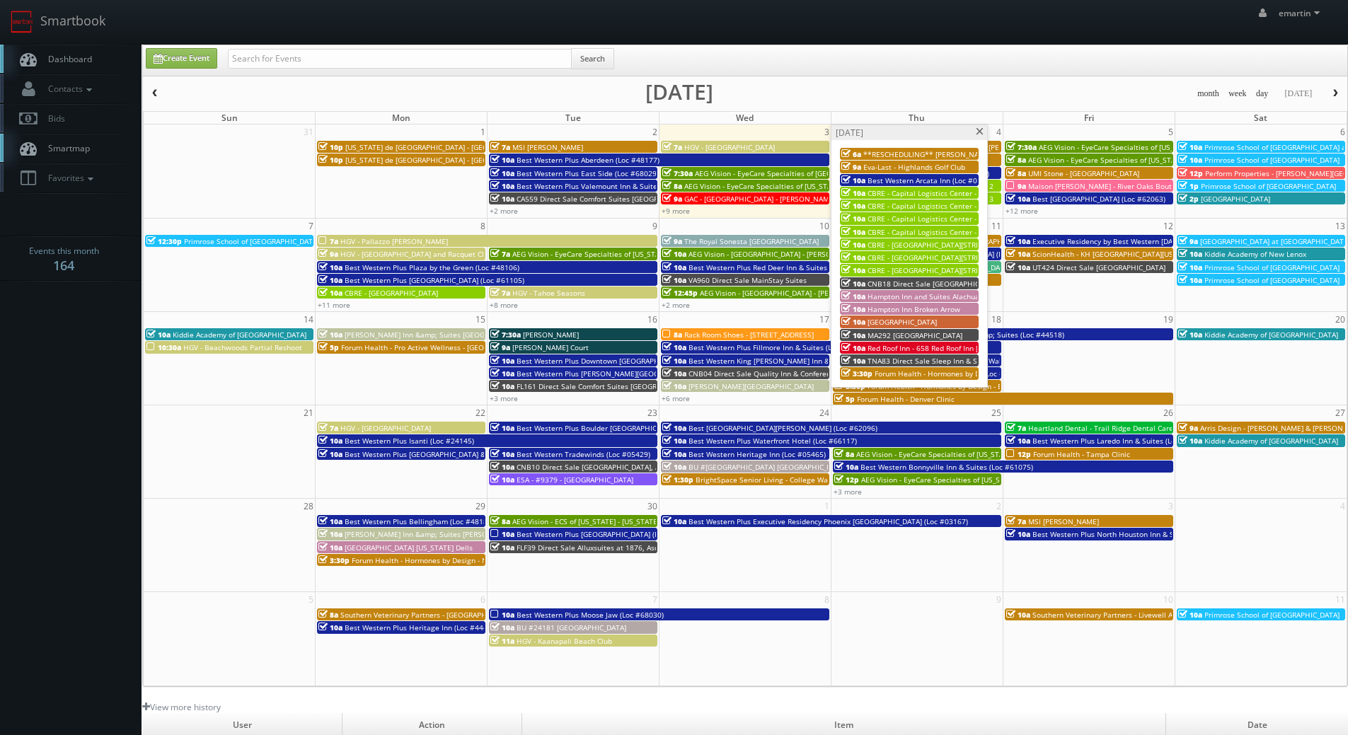
click at [896, 295] on span "Hampton Inn and Suites Alachua I-75" at bounding box center [930, 296] width 127 height 10
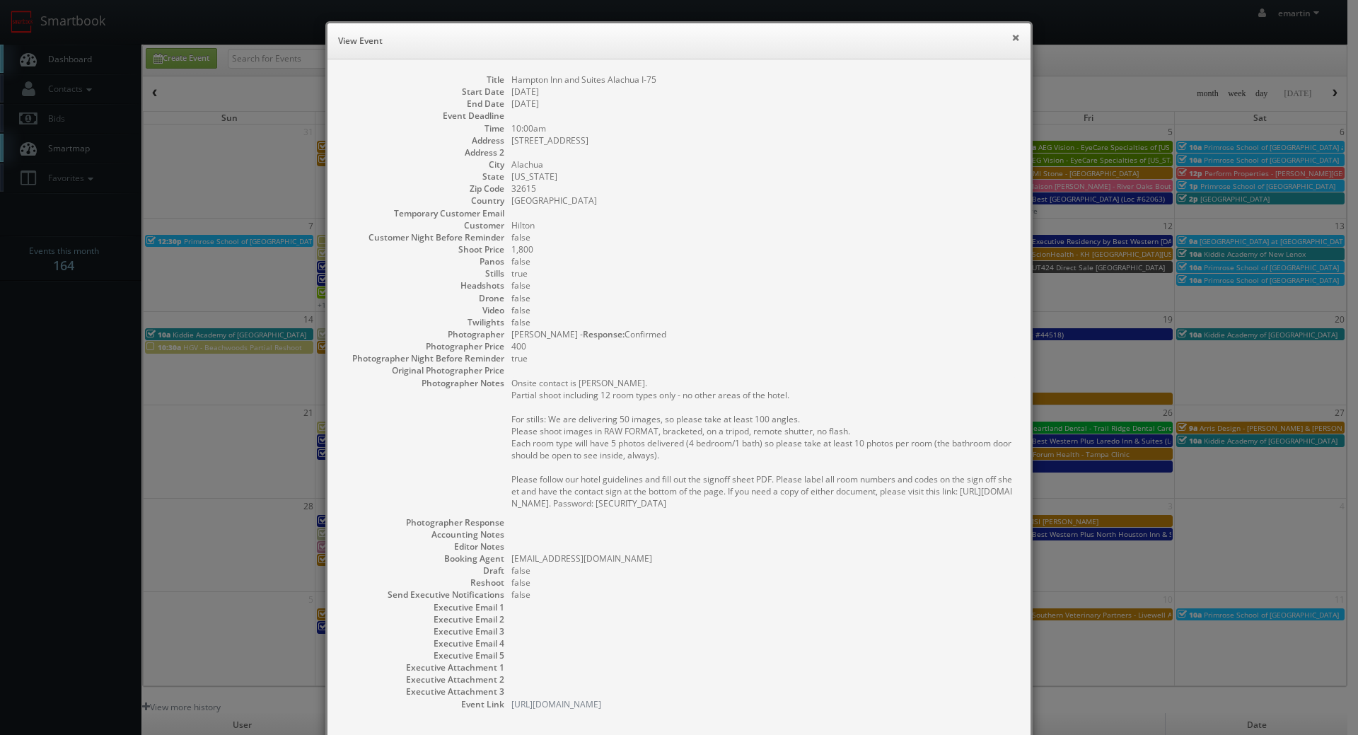
click at [1012, 36] on button "×" at bounding box center [1016, 38] width 8 height 10
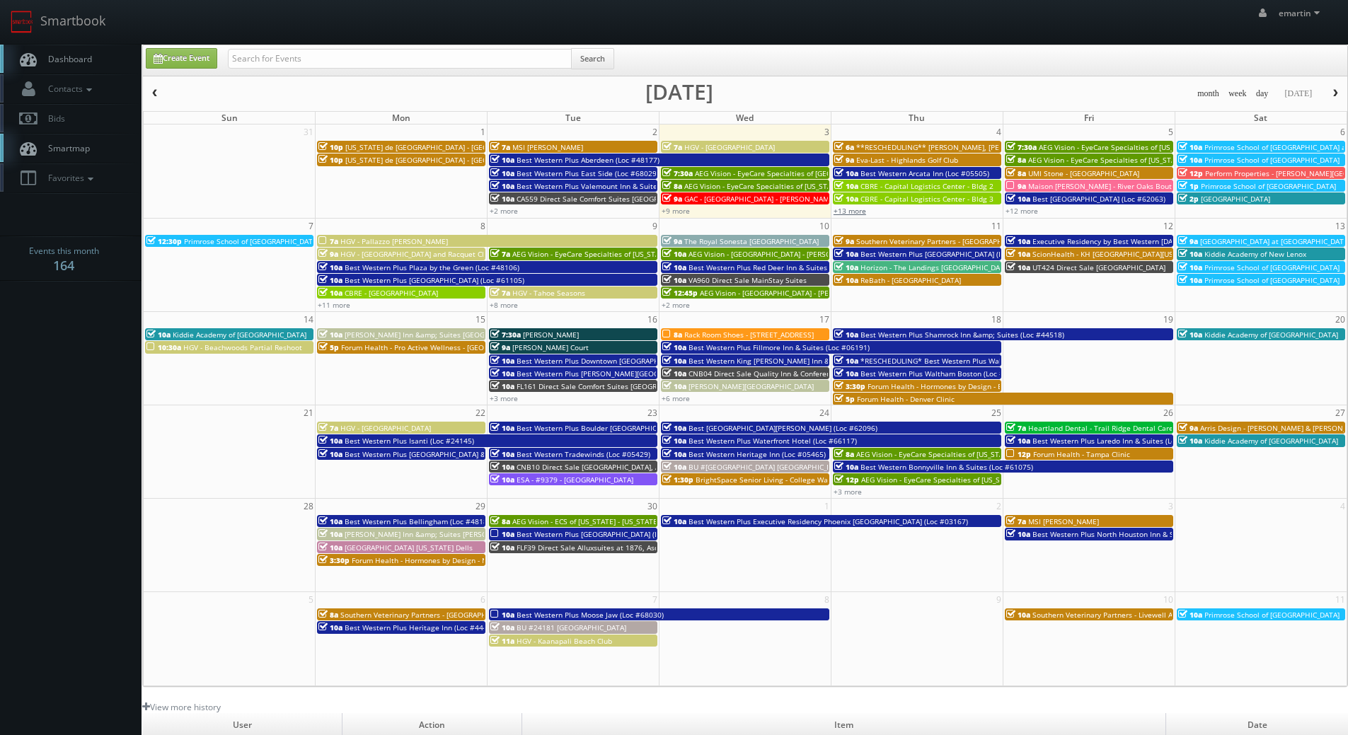
click at [853, 209] on link "+13 more" at bounding box center [849, 211] width 33 height 10
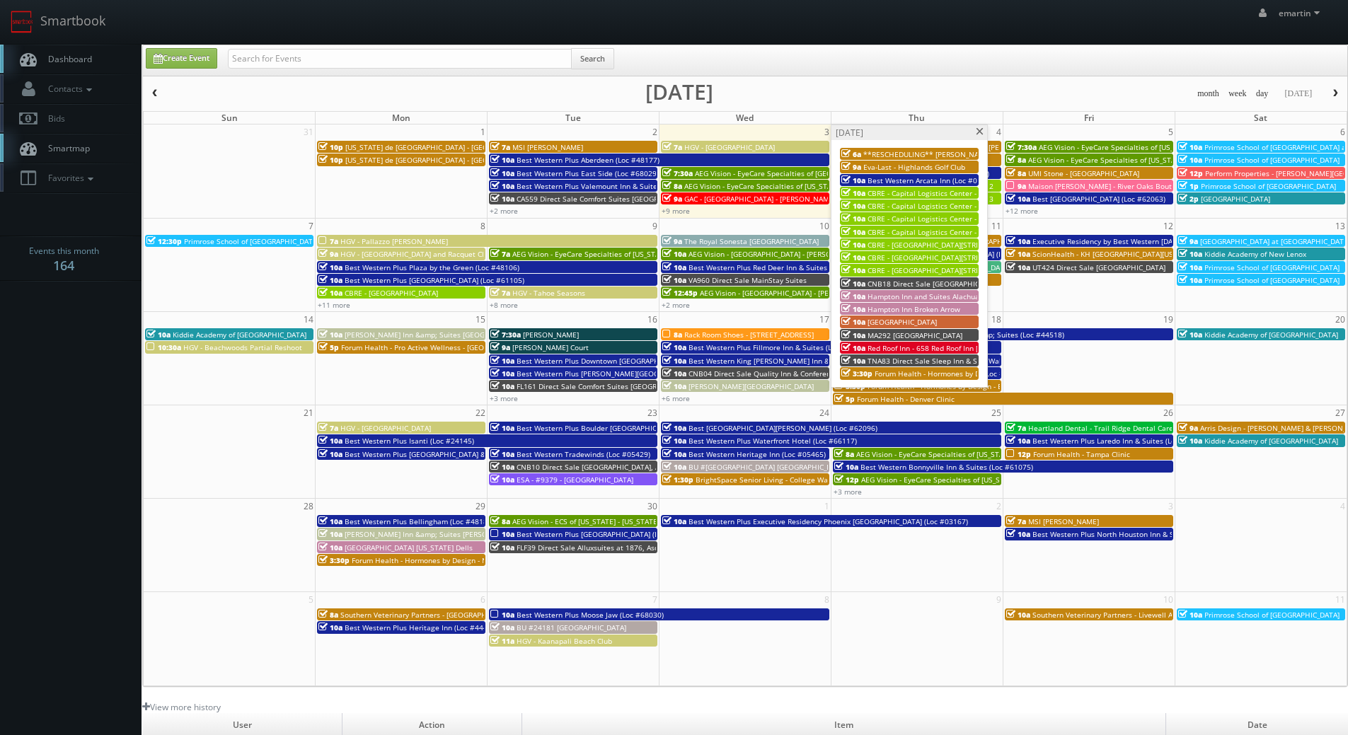
click at [898, 308] on span "Hampton Inn Broken Arrow" at bounding box center [913, 309] width 93 height 10
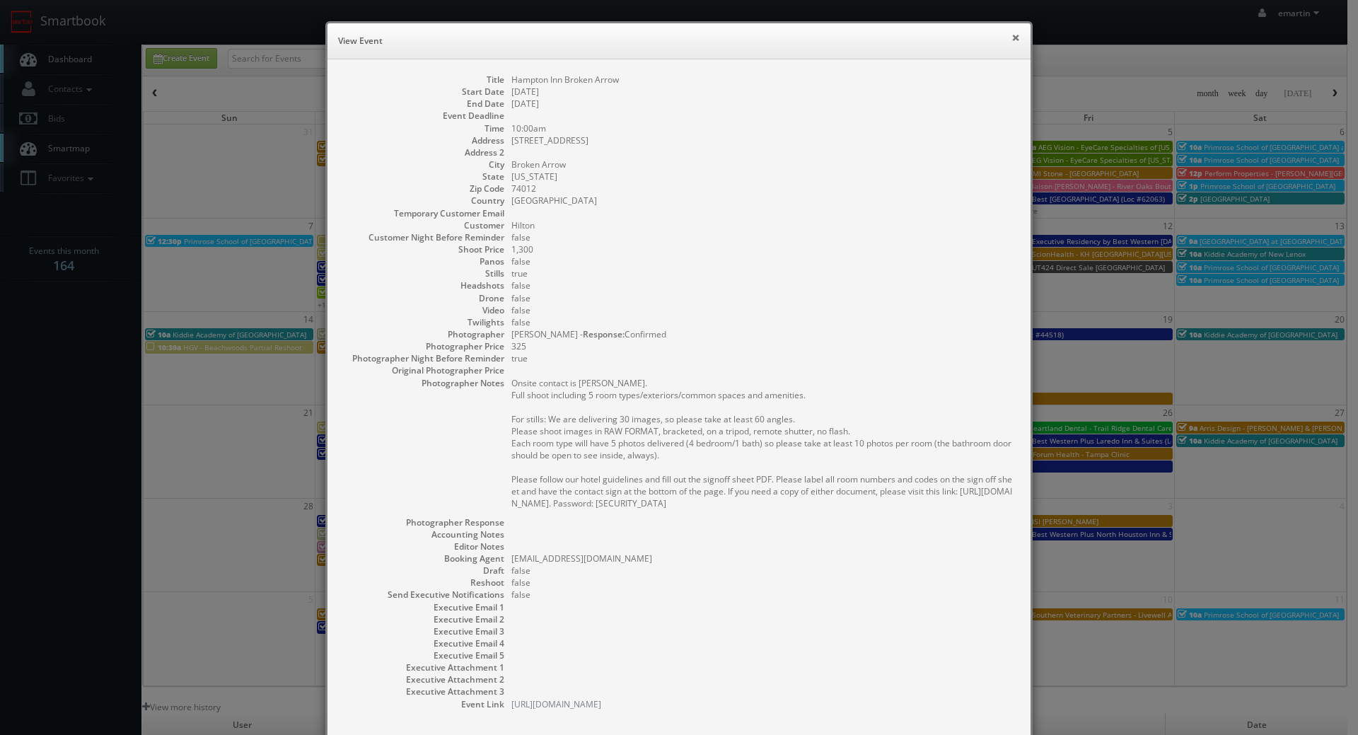
click at [1012, 37] on button "×" at bounding box center [1016, 38] width 8 height 10
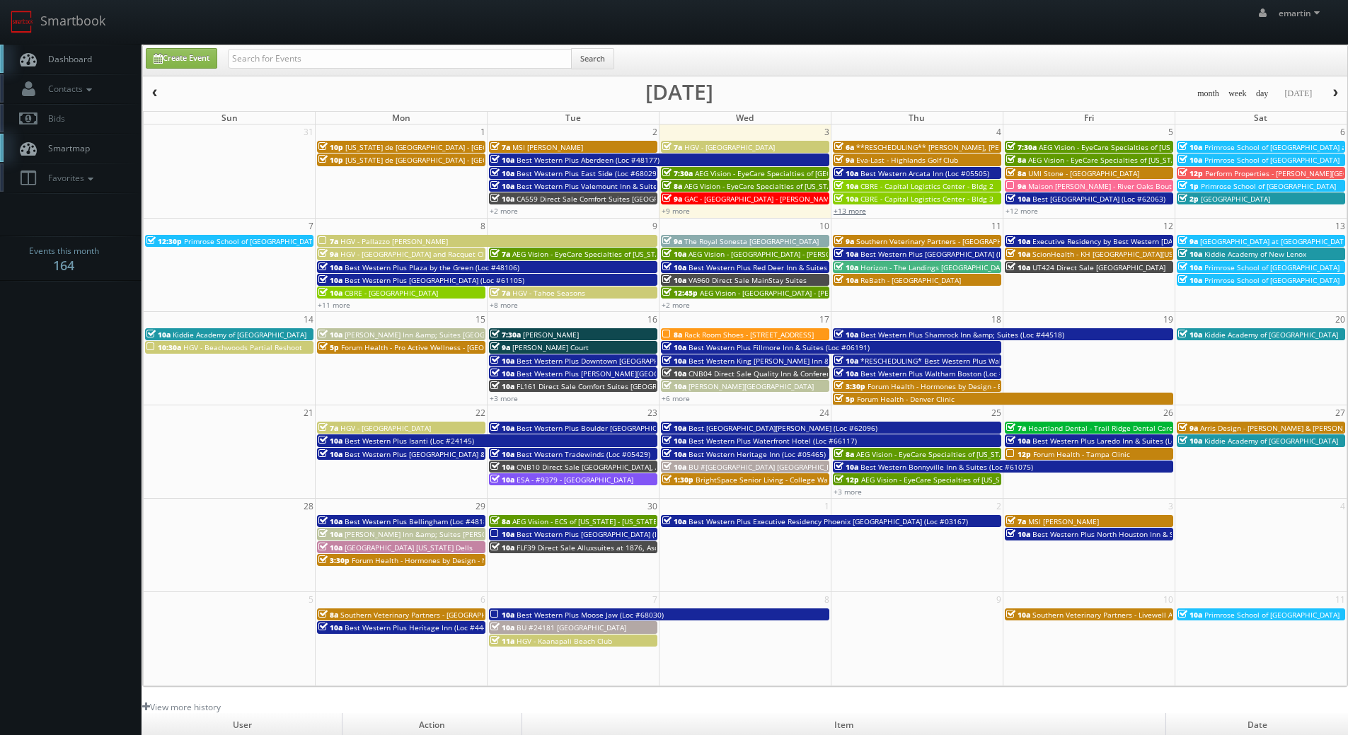
click at [854, 211] on link "+13 more" at bounding box center [849, 211] width 33 height 10
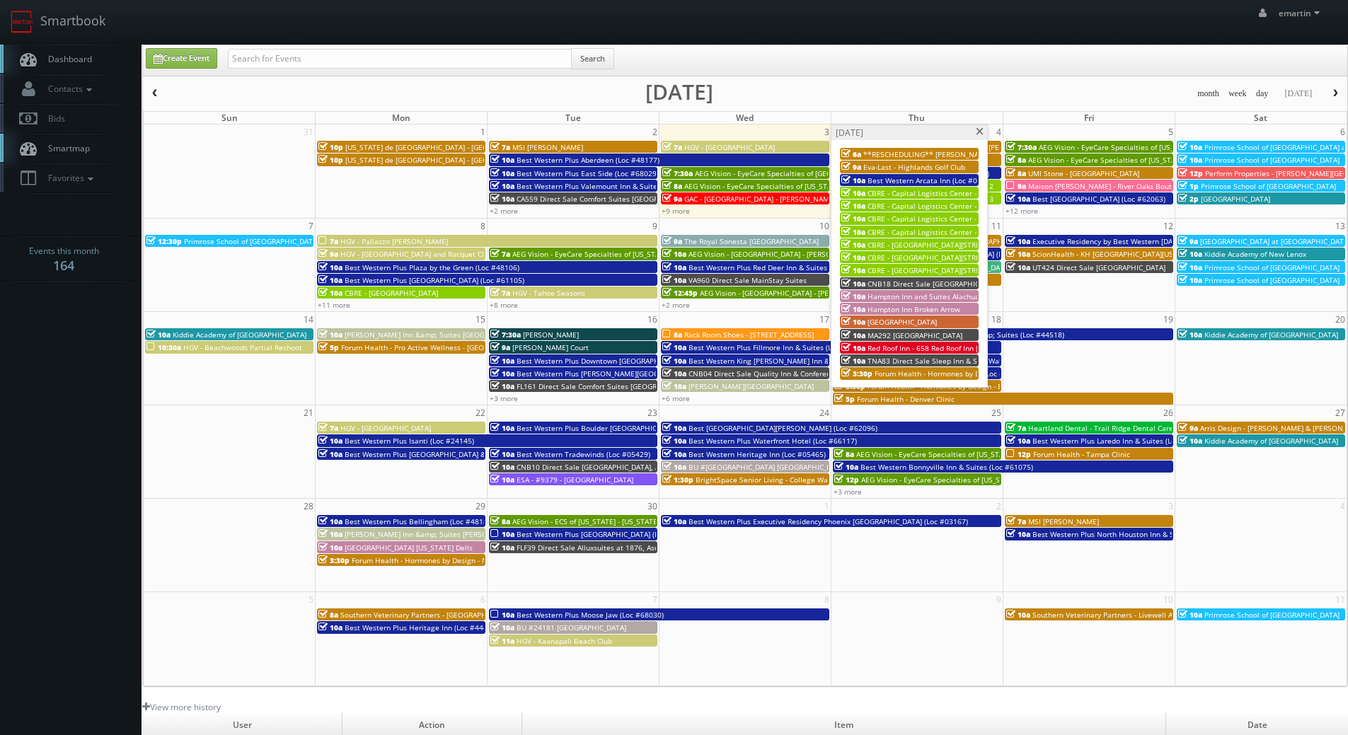
click at [873, 322] on span "[GEOGRAPHIC_DATA]" at bounding box center [901, 322] width 69 height 10
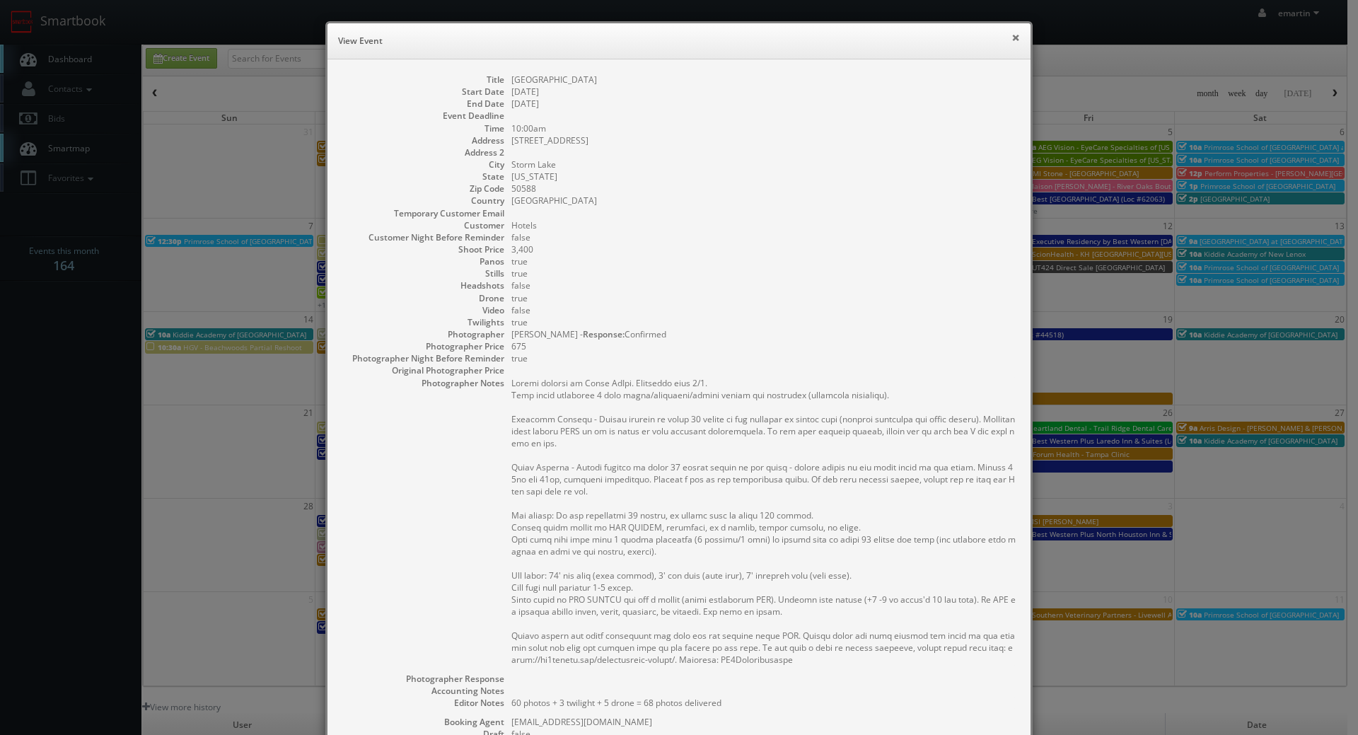
drag, startPoint x: 1011, startPoint y: 44, endPoint x: 990, endPoint y: 81, distance: 42.1
click at [1012, 42] on button "×" at bounding box center [1016, 38] width 8 height 10
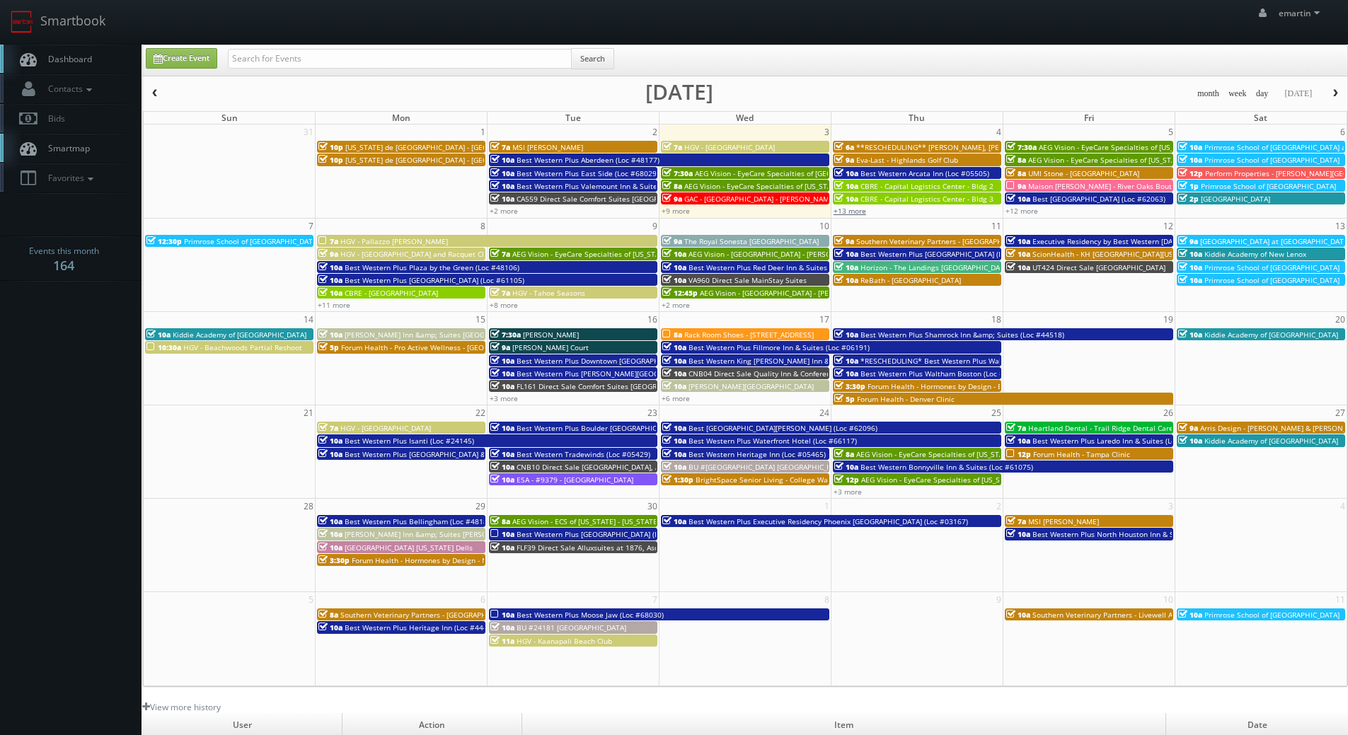
click at [847, 209] on link "+13 more" at bounding box center [849, 211] width 33 height 10
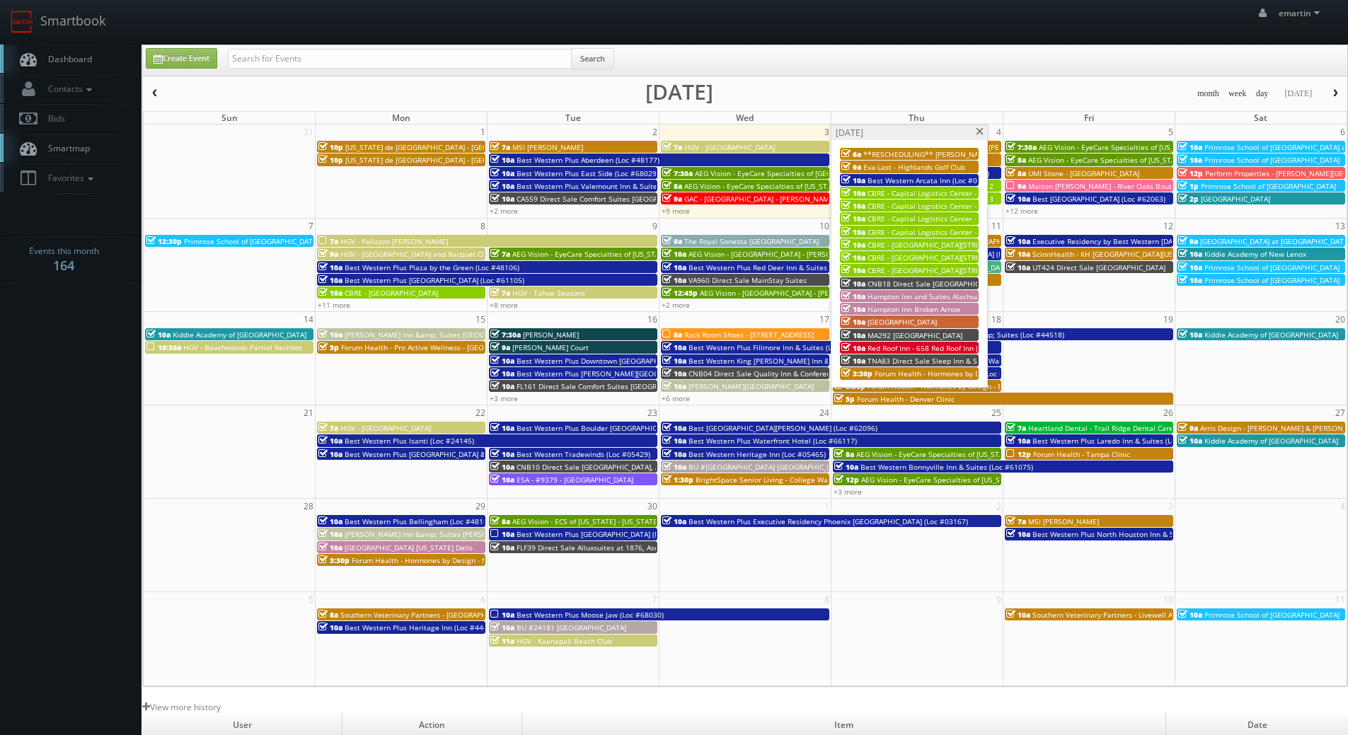
click at [902, 335] on span "MA292 [GEOGRAPHIC_DATA]" at bounding box center [914, 335] width 95 height 10
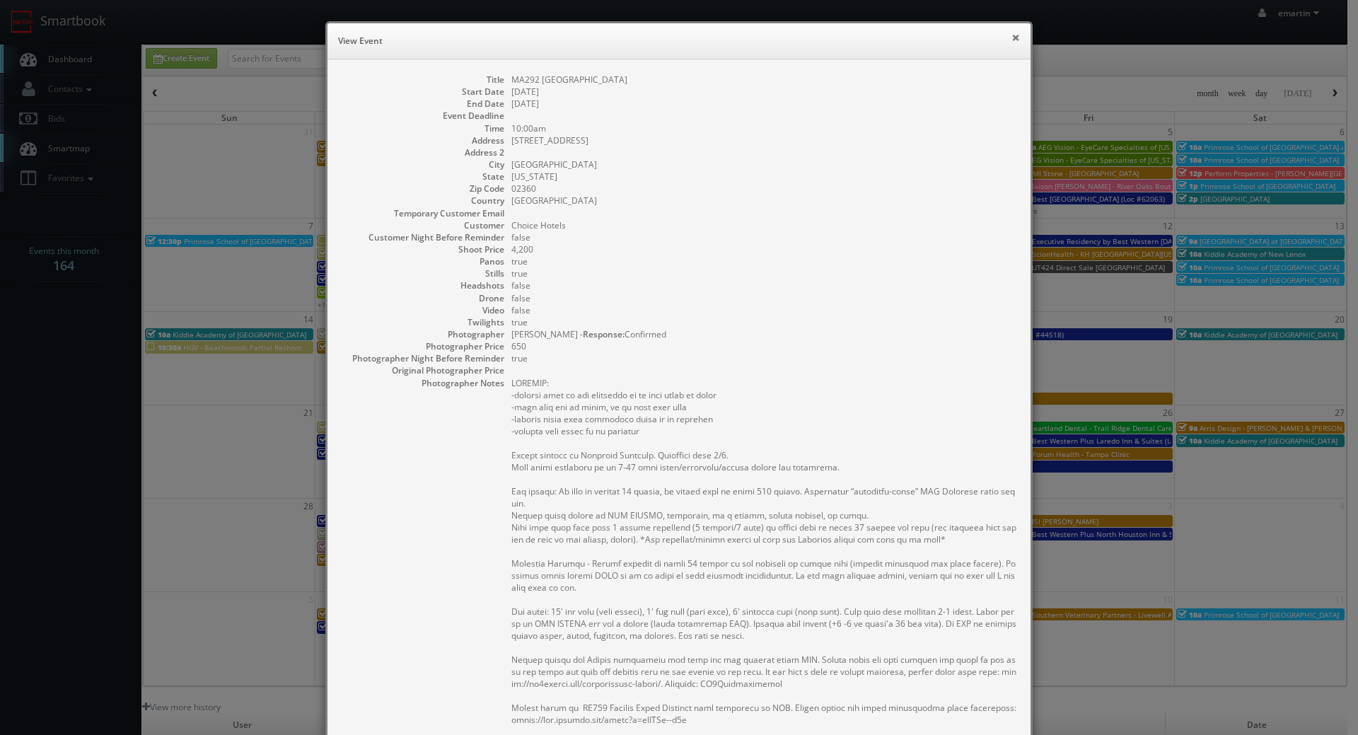
drag, startPoint x: 1010, startPoint y: 35, endPoint x: 1006, endPoint y: 51, distance: 16.8
click at [1012, 35] on button "×" at bounding box center [1016, 38] width 8 height 10
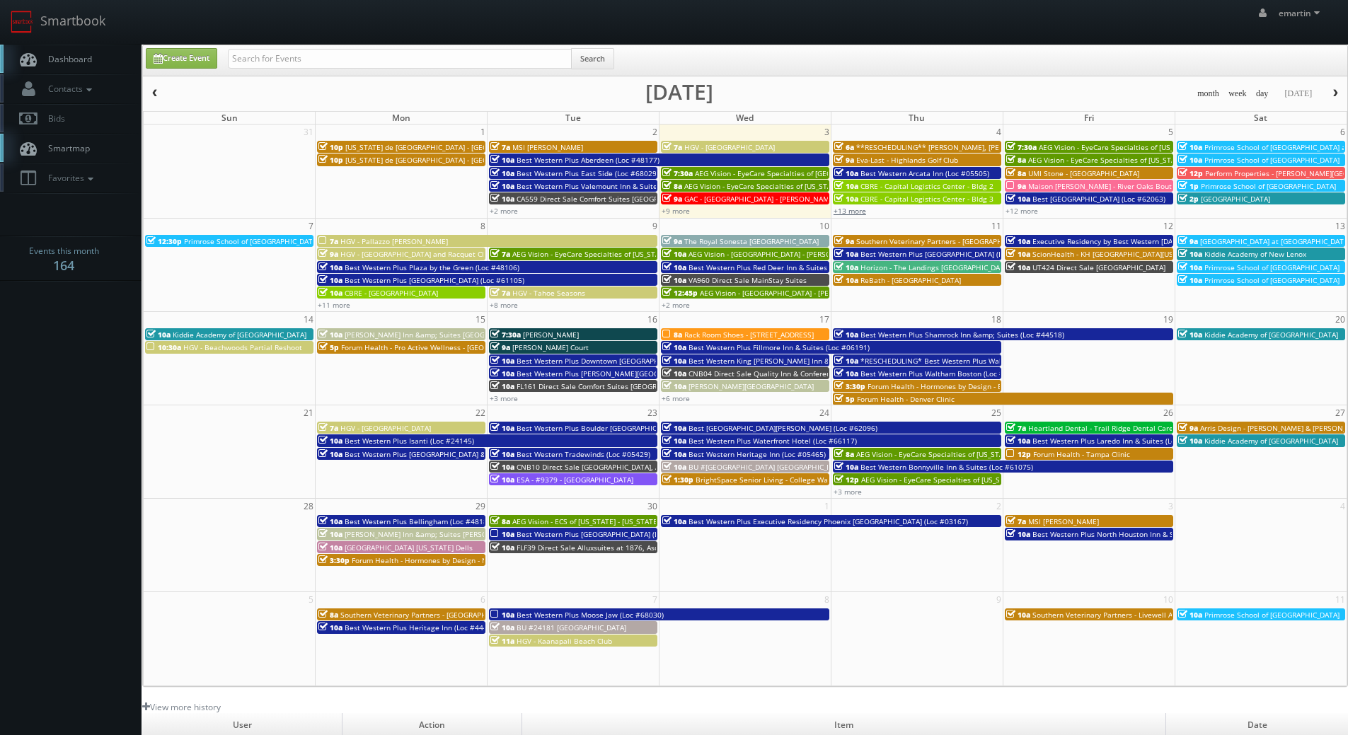
click at [851, 209] on link "+13 more" at bounding box center [849, 211] width 33 height 10
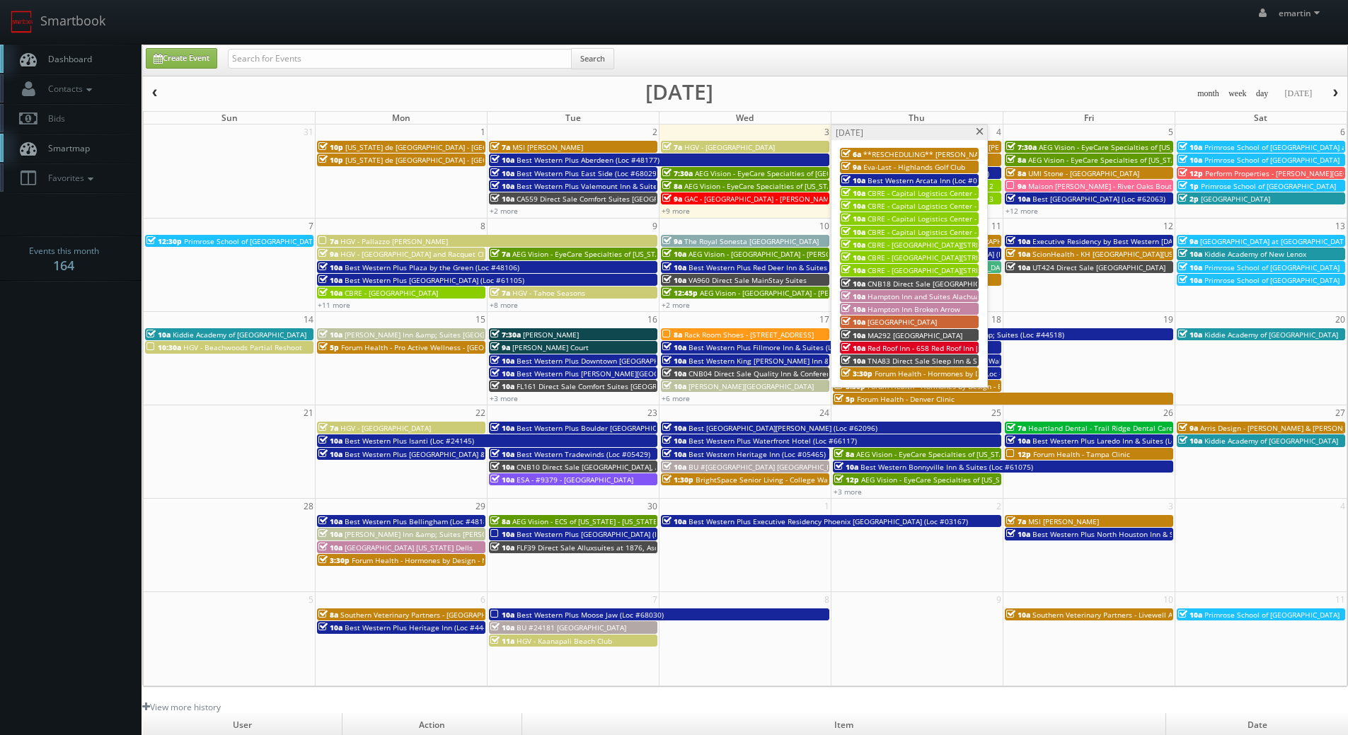
click at [892, 360] on span "TNA83 Direct Sale Sleep Inn & Suites" at bounding box center [930, 361] width 127 height 10
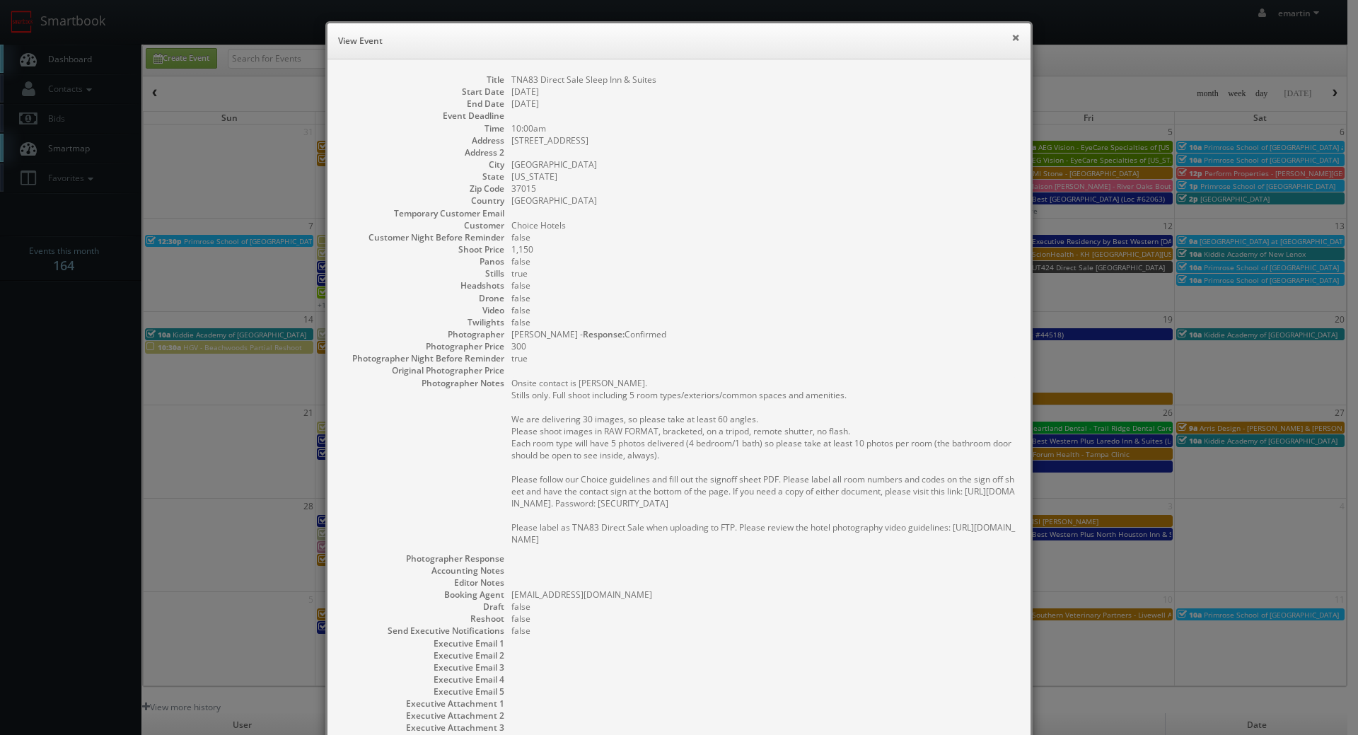
click at [1012, 36] on button "×" at bounding box center [1016, 38] width 8 height 10
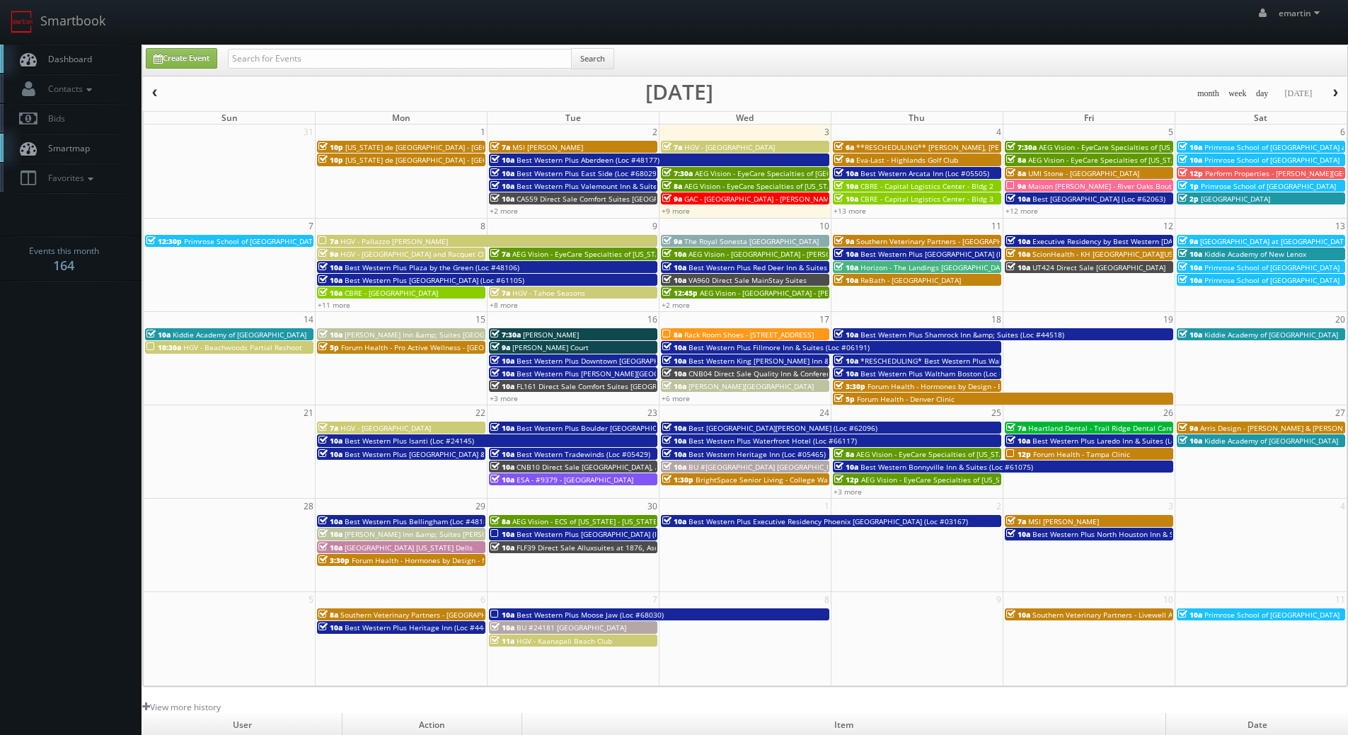
click at [83, 69] on link "Dashboard" at bounding box center [70, 59] width 141 height 29
click at [283, 67] on input "text" at bounding box center [400, 59] width 344 height 20
type input "06191"
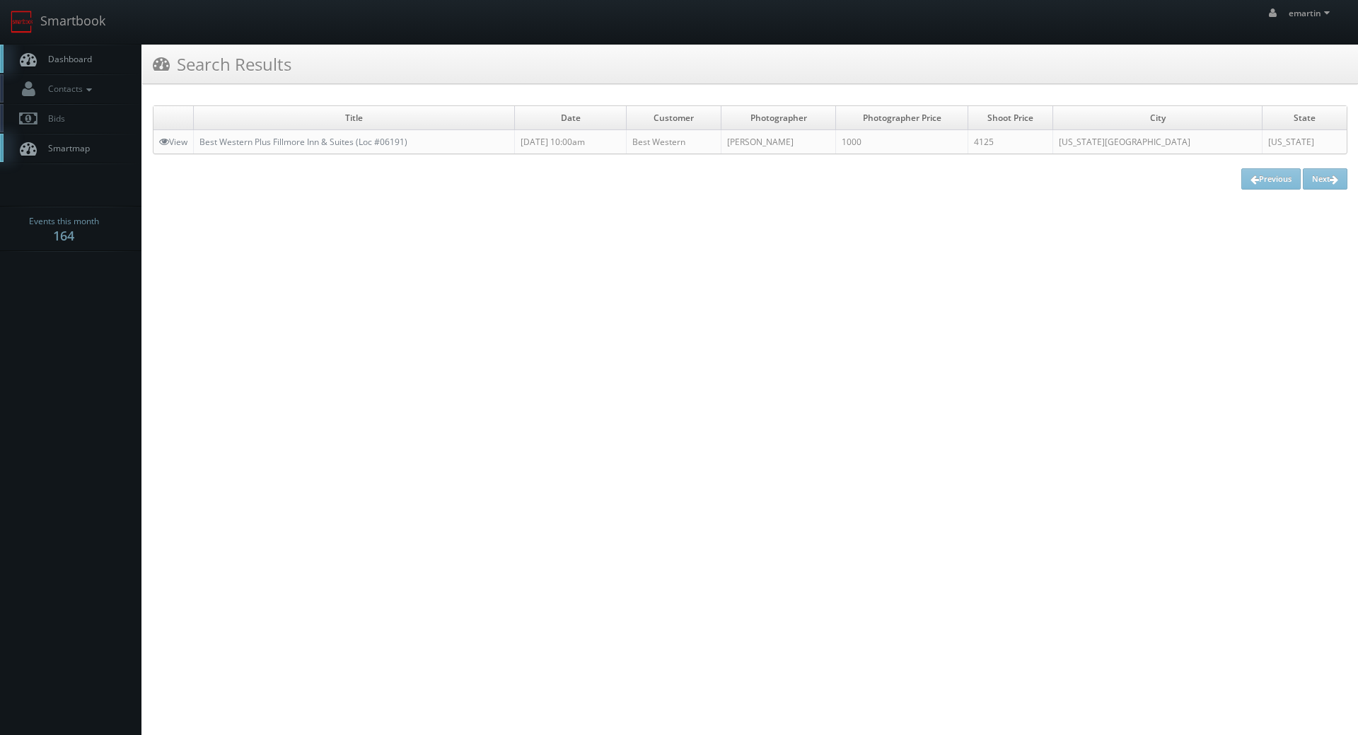
click at [52, 51] on link "Dashboard" at bounding box center [70, 59] width 141 height 29
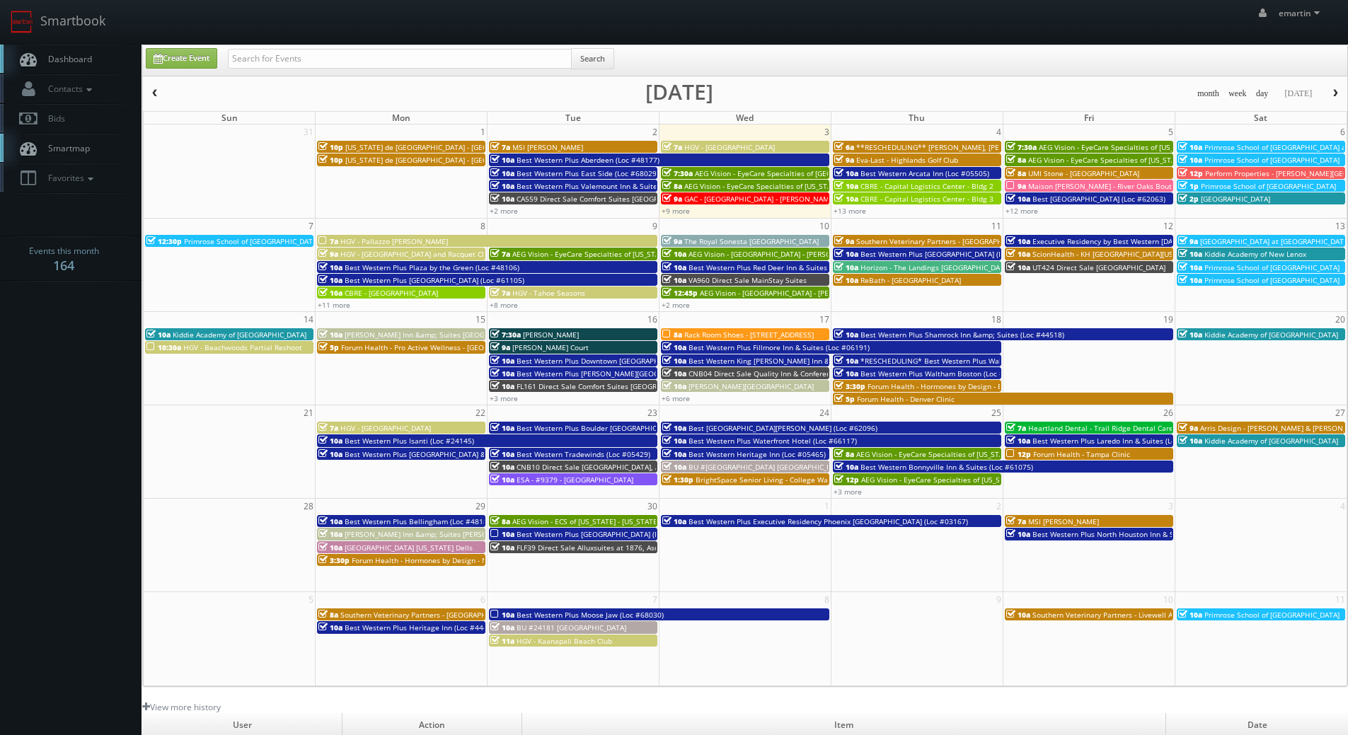
drag, startPoint x: 606, startPoint y: 35, endPoint x: 305, endPoint y: 48, distance: 301.7
click at [607, 35] on div "emartin emartin Profile Logout" at bounding box center [674, 22] width 1348 height 44
click at [211, 66] on link "Create Event" at bounding box center [181, 58] width 71 height 21
type input "[DATE]"
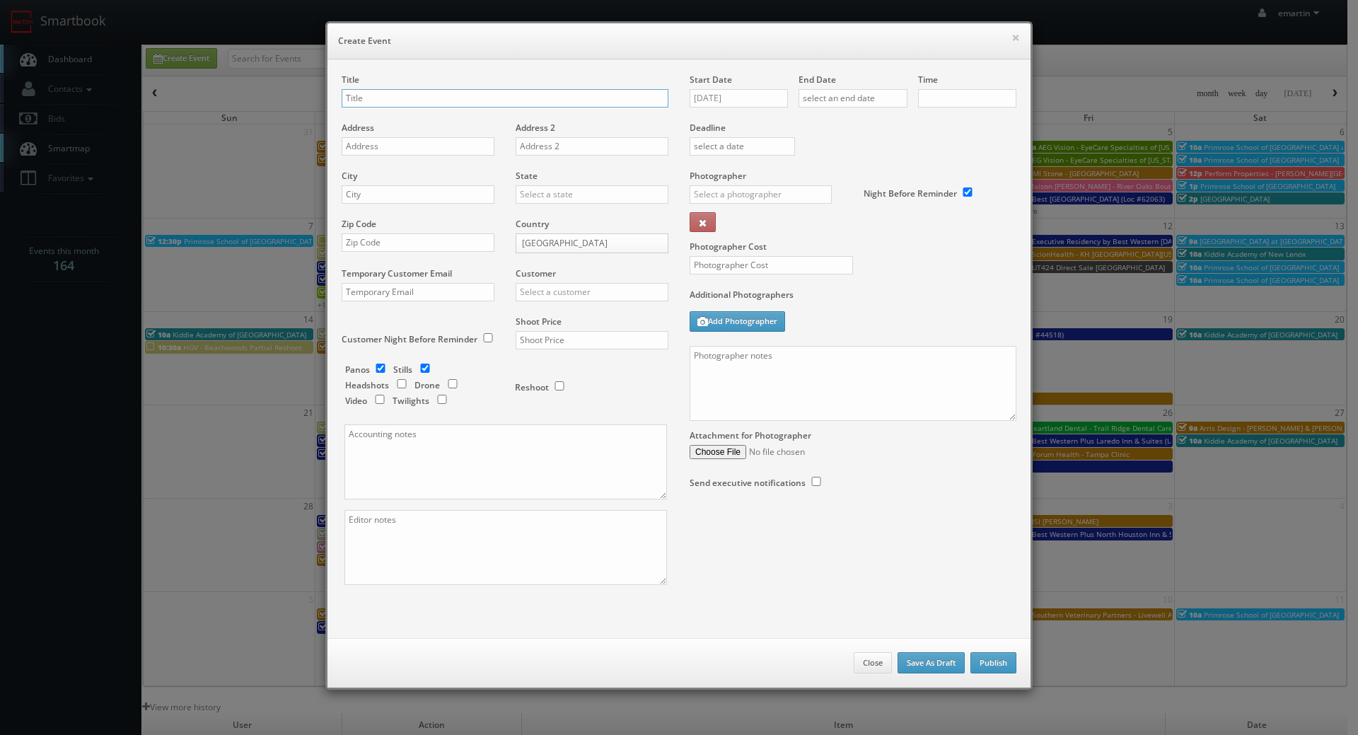
checkbox input "true"
type input "10:00am"
checkbox input "true"
click at [389, 84] on div "Title" at bounding box center [505, 98] width 327 height 48
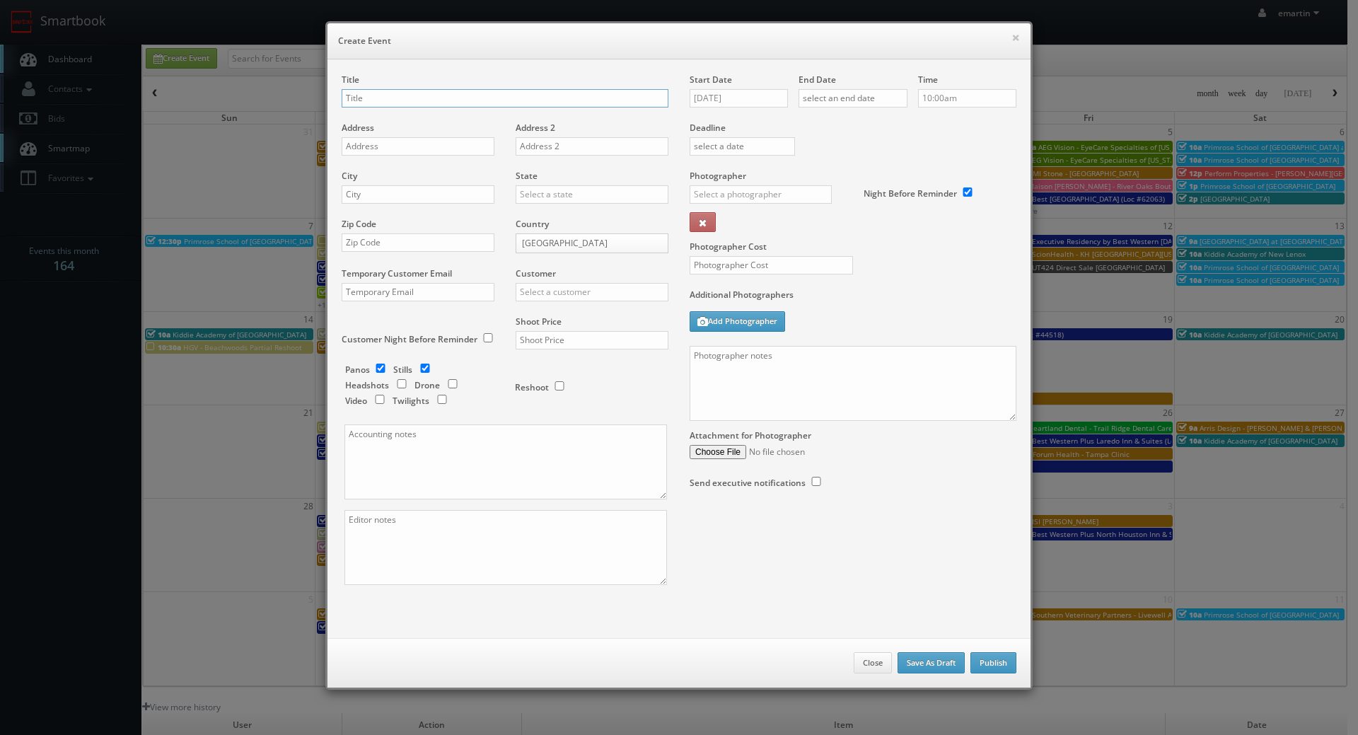
click at [371, 95] on input "text" at bounding box center [505, 98] width 327 height 18
paste input "Concept3D"
click at [475, 113] on div "Title Concept3D -" at bounding box center [505, 98] width 327 height 48
click at [466, 98] on input "Concept3D -" at bounding box center [505, 98] width 327 height 18
paste input "[GEOGRAPHIC_DATA]"
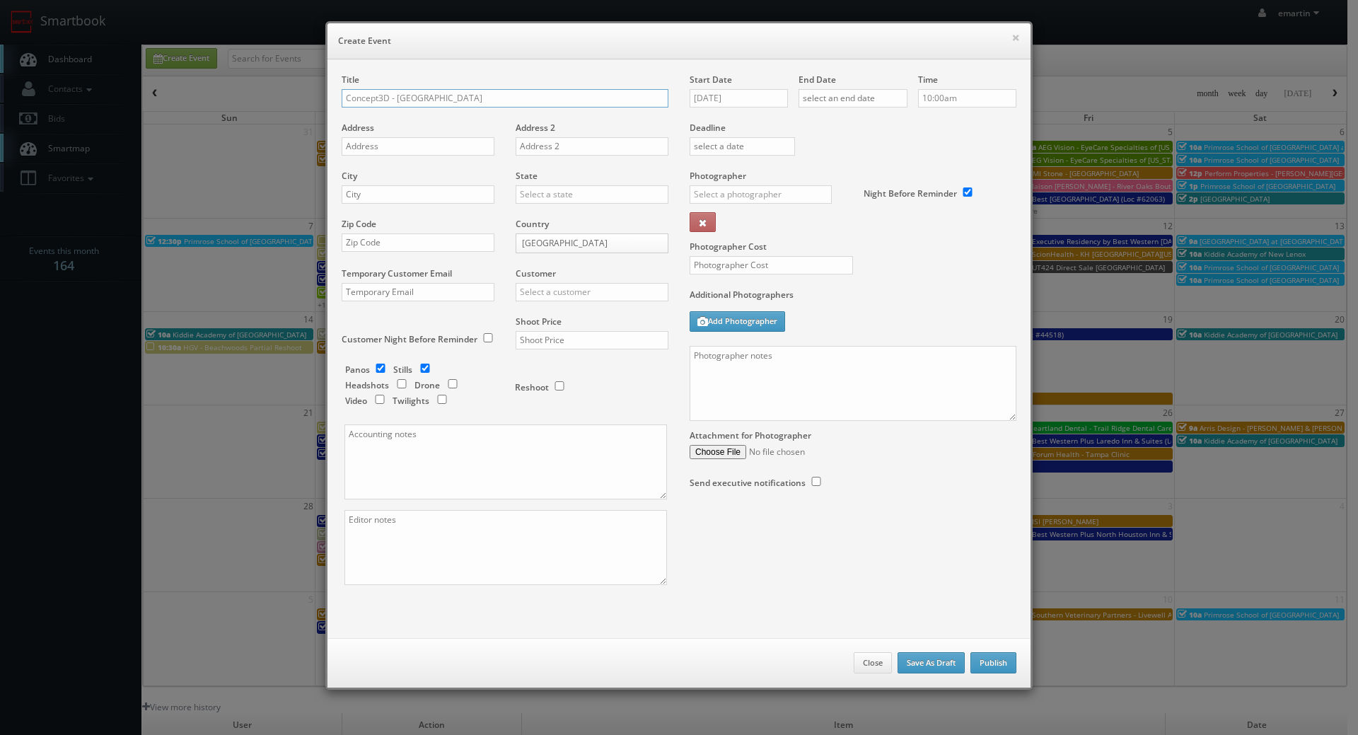
type input "Concept3D - [GEOGRAPHIC_DATA]"
click at [350, 139] on input "text" at bounding box center [418, 146] width 153 height 18
paste input "[STREET_ADDRESS]"
type input "[STREET_ADDRESS]"
click at [441, 208] on div "City" at bounding box center [423, 194] width 163 height 48
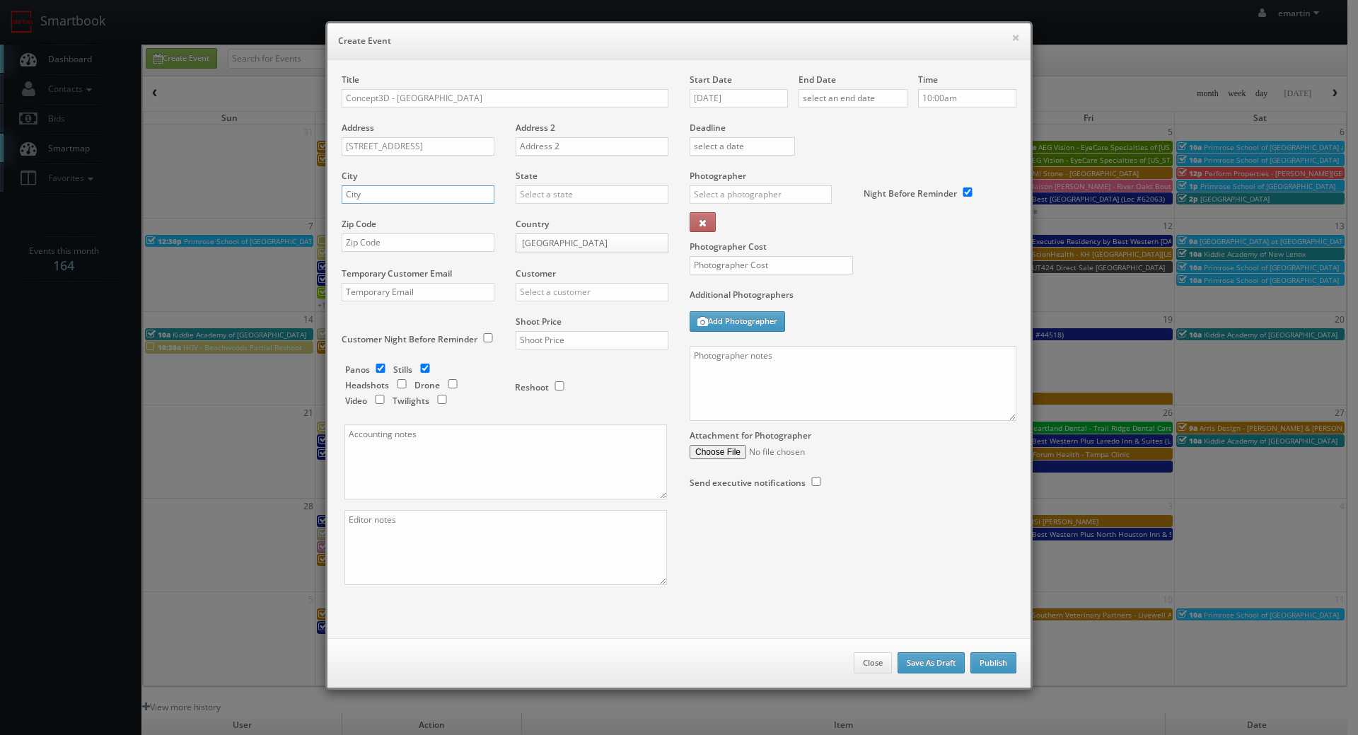
drag, startPoint x: 441, startPoint y: 201, endPoint x: 473, endPoint y: 197, distance: 32.7
click at [441, 201] on input "text" at bounding box center [418, 194] width 153 height 18
paste input "[GEOGRAPHIC_DATA]"
type input "[GEOGRAPHIC_DATA]"
click at [546, 198] on input "text" at bounding box center [592, 194] width 153 height 18
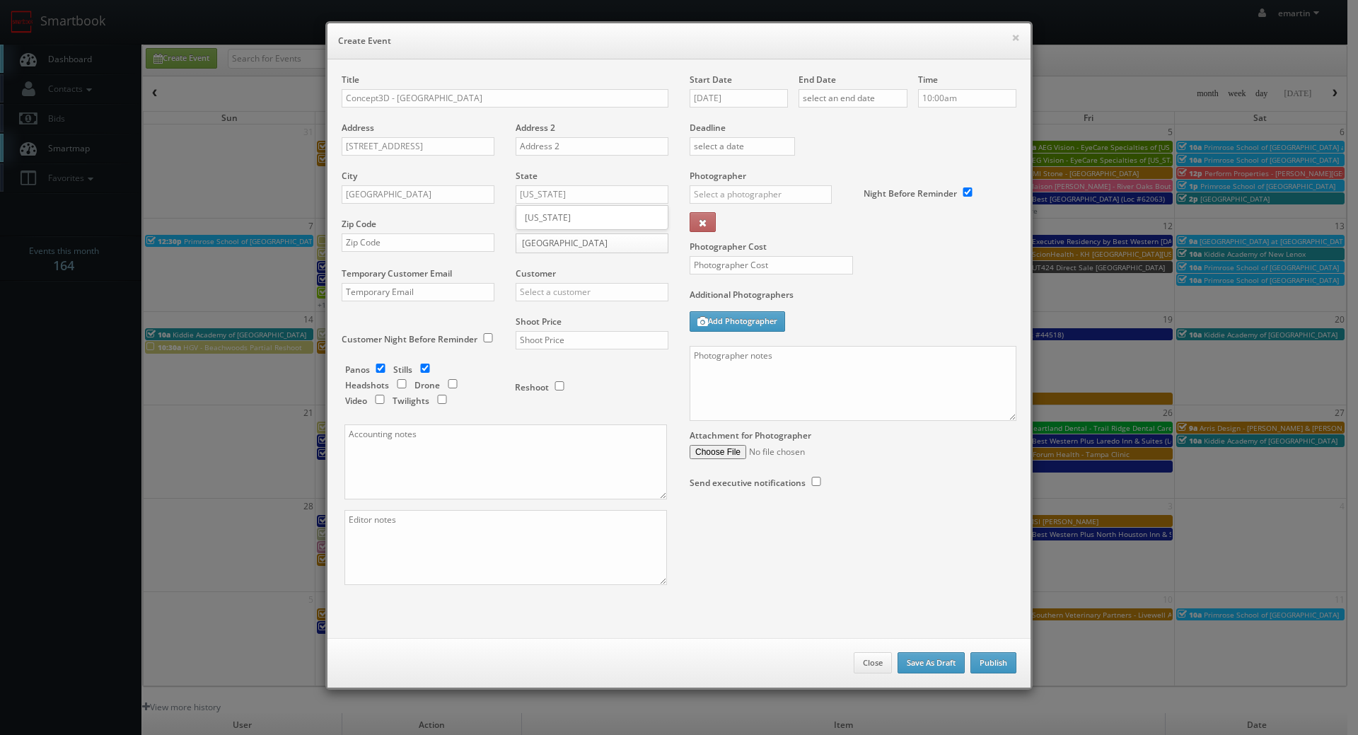
click at [554, 223] on div "[US_STATE]" at bounding box center [591, 217] width 151 height 23
type input "[US_STATE]"
click at [468, 241] on input "text" at bounding box center [418, 242] width 153 height 18
paste input "97201"
type input "97201"
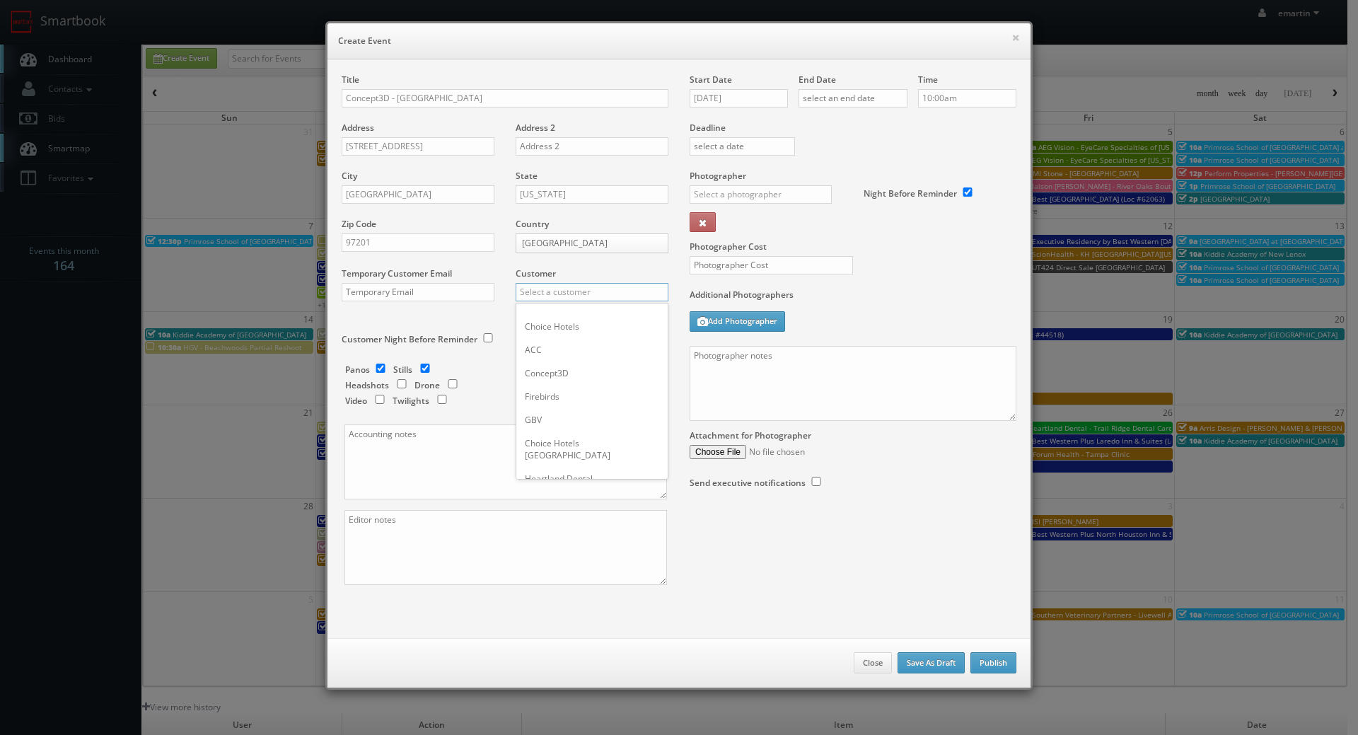
click at [555, 291] on input "text" at bounding box center [592, 292] width 153 height 18
type input "d"
click at [570, 311] on div "Concept3D" at bounding box center [591, 315] width 151 height 23
type input "Concept3D"
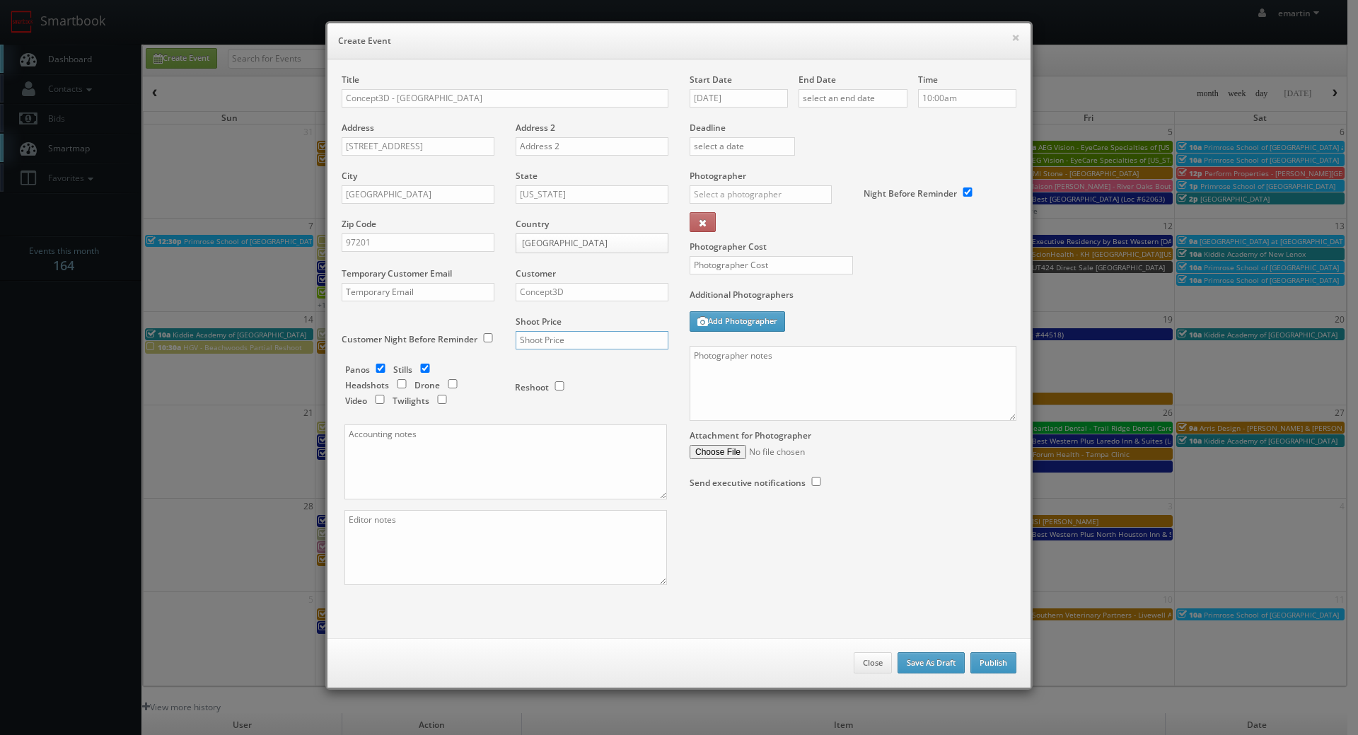
click at [565, 338] on input "text" at bounding box center [592, 340] width 153 height 18
type input "950"
click at [725, 95] on input "[DATE]" at bounding box center [739, 98] width 98 height 18
click at [737, 199] on td "16" at bounding box center [740, 206] width 19 height 21
type input "[DATE]"
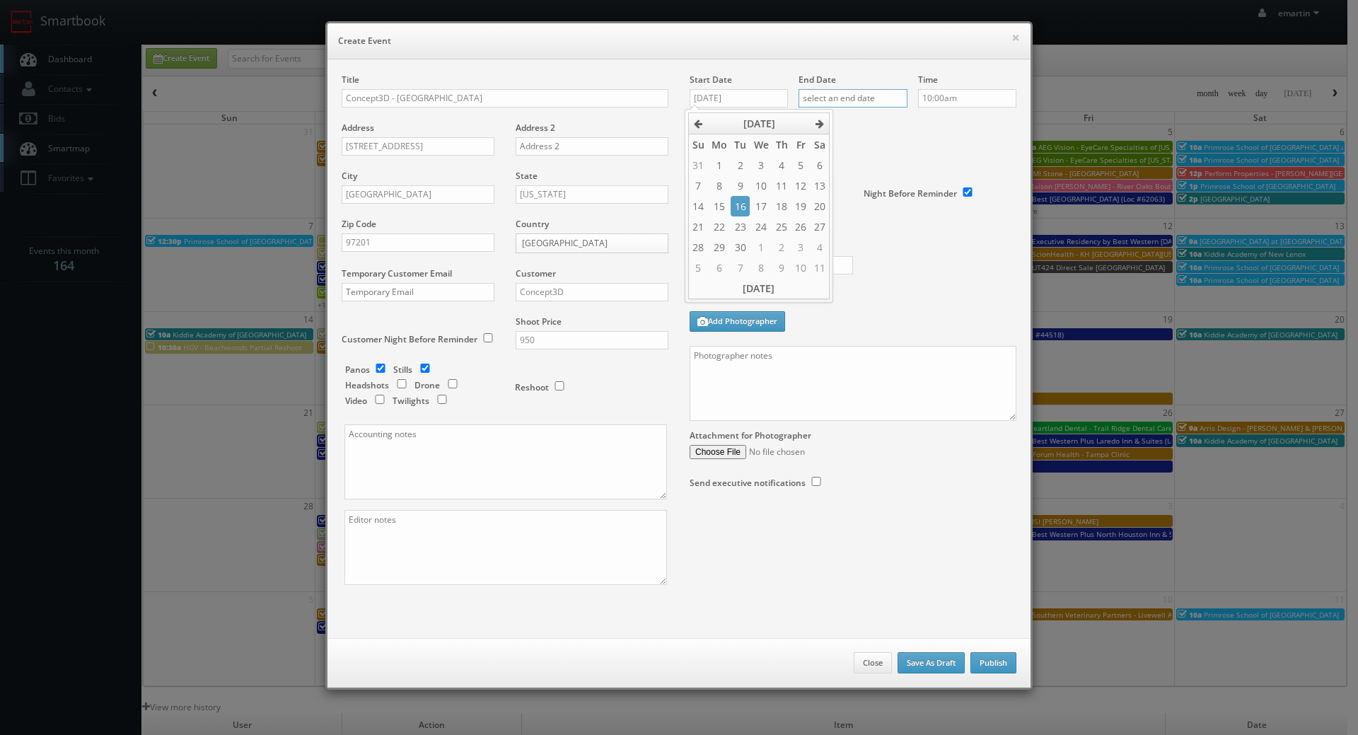
click at [853, 94] on input "text" at bounding box center [853, 98] width 109 height 18
click at [849, 187] on td "9" at bounding box center [849, 185] width 19 height 21
click at [957, 136] on div "Deadline" at bounding box center [853, 122] width 348 height 96
drag, startPoint x: 797, startPoint y: 69, endPoint x: 821, endPoint y: 88, distance: 30.3
click at [798, 71] on div "Title Concept3D - [GEOGRAPHIC_DATA] Address [STREET_ADDRESS] Address 2 City [GE…" at bounding box center [679, 348] width 703 height 579
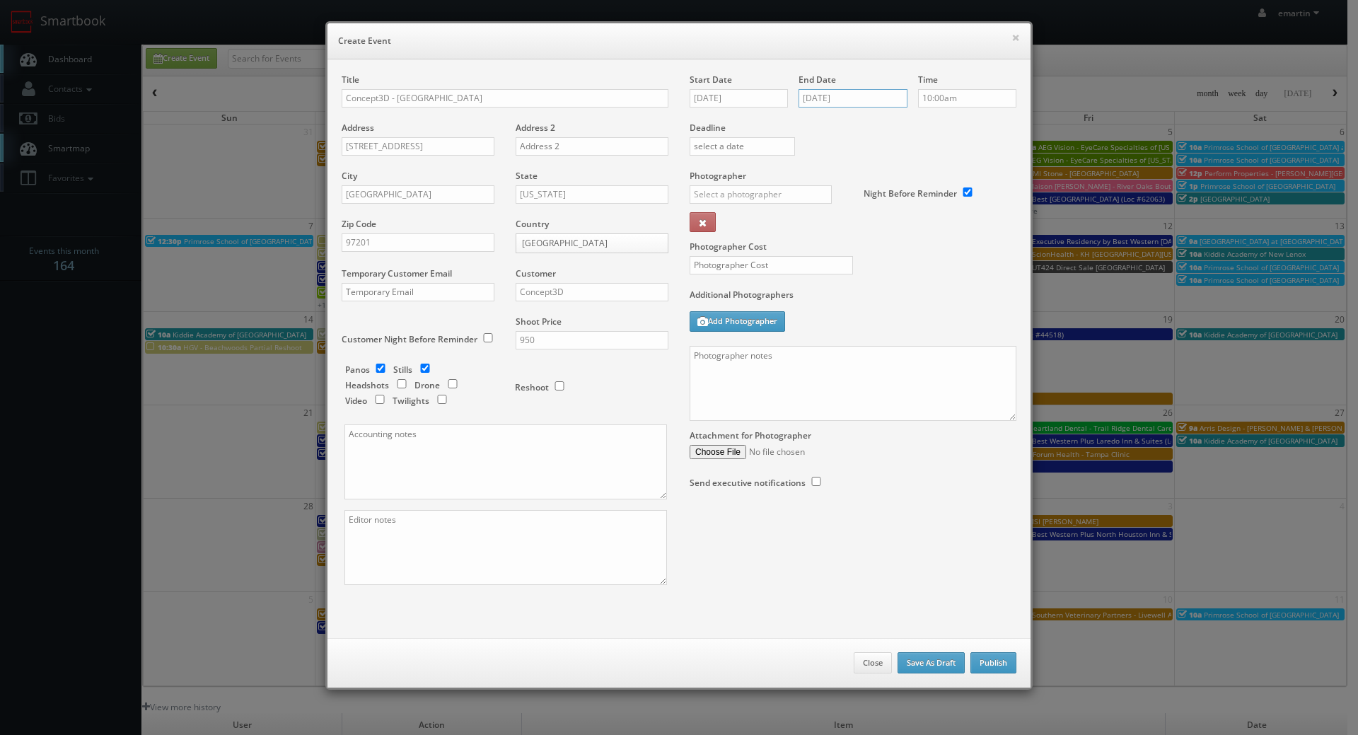
click at [832, 100] on input "[DATE]" at bounding box center [853, 98] width 109 height 18
click at [851, 202] on td "16" at bounding box center [849, 206] width 19 height 21
type input "[DATE]"
click at [1003, 125] on label "Deadline" at bounding box center [853, 128] width 348 height 12
click at [970, 105] on input "10:00am" at bounding box center [967, 98] width 98 height 18
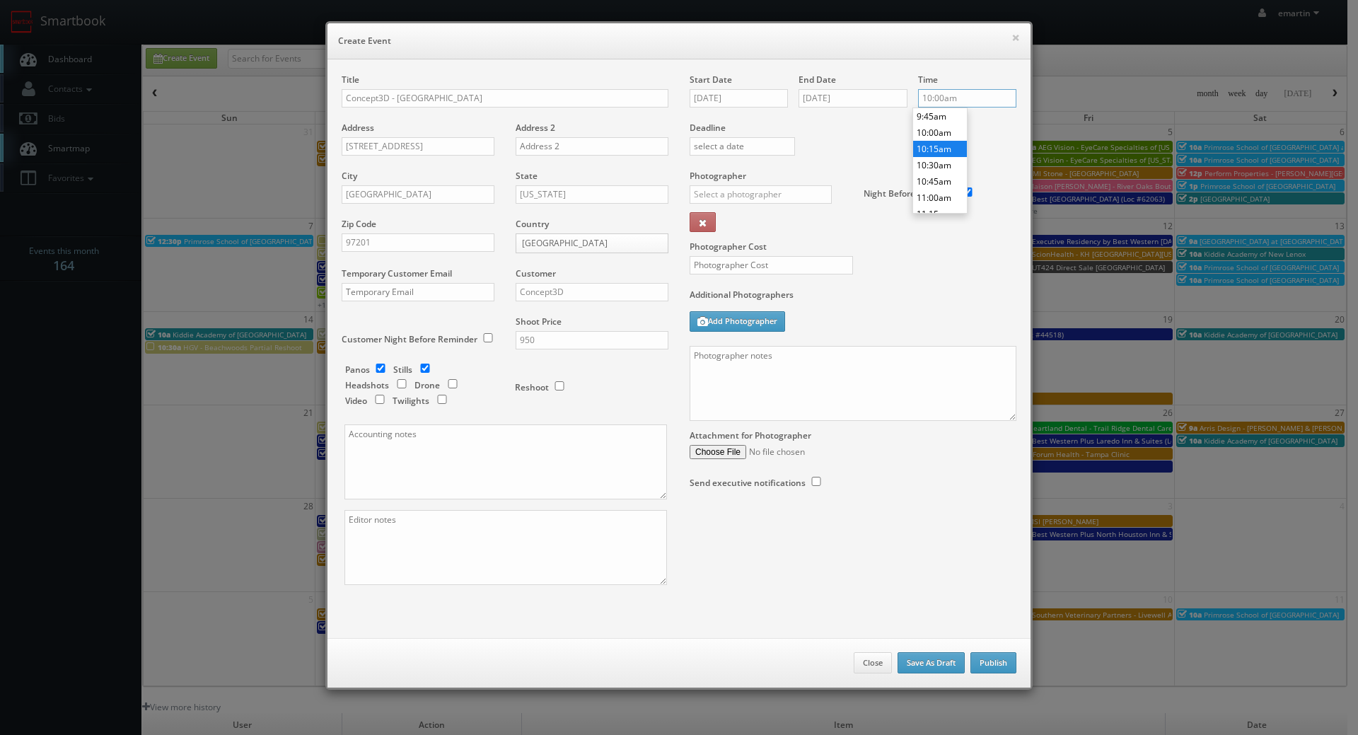
scroll to position [564, 0]
type input "9:00am"
click at [942, 140] on li "9:00am" at bounding box center [940, 138] width 54 height 16
click at [868, 129] on label "Deadline" at bounding box center [853, 128] width 348 height 12
click at [751, 198] on input "text" at bounding box center [761, 194] width 142 height 18
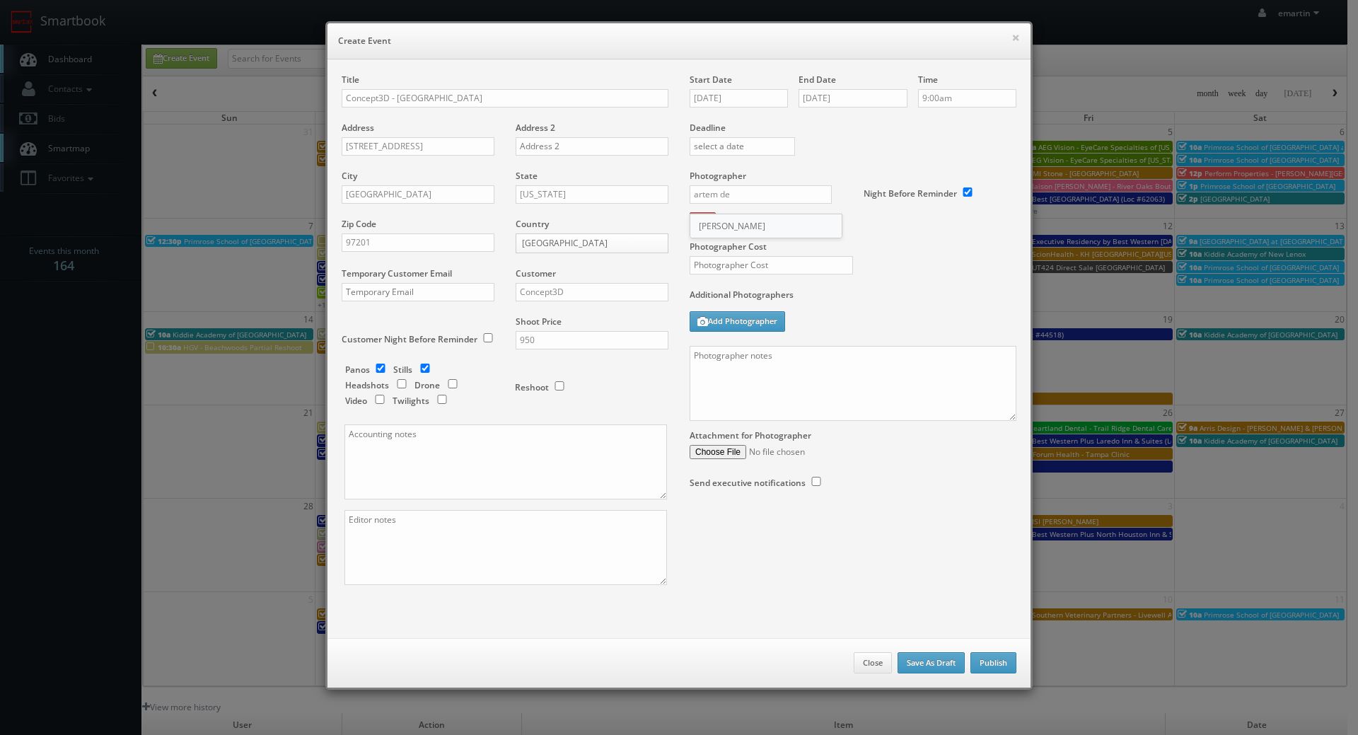
click at [731, 224] on div "[PERSON_NAME]" at bounding box center [766, 225] width 151 height 23
type input "[PERSON_NAME]"
click at [829, 261] on input "text" at bounding box center [771, 265] width 163 height 18
type input "350"
drag, startPoint x: 886, startPoint y: 294, endPoint x: 882, endPoint y: 288, distance: 7.5
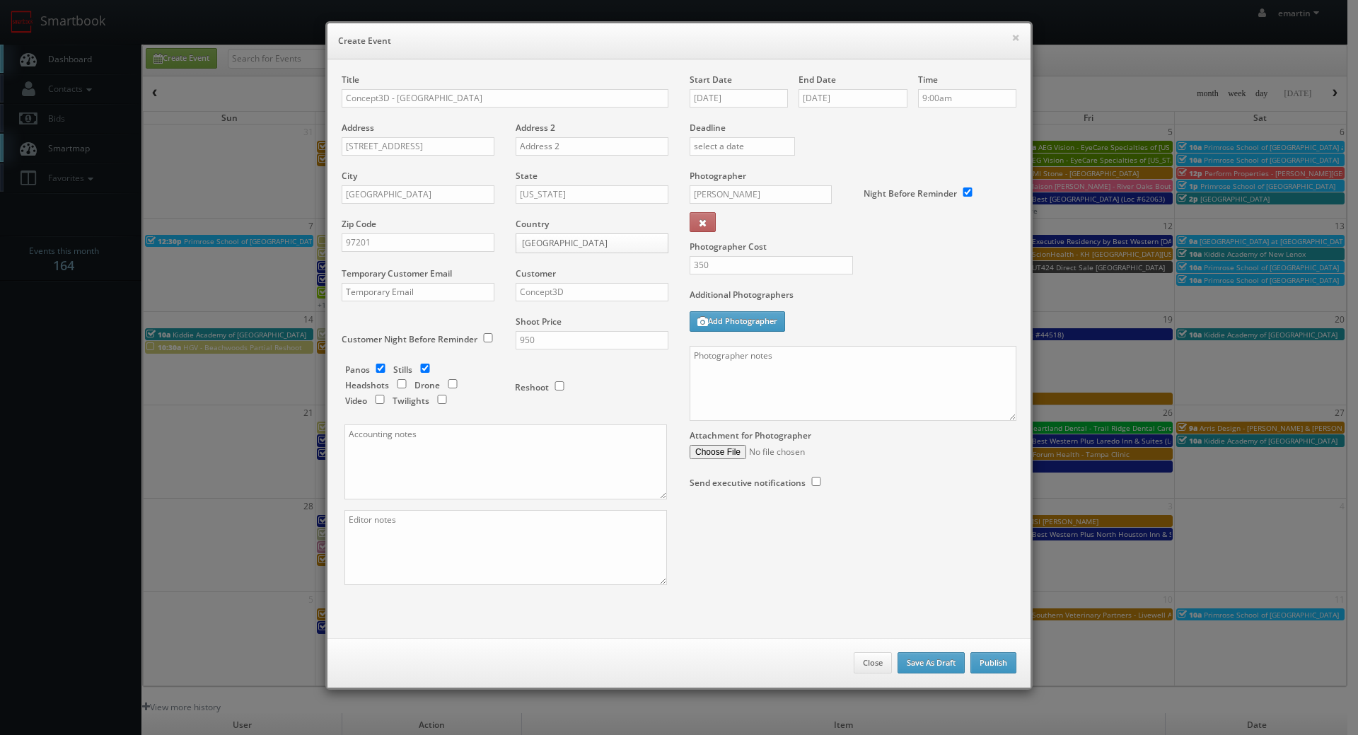
click at [885, 292] on label "Additional Photographers" at bounding box center [853, 298] width 327 height 19
click at [807, 388] on textarea at bounding box center [853, 383] width 327 height 75
paste textarea "Up to 25 panos around campus - island style, not connected. Shot JPG, bracketed…"
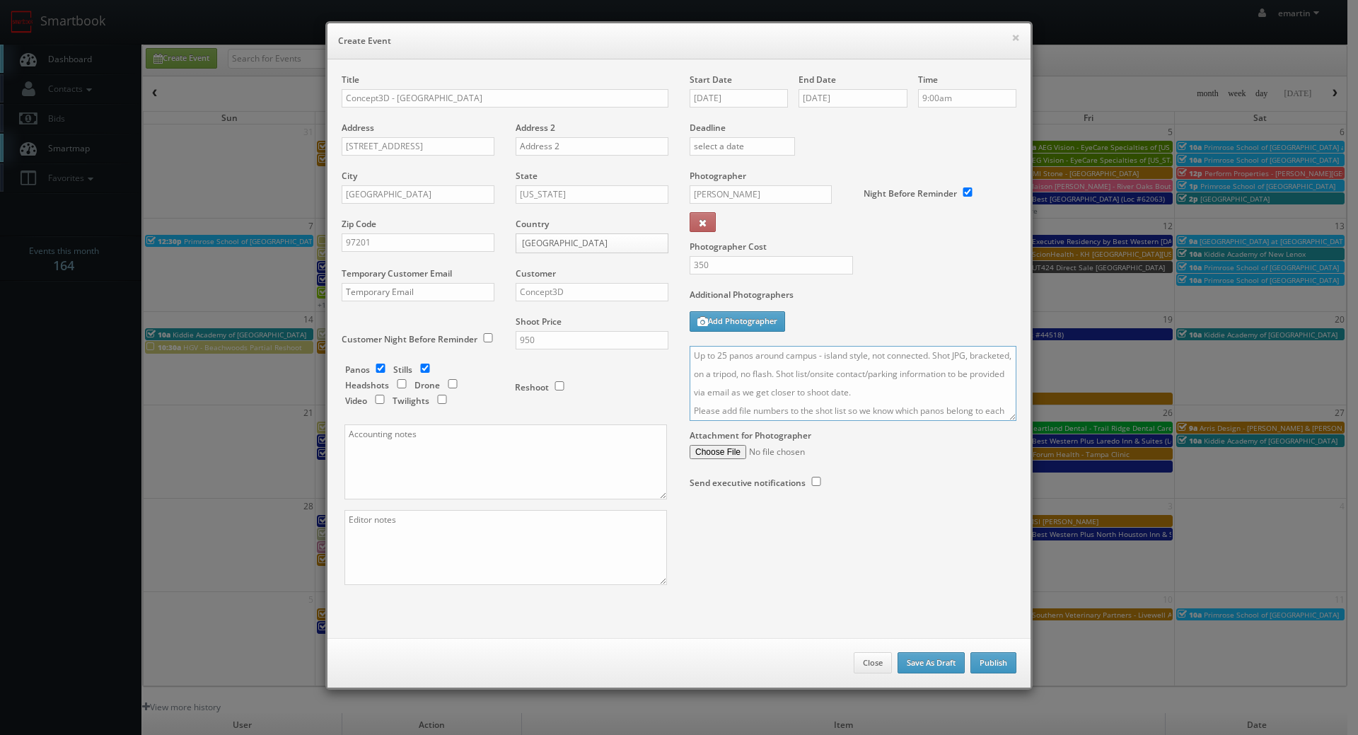
scroll to position [33, 0]
type textarea "Up to 25 panos around campus - island style, not connected. Shot JPG, bracketed…"
click at [1013, 413] on div "Start Date [DATE] End Date [DATE] Time 9:00am Deadline Photographer [PERSON_NAM…" at bounding box center [853, 296] width 348 height 444
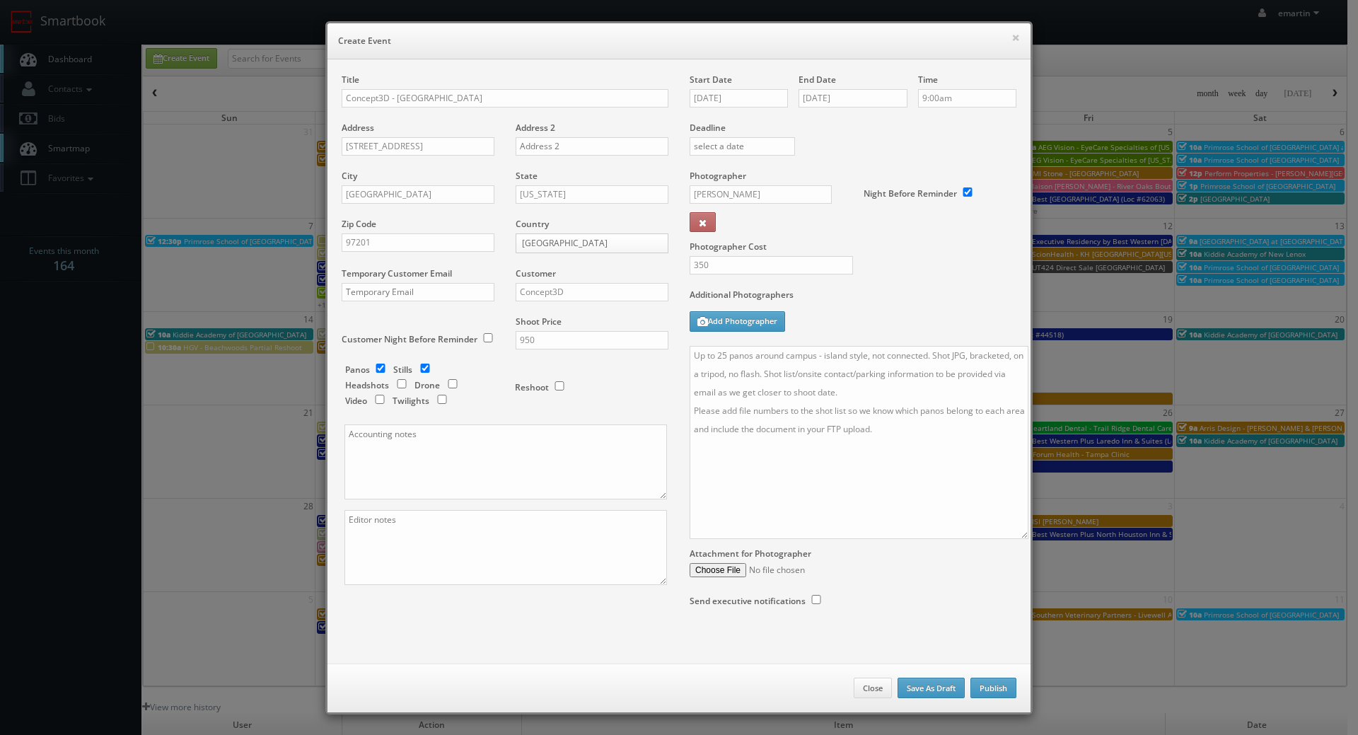
drag, startPoint x: 1005, startPoint y: 415, endPoint x: 995, endPoint y: 544, distance: 129.9
click at [1012, 539] on textarea "Up to 25 panos around campus - island style, not connected. Shot JPG, bracketed…" at bounding box center [859, 442] width 339 height 193
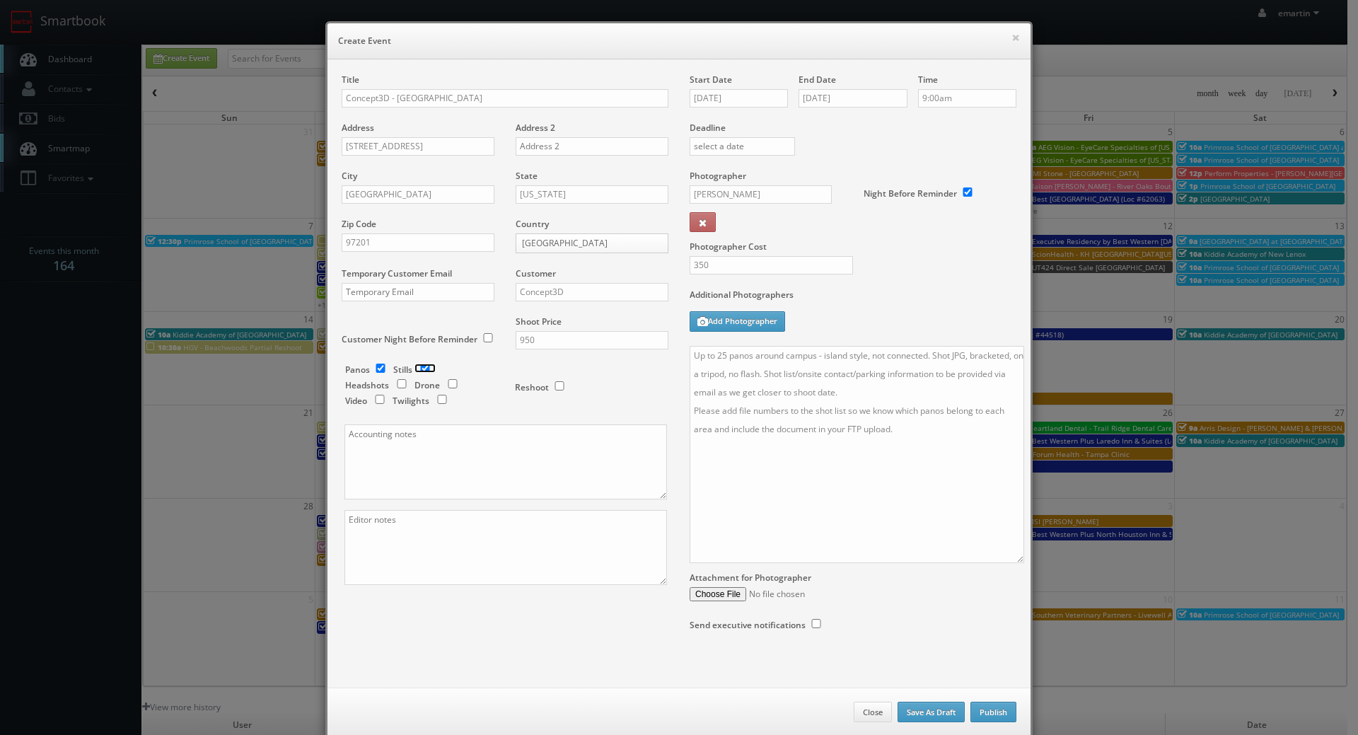
click at [422, 371] on input "checkbox" at bounding box center [425, 368] width 21 height 9
checkbox input "false"
drag, startPoint x: 879, startPoint y: 449, endPoint x: 371, endPoint y: 450, distance: 508.0
click at [879, 449] on textarea "Up to 25 panos around campus - island style, not connected. Shot JPG, bracketed…" at bounding box center [857, 454] width 335 height 217
drag, startPoint x: 851, startPoint y: 410, endPoint x: 854, endPoint y: 403, distance: 7.6
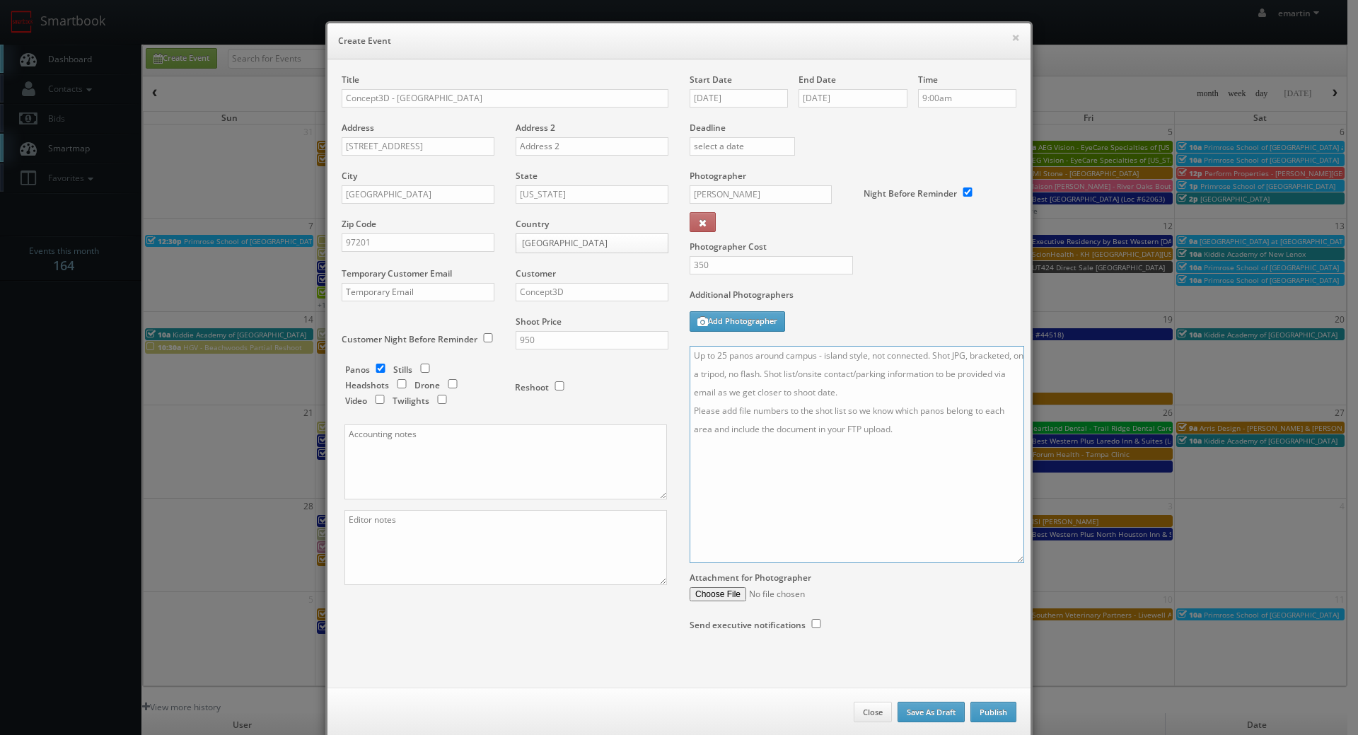
click at [851, 410] on textarea "Up to 25 panos around campus - island style, not connected. Shot JPG, bracketed…" at bounding box center [857, 454] width 335 height 217
drag, startPoint x: 863, startPoint y: 393, endPoint x: 942, endPoint y: 378, distance: 80.6
click at [942, 378] on textarea "Up to 25 panos around campus - island style, not connected. Shot JPG, bracketed…" at bounding box center [857, 454] width 335 height 217
type textarea "Up to 25 panos around campus - island style, not connected. Shot JPG, bracketed…"
click at [932, 318] on div "Additional Photographers Add Photographer" at bounding box center [853, 317] width 327 height 57
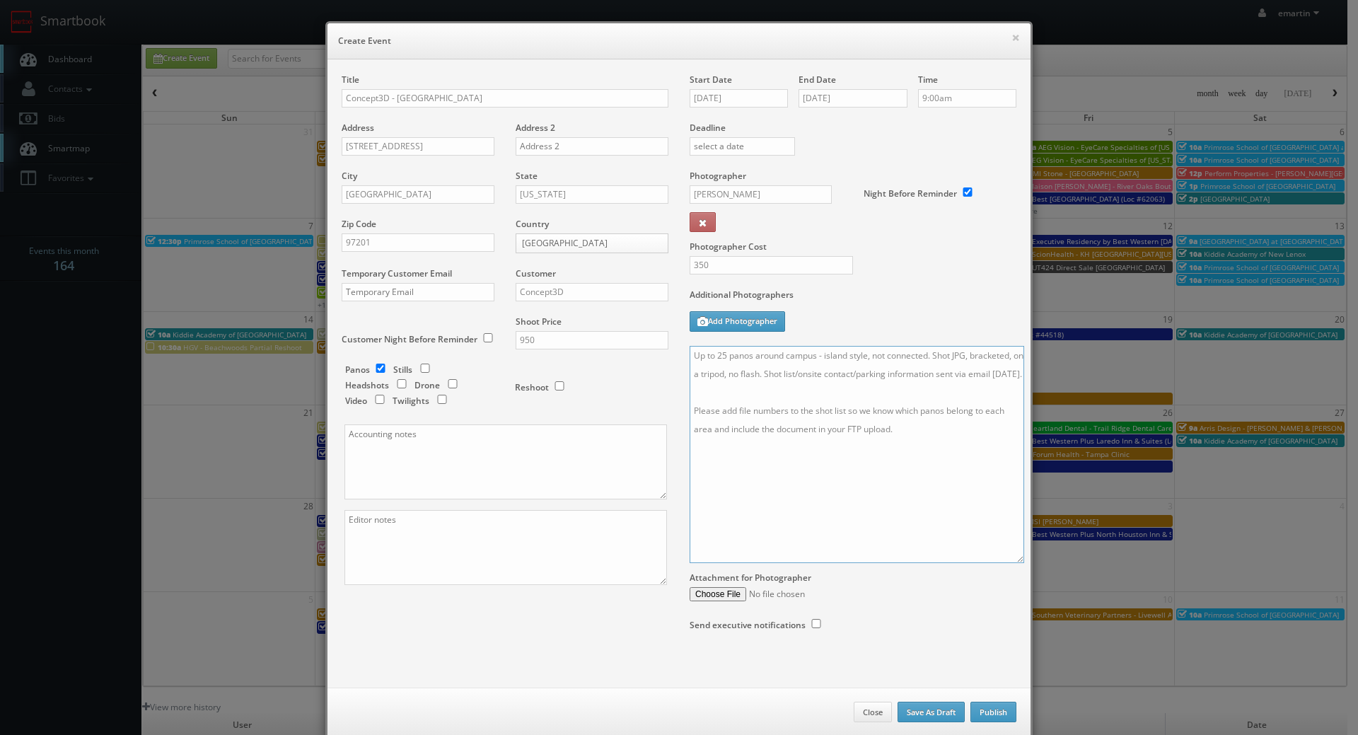
drag, startPoint x: 905, startPoint y: 557, endPoint x: 916, endPoint y: 591, distance: 36.5
click at [904, 557] on textarea "Up to 25 panos around campus - island style, not connected. Shot JPG, bracketed…" at bounding box center [857, 454] width 335 height 217
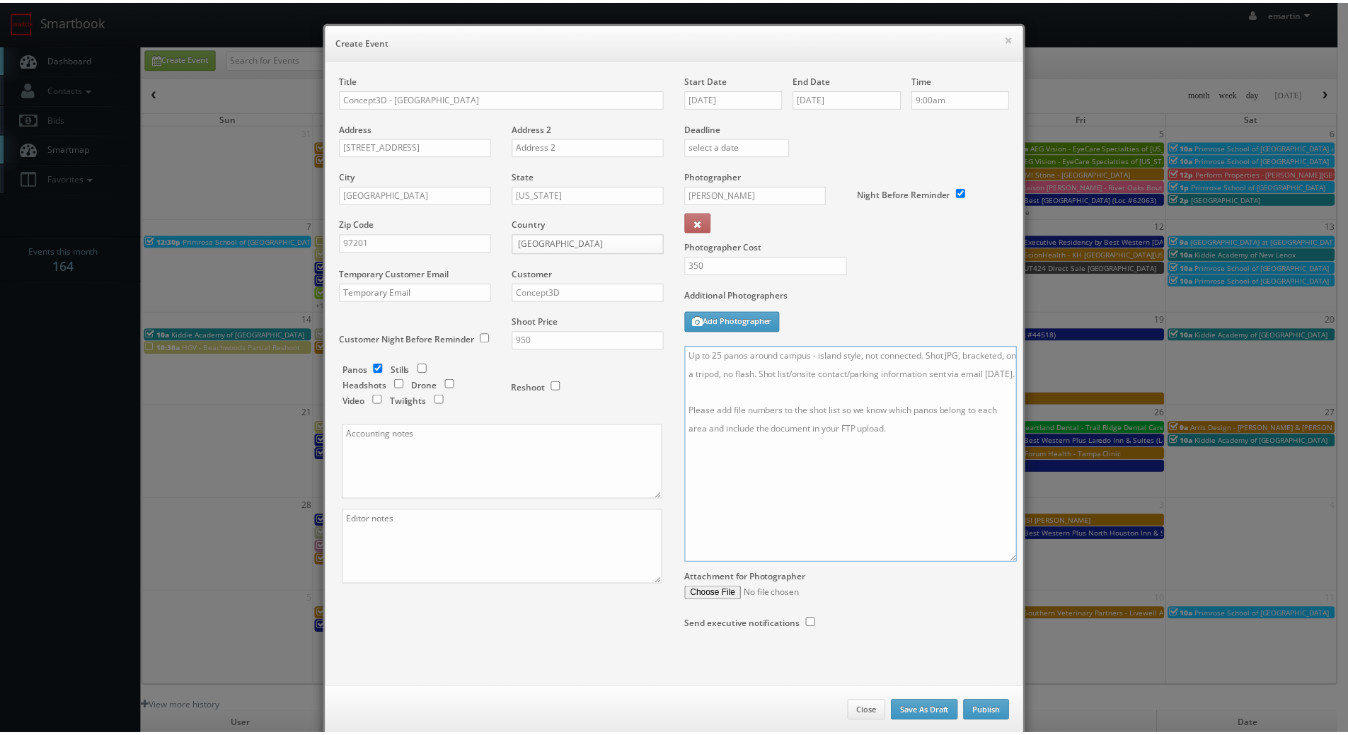
scroll to position [25, 0]
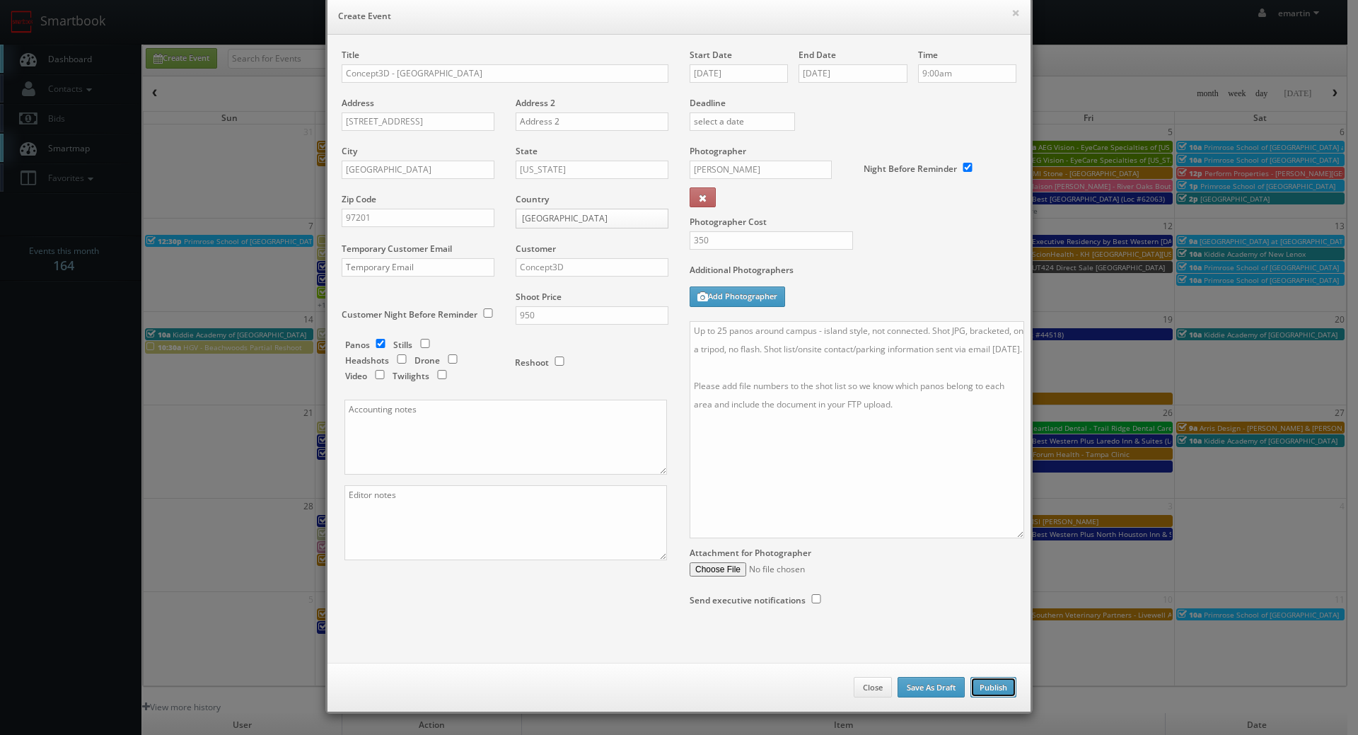
click at [988, 681] on button "Publish" at bounding box center [994, 687] width 46 height 21
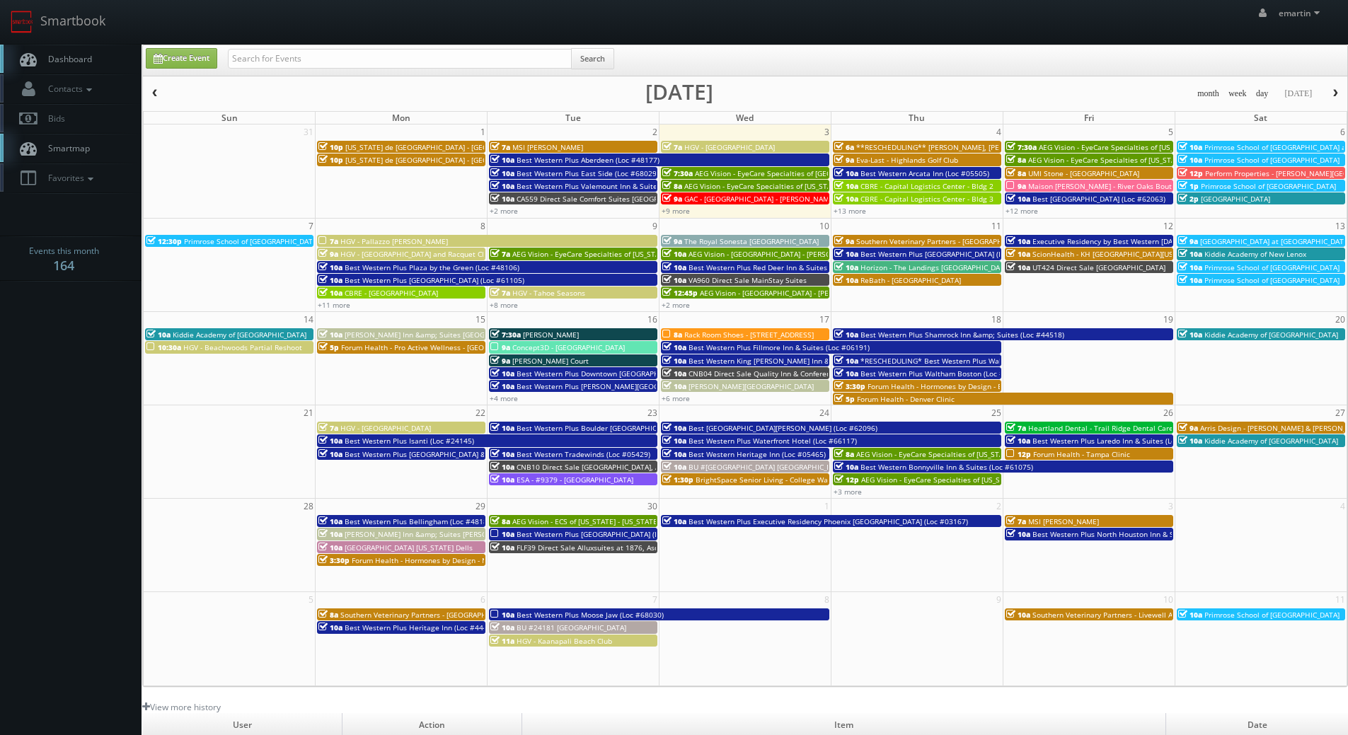
click at [79, 54] on span "Dashboard" at bounding box center [66, 59] width 51 height 12
click at [108, 62] on link "Dashboard" at bounding box center [70, 59] width 141 height 29
click at [88, 57] on span "Dashboard" at bounding box center [66, 59] width 51 height 12
drag, startPoint x: 82, startPoint y: 63, endPoint x: 78, endPoint y: 75, distance: 12.8
click at [82, 63] on span "Dashboard" at bounding box center [66, 59] width 51 height 12
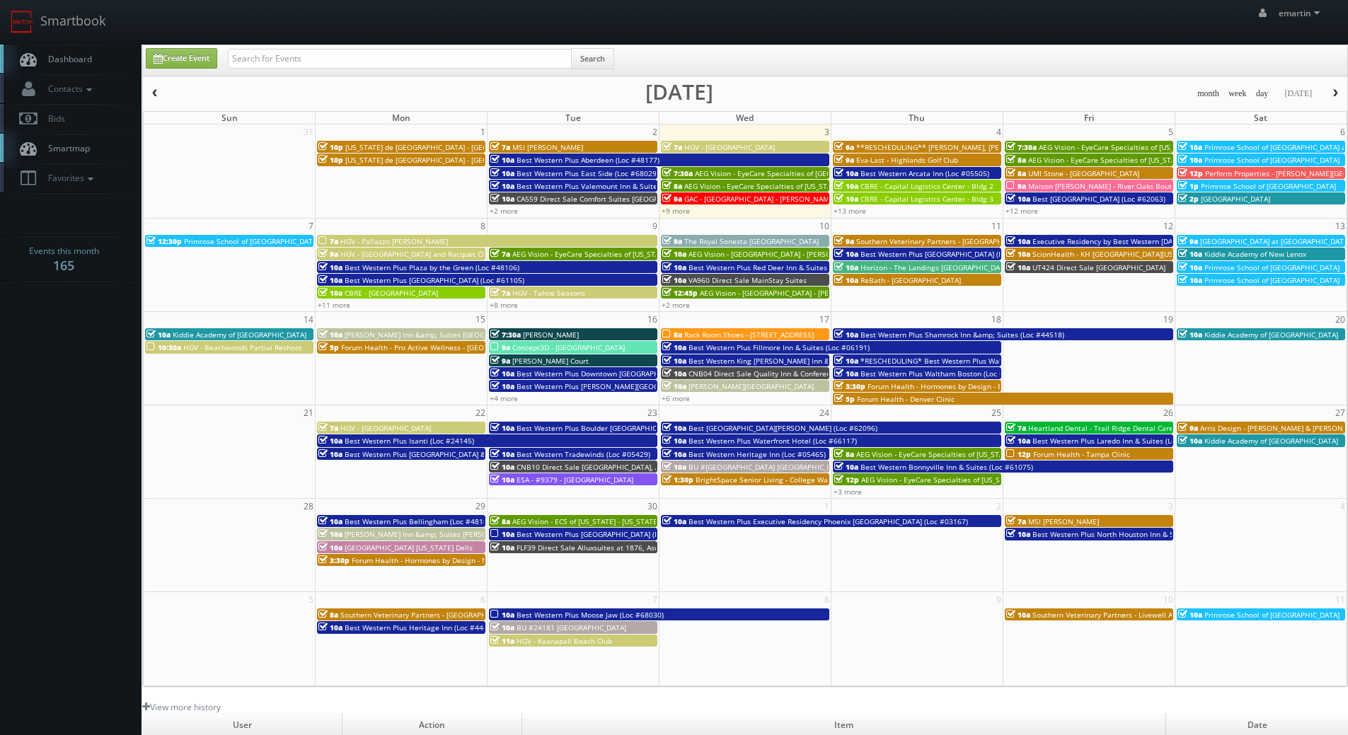
click at [86, 57] on span "Dashboard" at bounding box center [66, 59] width 51 height 12
click at [181, 61] on link "Create Event" at bounding box center [181, 58] width 71 height 21
type input "[DATE]"
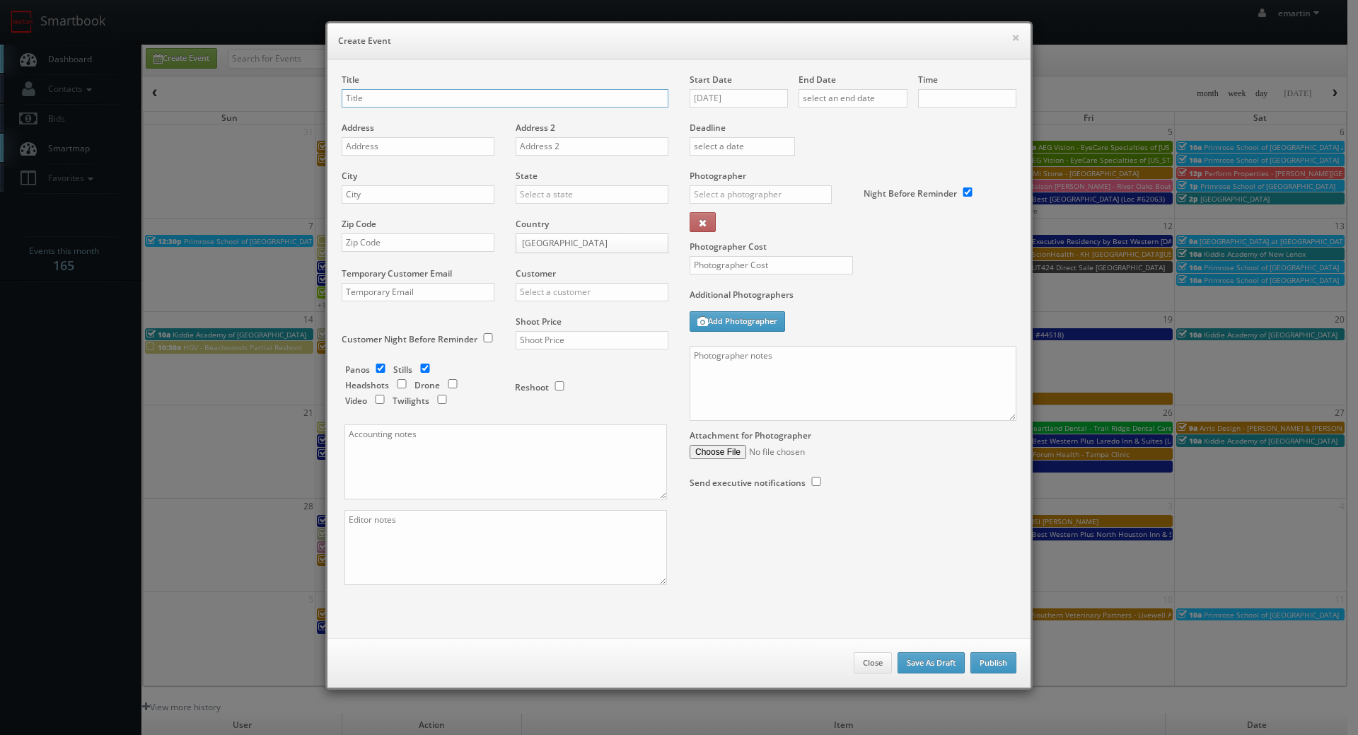
checkbox input "true"
type input "10:00am"
checkbox input "true"
click at [398, 94] on input "text" at bounding box center [505, 98] width 327 height 18
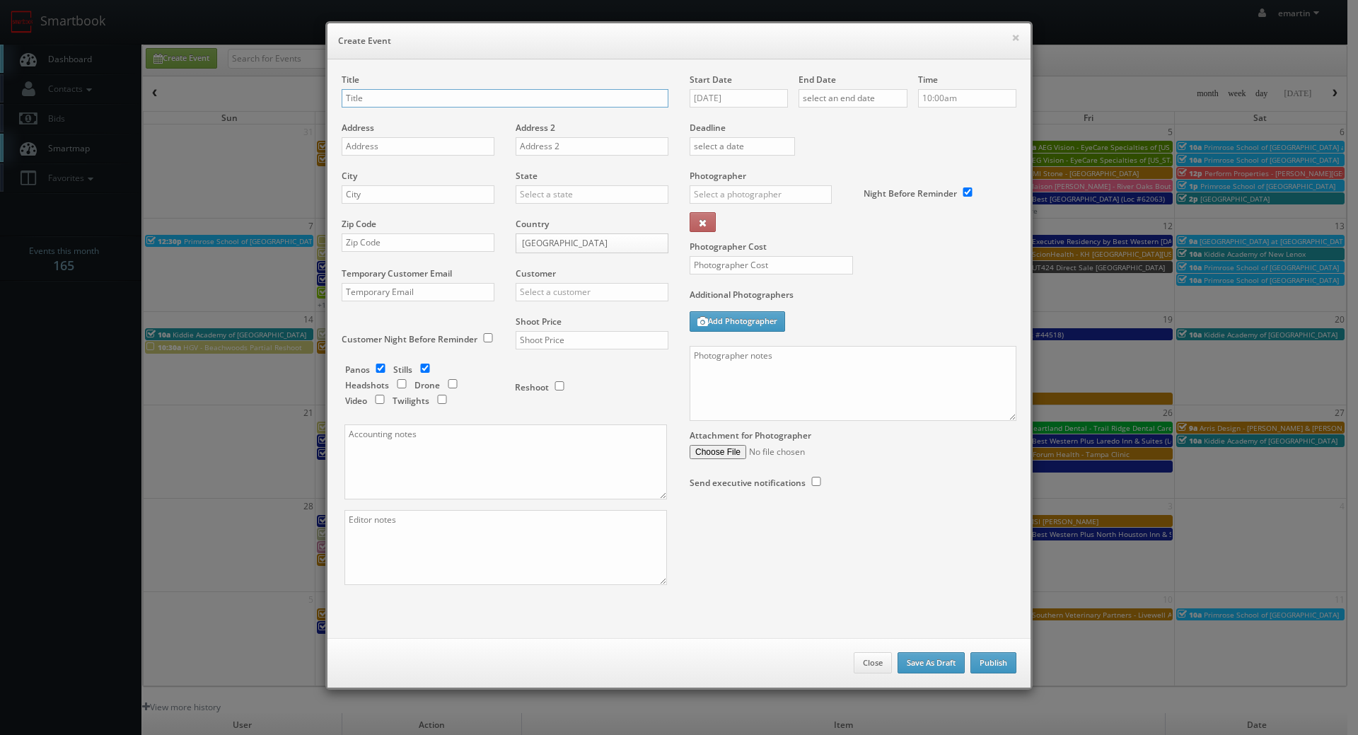
paste input "CBRE"
click at [456, 77] on div "Title CBRE -" at bounding box center [505, 98] width 327 height 48
click at [444, 103] on input "CBRE -" at bounding box center [505, 98] width 327 height 18
paste input "Metro Air Park - Bldg 6"
type input "CBRE - [GEOGRAPHIC_DATA] - [GEOGRAPHIC_DATA] 6"
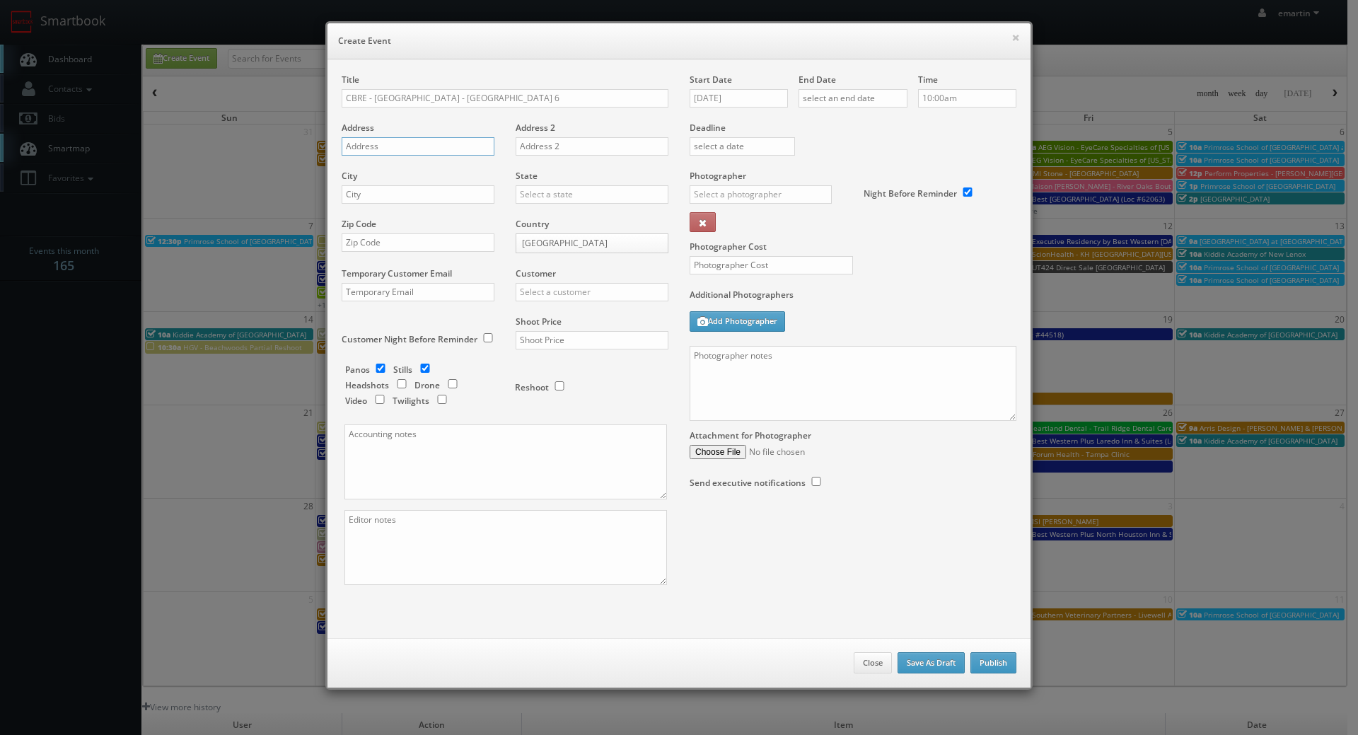
click at [416, 144] on input "text" at bounding box center [418, 146] width 153 height 18
paste input "701 Columbia Road"
type input "701 Columbia Road"
drag, startPoint x: 400, startPoint y: 192, endPoint x: 412, endPoint y: 192, distance: 12.8
click at [400, 192] on input "text" at bounding box center [418, 194] width 153 height 18
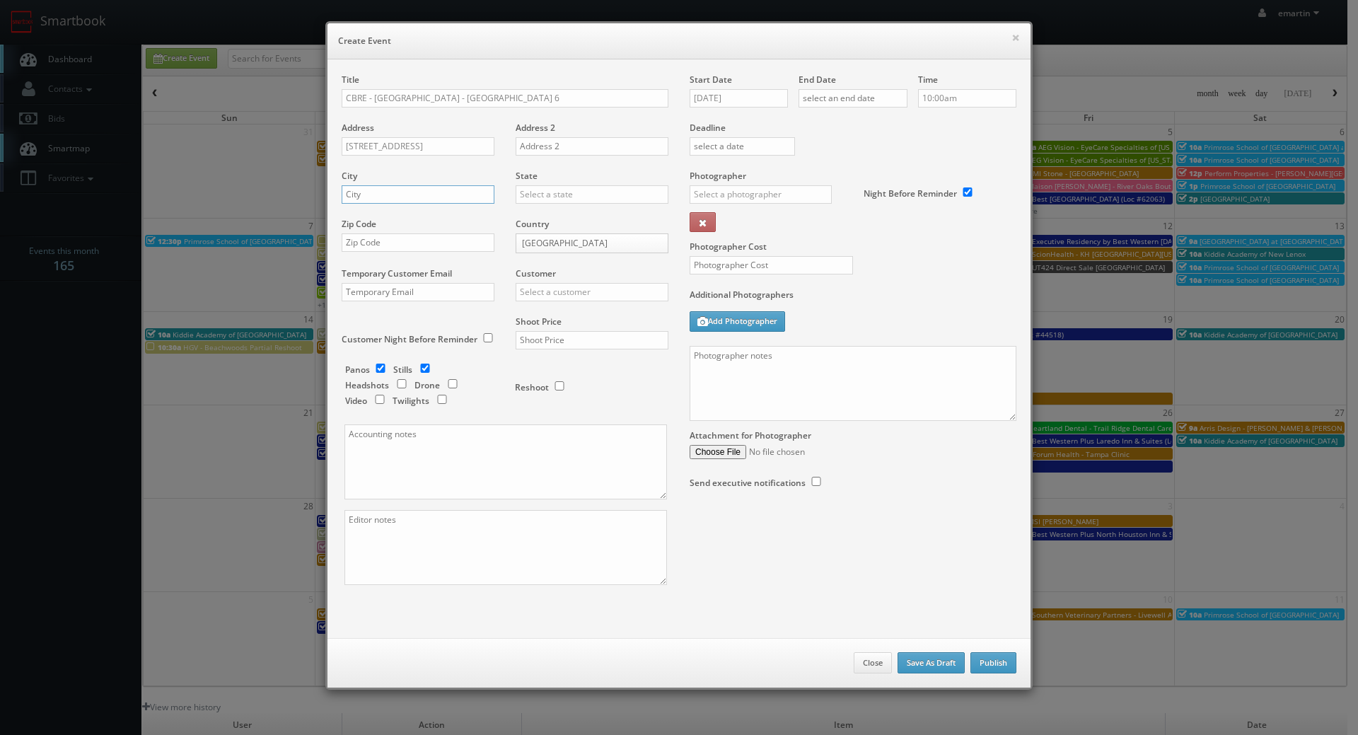
paste input "Indianapolis"
type input "Indianapolis"
click at [590, 193] on input "text" at bounding box center [592, 194] width 153 height 18
click at [549, 214] on div "[US_STATE]" at bounding box center [591, 217] width 151 height 23
type input "[US_STATE]"
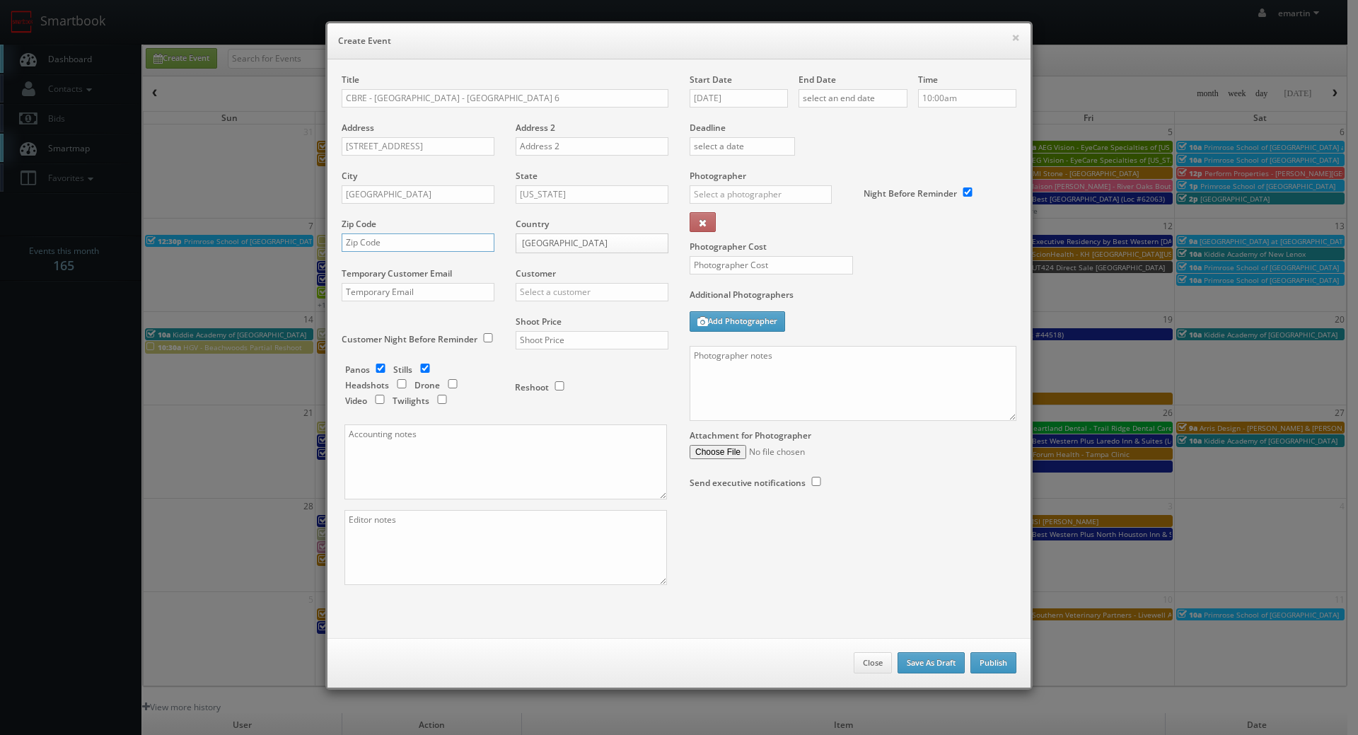
paste input "46168"
click at [371, 236] on input "46168" at bounding box center [418, 242] width 153 height 18
type input "46168"
click at [519, 284] on input "text" at bounding box center [592, 292] width 153 height 18
click at [577, 291] on input "text" at bounding box center [592, 292] width 153 height 18
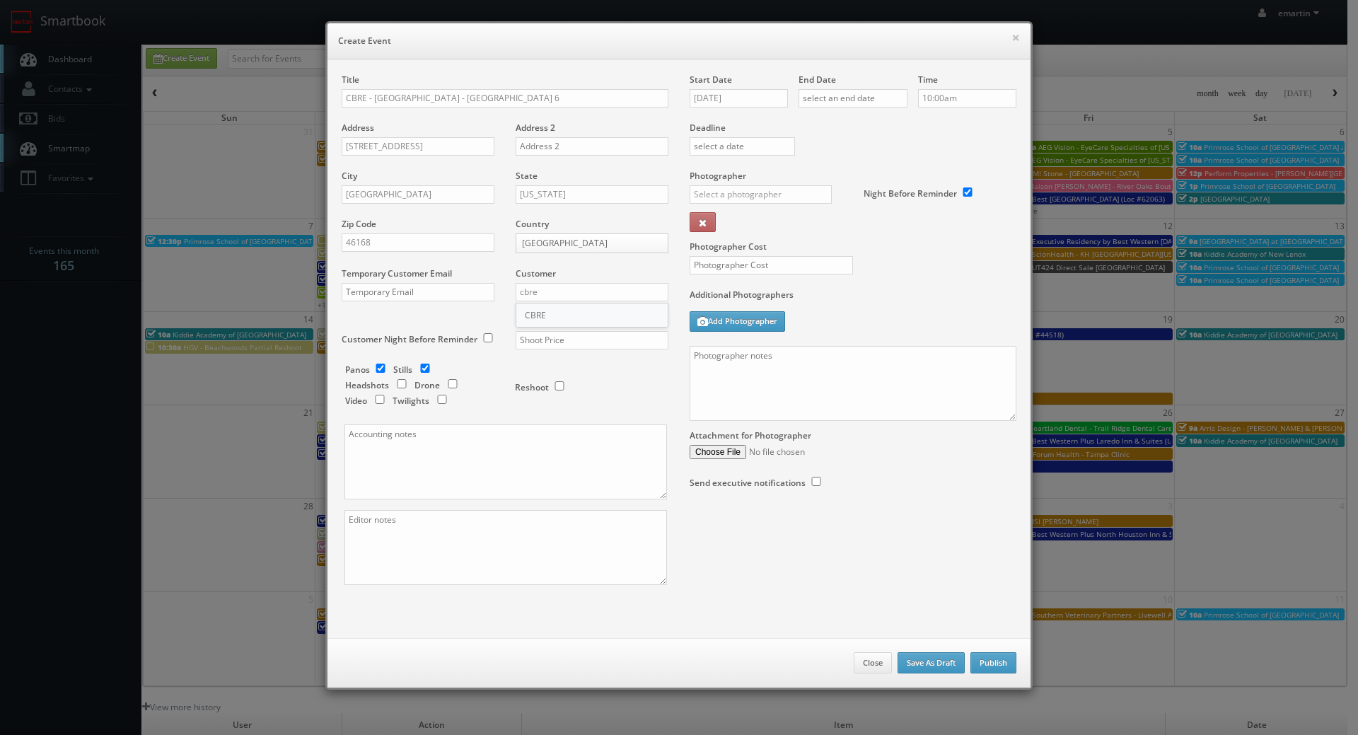
drag, startPoint x: 579, startPoint y: 304, endPoint x: 399, endPoint y: 304, distance: 180.4
click at [579, 304] on div "CBRE" at bounding box center [591, 315] width 151 height 23
type input "CBRE"
click at [623, 340] on input "text" at bounding box center [592, 340] width 153 height 18
type input "500"
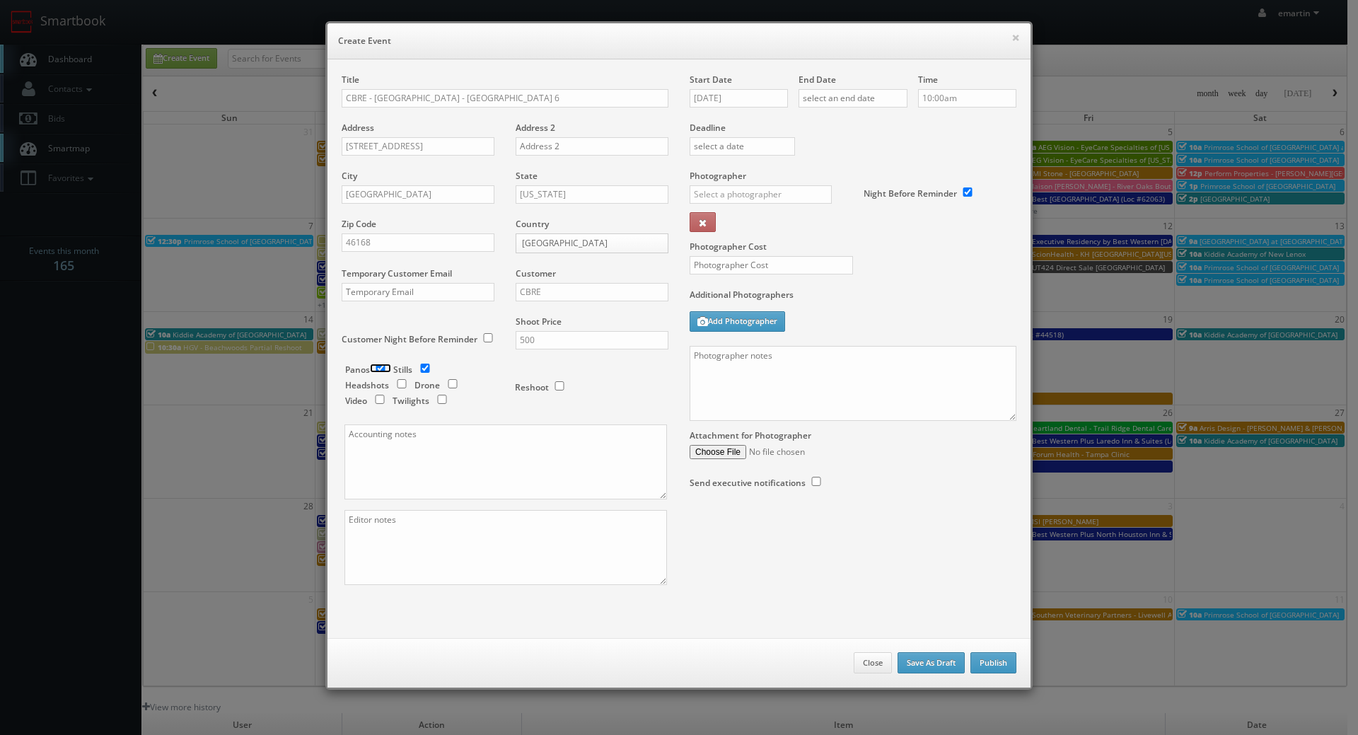
click at [382, 364] on input "checkbox" at bounding box center [380, 368] width 21 height 9
checkbox input "false"
click at [822, 318] on div "Additional Photographers Add Photographer" at bounding box center [853, 317] width 327 height 57
click at [763, 202] on input "text" at bounding box center [761, 194] width 142 height 18
click at [758, 229] on div "[PERSON_NAME]" at bounding box center [766, 225] width 151 height 23
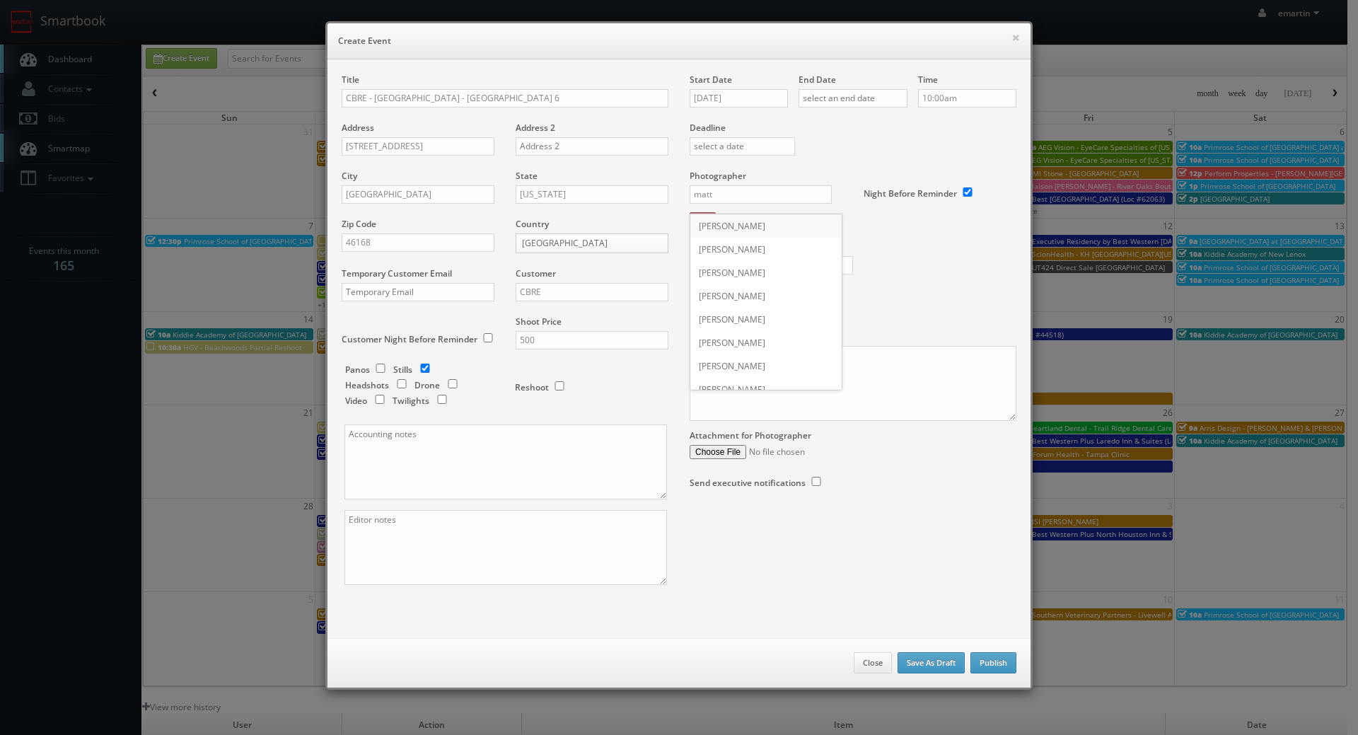
type input "Matthew Corsaro"
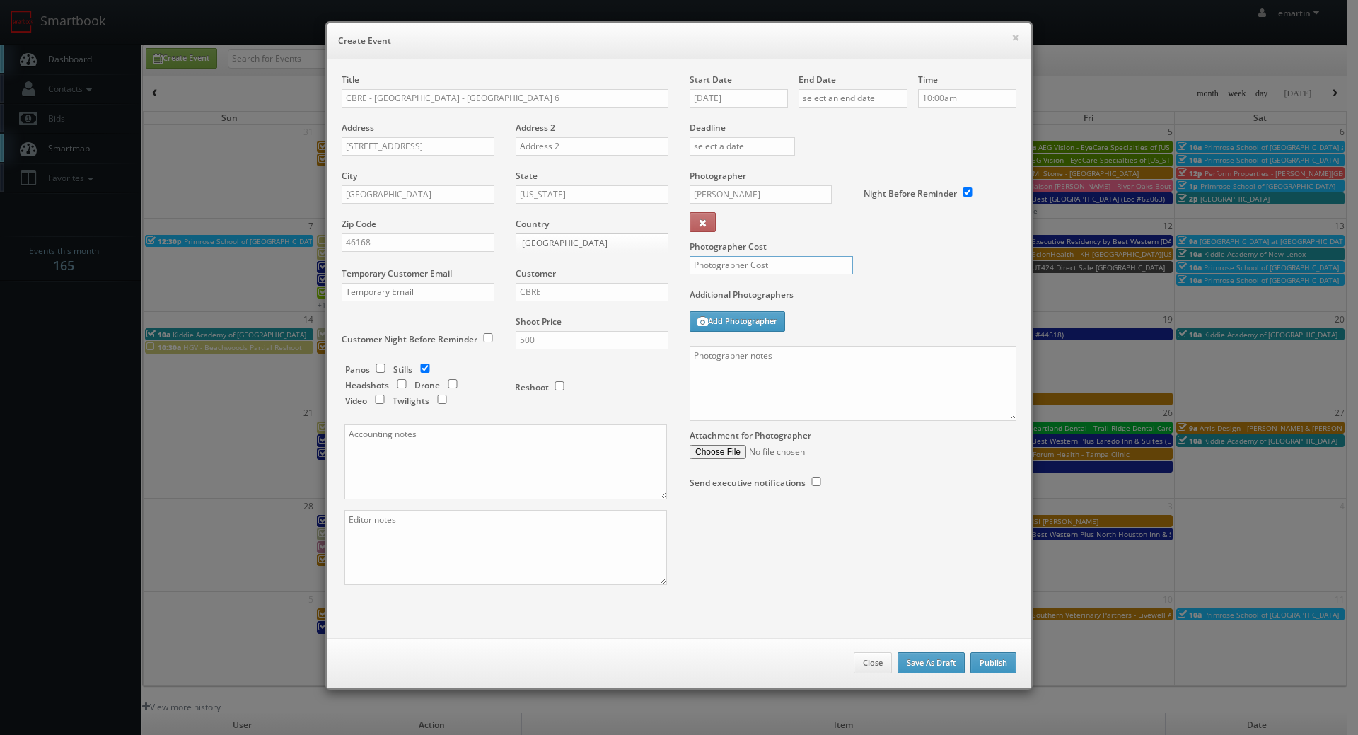
click at [765, 265] on input "text" at bounding box center [771, 265] width 163 height 18
click at [856, 275] on div "Photographer Cost 250" at bounding box center [853, 229] width 348 height 119
drag, startPoint x: 705, startPoint y: 263, endPoint x: 615, endPoint y: 262, distance: 89.9
click at [615, 262] on div "Title CBRE - Metro Air Park - Bldg 6 Address 701 Columbia Road Address 2 City I…" at bounding box center [679, 342] width 696 height 536
type input "200"
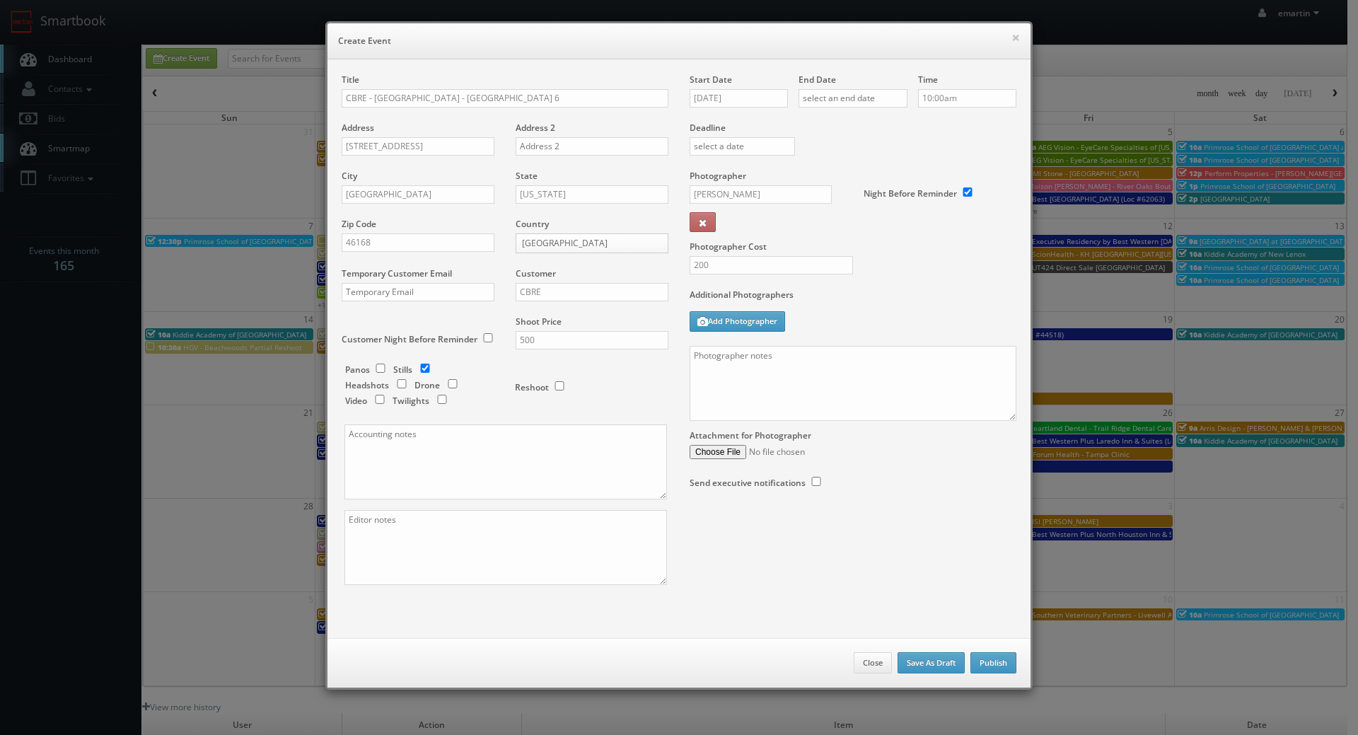
click at [874, 299] on label "Additional Photographers" at bounding box center [853, 298] width 327 height 19
click at [725, 97] on input "09/03/2025" at bounding box center [739, 98] width 98 height 18
click at [785, 161] on td "4" at bounding box center [782, 165] width 19 height 21
click at [791, 160] on tr "31 1 2 3 4 5 6" at bounding box center [758, 165] width 141 height 21
click at [794, 159] on td "5" at bounding box center [801, 165] width 18 height 21
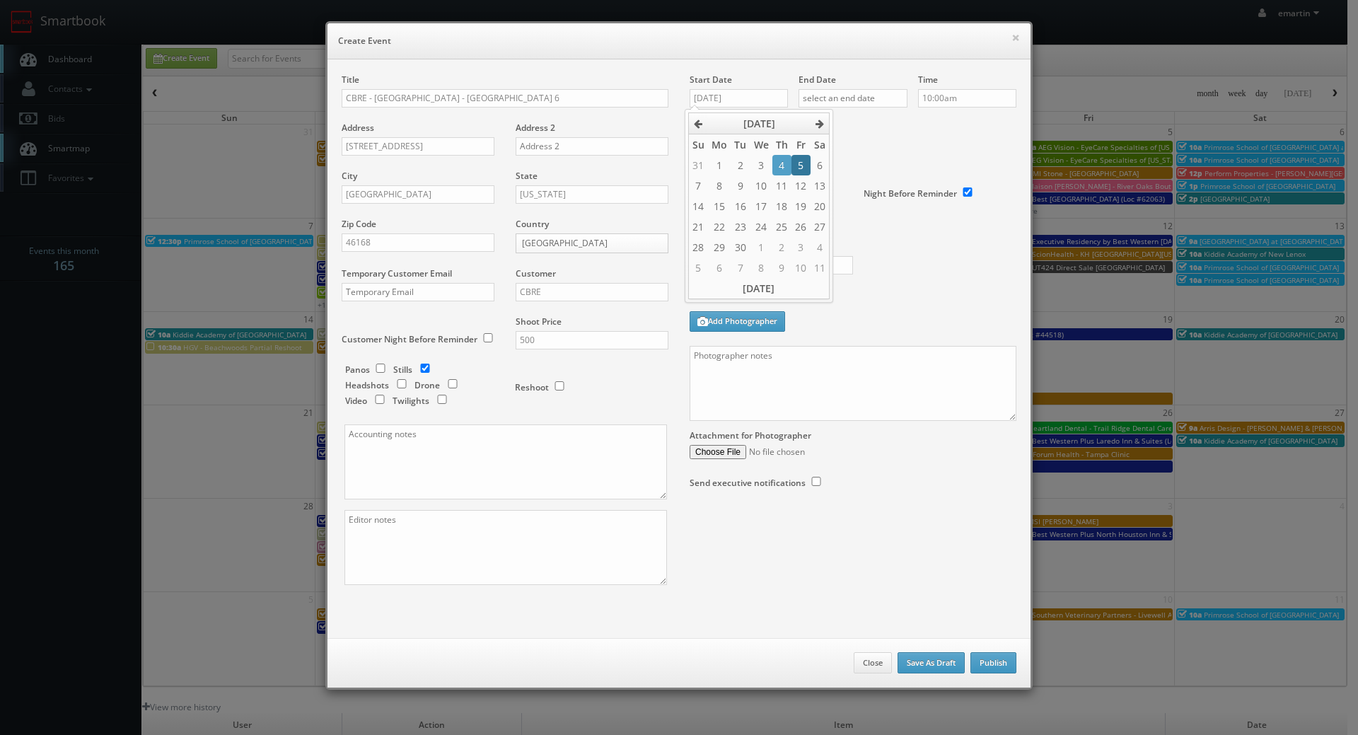
type input "09/05/2025"
click at [853, 110] on div "End Date" at bounding box center [853, 98] width 109 height 48
click at [876, 105] on div "End Date" at bounding box center [853, 98] width 109 height 48
click at [879, 106] on input "text" at bounding box center [853, 98] width 109 height 18
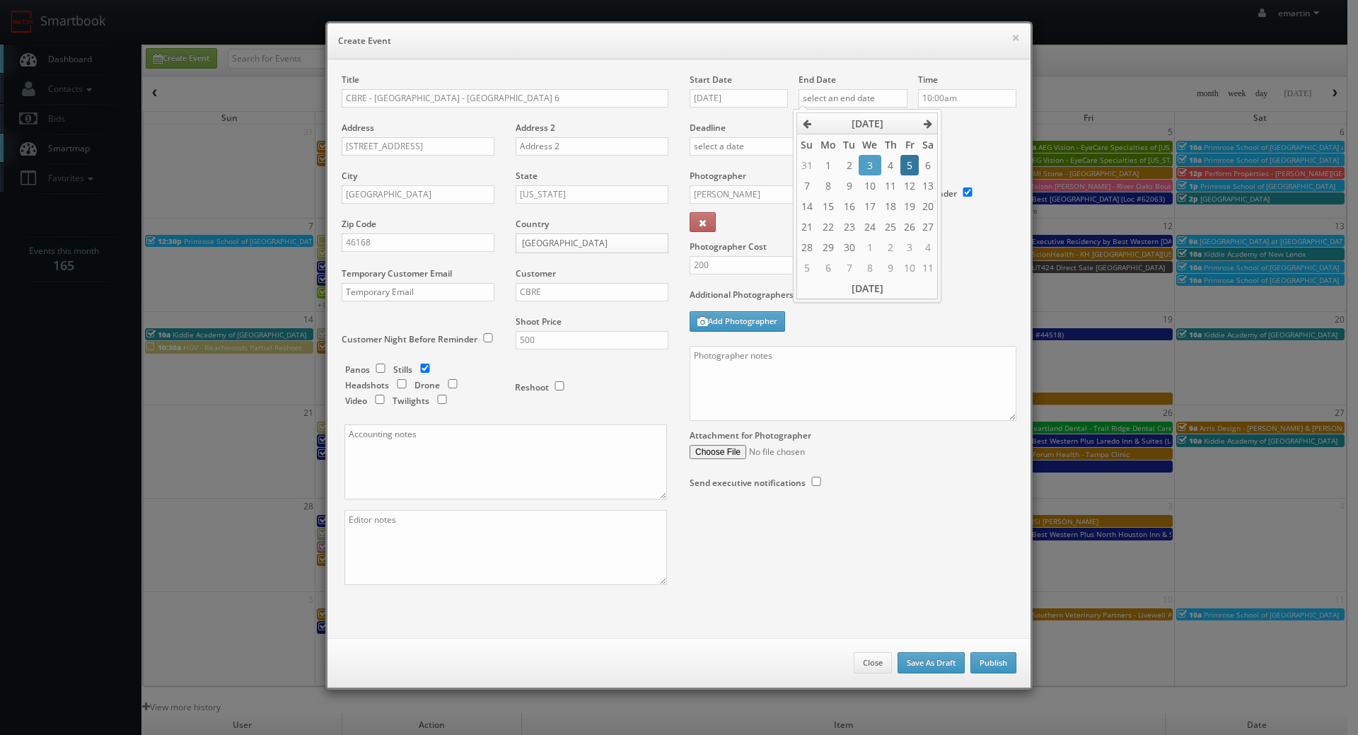
click at [906, 169] on td "5" at bounding box center [910, 165] width 18 height 21
type input "09/05/2025"
click at [962, 104] on input "10:00am" at bounding box center [967, 98] width 98 height 18
click at [980, 163] on div "Deadline" at bounding box center [853, 122] width 348 height 96
click at [816, 358] on textarea at bounding box center [853, 383] width 327 height 75
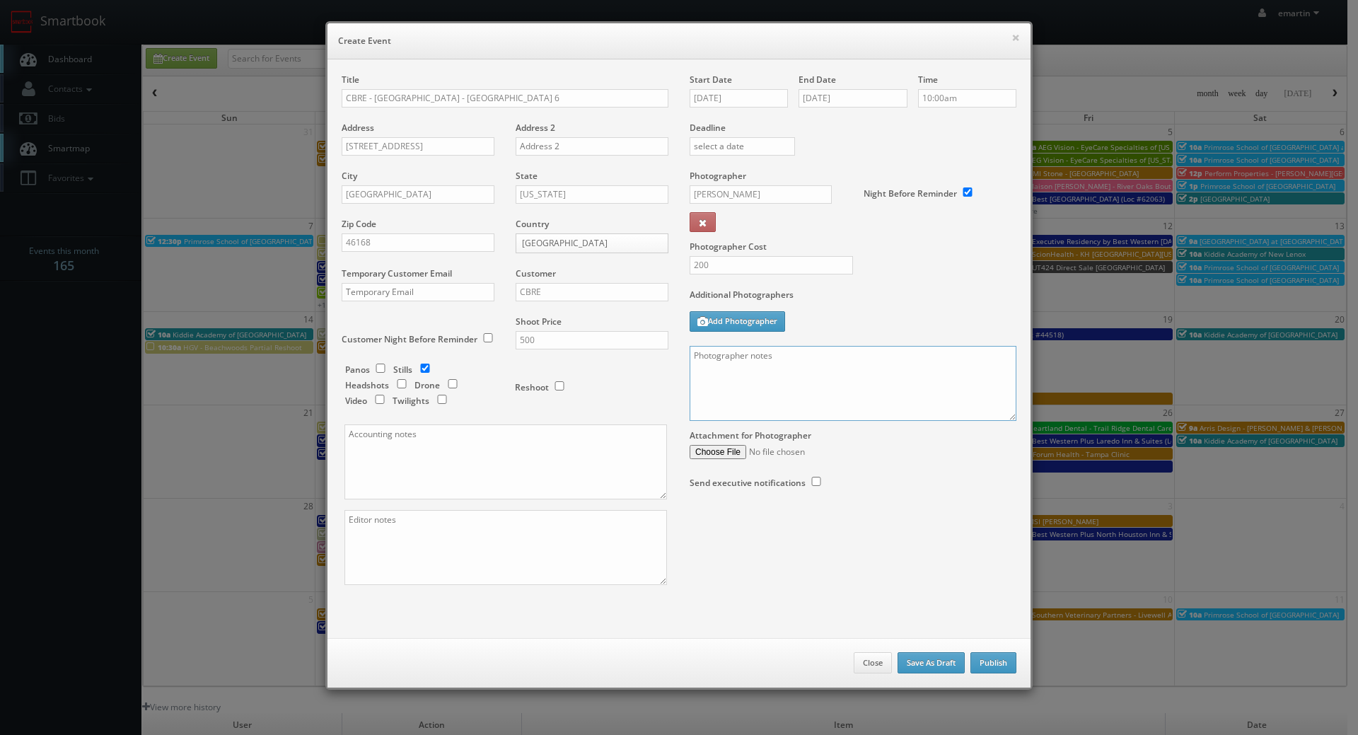
paste textarea "No onsite contacts. In case of any issues, please reach out to CS3. We need to …"
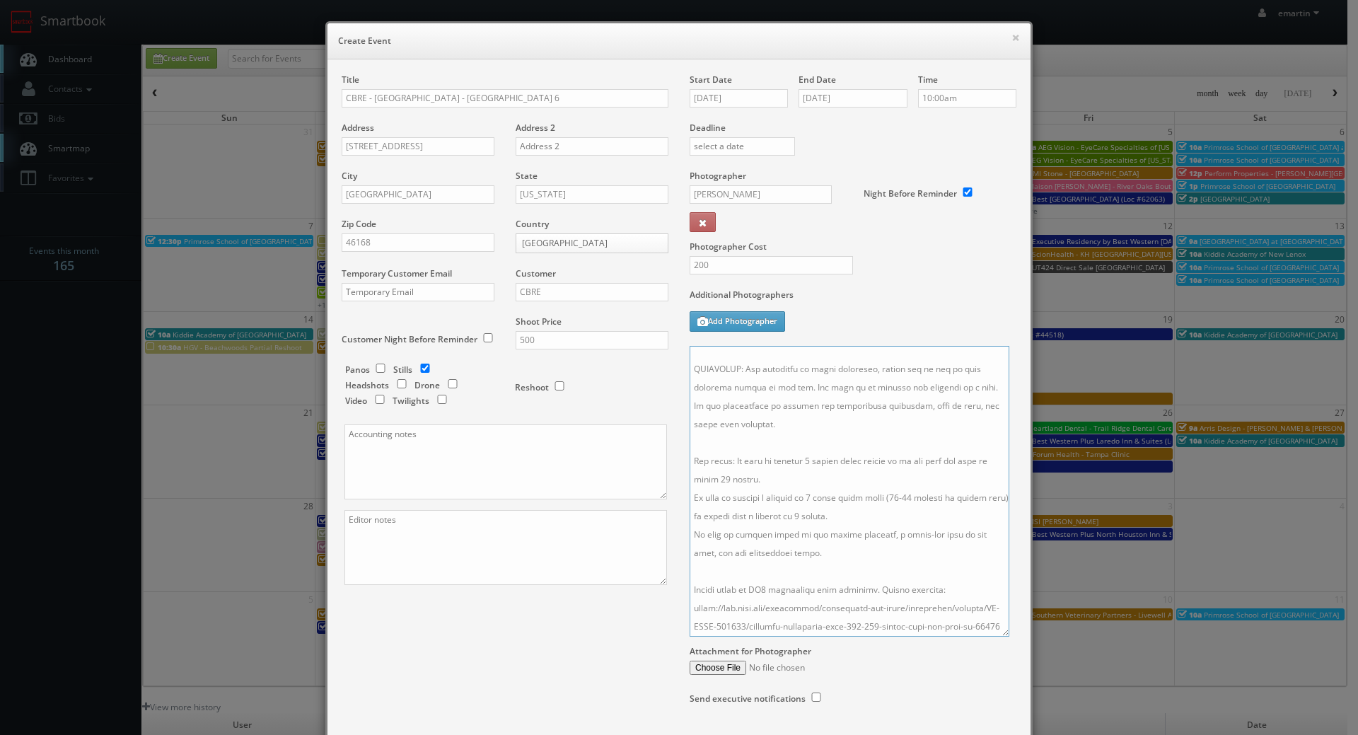
drag, startPoint x: 1006, startPoint y: 418, endPoint x: 1012, endPoint y: 643, distance: 225.1
click at [1004, 637] on textarea at bounding box center [850, 491] width 320 height 291
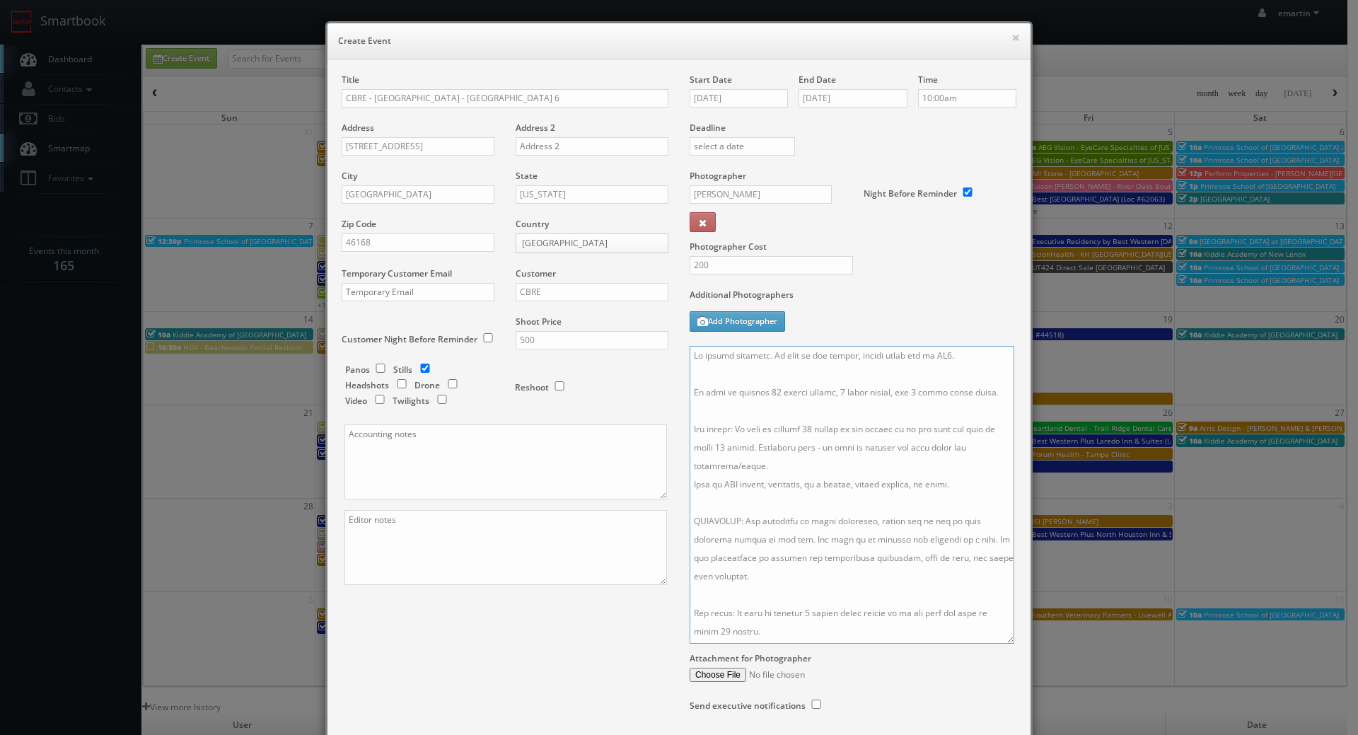
drag, startPoint x: 751, startPoint y: 573, endPoint x: 666, endPoint y: 524, distance: 98.3
click at [666, 524] on div "Title CBRE - Metro Air Park - Bldg 6 Address 701 Columbia Road Address 2 City I…" at bounding box center [679, 407] width 696 height 666
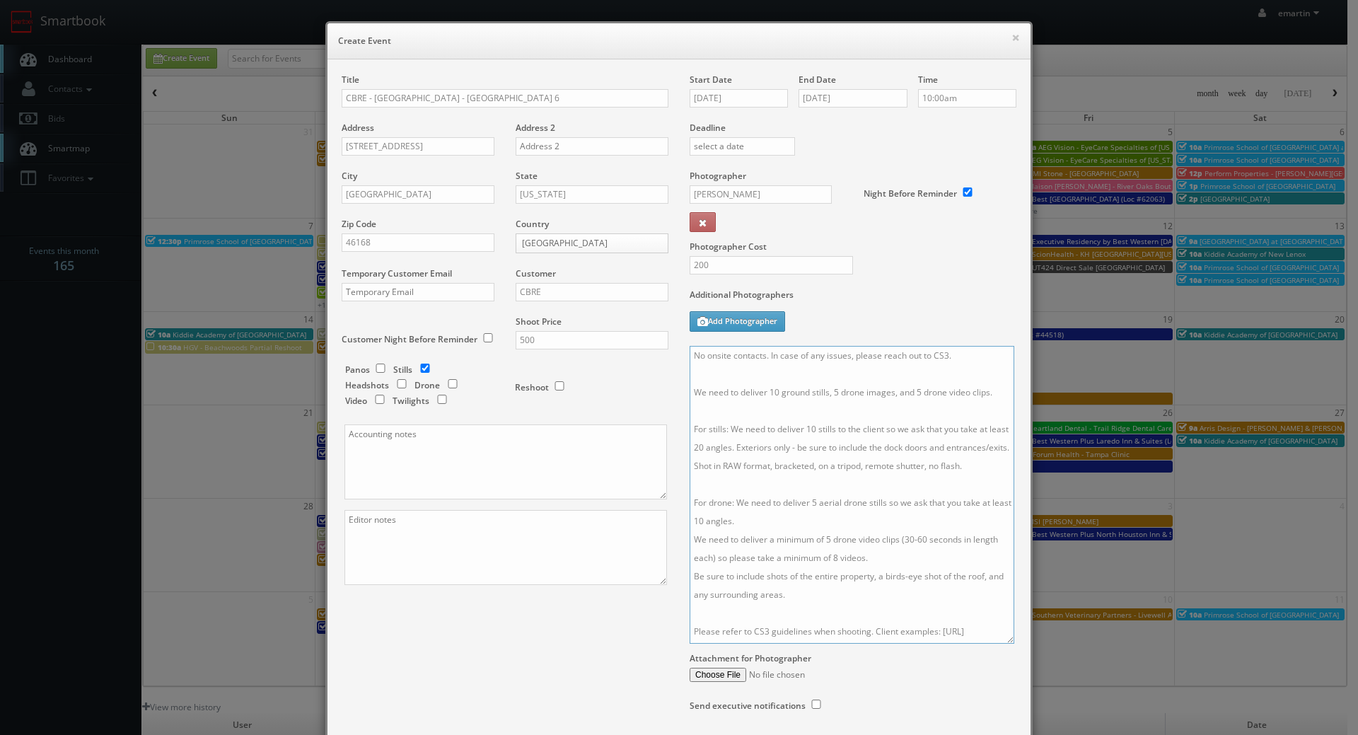
click at [704, 391] on textarea "No onsite contacts. In case of any issues, please reach out to CS3. We need to …" at bounding box center [852, 495] width 325 height 298
click at [705, 415] on textarea "No onsite contacts. In case of any issues, please reach out to CS3. We need to …" at bounding box center [852, 495] width 325 height 298
click at [711, 375] on textarea "No onsite contacts. In case of any issues, please reach out to CS3. We need to …" at bounding box center [852, 495] width 325 height 298
click at [690, 359] on textarea "No onsite contacts. In case of any issues, please reach out to CS3. We need to …" at bounding box center [852, 495] width 325 height 298
click at [708, 384] on textarea "No onsite contacts. In case of any issues, please reach out to CS3. We need to …" at bounding box center [852, 495] width 325 height 298
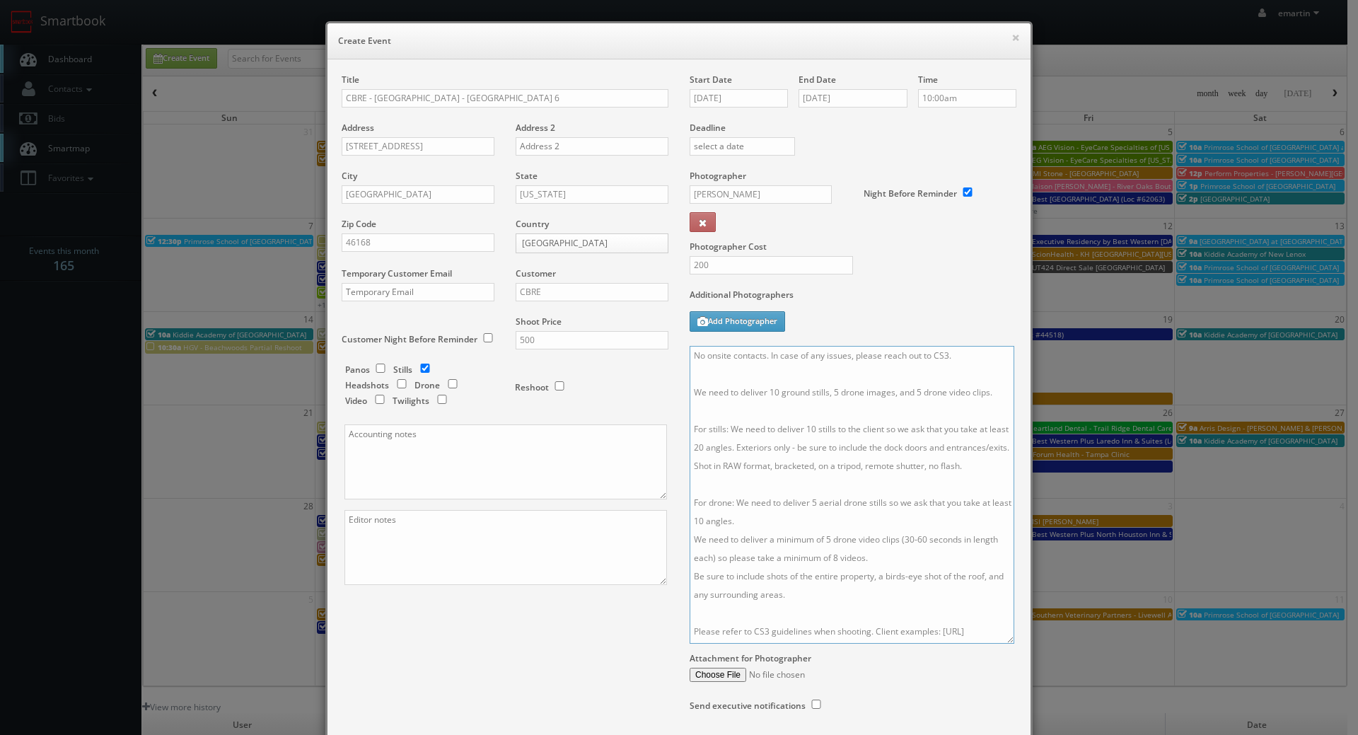
click at [710, 410] on textarea "No onsite contacts. In case of any issues, please reach out to CS3. We need to …" at bounding box center [852, 495] width 325 height 298
paste textarea "IMPORTANT: For locations in close proximity, please try to get as many singular…"
click at [990, 395] on textarea at bounding box center [852, 495] width 325 height 298
click at [876, 480] on textarea at bounding box center [852, 495] width 325 height 298
click at [690, 357] on textarea at bounding box center [852, 495] width 325 height 298
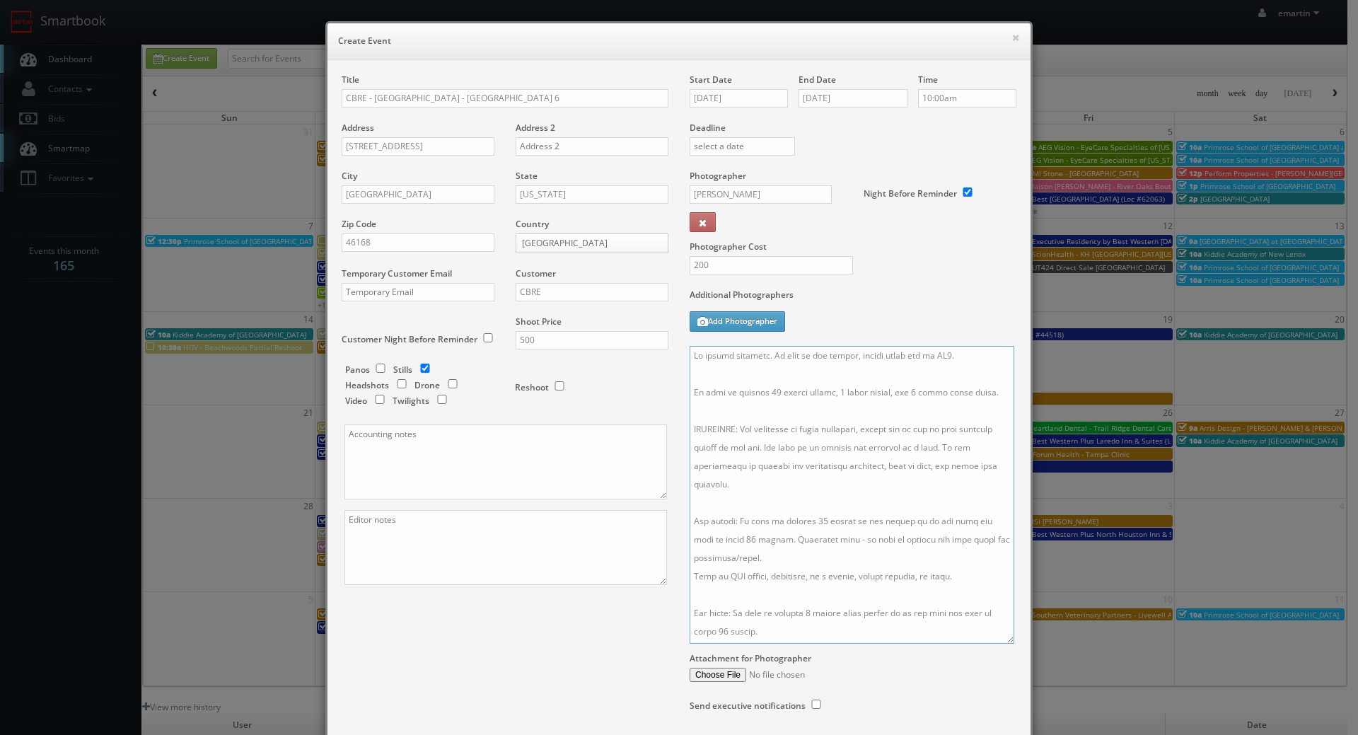
click at [697, 357] on textarea at bounding box center [852, 495] width 325 height 298
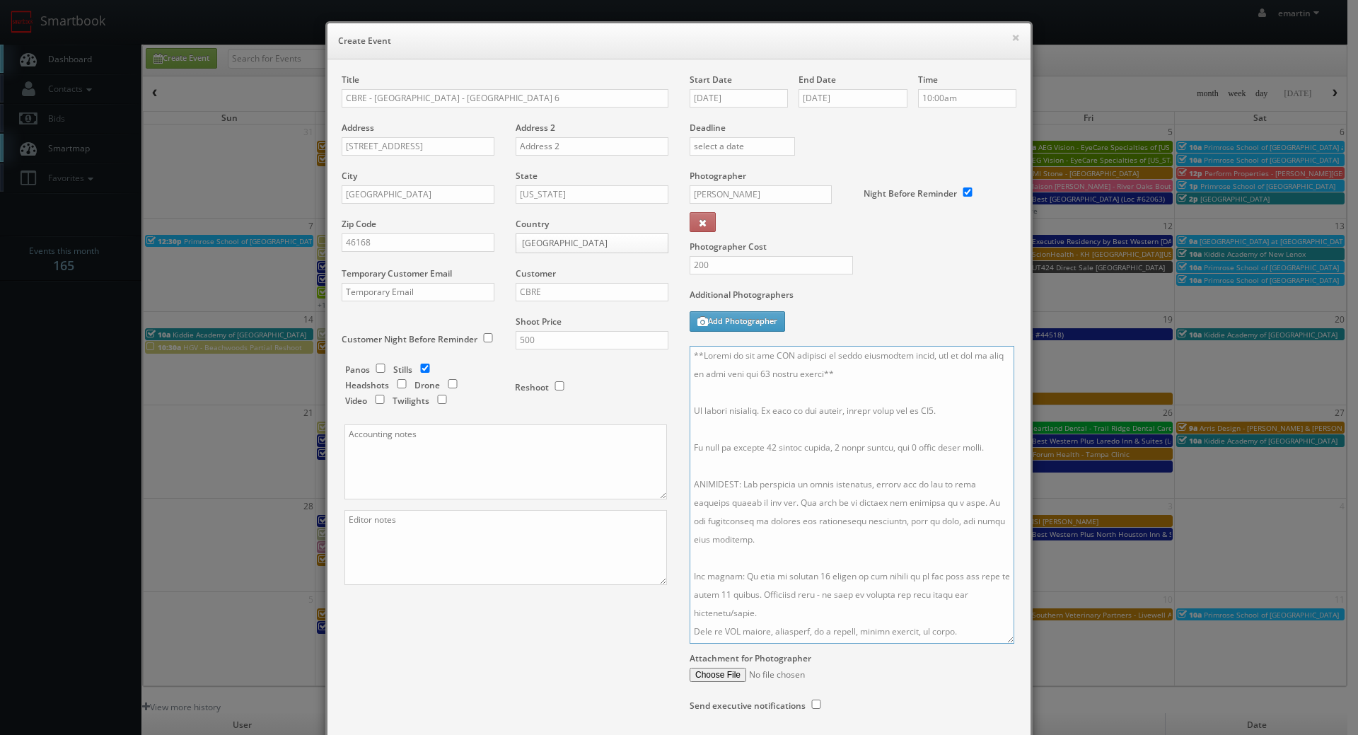
type textarea "**Hoping we can get FAA approval to shoot everything below, but if not we will …"
click at [864, 321] on div "Additional Photographers Add Photographer" at bounding box center [853, 317] width 327 height 57
click at [857, 375] on textarea at bounding box center [852, 495] width 325 height 298
click at [894, 306] on label "Additional Photographers" at bounding box center [853, 298] width 327 height 19
click at [927, 445] on textarea at bounding box center [852, 495] width 325 height 298
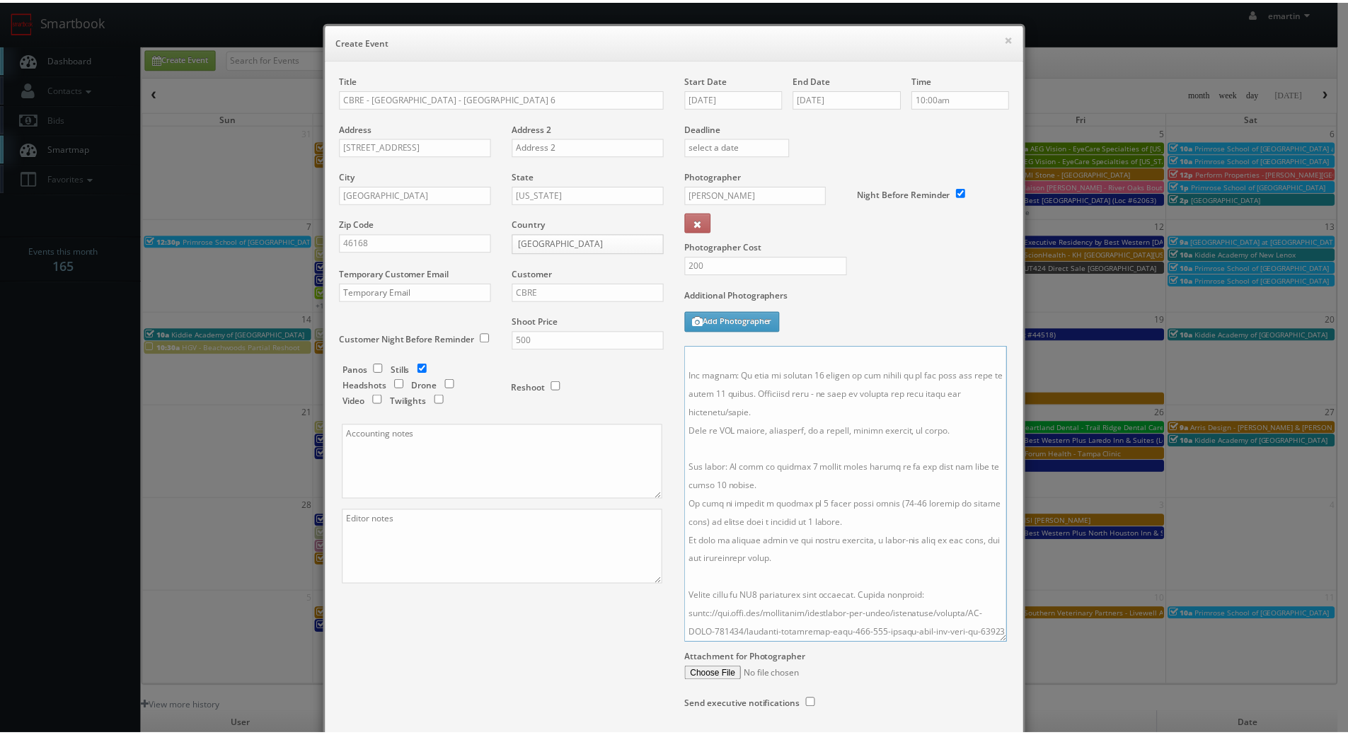
scroll to position [105, 0]
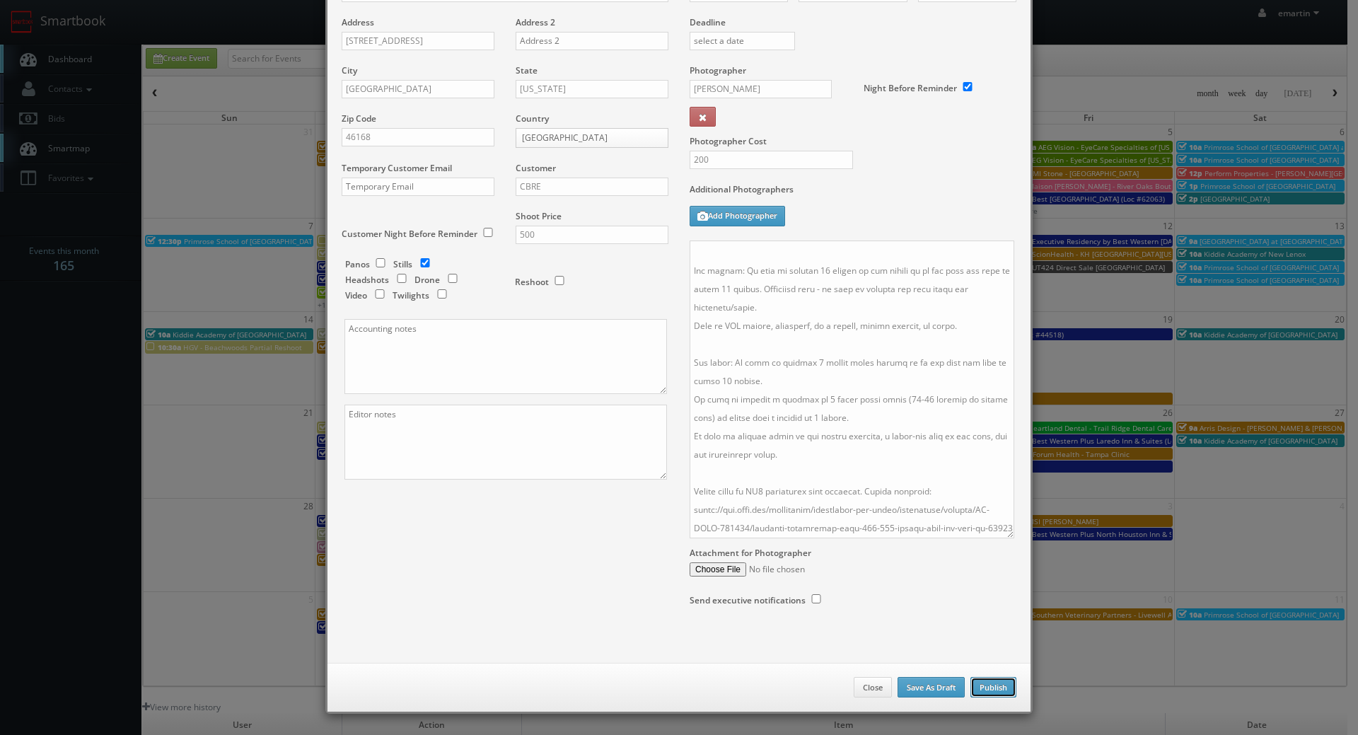
click at [989, 683] on button "Publish" at bounding box center [994, 687] width 46 height 21
click at [993, 680] on button "Publish" at bounding box center [994, 687] width 46 height 21
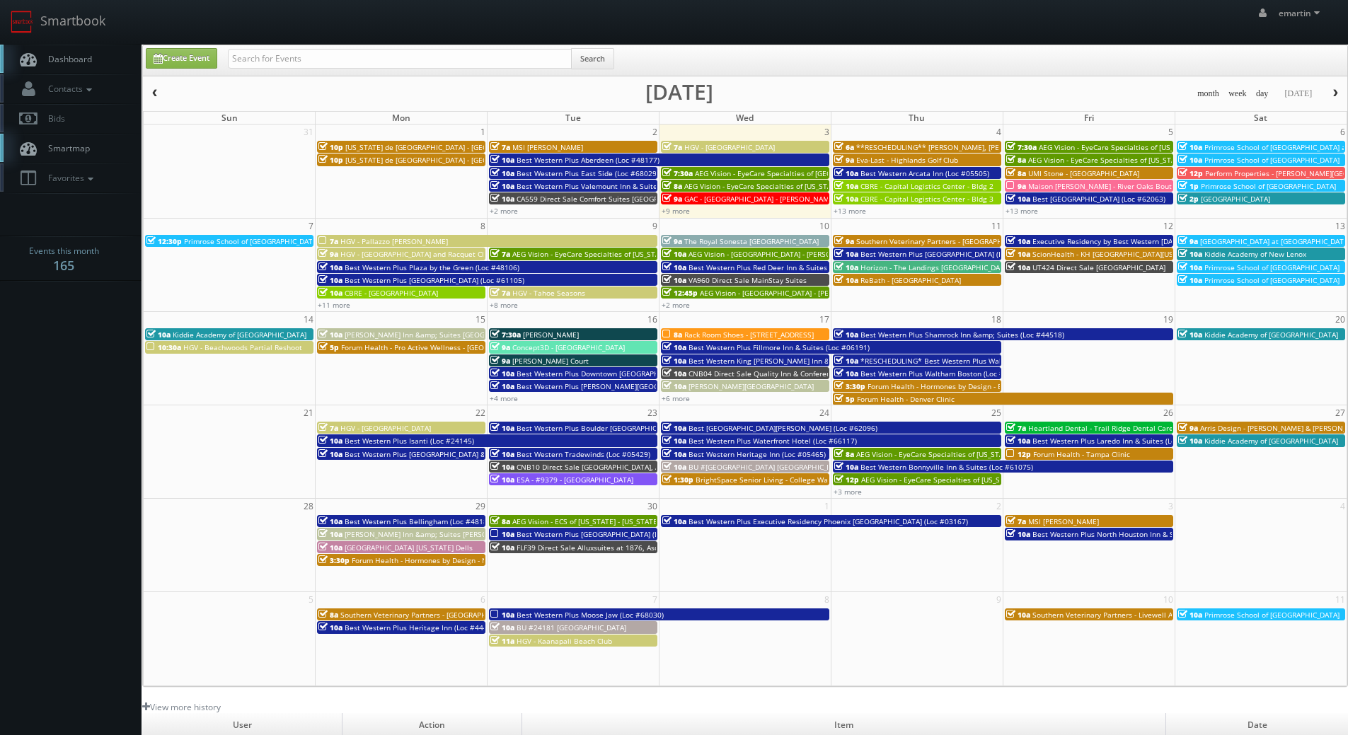
click at [85, 57] on span "Dashboard" at bounding box center [66, 59] width 51 height 12
click at [1026, 207] on link "+12 more" at bounding box center [1021, 211] width 33 height 10
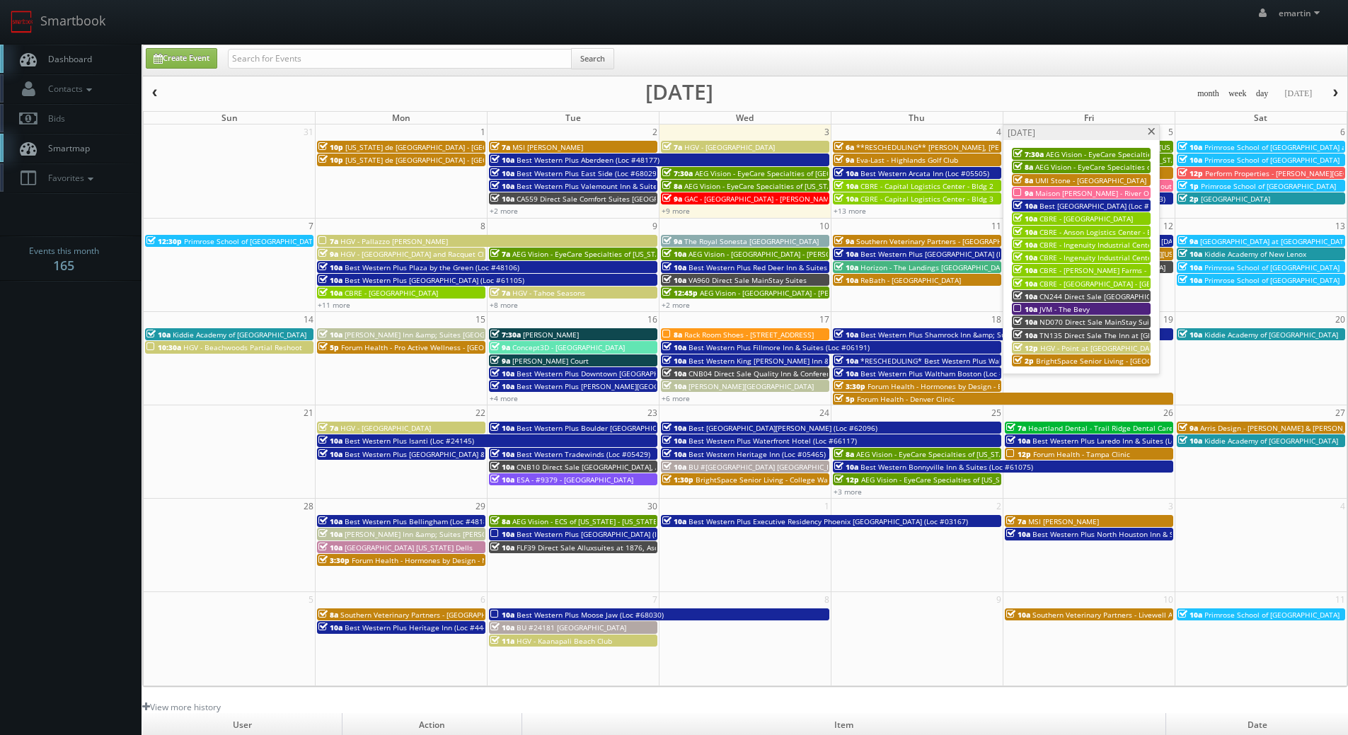
click at [1070, 260] on span "CBRE - Ingenuity Industrial Center - Bldg 2" at bounding box center [1111, 258] width 144 height 10
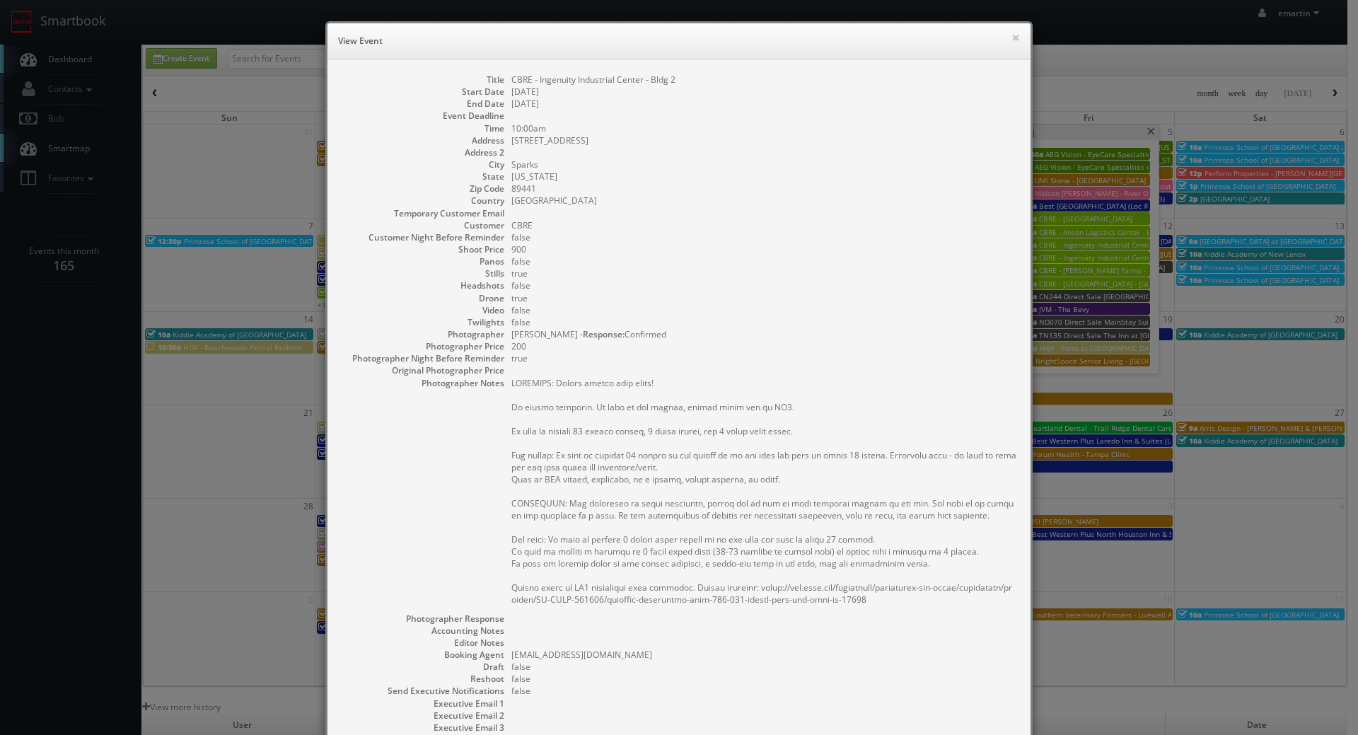
click at [1003, 37] on h6 "View Event" at bounding box center [679, 41] width 682 height 14
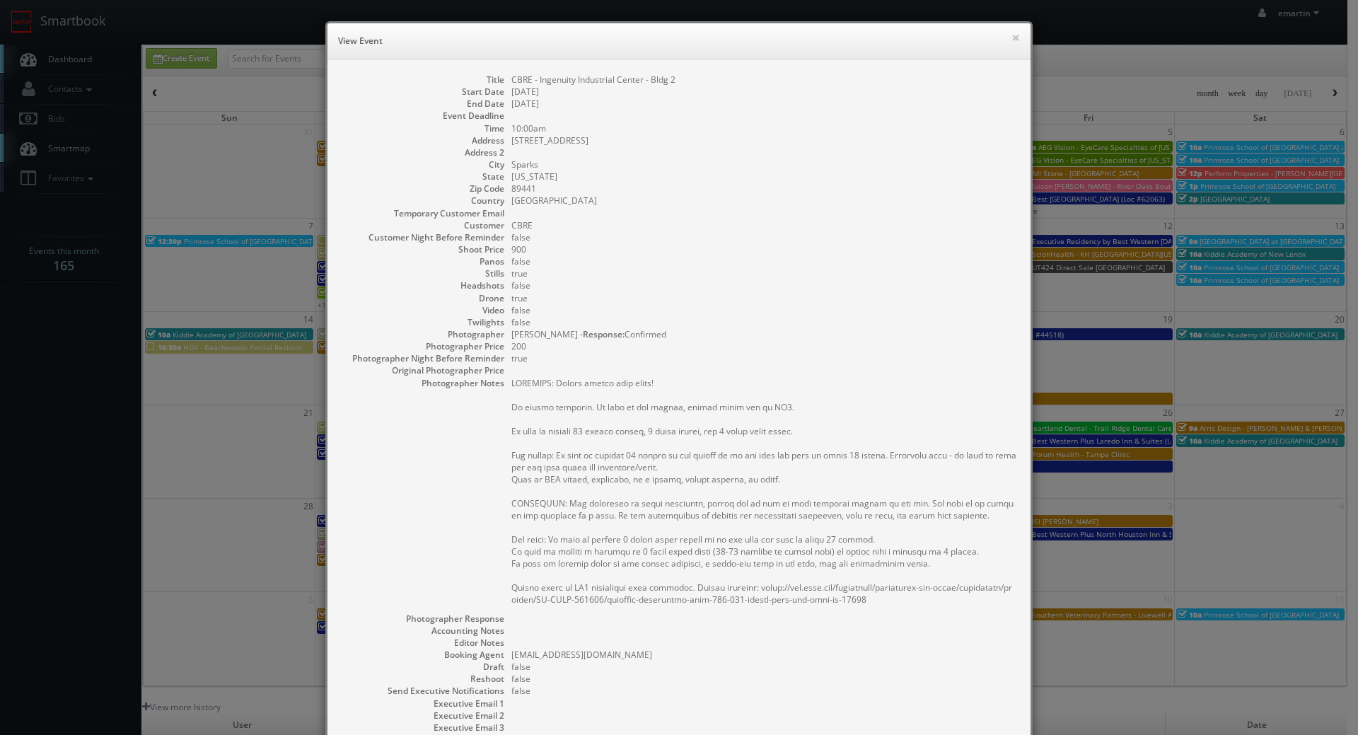
click at [1015, 33] on div "× View Event" at bounding box center [679, 41] width 703 height 36
click at [1014, 34] on button "×" at bounding box center [1016, 38] width 8 height 10
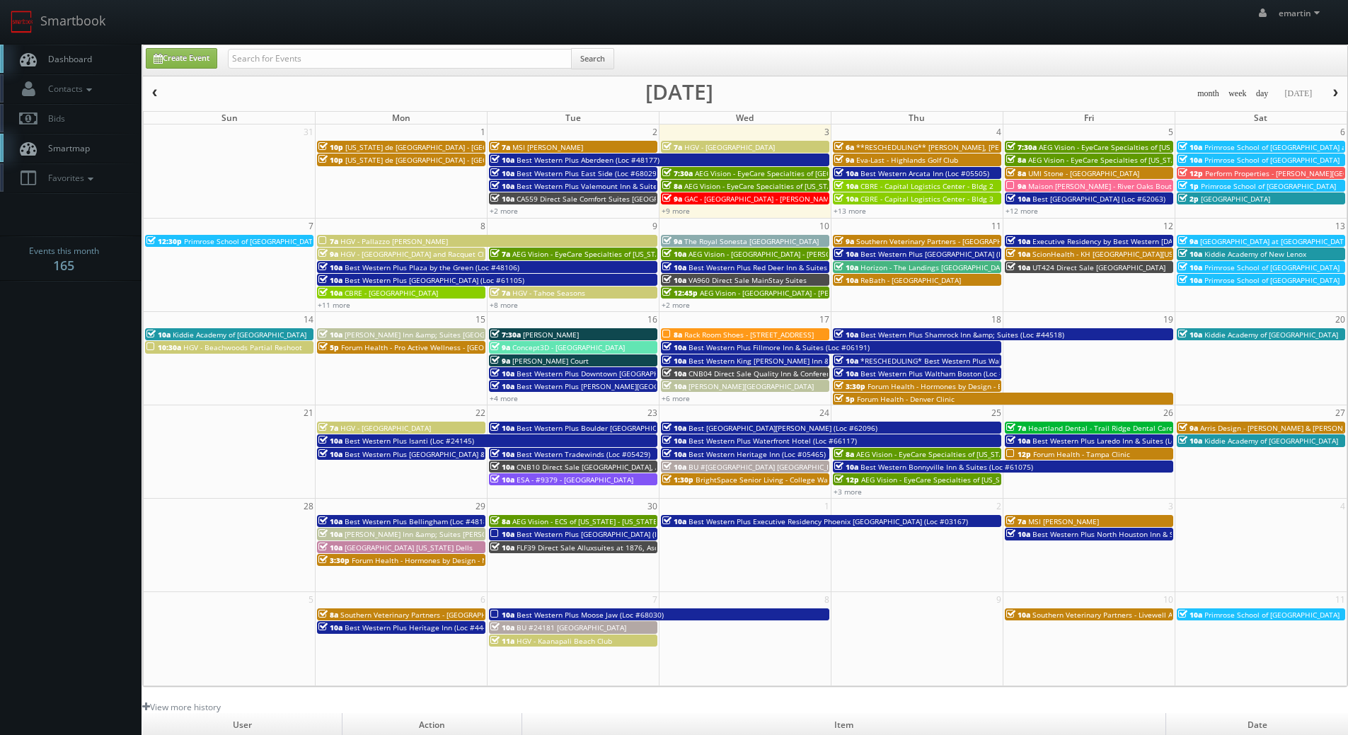
click at [1012, 205] on div "+12 more" at bounding box center [1088, 210] width 171 height 12
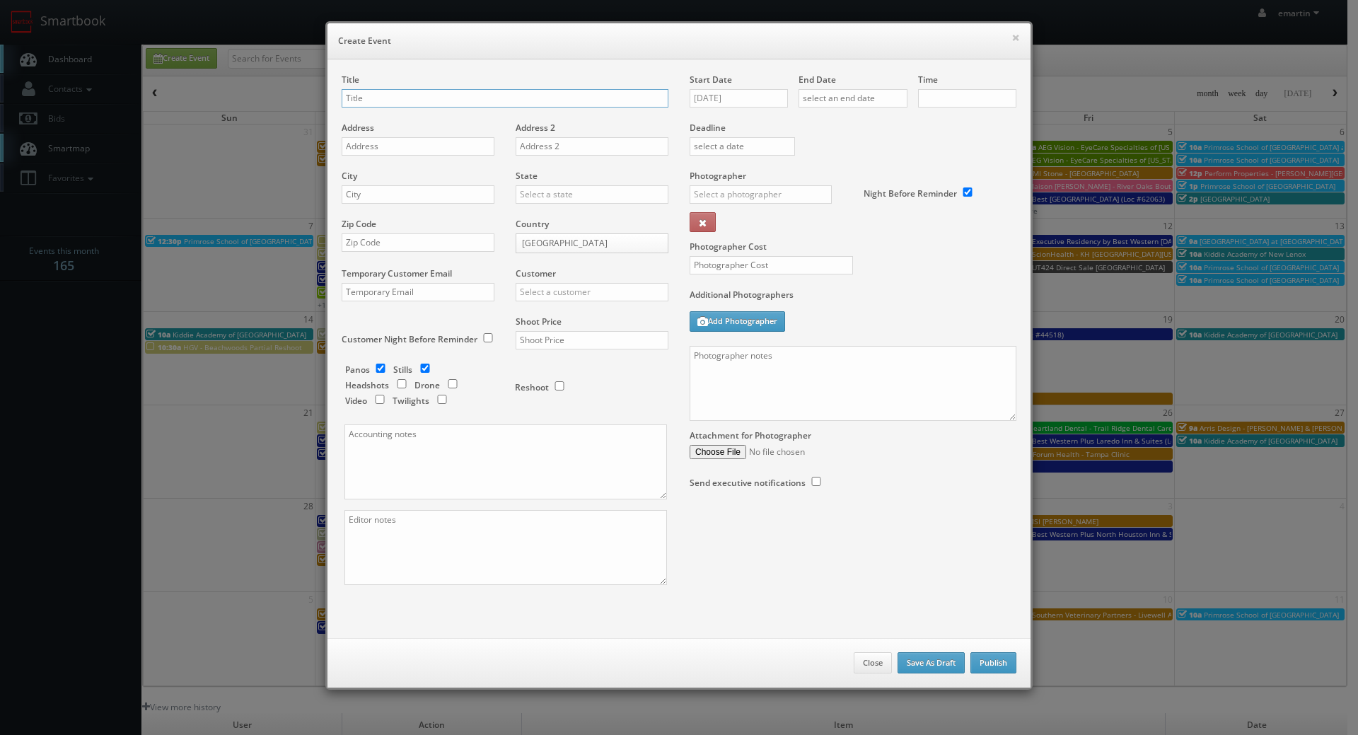
checkbox input "true"
type input "10:00am"
checkbox input "true"
click at [1012, 33] on button "×" at bounding box center [1016, 38] width 8 height 10
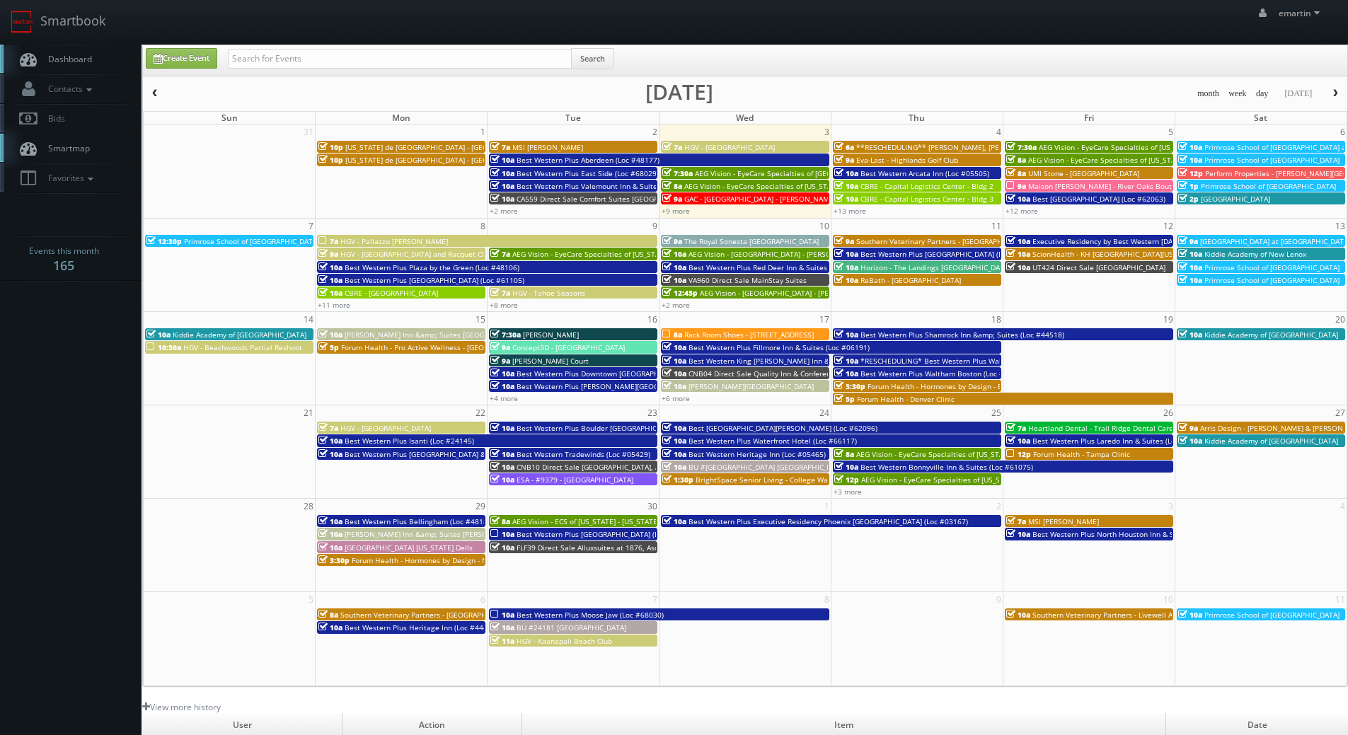
click at [936, 201] on span "CBRE - Capital Logistics Center - Bldg 3" at bounding box center [926, 199] width 133 height 10
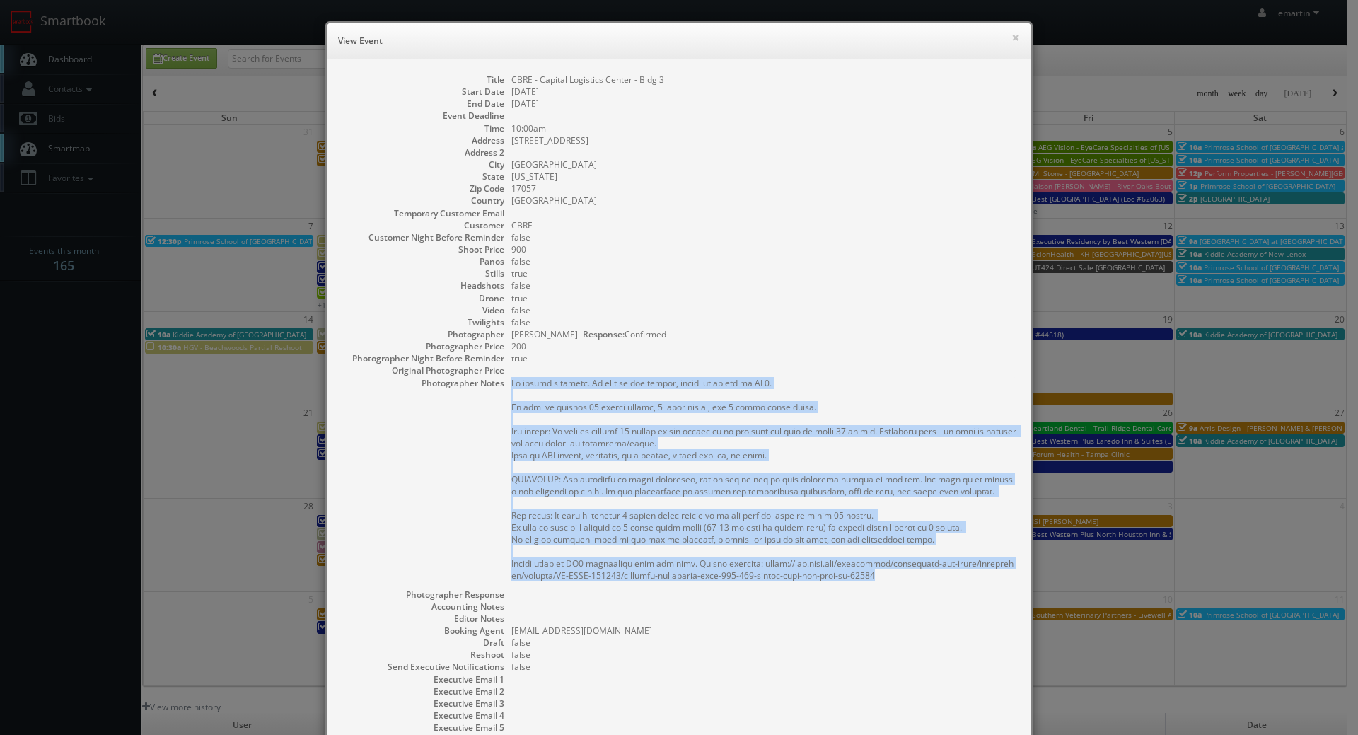
drag, startPoint x: 874, startPoint y: 581, endPoint x: 507, endPoint y: 383, distance: 417.2
click at [512, 383] on pre at bounding box center [764, 479] width 505 height 204
copy pre "No onsite contacts. In case of any issues, please reach out to CS3. We need to …"
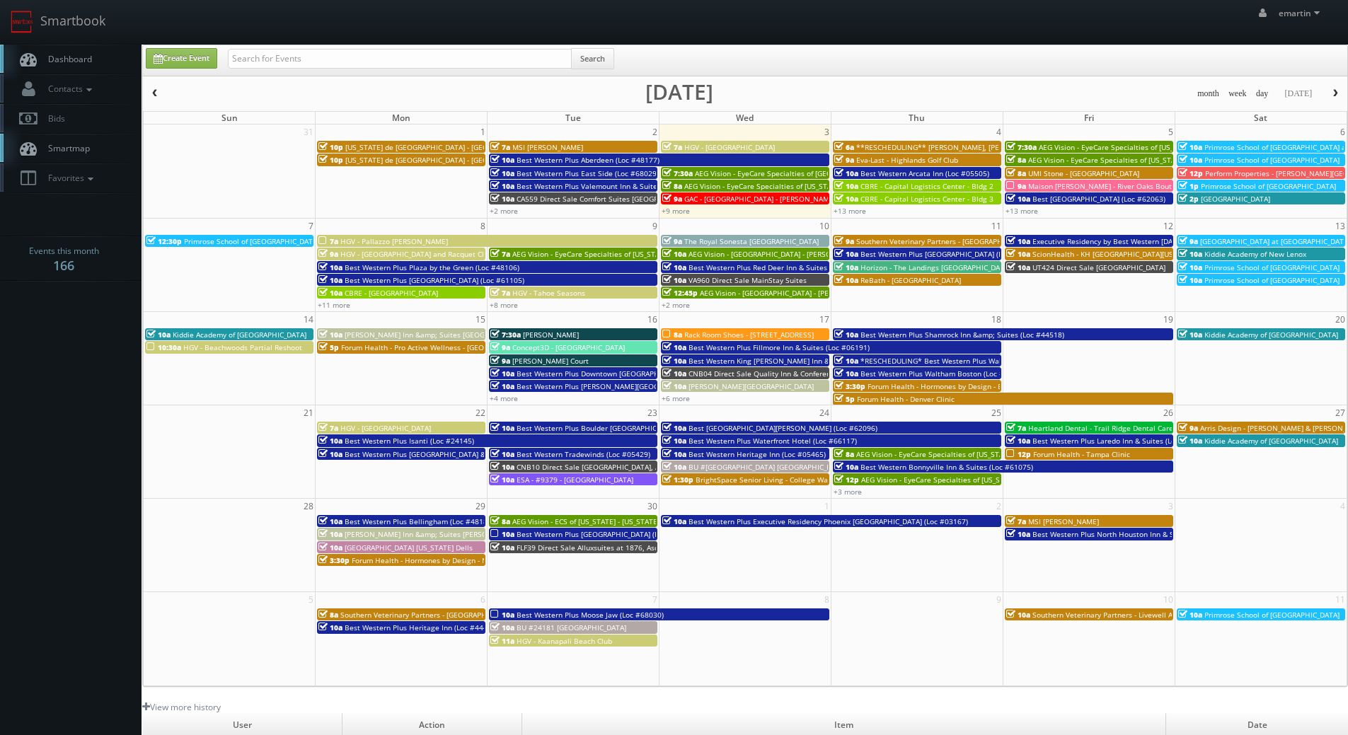
click at [65, 54] on span "Dashboard" at bounding box center [66, 59] width 51 height 12
click at [75, 635] on body "Smartbook Toggle Side Navigation Toggle Top Navigation emartin emartin Profile …" at bounding box center [674, 489] width 1348 height 978
click at [63, 439] on body "Smartbook Toggle Side Navigation Toggle Top Navigation emartin emartin Profile …" at bounding box center [674, 489] width 1348 height 978
click at [63, 438] on body "Smartbook Toggle Side Navigation Toggle Top Navigation emartin emartin Profile …" at bounding box center [674, 489] width 1348 height 978
click at [192, 730] on td "User" at bounding box center [242, 725] width 200 height 24
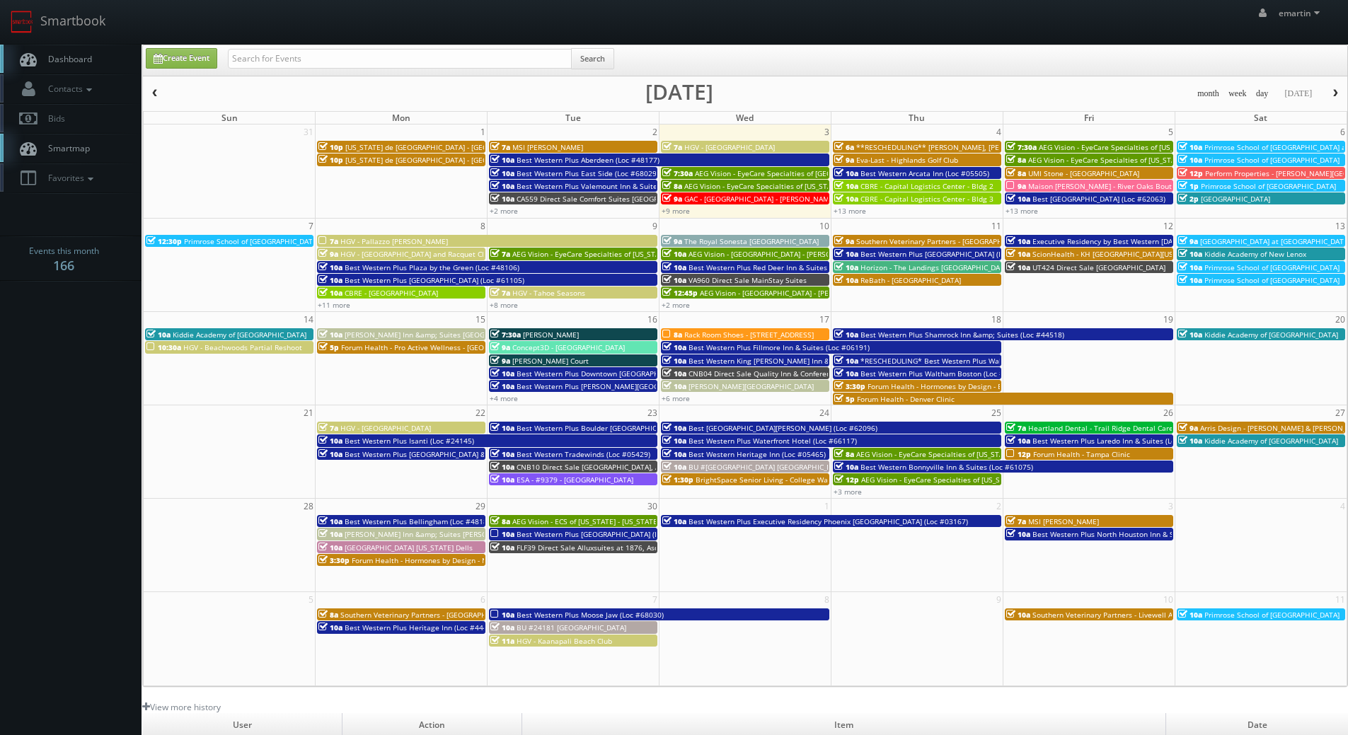
click at [81, 70] on link "Dashboard" at bounding box center [70, 59] width 141 height 29
click at [270, 52] on input "text" at bounding box center [400, 59] width 344 height 20
type input "mo210"
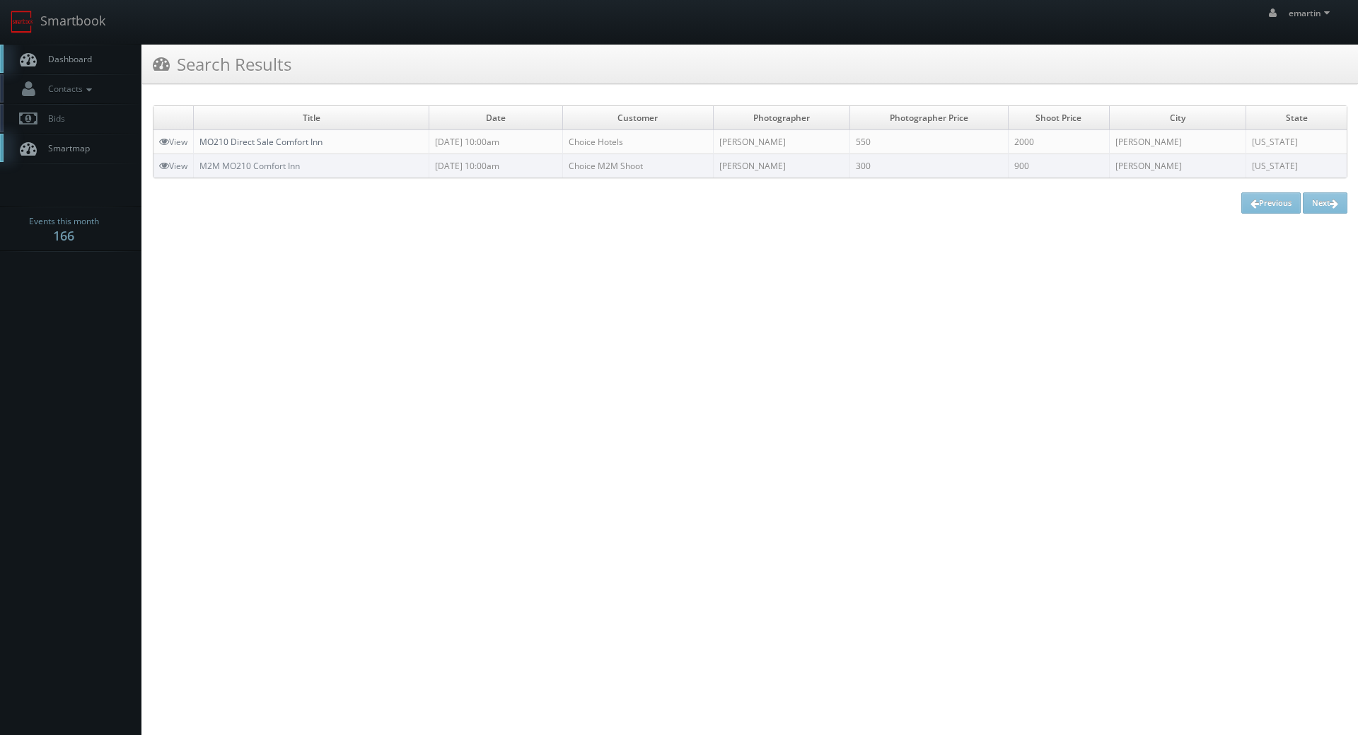
click at [256, 143] on link "MO210 Direct Sale Comfort Inn" at bounding box center [261, 142] width 123 height 12
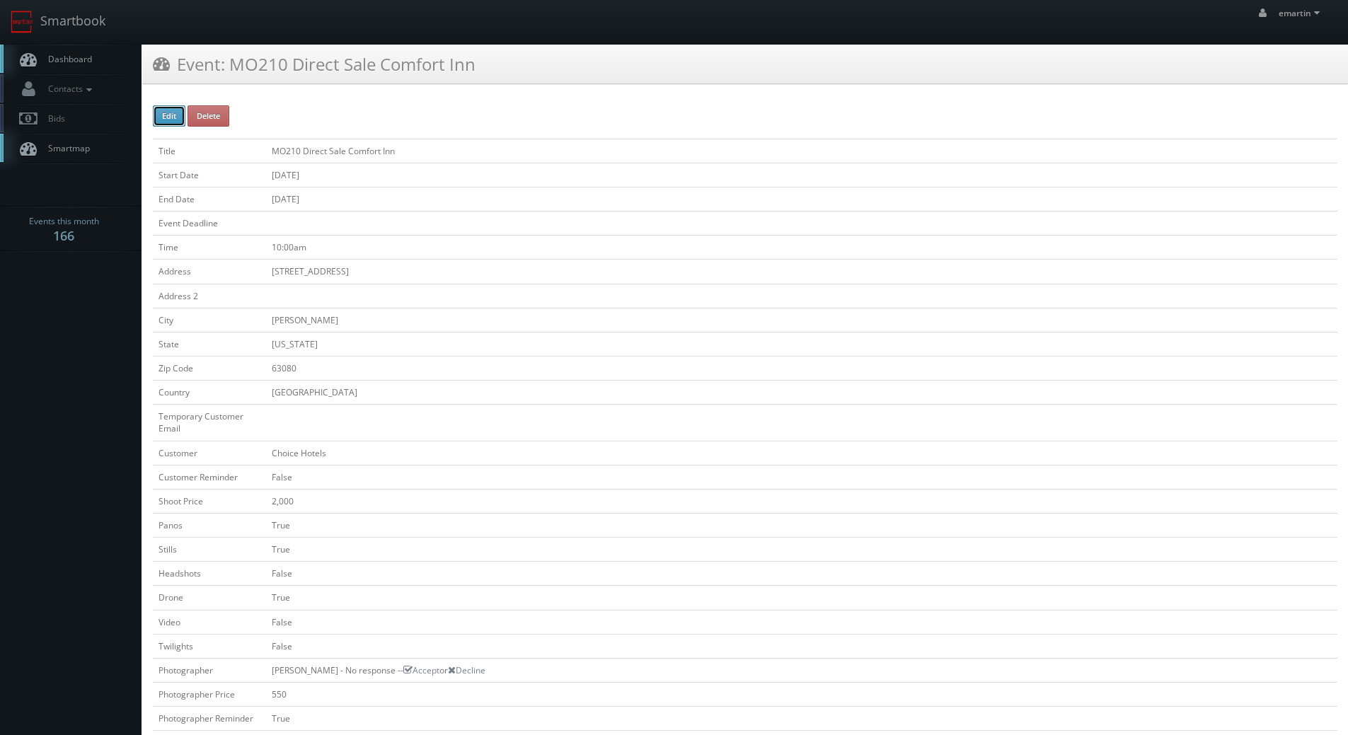
click at [174, 118] on button "Edit" at bounding box center [169, 115] width 33 height 21
type input "MO210 Direct Sale Comfort Inn"
type input "[STREET_ADDRESS]"
type input "[PERSON_NAME]"
type input "63080"
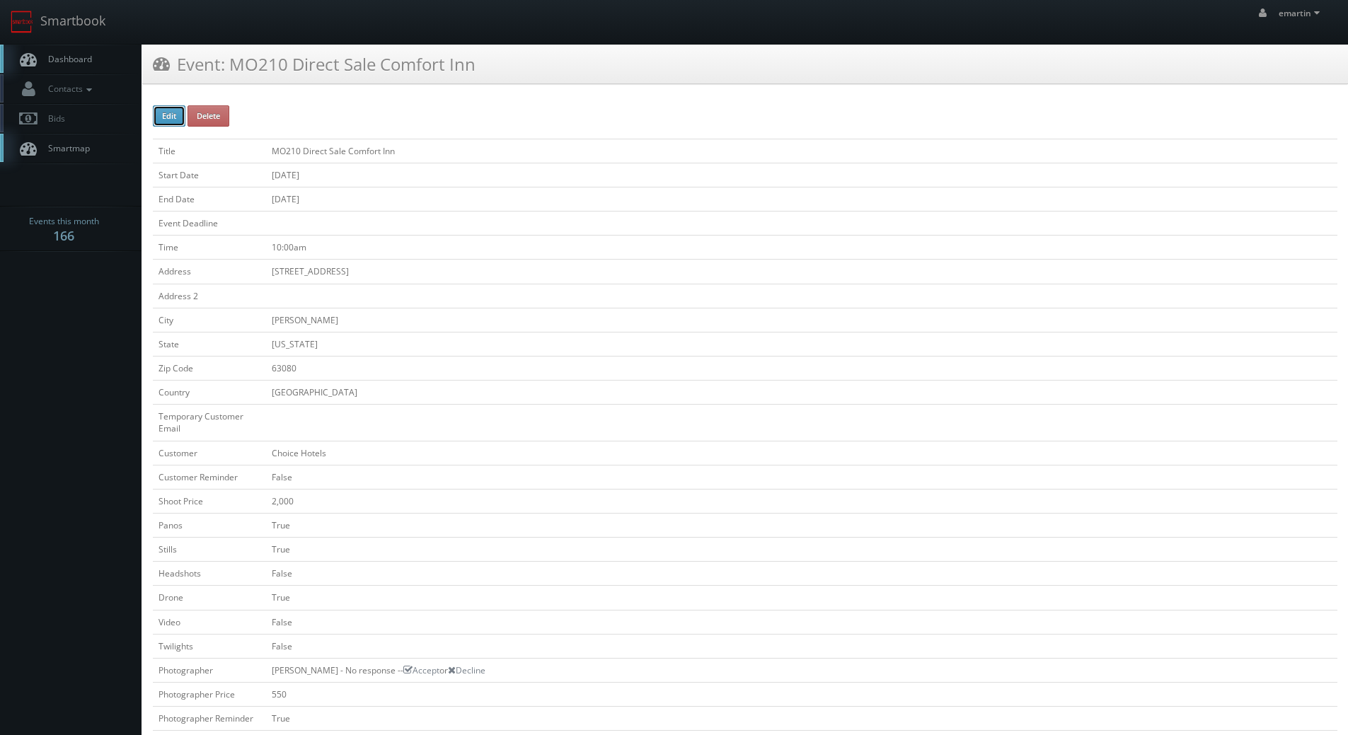
checkbox input "false"
type input "2,000"
checkbox input "true"
checkbox input "false"
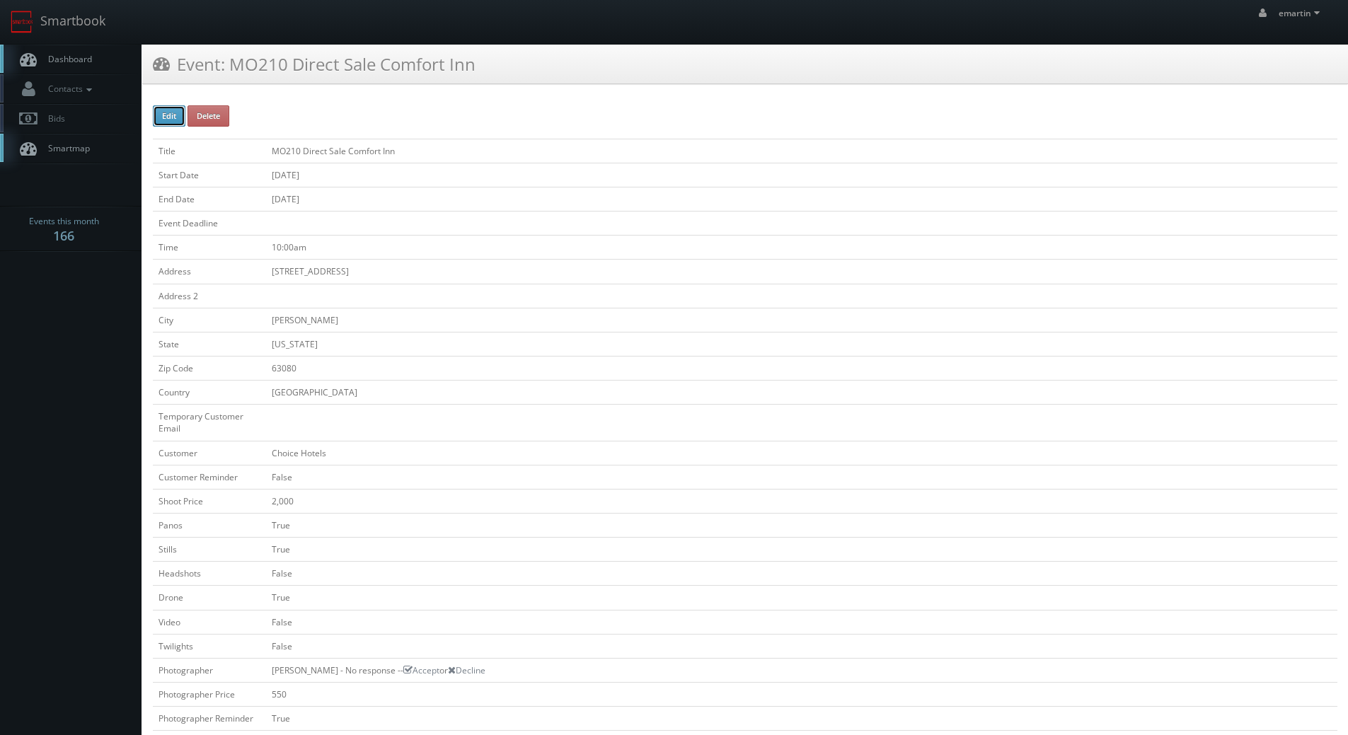
checkbox input "true"
checkbox input "false"
type input "[DATE]"
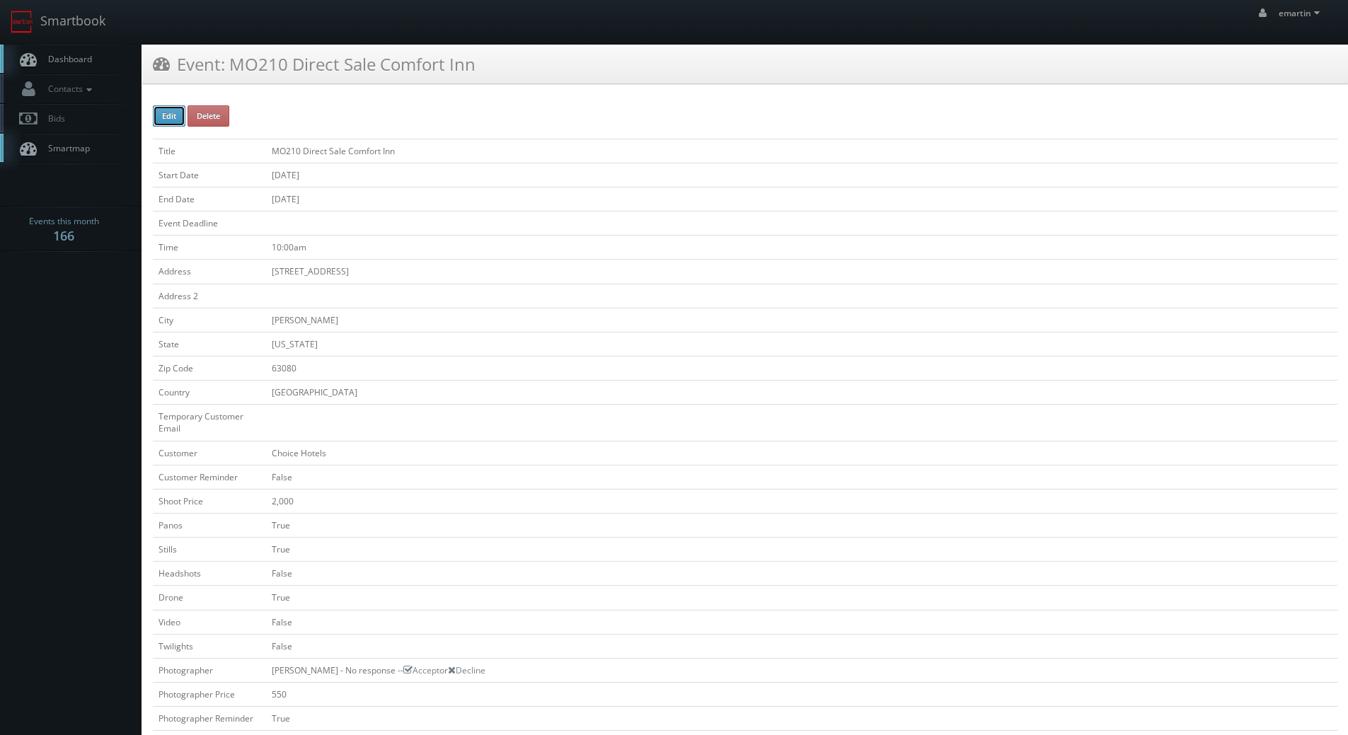
type input "[DATE]"
type input "10:00am"
checkbox input "true"
checkbox input "false"
type input "2,000"
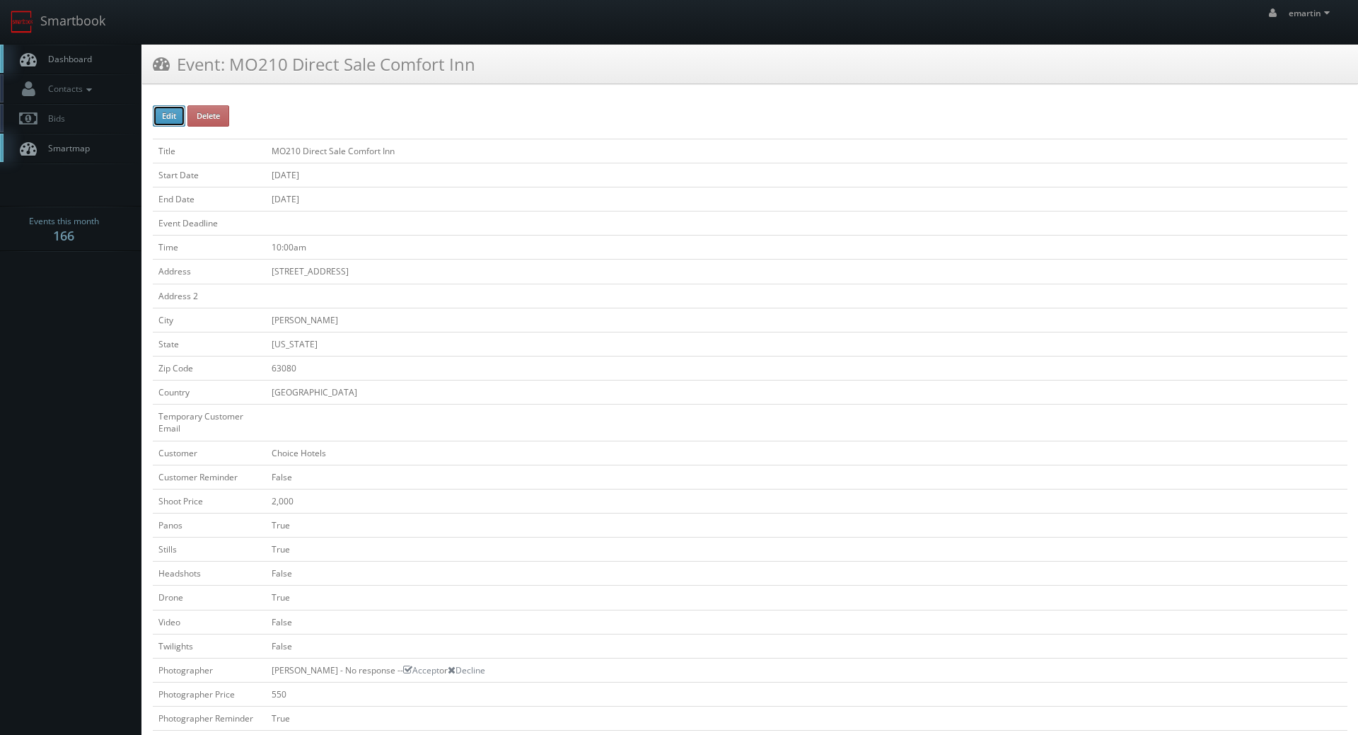
type input "550"
select select "[US_STATE]"
select select "[EMAIL_ADDRESS][DOMAIN_NAME]"
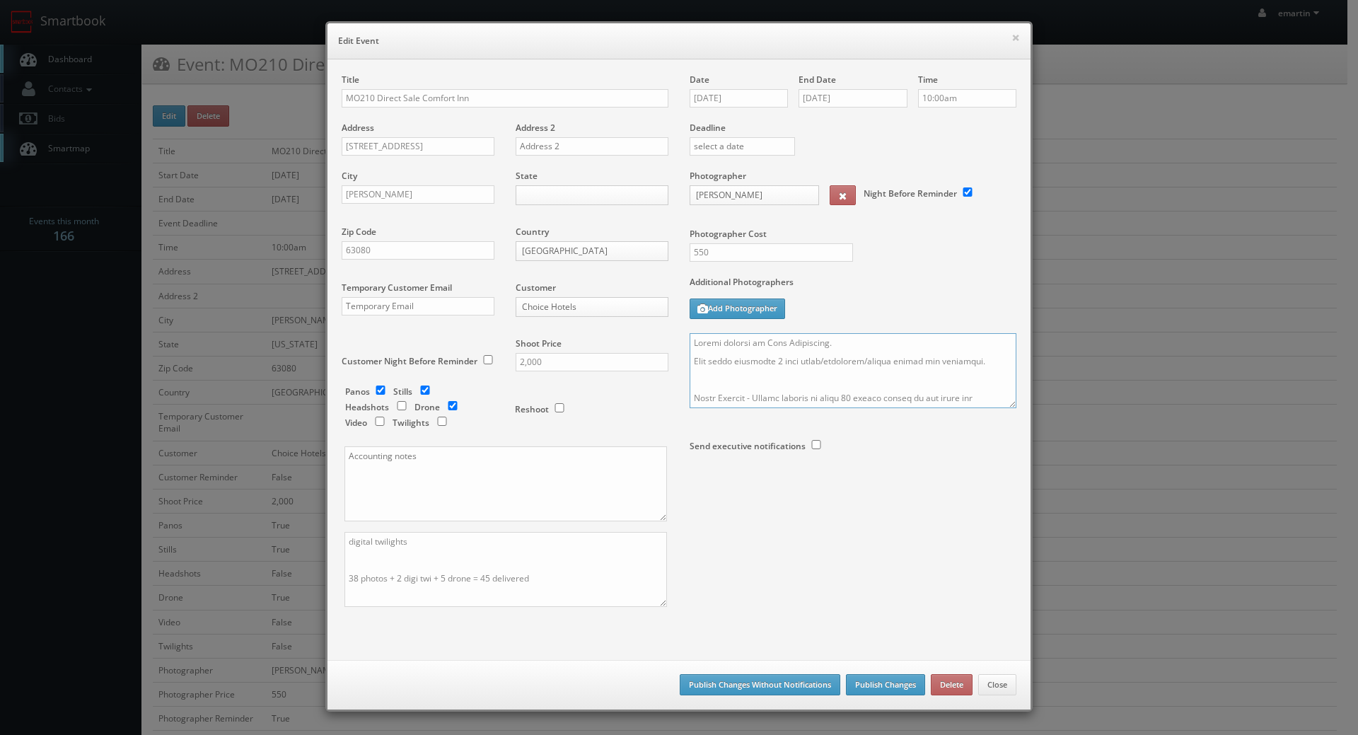
click at [770, 362] on textarea at bounding box center [853, 370] width 327 height 75
type textarea "Onsite contact is [PERSON_NAME]. Full shoot including 9 room types/exteriors/co…"
drag, startPoint x: 715, startPoint y: 248, endPoint x: 587, endPoint y: 250, distance: 127.4
click at [597, 254] on div "Title MO210 Direct Sale Comfort Inn Address [STREET_ADDRESS] Address 2 [GEOGRAP…" at bounding box center [679, 353] width 696 height 558
type input "600"
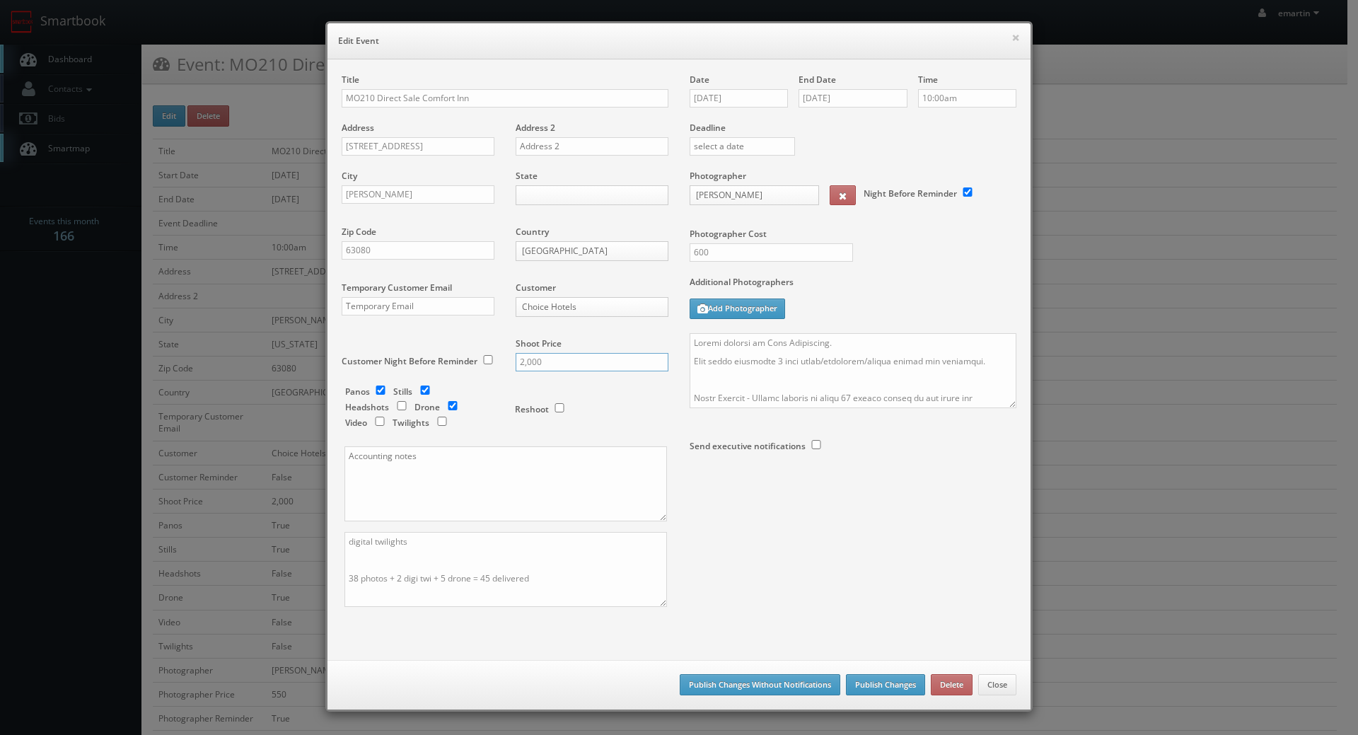
drag, startPoint x: 571, startPoint y: 367, endPoint x: 426, endPoint y: 350, distance: 146.0
click at [426, 351] on div "Title MO210 Direct Sale Comfort Inn Address 736 South Service Road Address 2 Ci…" at bounding box center [505, 353] width 348 height 558
type input "2200"
click at [401, 589] on textarea "digital twilights 38 photos + 2 digi twi + 5 drone = 45 delivered" at bounding box center [506, 569] width 323 height 75
click at [999, 401] on textarea at bounding box center [853, 370] width 327 height 75
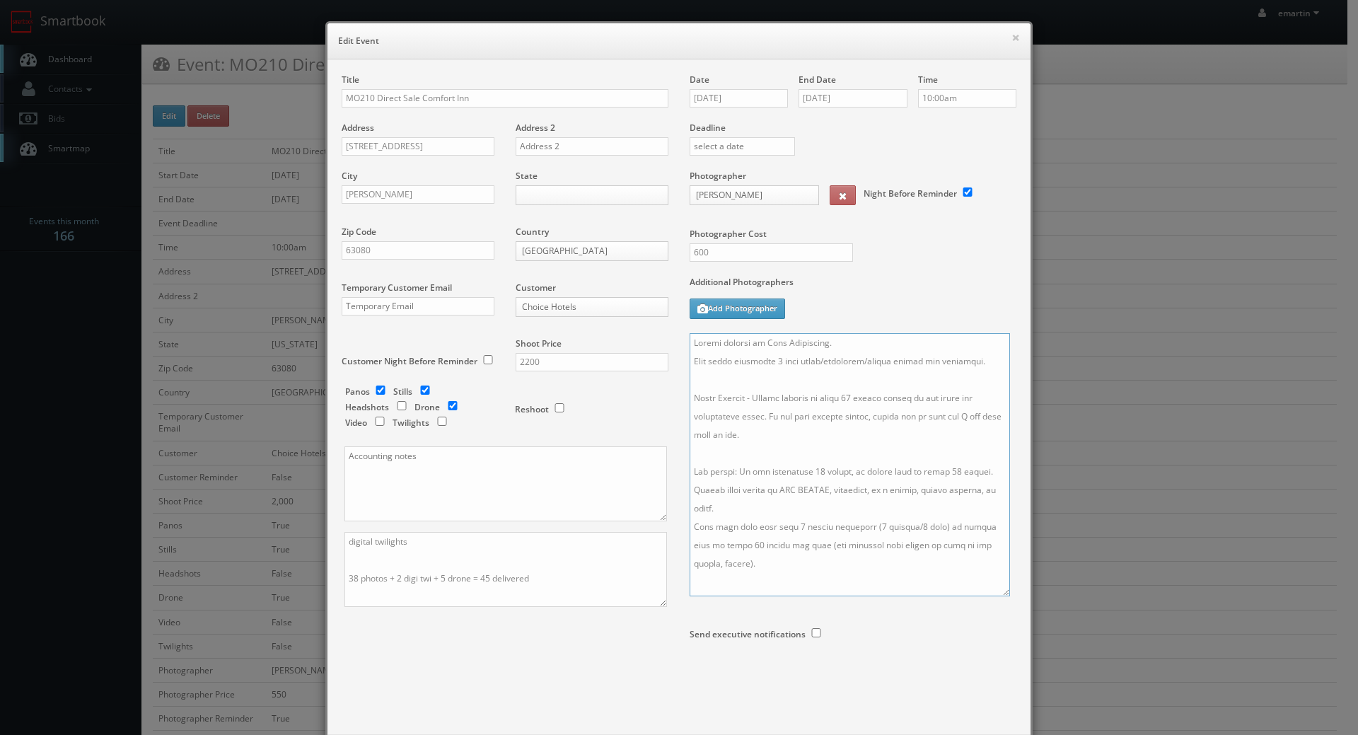
drag, startPoint x: 1004, startPoint y: 401, endPoint x: 994, endPoint y: 594, distance: 193.4
click at [995, 596] on textarea at bounding box center [850, 464] width 320 height 263
click at [910, 521] on textarea at bounding box center [849, 468] width 318 height 270
click at [809, 468] on textarea at bounding box center [849, 468] width 318 height 270
click at [846, 409] on textarea at bounding box center [849, 468] width 318 height 270
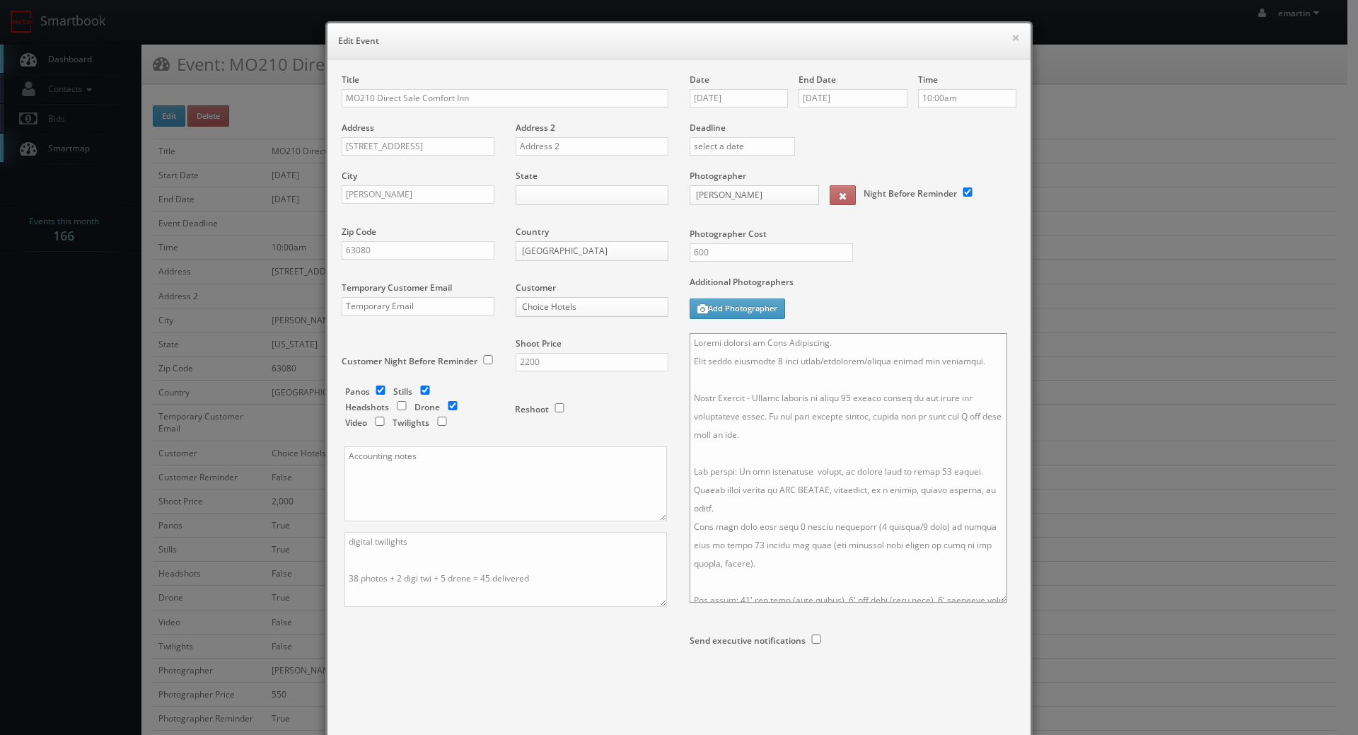
click at [849, 477] on textarea at bounding box center [849, 468] width 318 height 270
click at [797, 470] on textarea at bounding box center [849, 468] width 318 height 270
drag, startPoint x: 940, startPoint y: 469, endPoint x: 942, endPoint y: 526, distance: 57.3
click at [940, 470] on textarea at bounding box center [849, 468] width 318 height 270
type textarea "Onsite contact is Anna Sappington. Full shoot including 9 room types/exteriors/…"
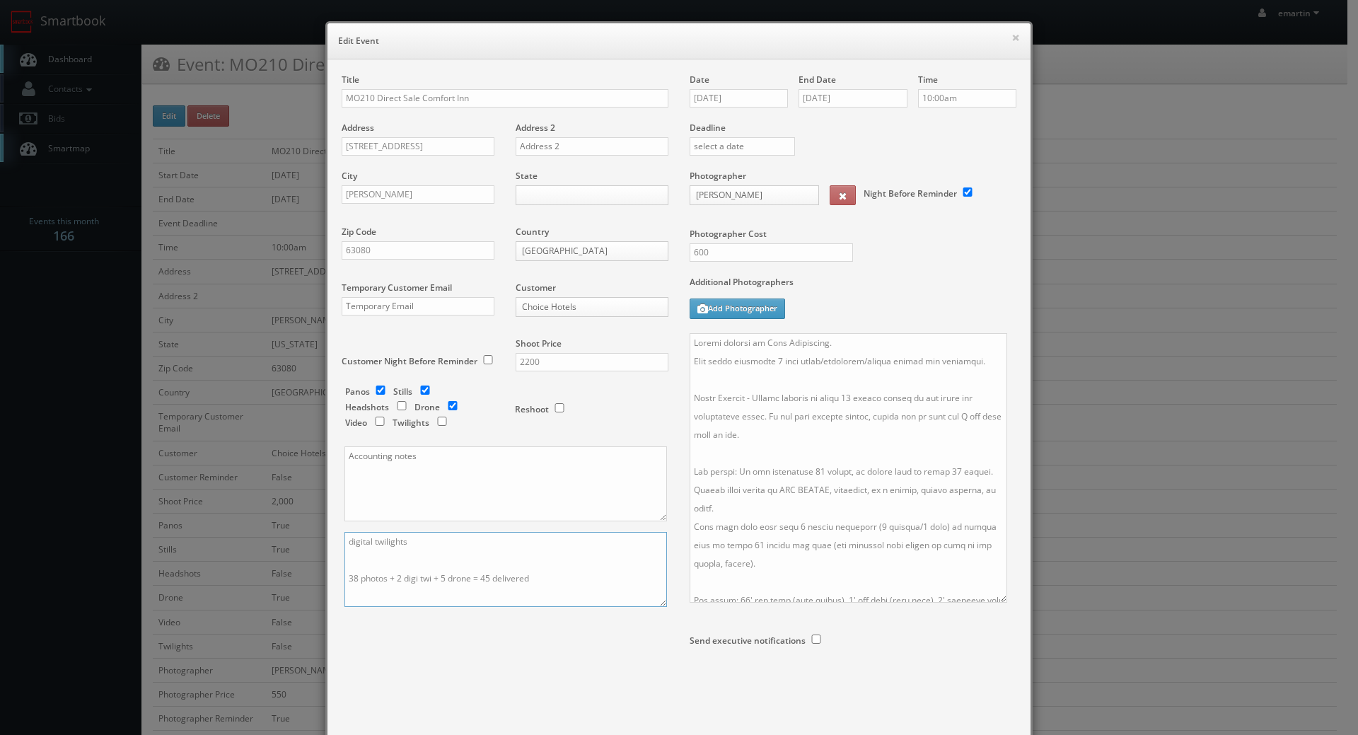
click at [354, 578] on textarea "digital twilights 38 photos + 2 digi twi + 5 drone = 45 delivered" at bounding box center [506, 569] width 323 height 75
click at [490, 558] on textarea "digital twilights 38 photos + 2 digi twi + 5 drone = 45 delivered" at bounding box center [506, 569] width 323 height 75
click at [485, 560] on textarea "digital twilights 38 photos + 2 digi twi + 5 drone = 45 delivered" at bounding box center [506, 569] width 323 height 75
drag, startPoint x: 548, startPoint y: 560, endPoint x: 528, endPoint y: 565, distance: 20.4
click at [548, 560] on textarea "digital twilights 38 photos + 2 digi twi + 5 drone = 45 delivered" at bounding box center [506, 569] width 323 height 75
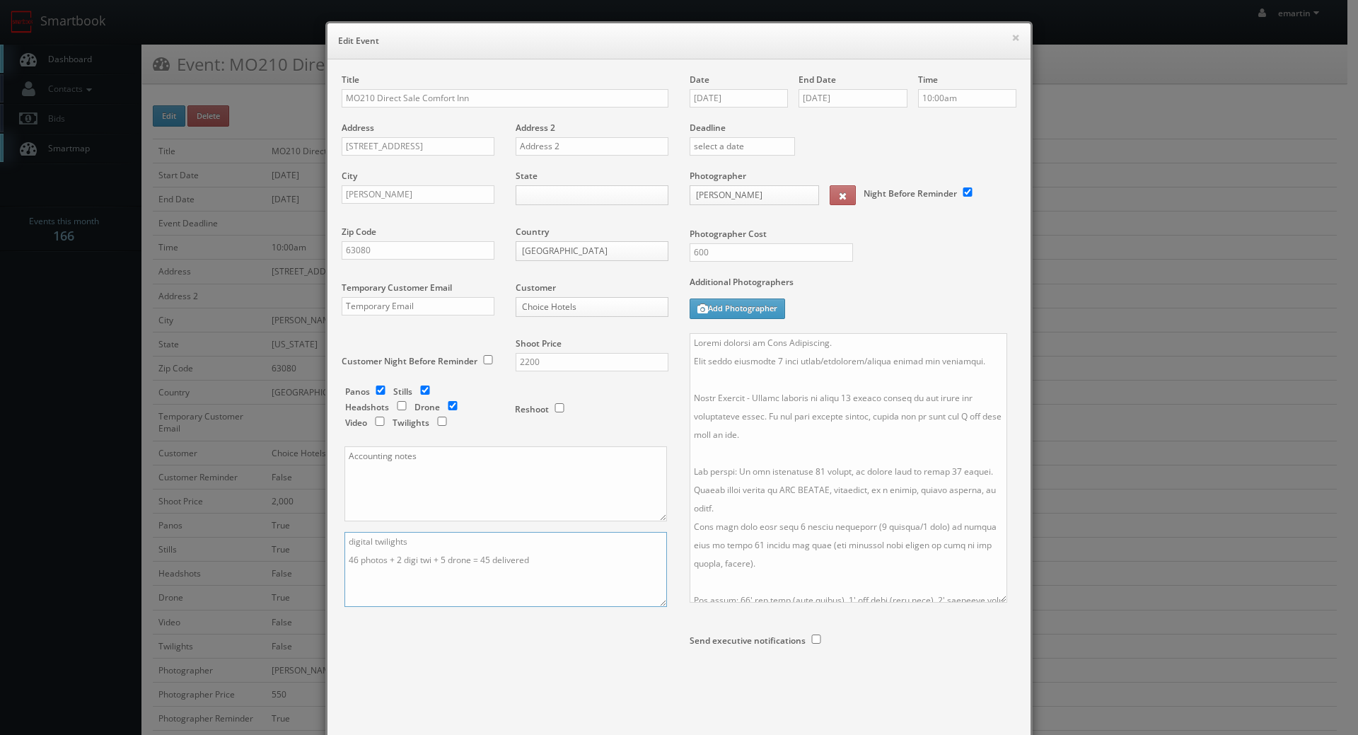
click at [492, 558] on textarea "digital twilights 38 photos + 2 digi twi + 5 drone = 45 delivered" at bounding box center [506, 569] width 323 height 75
type textarea "digital twilights 46 photos + 2 digi twi + 5 drone = 53 delivered"
click at [486, 639] on div "Title MO210 Direct Sale Comfort Inn Address 736 South Service Road Address 2 Ci…" at bounding box center [679, 393] width 696 height 639
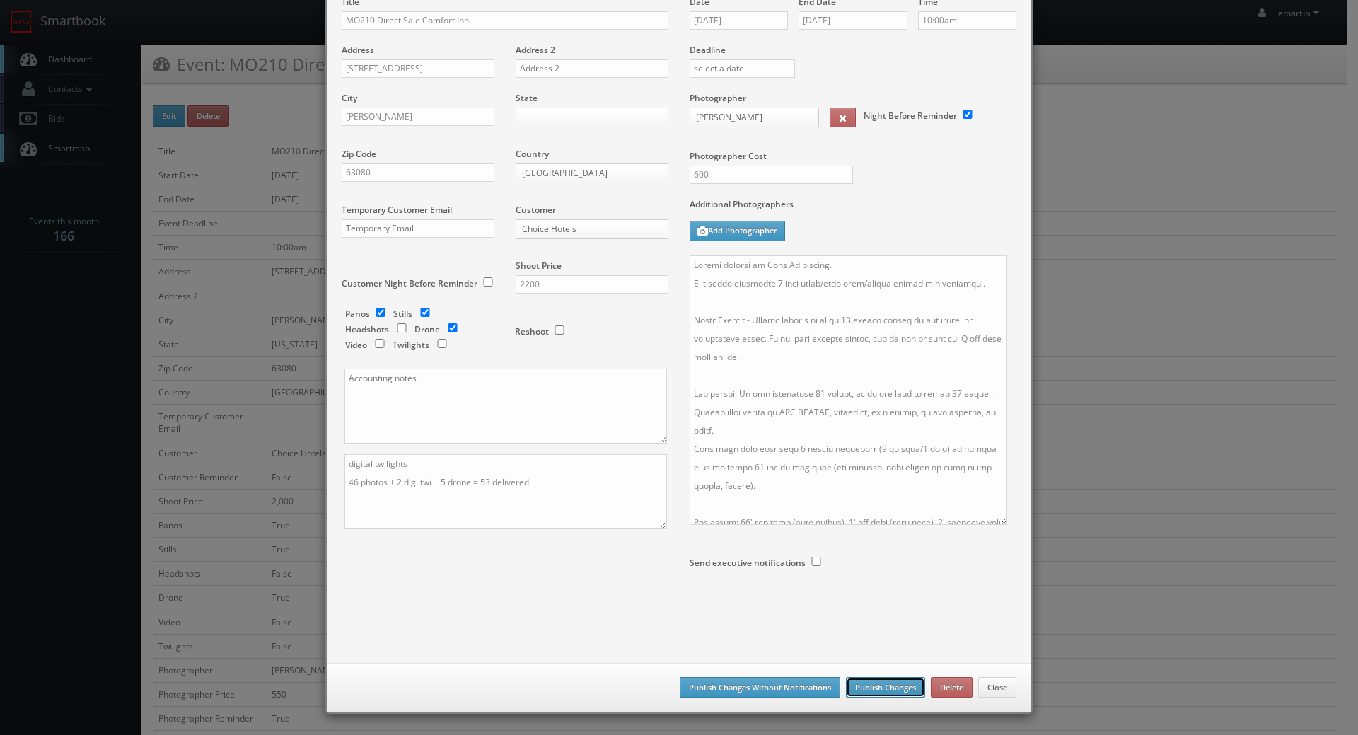
click at [906, 692] on button "Publish Changes" at bounding box center [885, 687] width 79 height 21
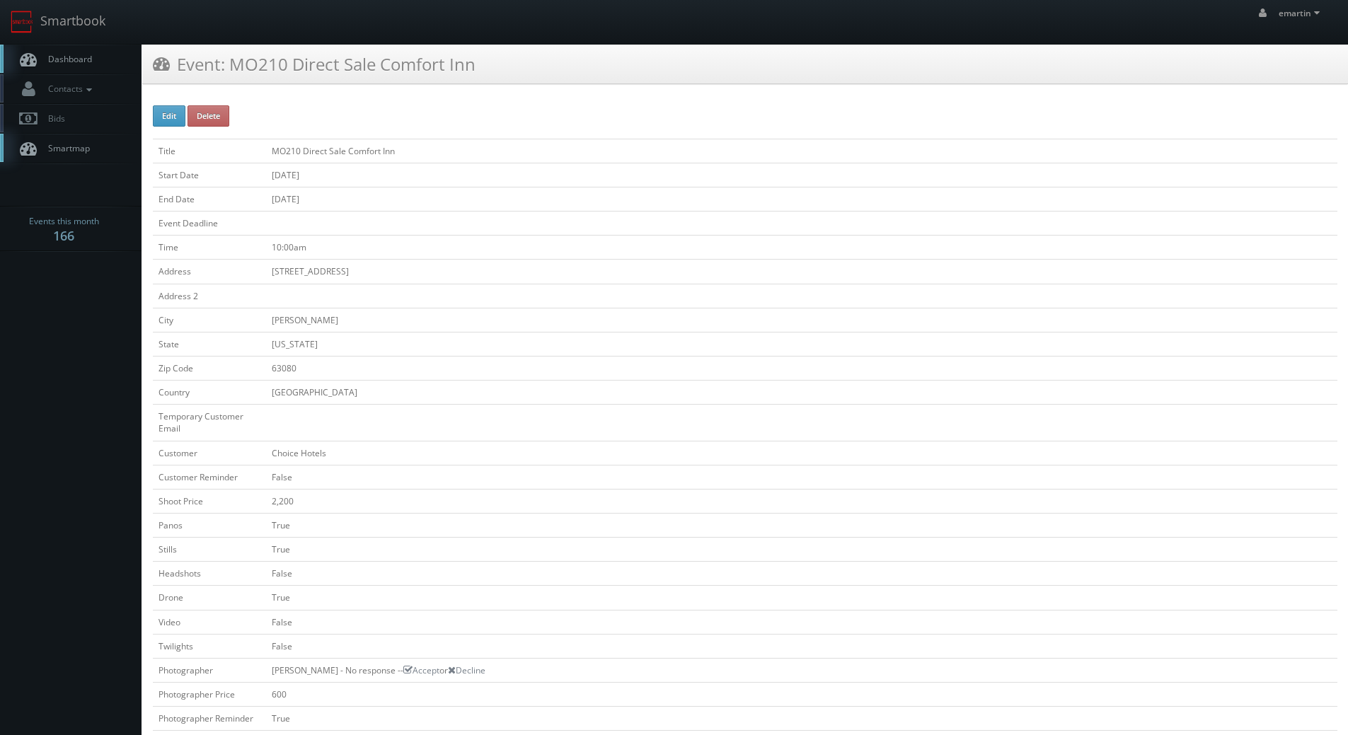
click at [58, 69] on link "Dashboard" at bounding box center [70, 59] width 141 height 29
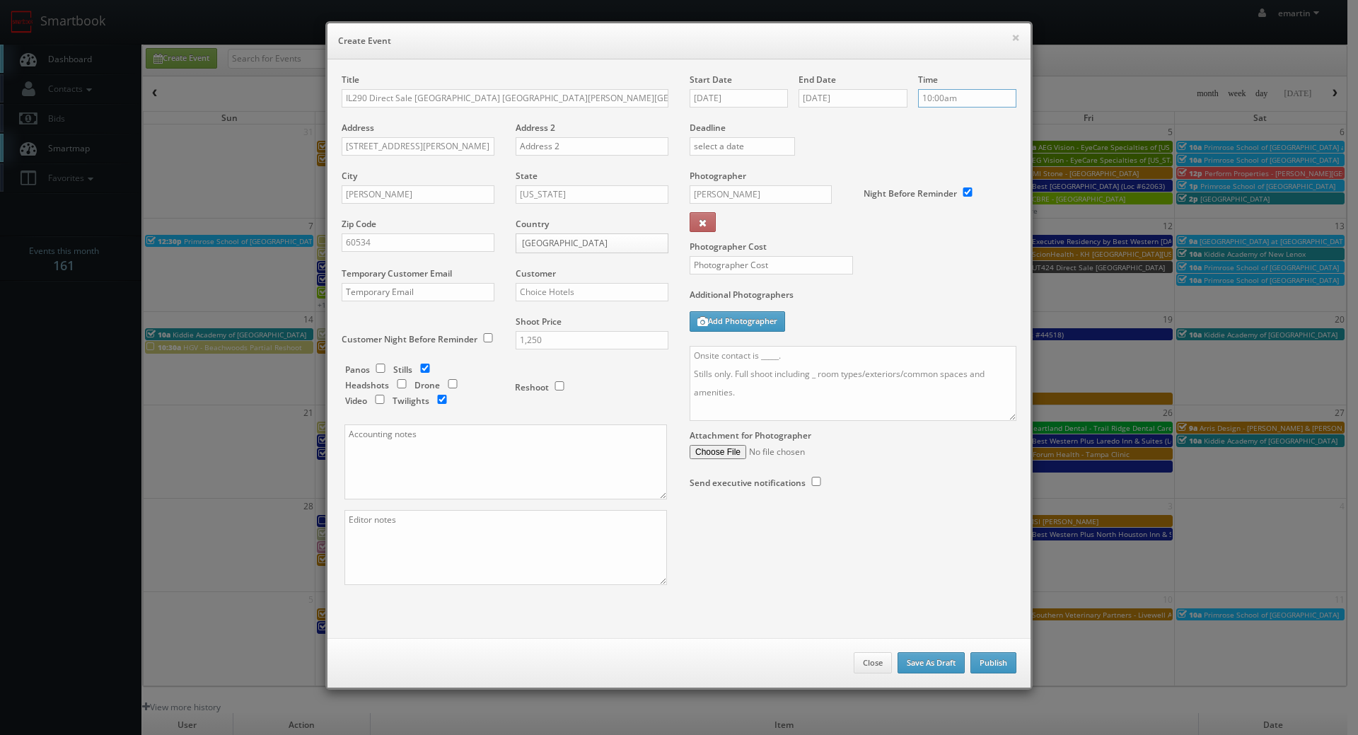
scroll to position [309, 0]
click at [933, 92] on input "10:00am" at bounding box center [967, 98] width 98 height 18
type input "3:00pm"
click at [938, 173] on li "3:00pm" at bounding box center [940, 175] width 54 height 16
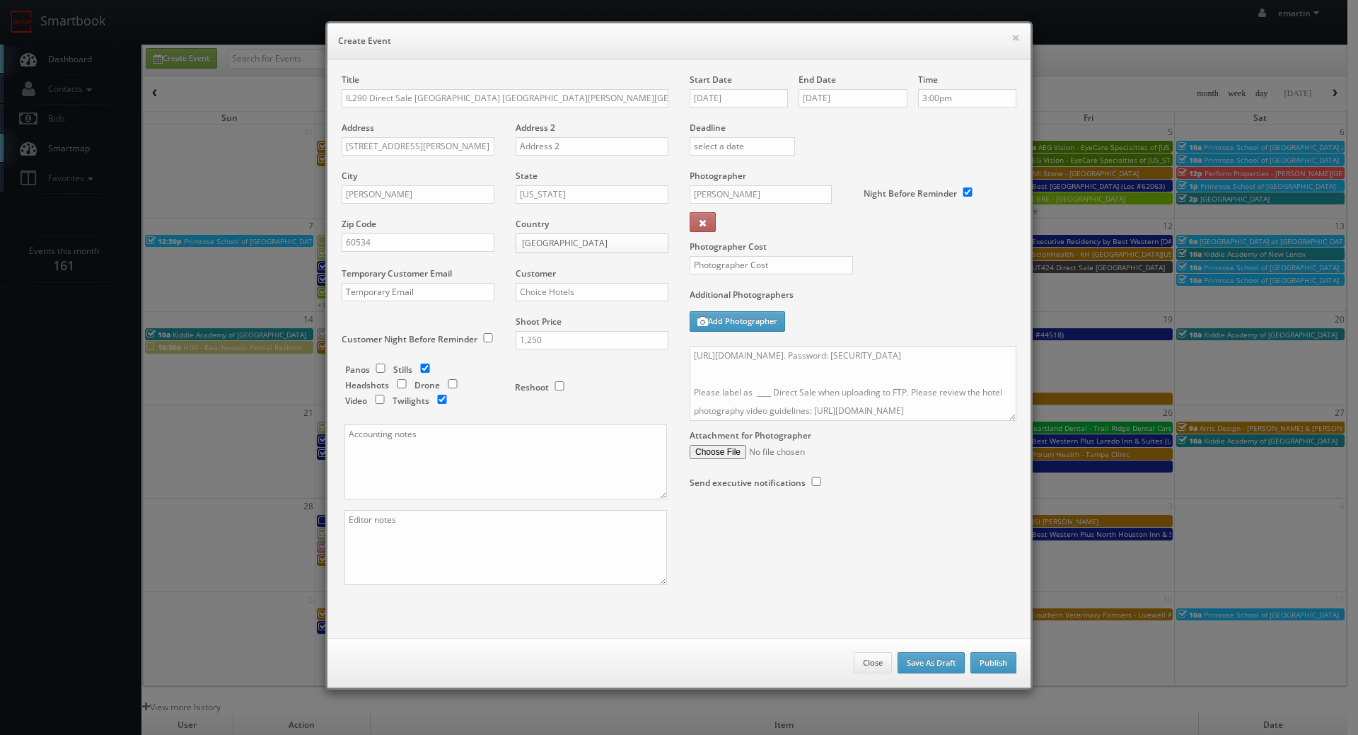
click at [908, 253] on div "Photographer Cost" at bounding box center [853, 229] width 348 height 119
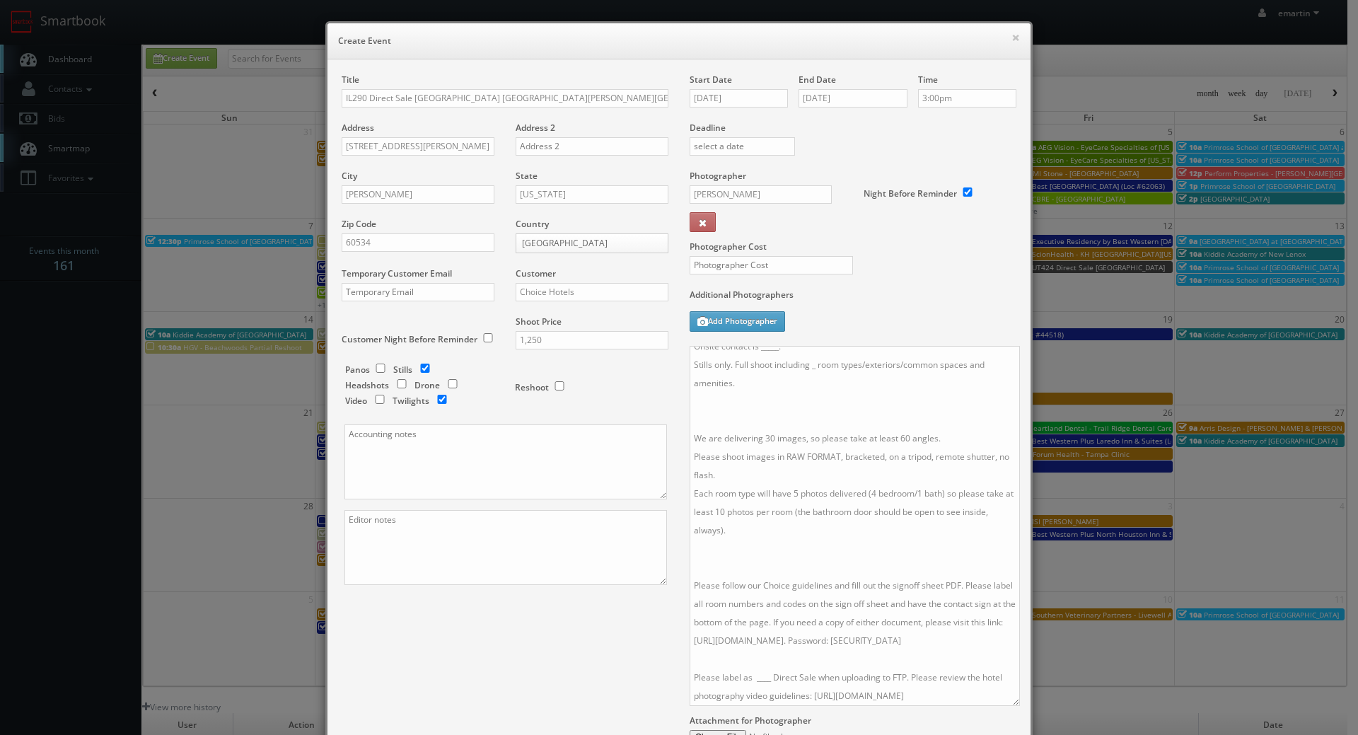
scroll to position [28, 0]
drag, startPoint x: 1007, startPoint y: 414, endPoint x: 1011, endPoint y: 699, distance: 285.1
click at [1011, 699] on textarea "Onsite contact is _____. Stills only. Full shoot including _ room types/exterio…" at bounding box center [855, 526] width 330 height 360
click at [759, 678] on textarea "Onsite contact is _____. Stills only. Full shoot including _ room types/exterio…" at bounding box center [855, 526] width 330 height 360
click at [768, 680] on textarea "Onsite contact is _____. Stills only. Full shoot including _ room types/exterio…" at bounding box center [855, 526] width 330 height 360
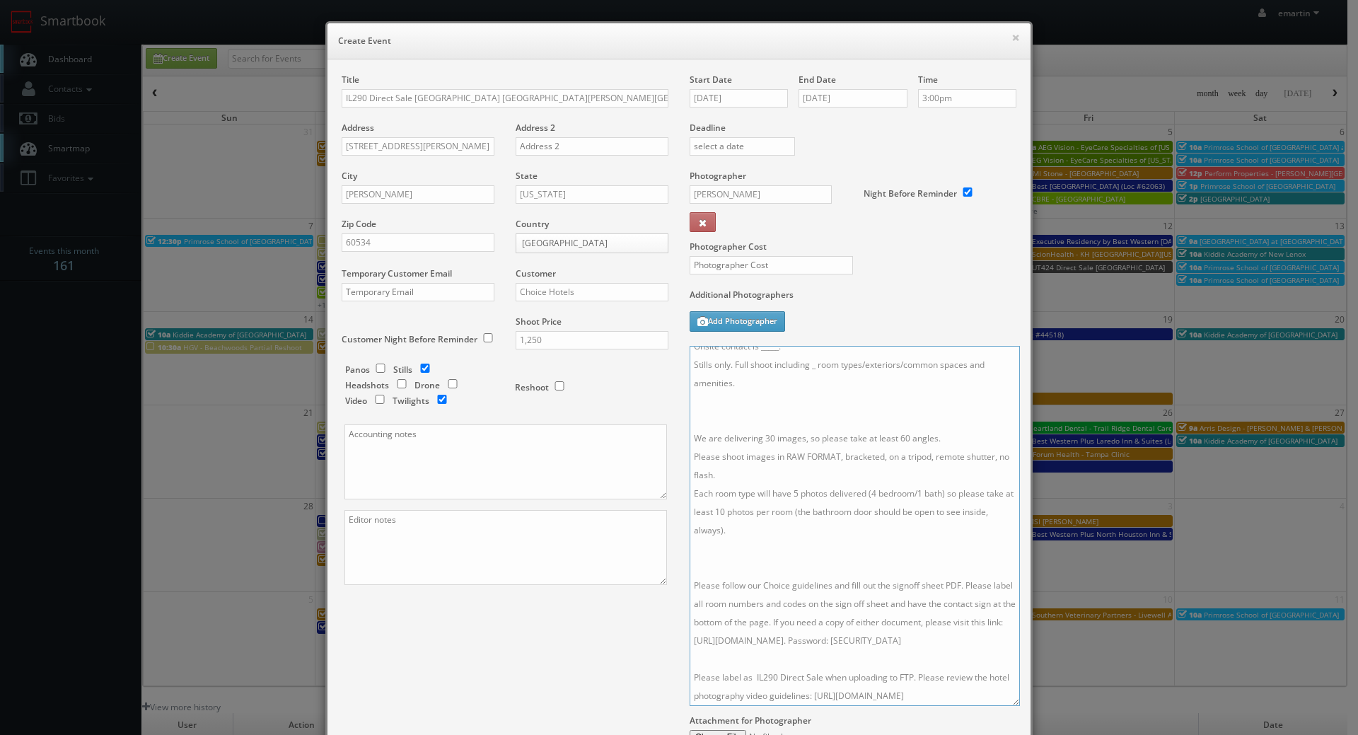
click at [768, 555] on textarea "Onsite contact is _____. Stills only. Full shoot including _ room types/exterio…" at bounding box center [855, 526] width 330 height 360
click at [718, 423] on textarea "Onsite contact is _____. Stills only. Full shoot including _ room types/exterio…" at bounding box center [855, 526] width 330 height 360
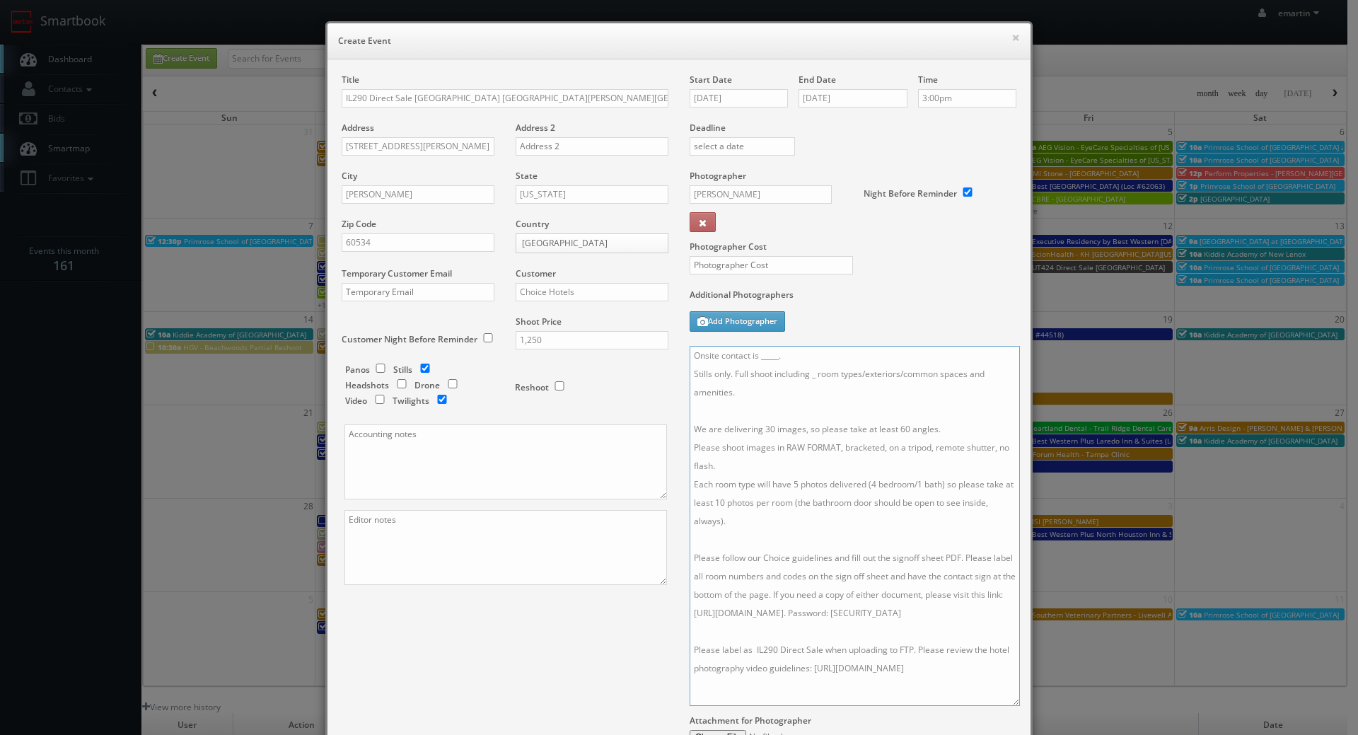
click at [896, 467] on textarea "Onsite contact is _____. Stills only. Full shoot including _ room types/exterio…" at bounding box center [855, 526] width 330 height 360
click at [809, 375] on textarea "Onsite contact is _____. Stills only. Full shoot including _ room types/exterio…" at bounding box center [855, 526] width 330 height 360
drag, startPoint x: 867, startPoint y: 395, endPoint x: 857, endPoint y: 375, distance: 22.8
click at [858, 374] on textarea "Onsite contact is _____. Stills only. Full shoot including 4room types/exterior…" at bounding box center [855, 526] width 330 height 360
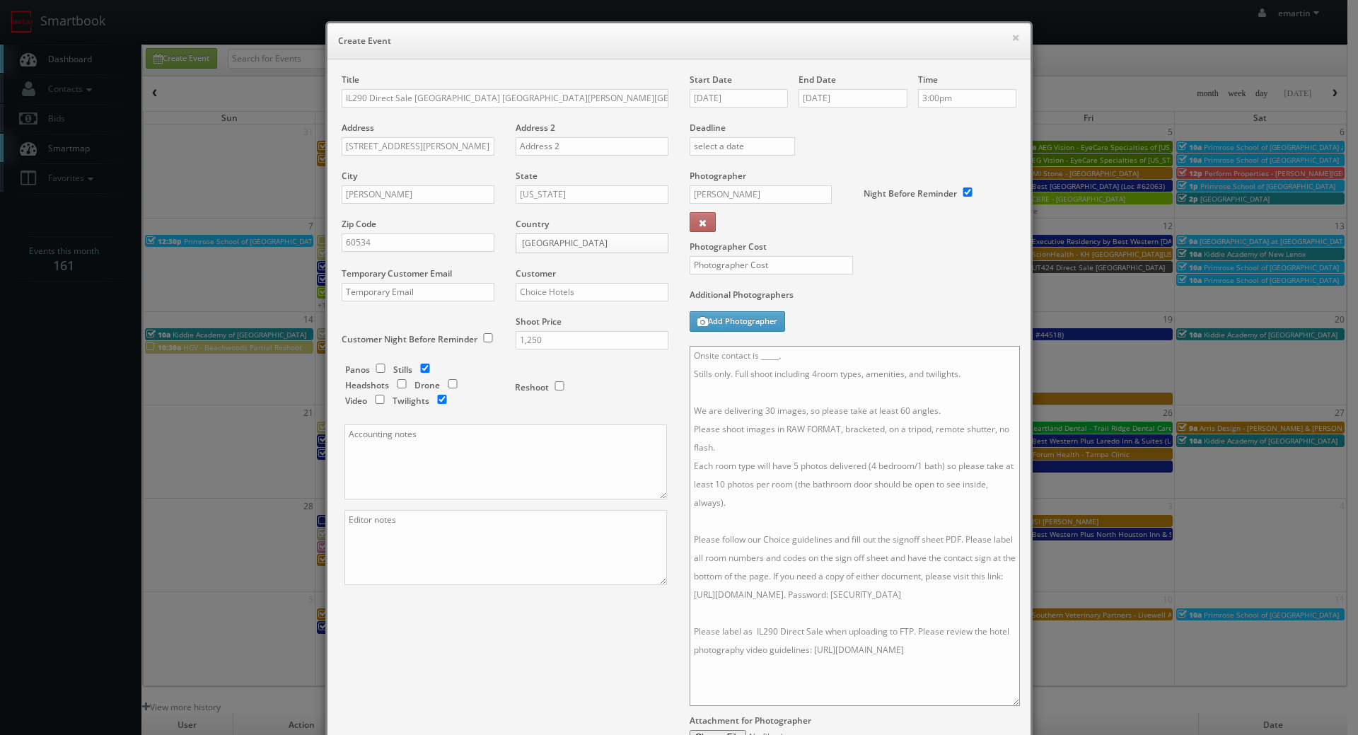
drag, startPoint x: 814, startPoint y: 375, endPoint x: 826, endPoint y: 386, distance: 16.6
click at [815, 375] on textarea "Onsite contact is _____. Stills only. Full shoot including 4room types, ameniti…" at bounding box center [855, 526] width 330 height 360
click at [830, 387] on textarea "Onsite contact is _____. Stills only. Full shoot including 4 room types, amenit…" at bounding box center [855, 526] width 330 height 360
drag, startPoint x: 790, startPoint y: 359, endPoint x: 756, endPoint y: 353, distance: 35.1
click at [756, 353] on textarea "Onsite contact is _____. Stills only. Full shoot including 4 room types, amenit…" at bounding box center [855, 526] width 330 height 360
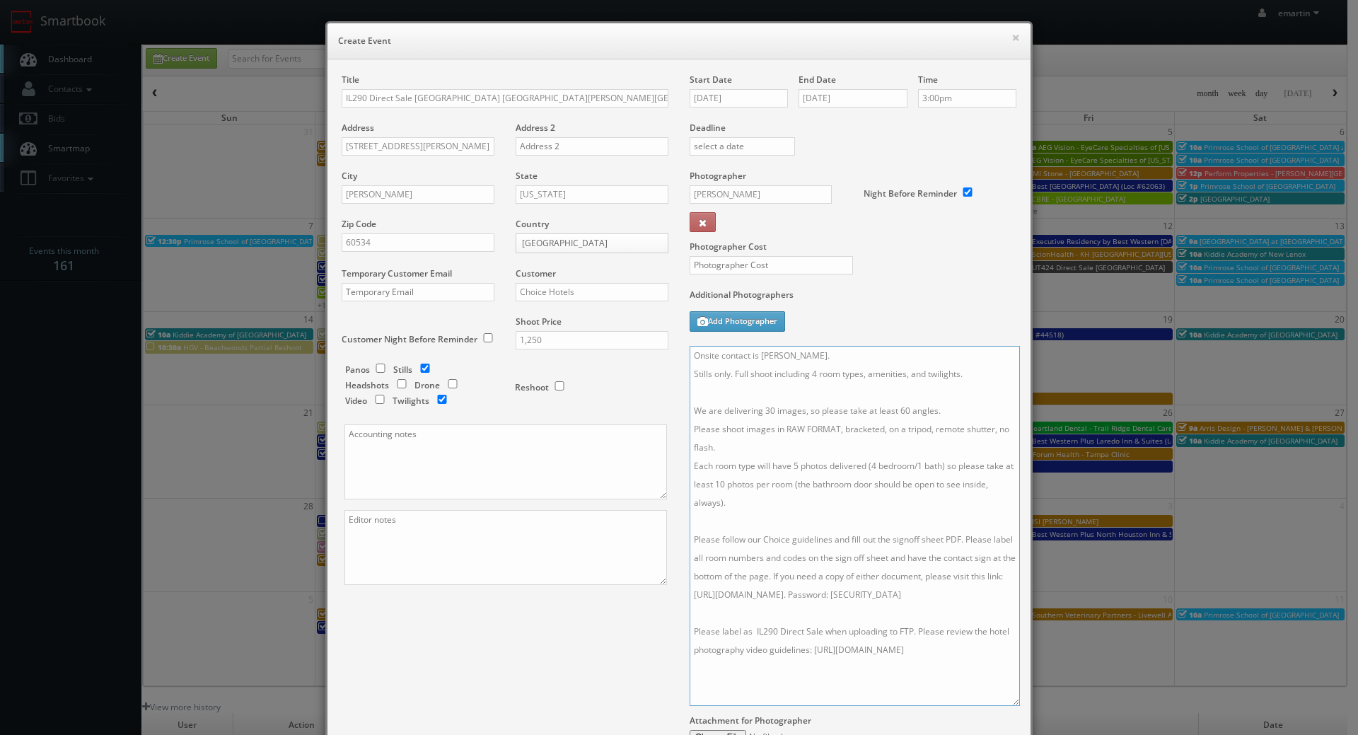
click at [895, 400] on textarea "Onsite contact is [PERSON_NAME]. Stills only. Full shoot including 4 room types…" at bounding box center [855, 526] width 330 height 360
drag, startPoint x: 744, startPoint y: 371, endPoint x: 724, endPoint y: 374, distance: 20.1
click at [724, 374] on textarea "Onsite contact is [PERSON_NAME]. Stills only. Full shoot including 4 room types…" at bounding box center [855, 526] width 330 height 360
click at [770, 395] on textarea "Onsite contact is [PERSON_NAME]. Stills only. Partial shoot including 4 room ty…" at bounding box center [855, 526] width 330 height 360
click at [766, 412] on textarea "Onsite contact is [PERSON_NAME]. Stills only. Partial shoot including 4 room ty…" at bounding box center [855, 526] width 330 height 360
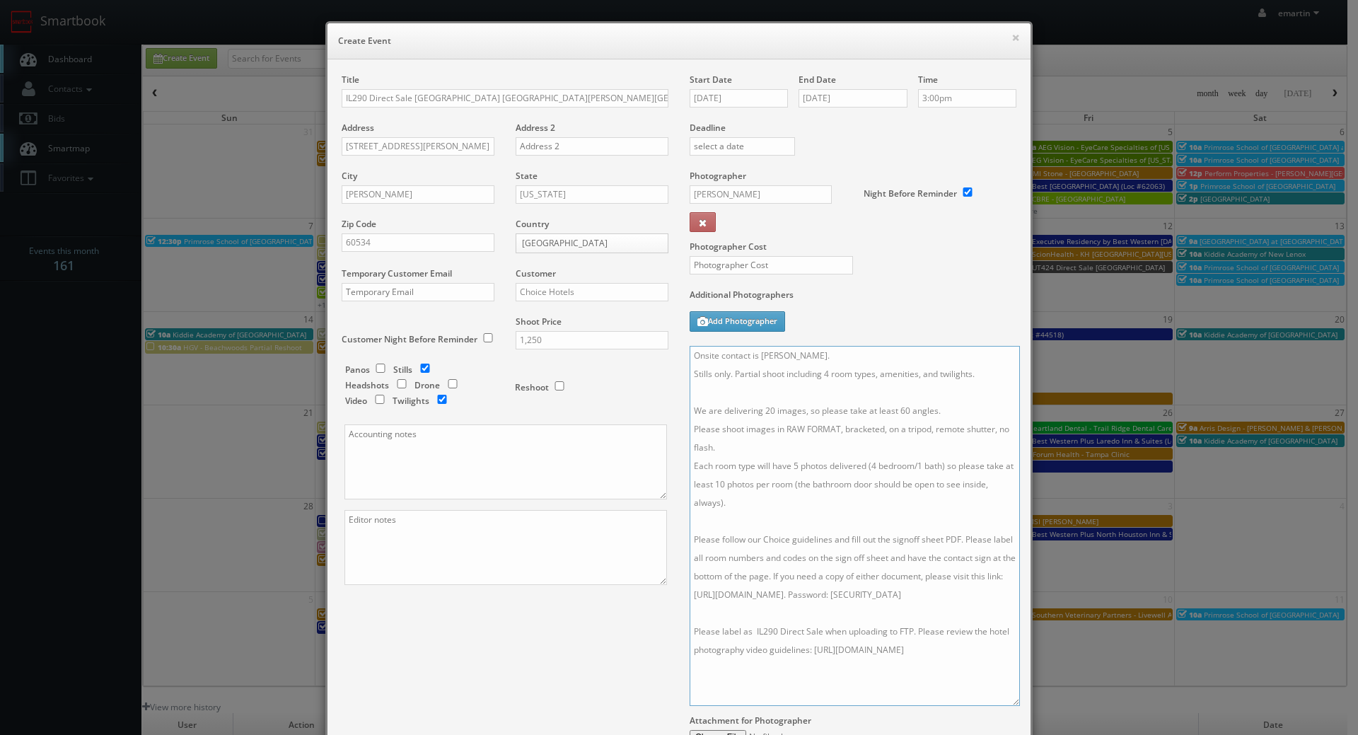
click at [923, 426] on textarea "Onsite contact is [PERSON_NAME]. Stills only. Partial shoot including 4 room ty…" at bounding box center [855, 526] width 330 height 360
click at [901, 408] on textarea "Onsite contact is [PERSON_NAME]. Stills only. Partial shoot including 4 room ty…" at bounding box center [855, 526] width 330 height 360
type textarea "Onsite contact is [PERSON_NAME]. Stills only. Partial shoot including 4 room ty…"
click at [388, 585] on div "Title IL290 Direct Sale [GEOGRAPHIC_DATA] [GEOGRAPHIC_DATA][PERSON_NAME][GEOGRA…" at bounding box center [505, 342] width 348 height 536
click at [398, 518] on textarea at bounding box center [506, 547] width 323 height 75
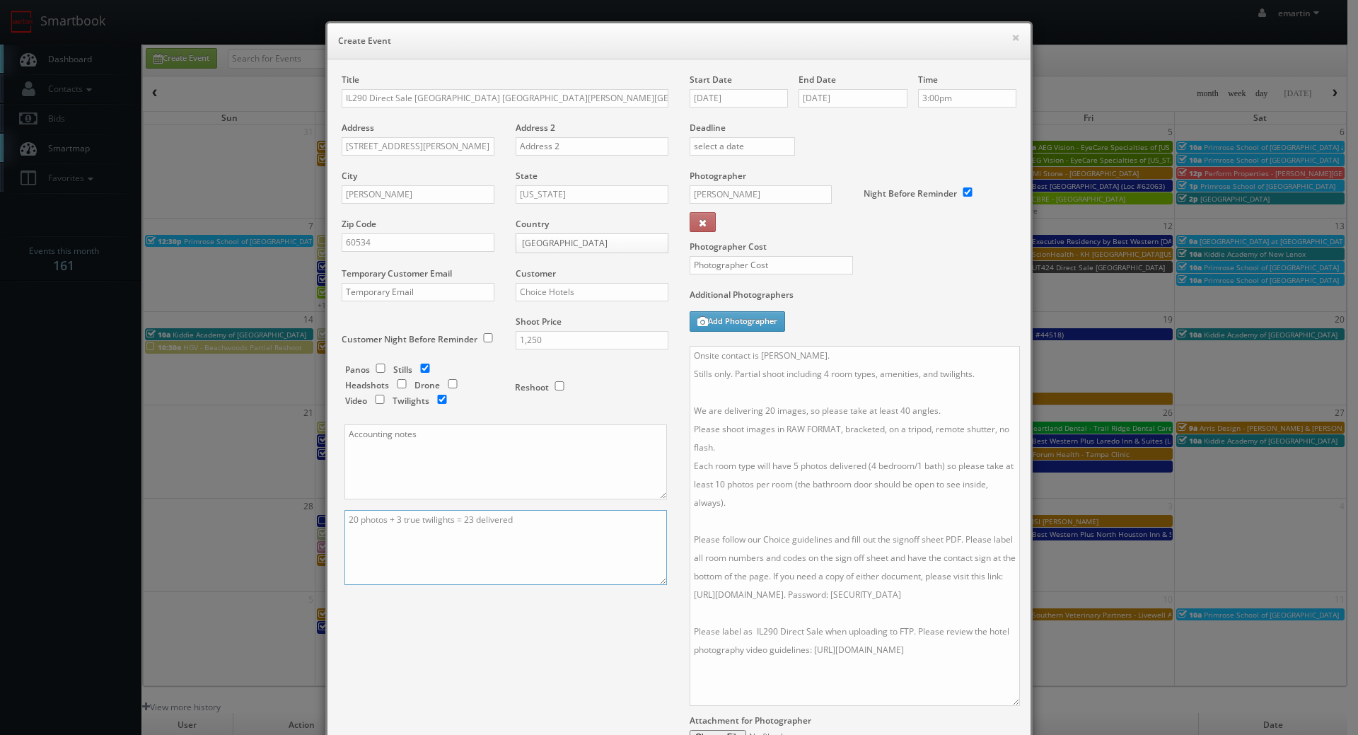
type textarea "20 photos + 3 true twilights = 23 delivered"
click at [763, 101] on input "[DATE]" at bounding box center [739, 98] width 98 height 18
click at [922, 270] on div "Photographer Cost" at bounding box center [853, 229] width 348 height 119
click at [772, 275] on div at bounding box center [766, 272] width 174 height 33
click at [772, 271] on input "text" at bounding box center [771, 265] width 163 height 18
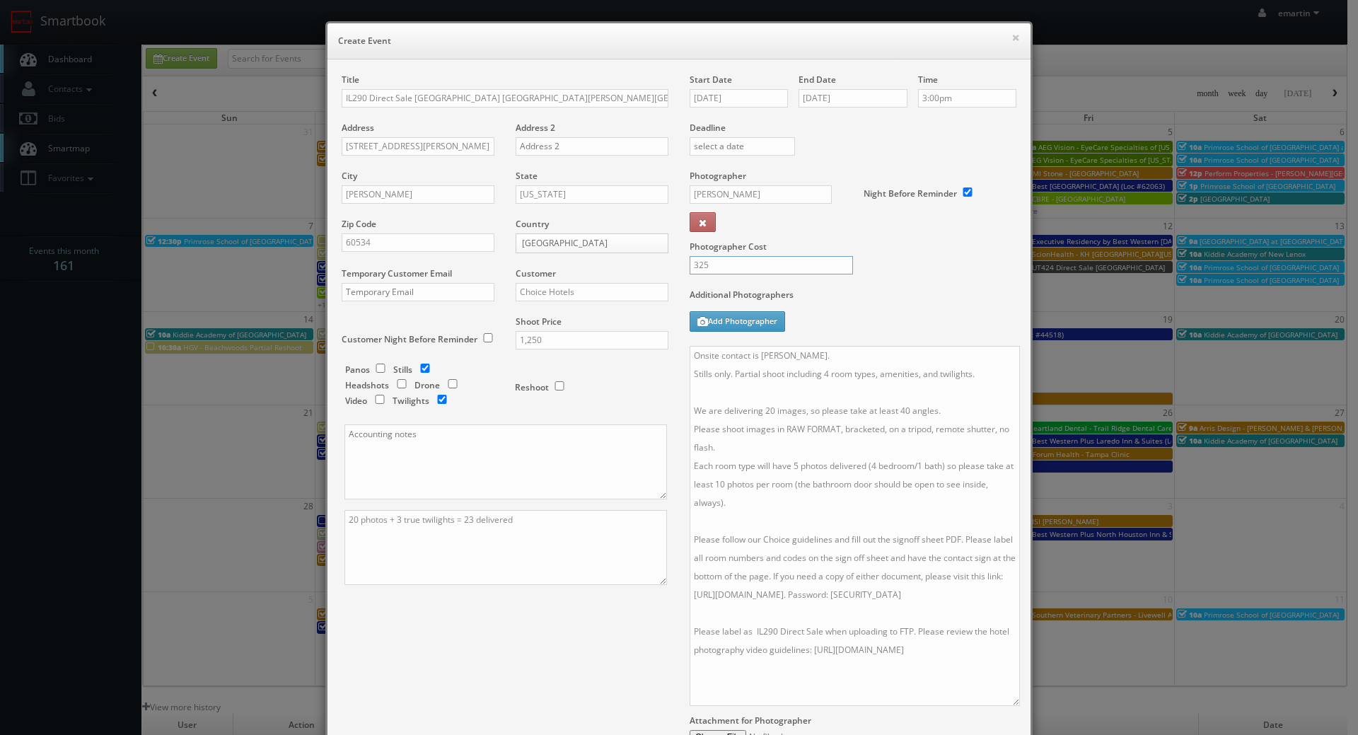
type input "325"
click at [751, 520] on textarea "Onsite contact is [PERSON_NAME]. Stills only. Partial shoot including 4 room ty…" at bounding box center [855, 526] width 330 height 360
paste textarea "Twilight Package - Please capture at least 10 stills of the exterior at sunset …"
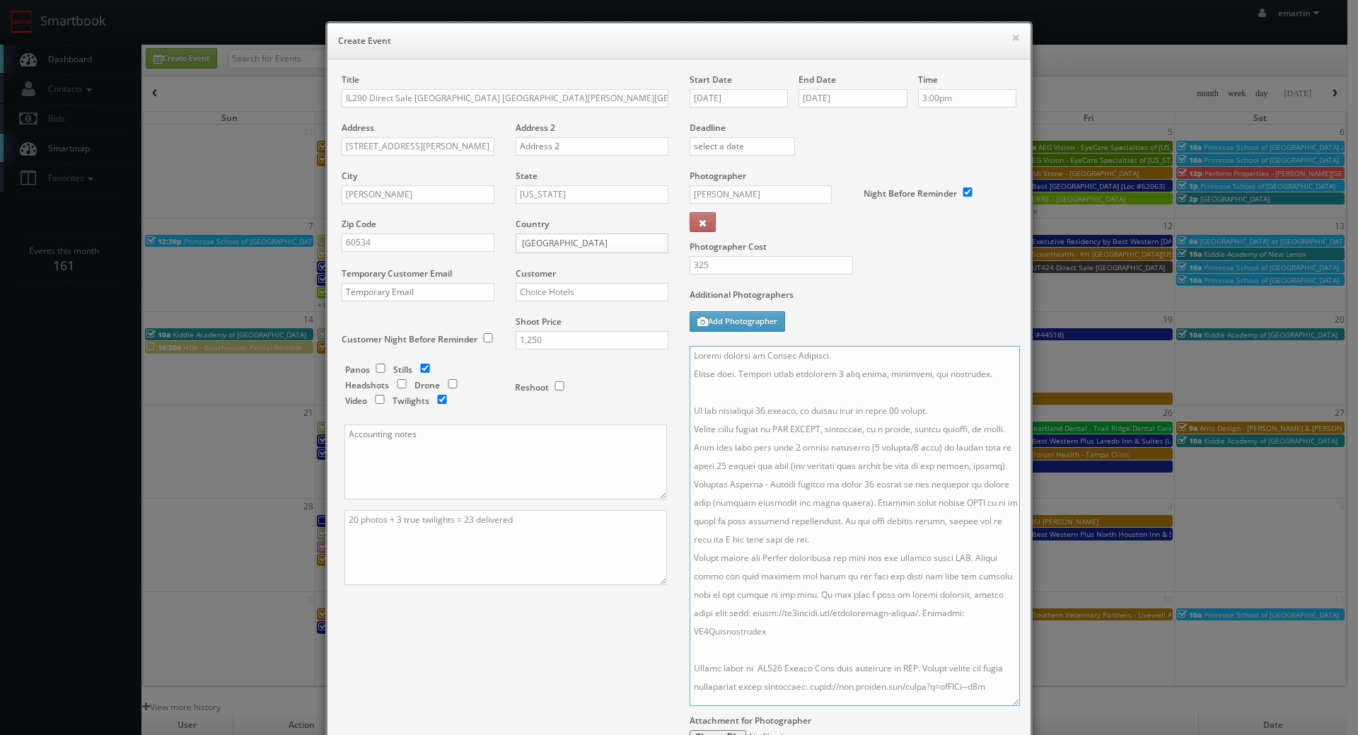
click at [796, 506] on textarea at bounding box center [855, 526] width 330 height 360
drag, startPoint x: 821, startPoint y: 588, endPoint x: 826, endPoint y: 594, distance: 8.5
click at [822, 588] on textarea at bounding box center [855, 526] width 330 height 360
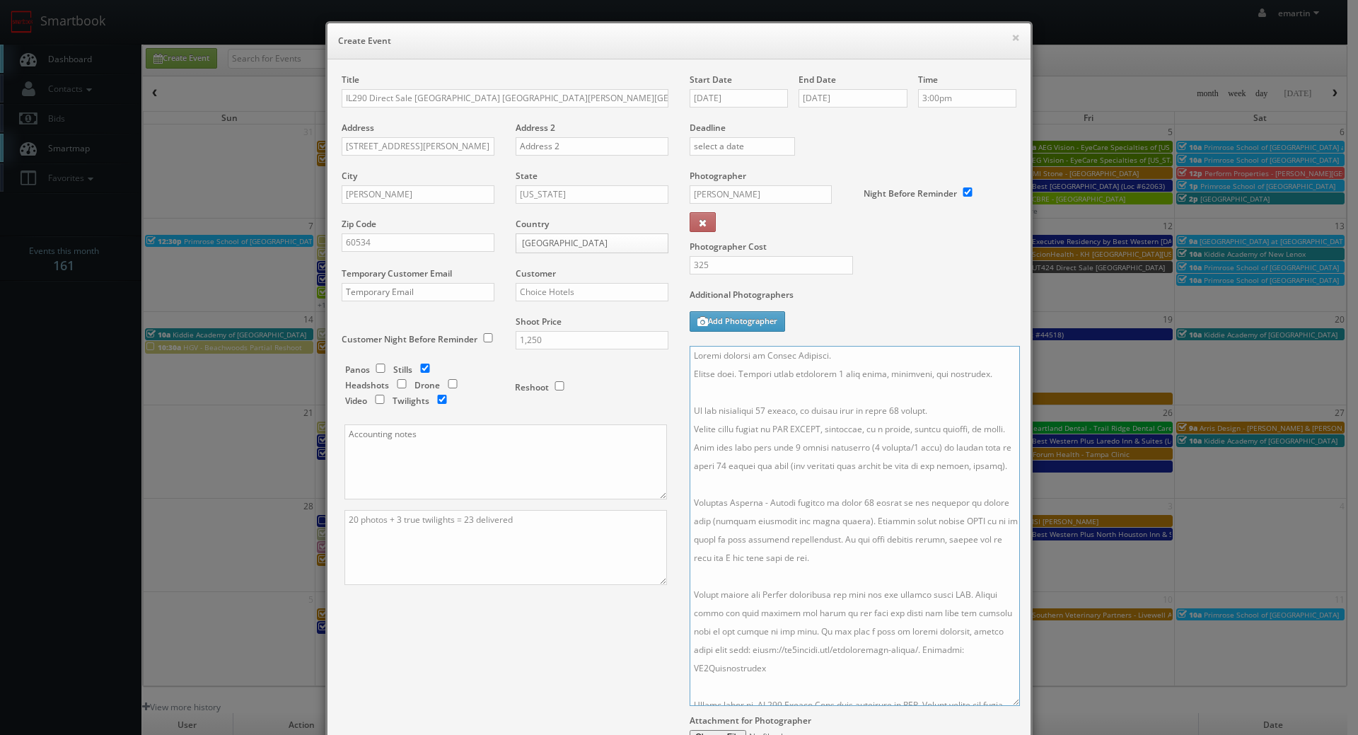
type textarea "Onsite contact is [PERSON_NAME]. Stills only. Partial shoot including 4 room ty…"
click at [620, 625] on div "Title IL290 Direct Sale [GEOGRAPHIC_DATA] [GEOGRAPHIC_DATA][PERSON_NAME][GEOGRA…" at bounding box center [679, 438] width 696 height 729
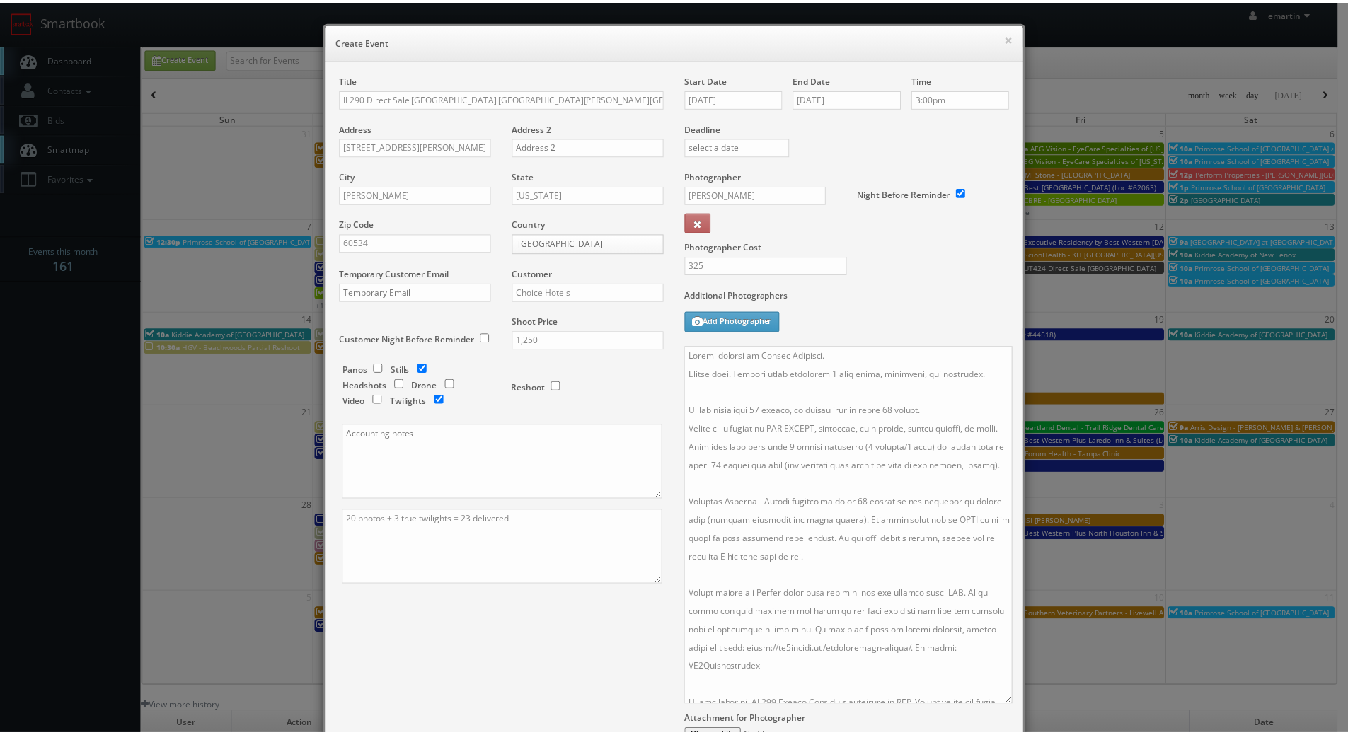
scroll to position [168, 0]
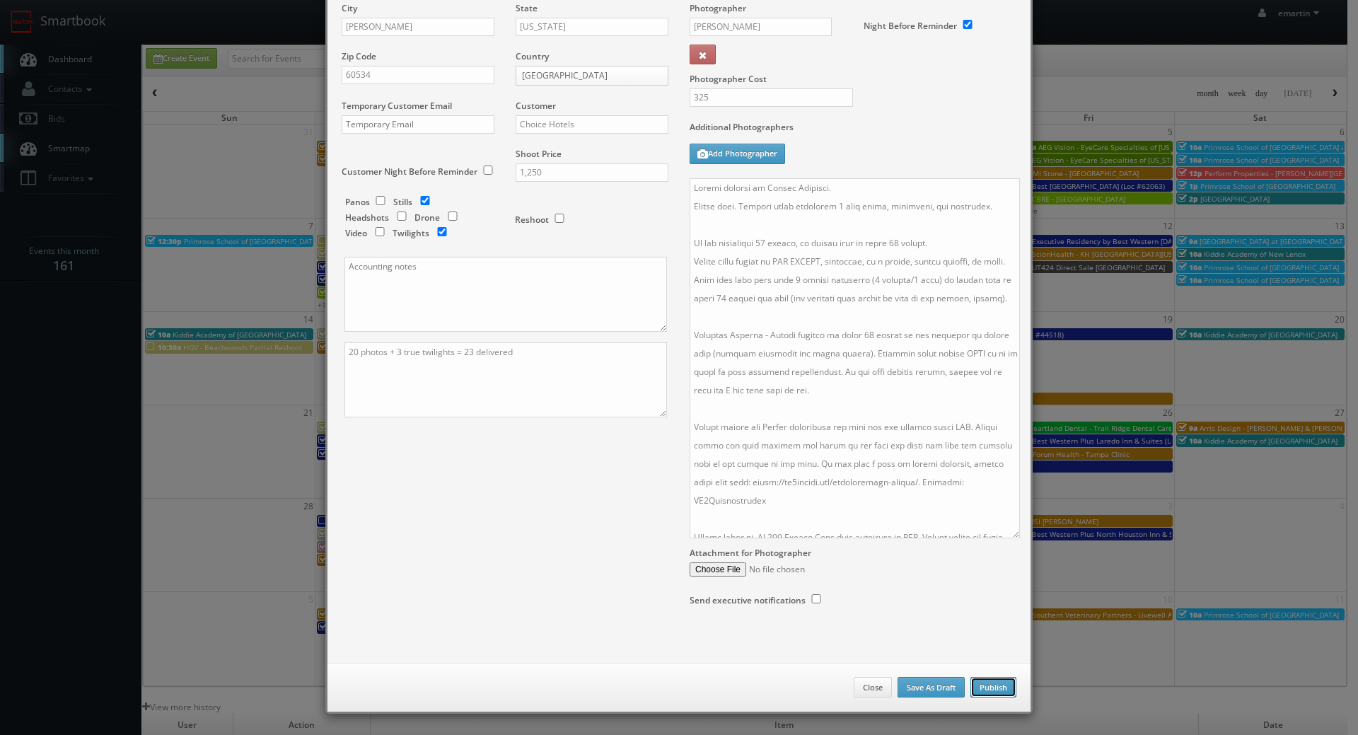
click at [998, 691] on button "Publish" at bounding box center [994, 687] width 46 height 21
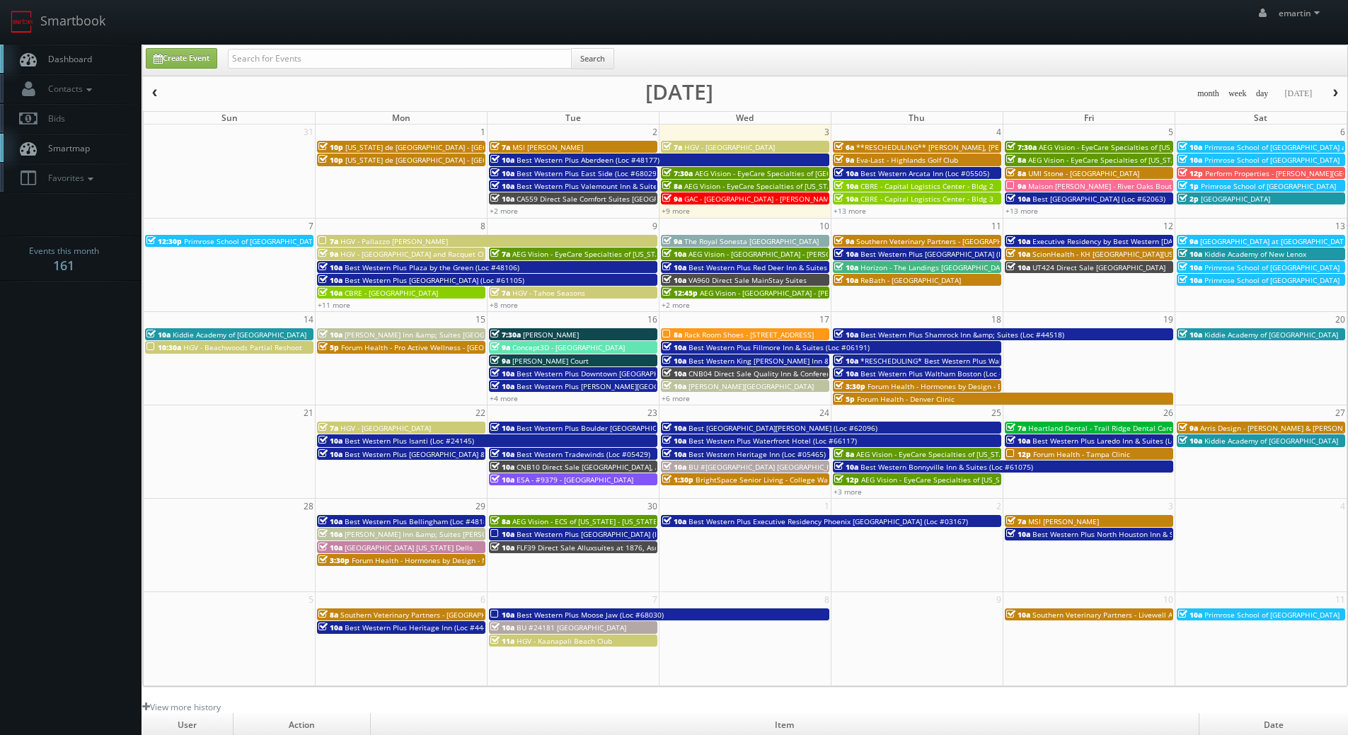
drag, startPoint x: 120, startPoint y: 51, endPoint x: 105, endPoint y: 71, distance: 25.3
click at [121, 51] on link "Dashboard" at bounding box center [70, 59] width 141 height 29
click at [70, 59] on span "Dashboard" at bounding box center [66, 59] width 51 height 12
drag, startPoint x: 946, startPoint y: 52, endPoint x: 926, endPoint y: 45, distance: 21.3
click at [945, 50] on div "Create Event Search" at bounding box center [746, 62] width 1223 height 28
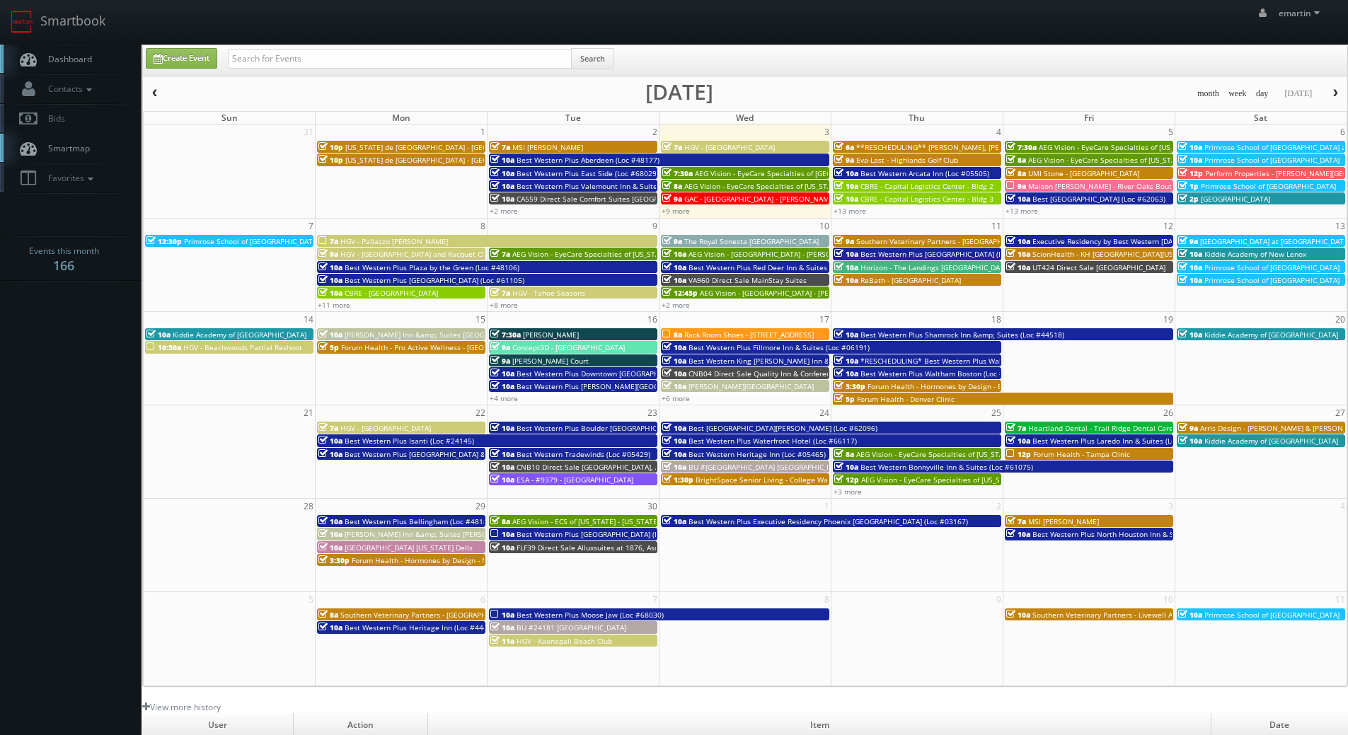
click at [83, 48] on link "Dashboard" at bounding box center [70, 59] width 141 height 29
